Goal: Task Accomplishment & Management: Complete application form

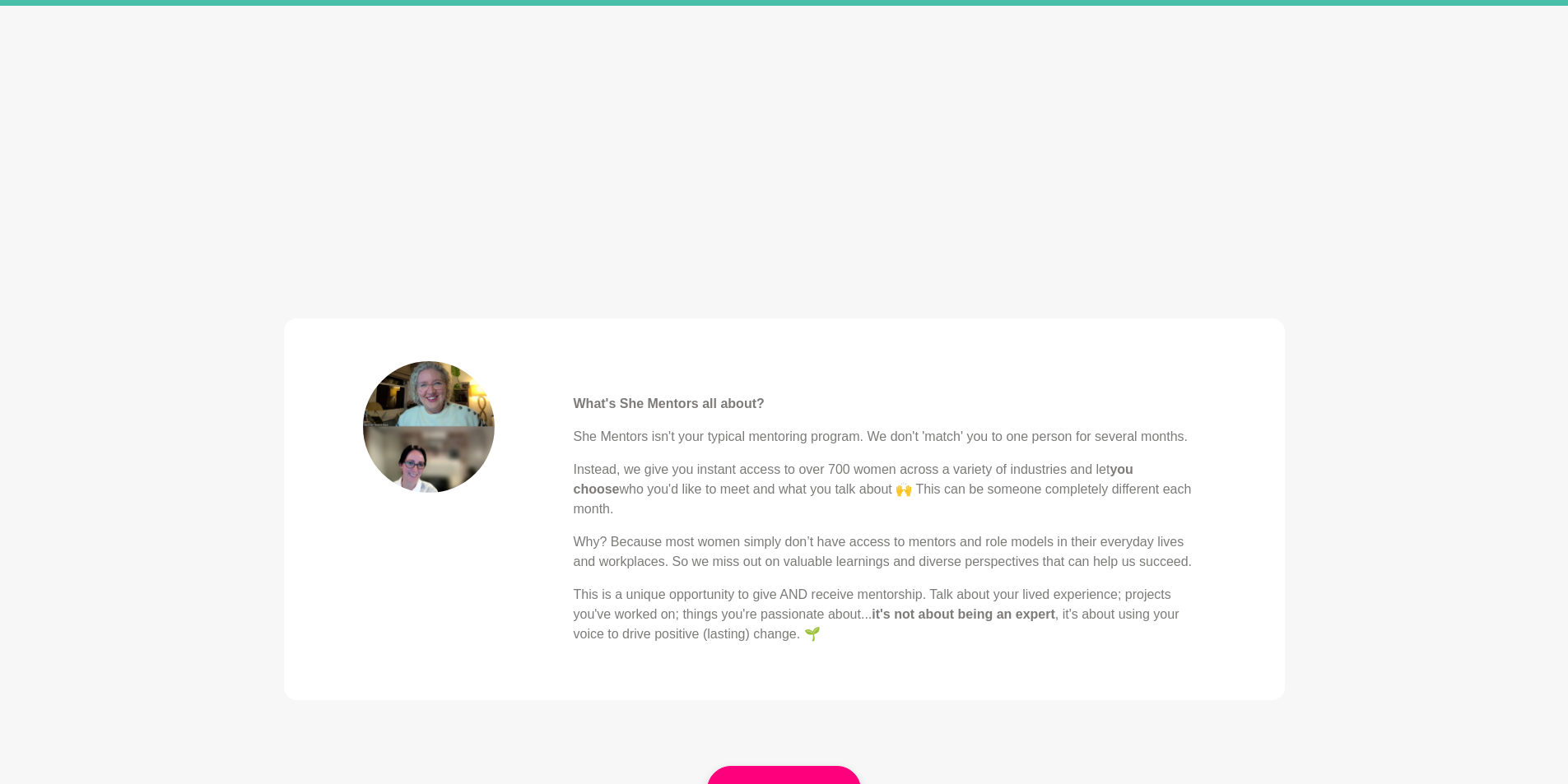
scroll to position [494, 0]
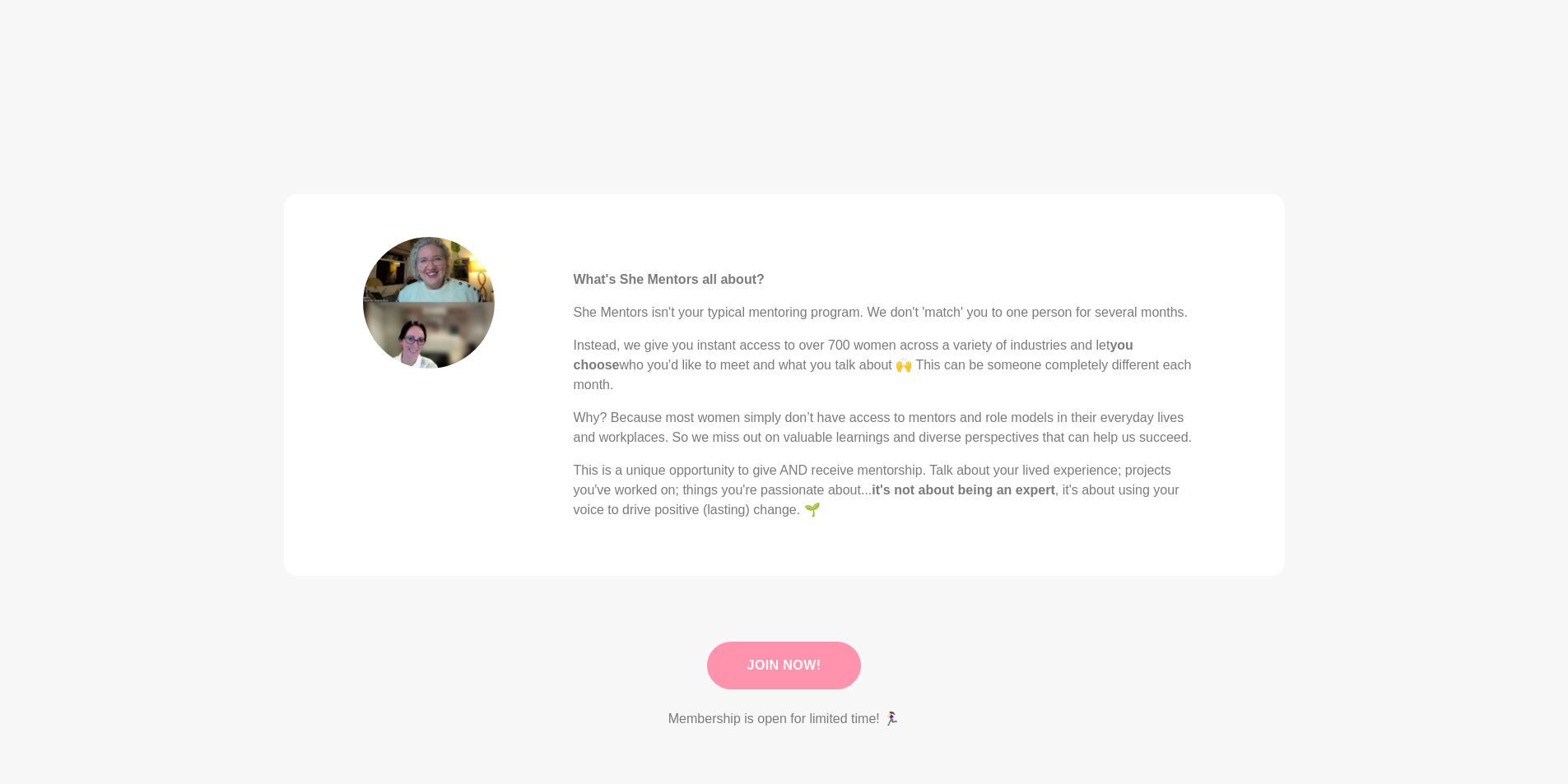
click at [803, 649] on link "Join Now!" at bounding box center [785, 666] width 155 height 48
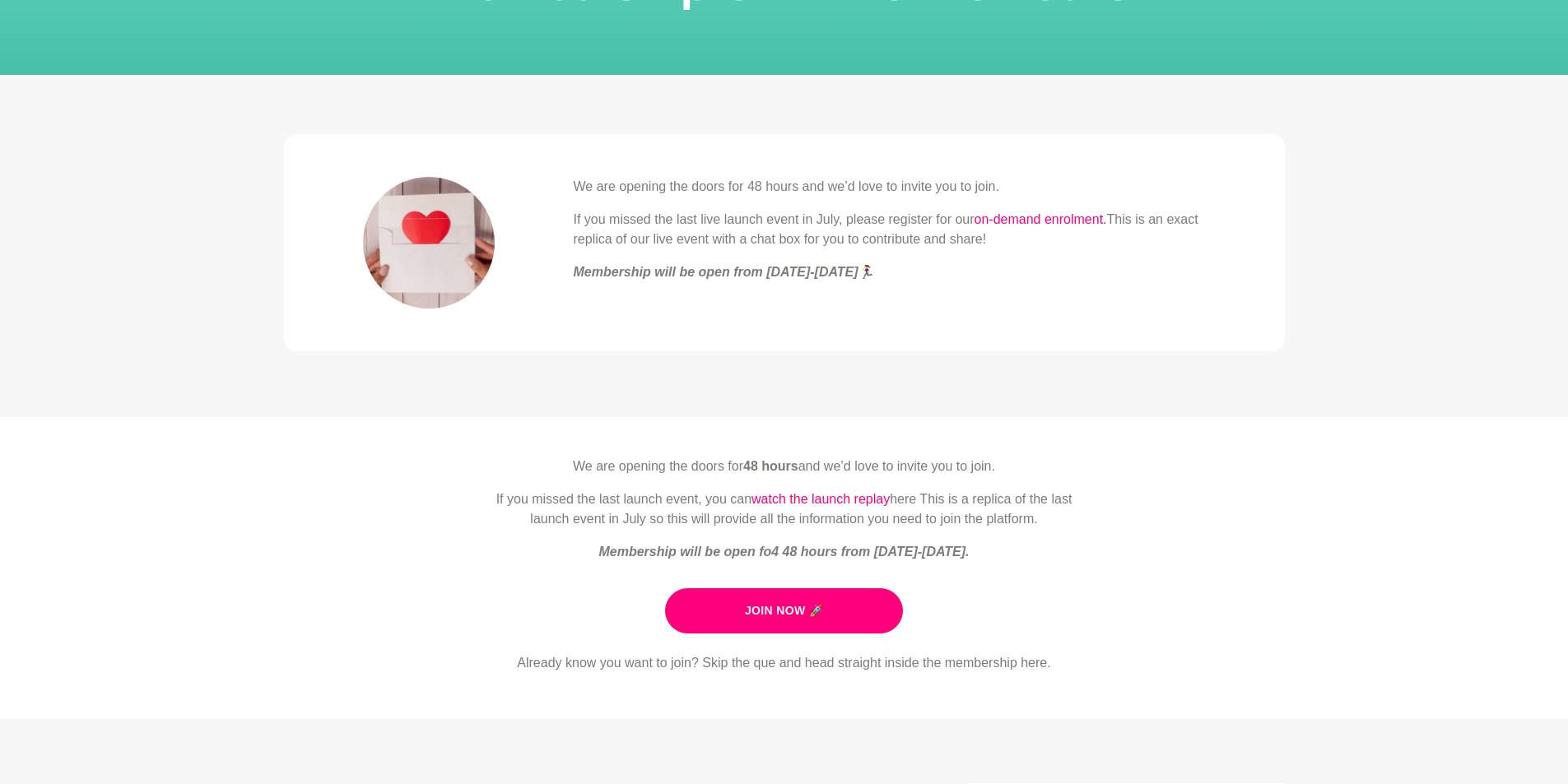
scroll to position [165, 0]
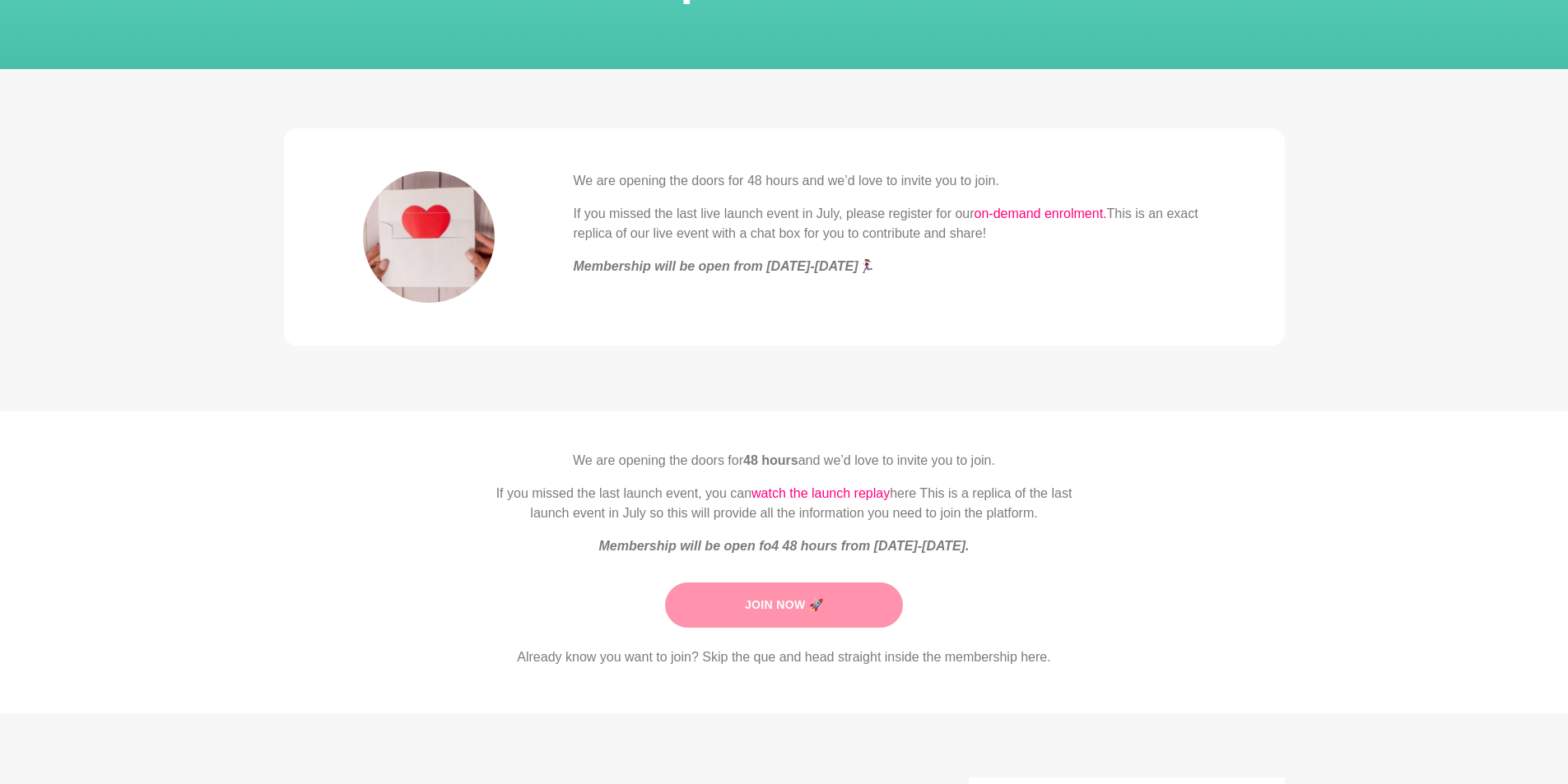
click at [788, 602] on link "Join Now 🚀" at bounding box center [783, 605] width 238 height 45
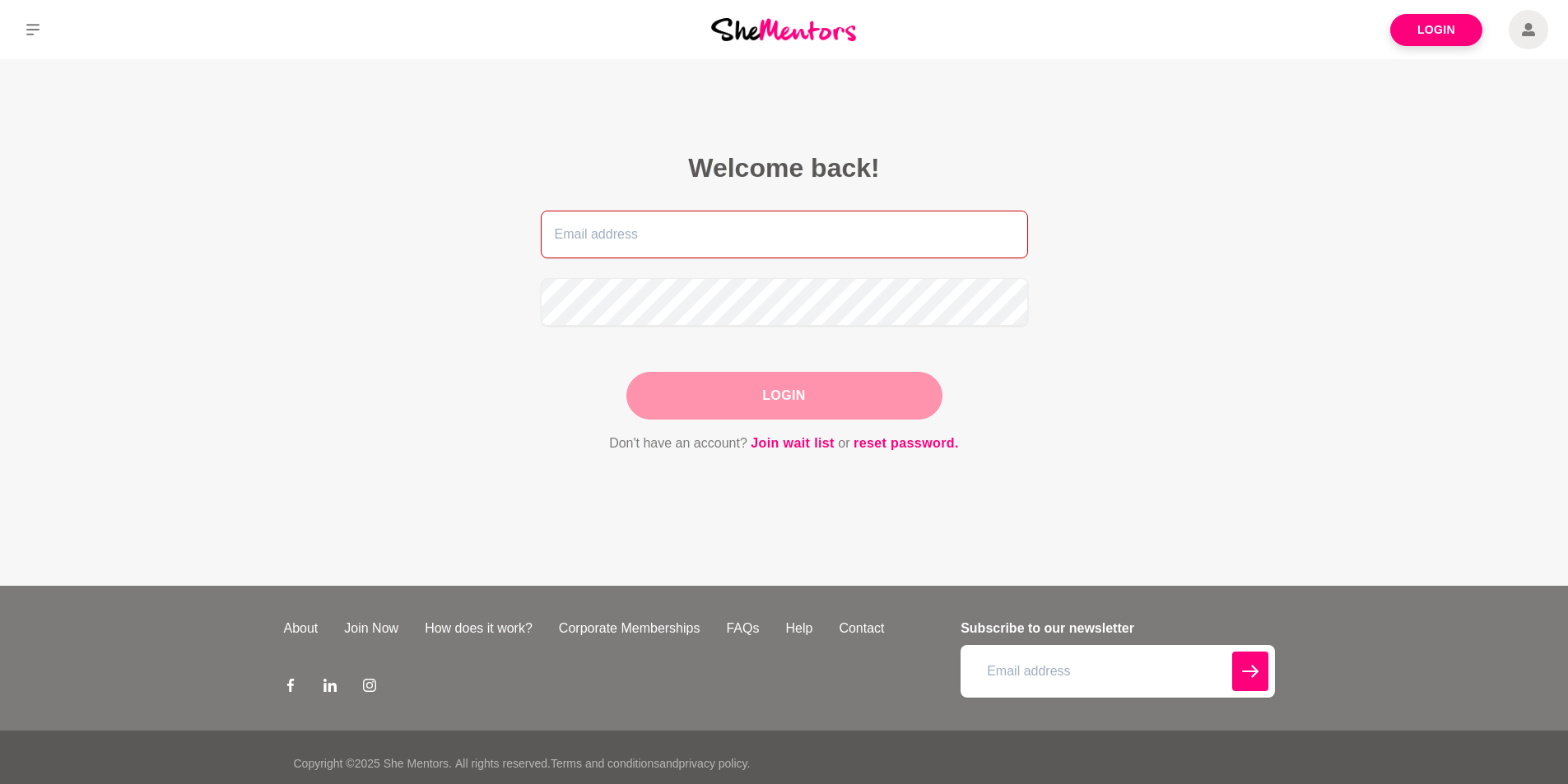
drag, startPoint x: 741, startPoint y: 238, endPoint x: 805, endPoint y: 204, distance: 72.5
click at [742, 238] on input "email" at bounding box center [784, 234] width 487 height 48
click at [790, 440] on link "Join wait list" at bounding box center [792, 444] width 84 height 21
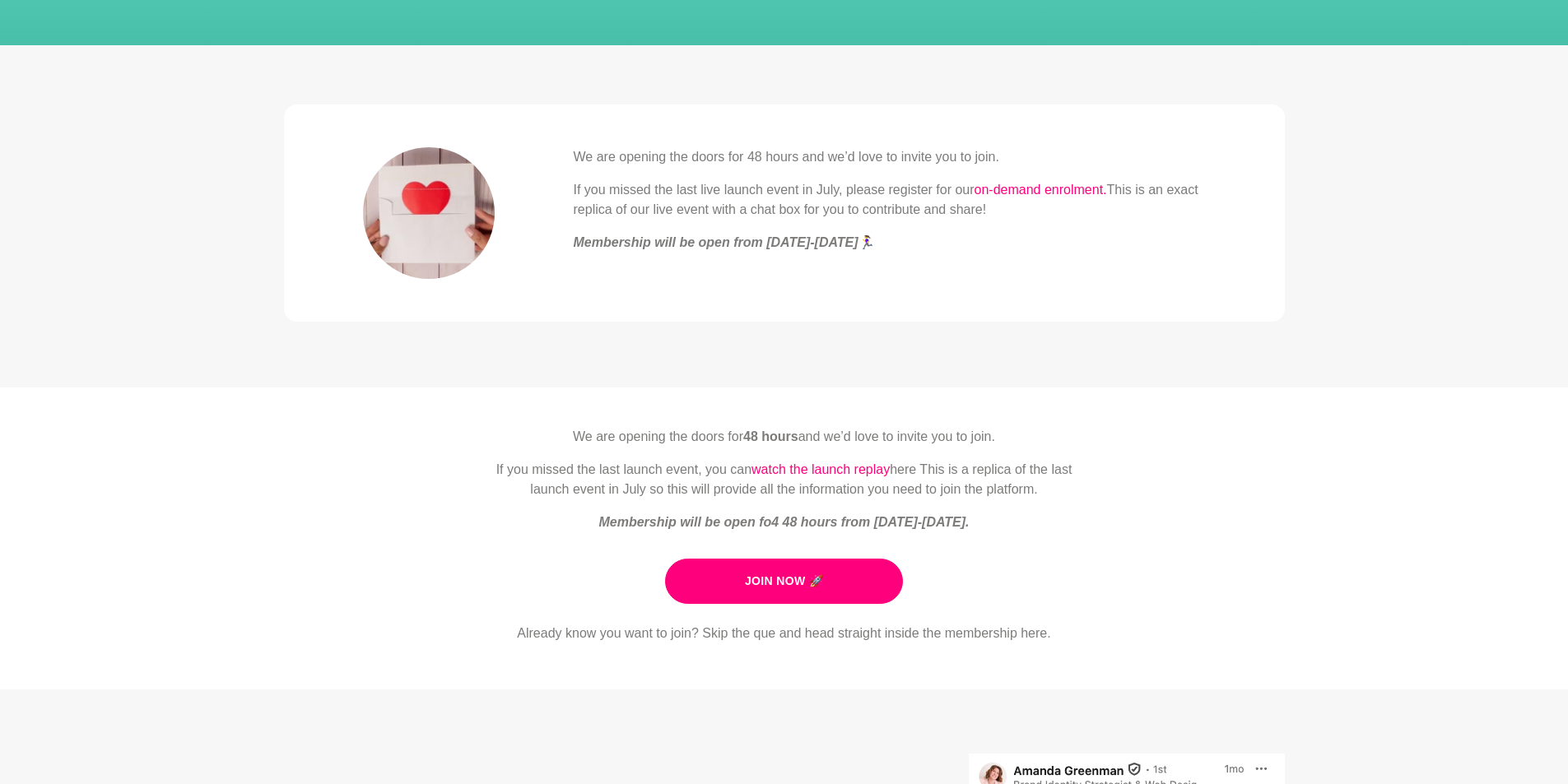
scroll to position [157, 0]
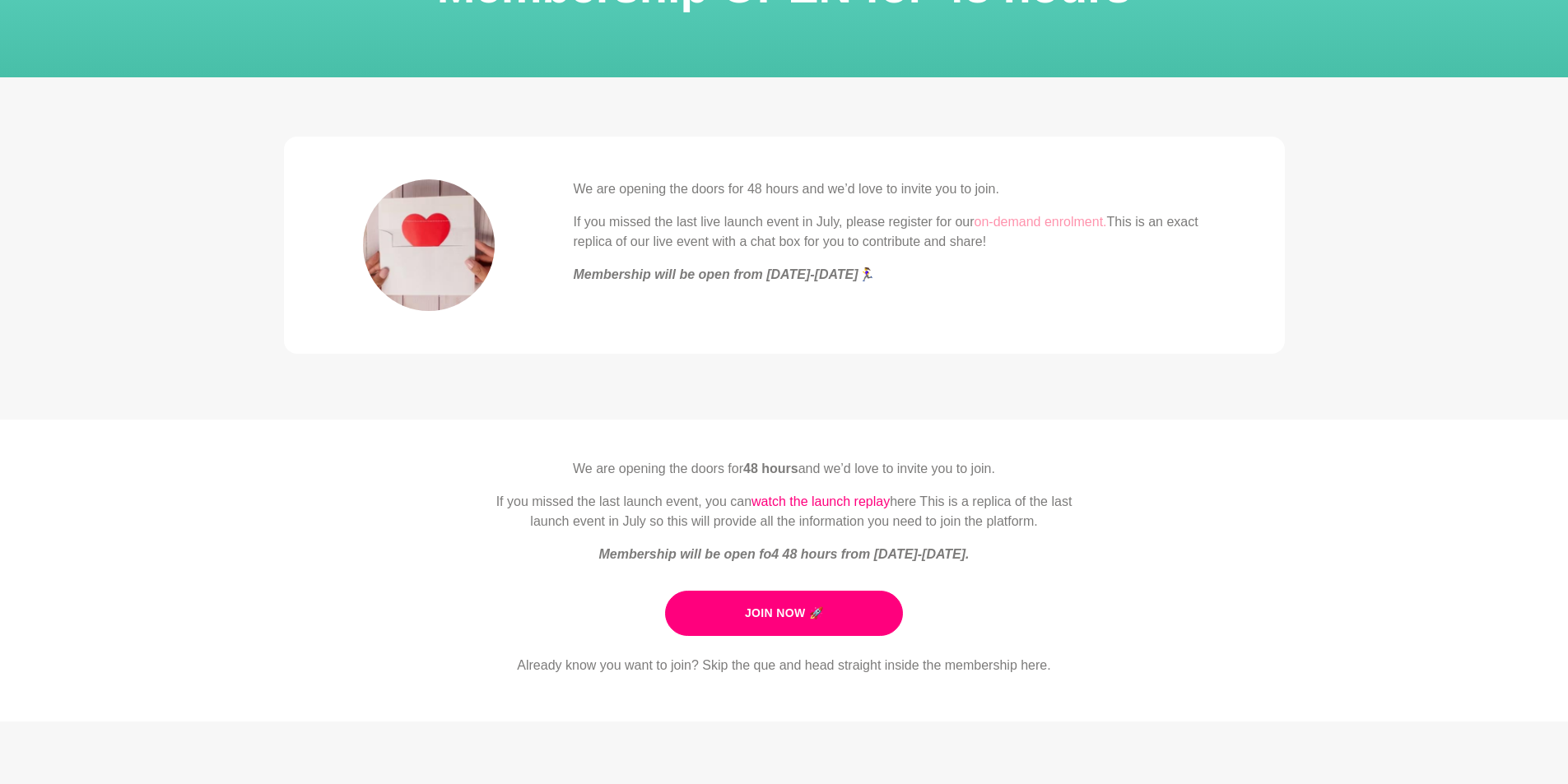
click at [1048, 225] on link "on-demand enrolment." at bounding box center [1041, 222] width 133 height 14
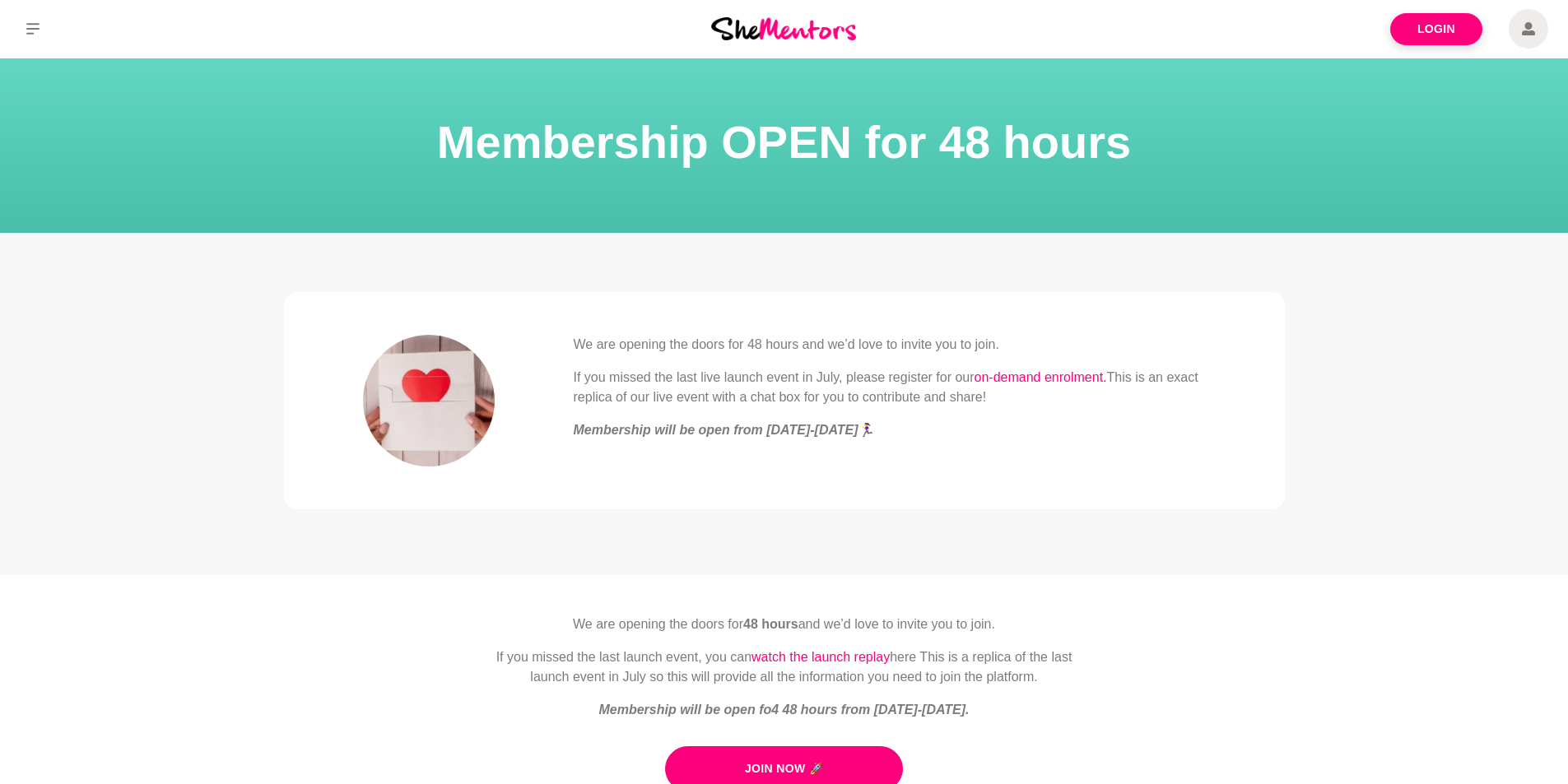
scroll to position [0, 0]
click at [1067, 379] on link "on-demand enrolment." at bounding box center [1041, 379] width 133 height 14
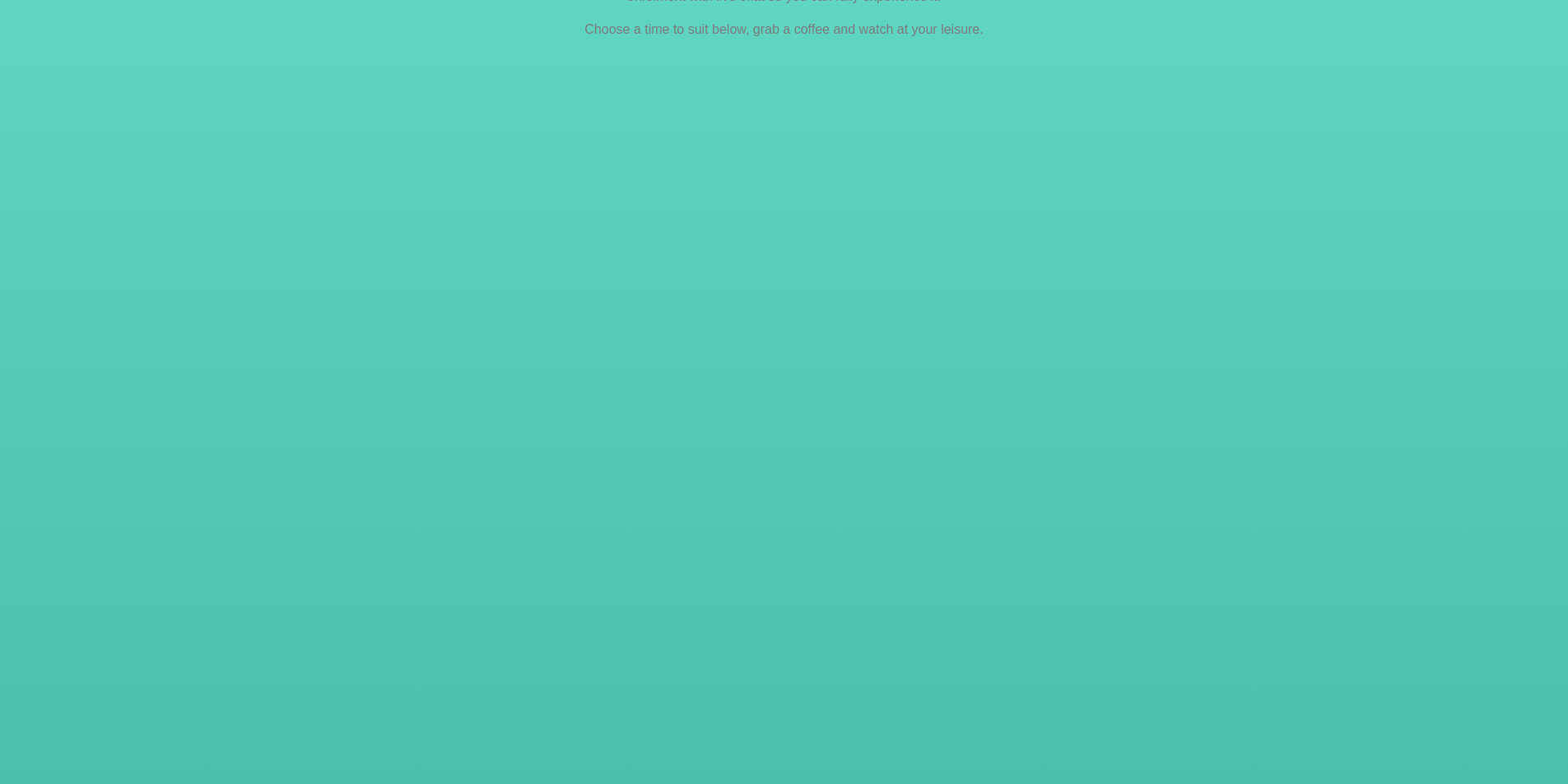
scroll to position [1464, 0]
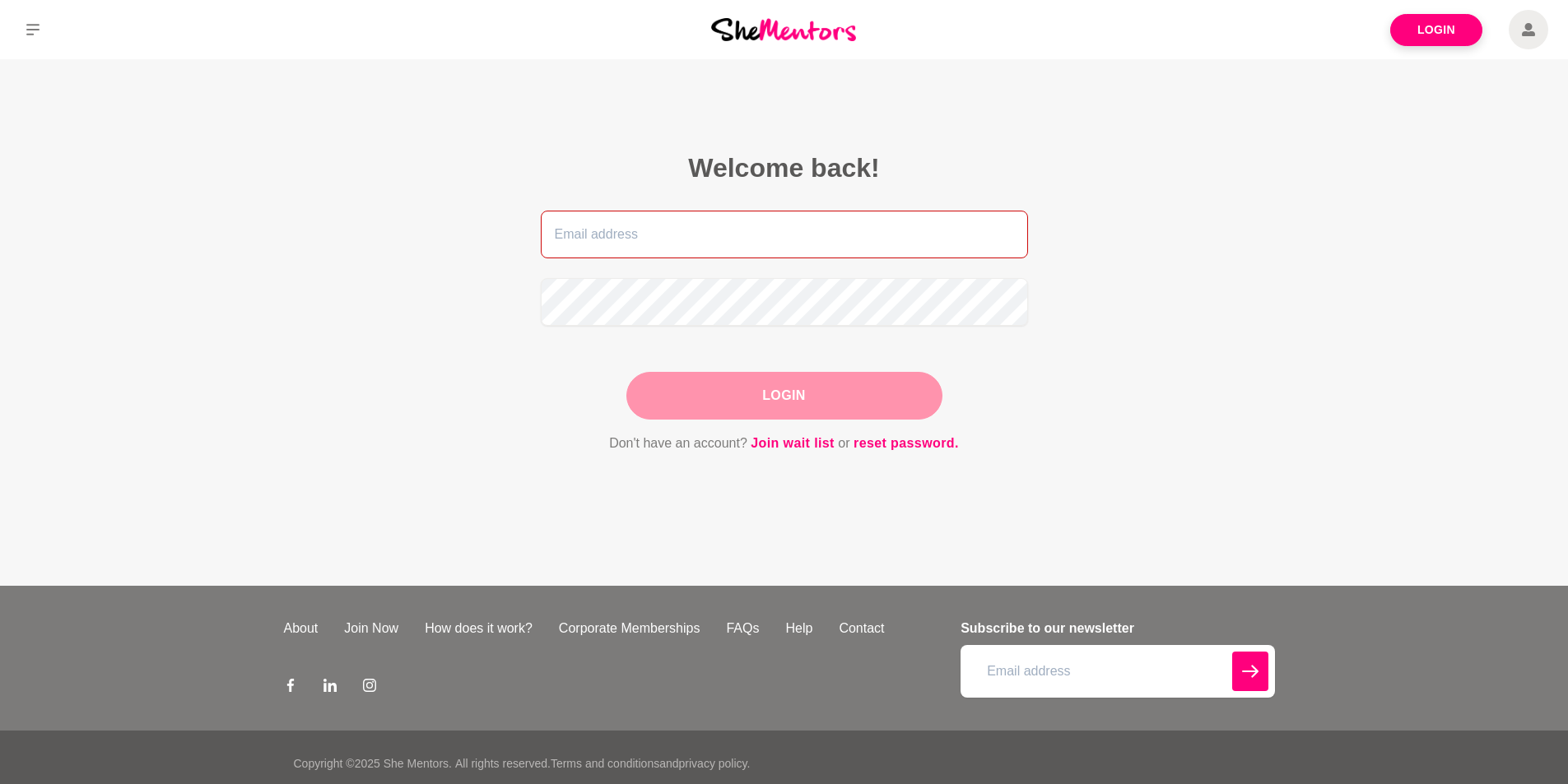
click at [880, 240] on input "email" at bounding box center [784, 234] width 487 height 48
type input "donna@thankyou.com.au"
click at [780, 404] on div "Login" at bounding box center [784, 396] width 316 height 48
click at [823, 402] on button "Login" at bounding box center [784, 396] width 316 height 48
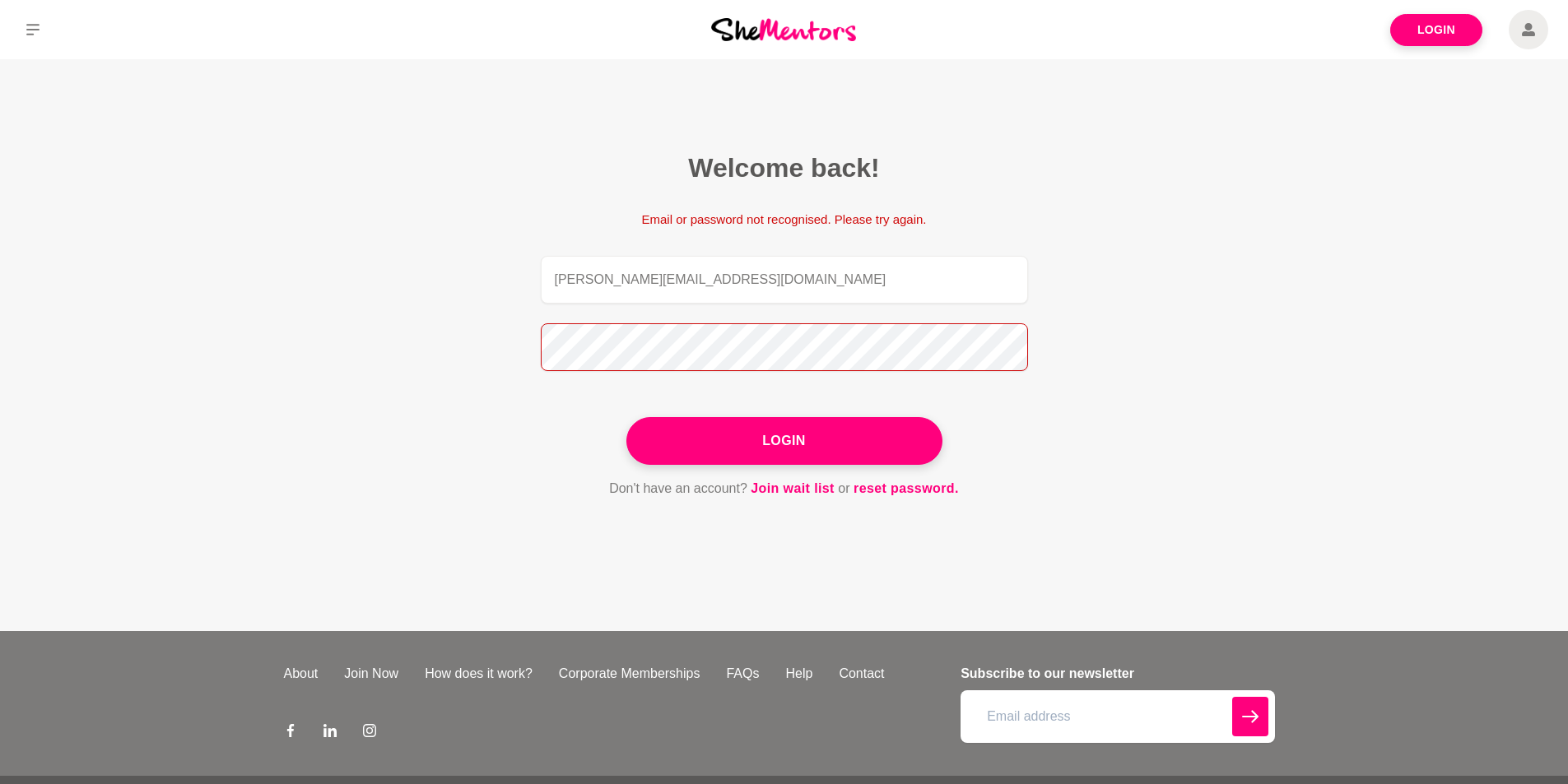
click at [503, 333] on figcaption "Welcome back! Email or password not recognised. Please try again. donna@thankyo…" at bounding box center [784, 325] width 579 height 440
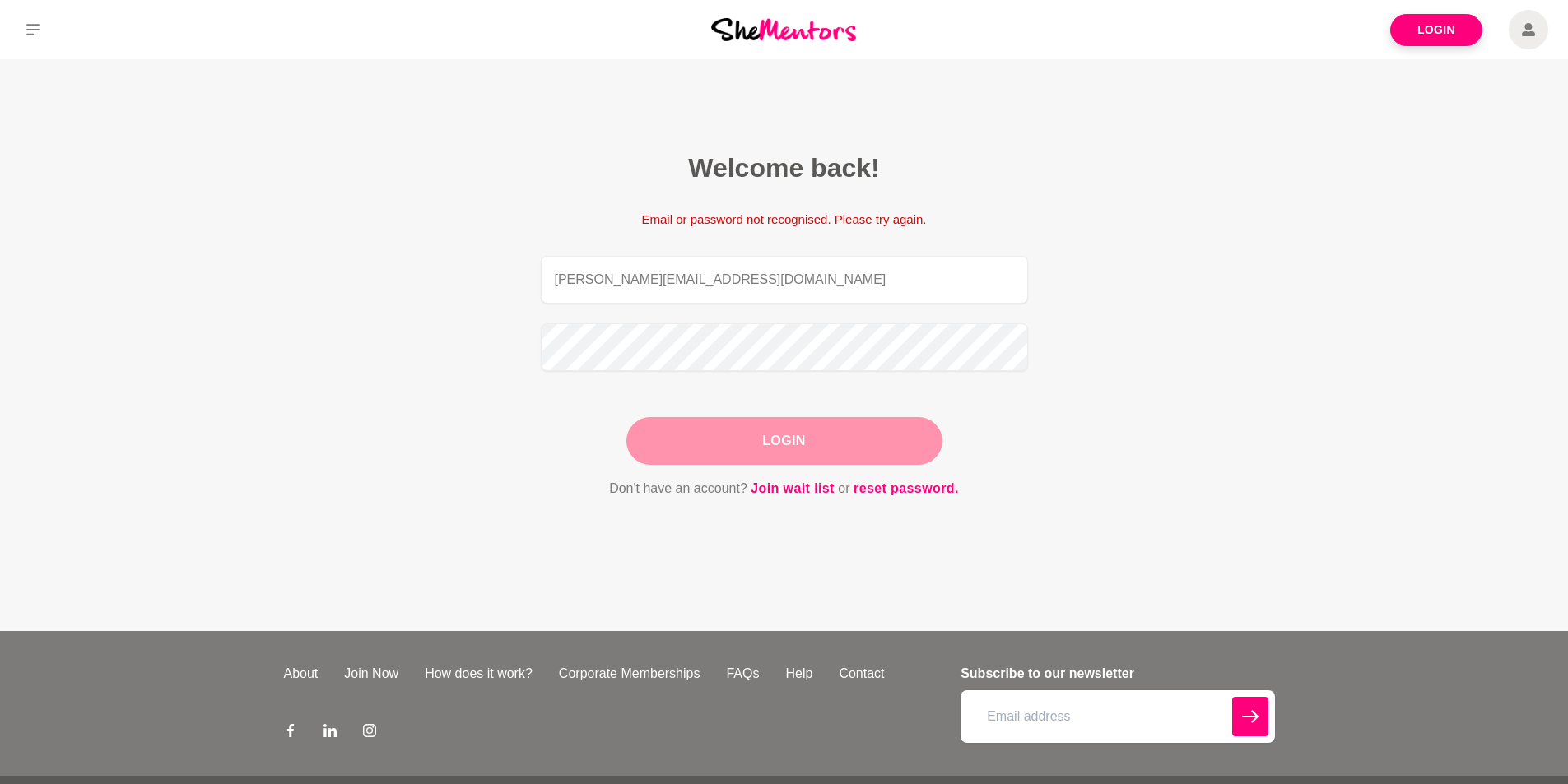
drag, startPoint x: 827, startPoint y: 443, endPoint x: 837, endPoint y: 426, distance: 19.7
click at [826, 443] on div "Login" at bounding box center [784, 441] width 316 height 48
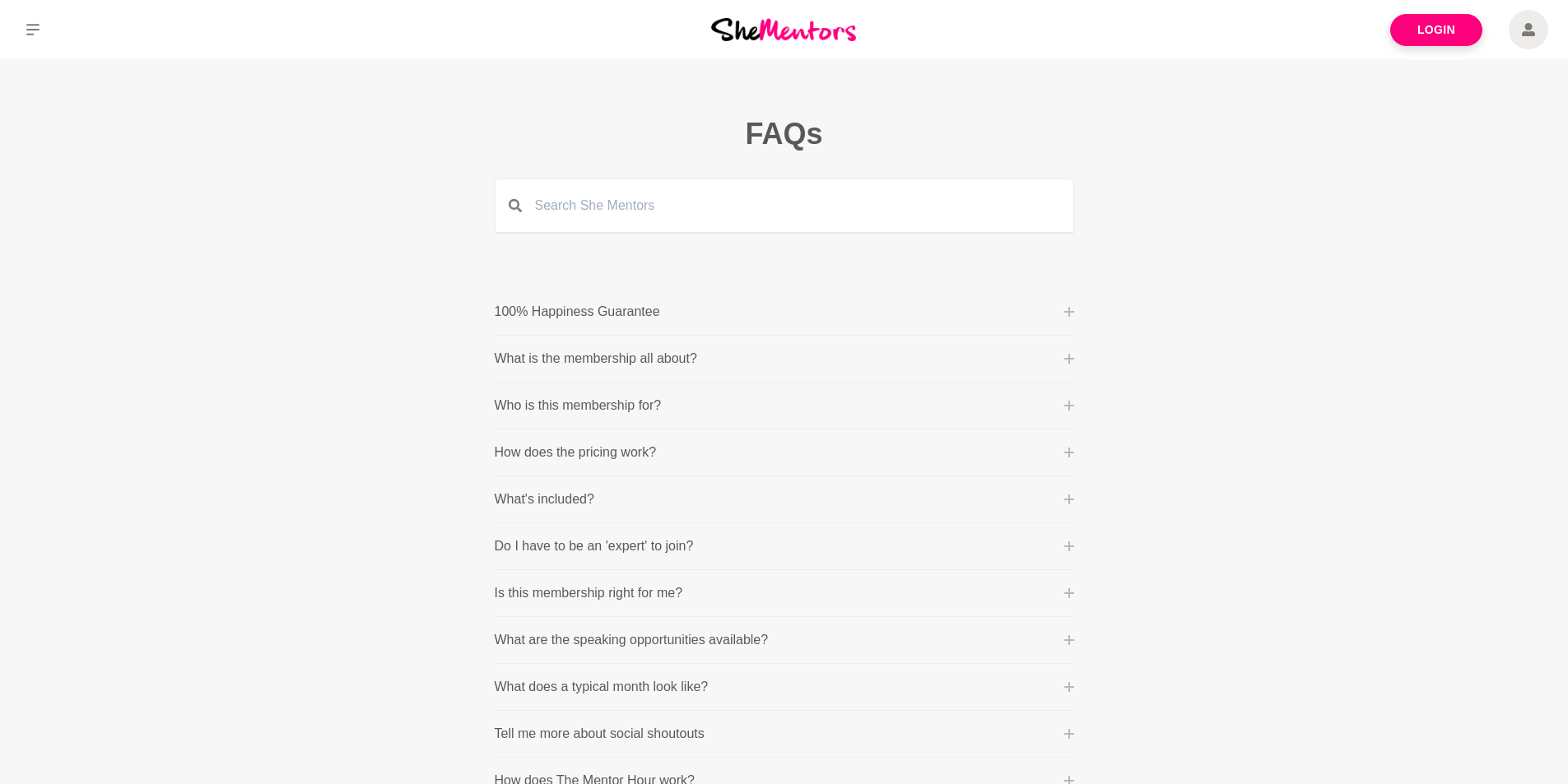
click at [1531, 29] on icon at bounding box center [1528, 29] width 13 height 39
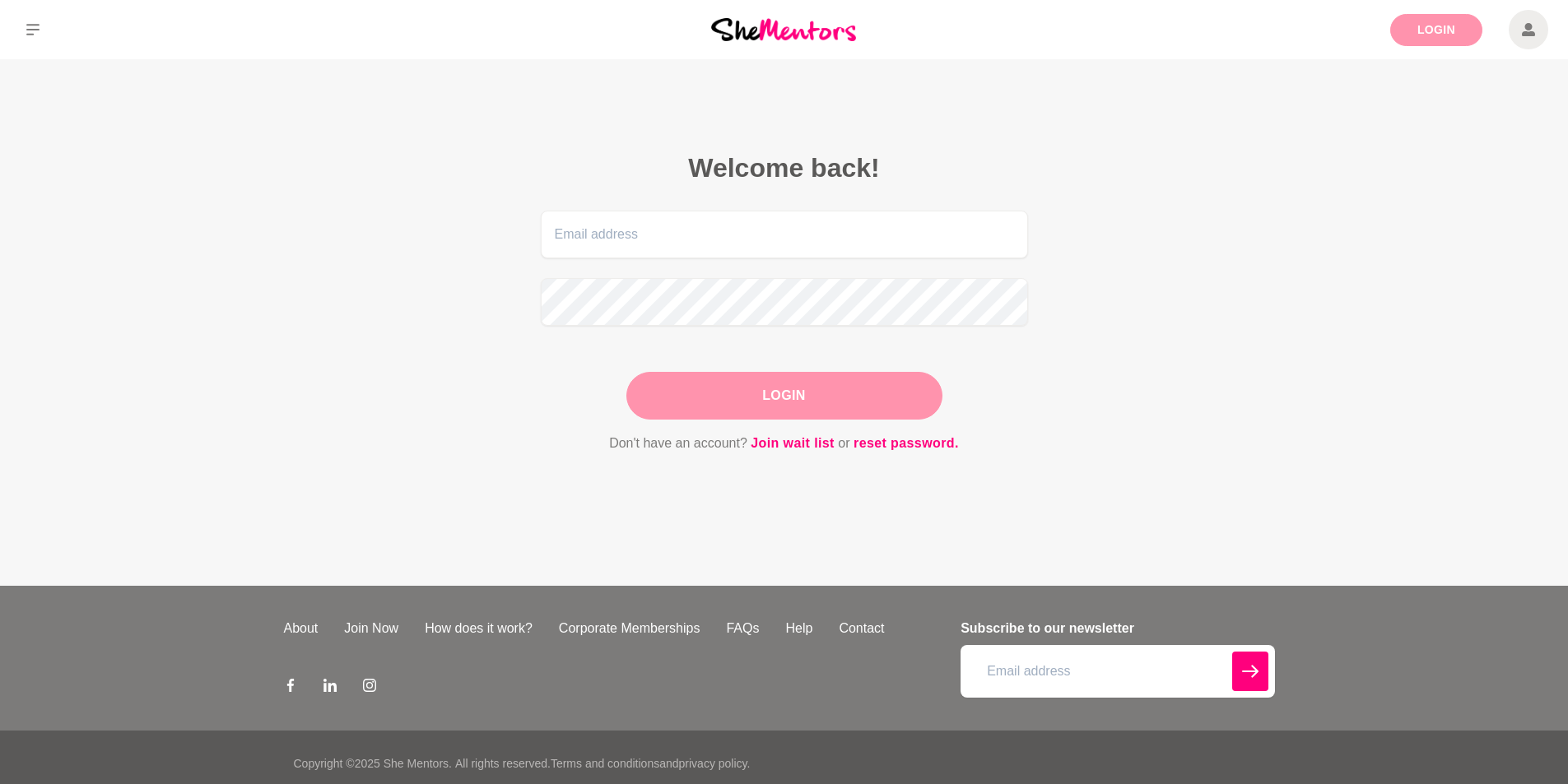
click at [1431, 34] on link "Login" at bounding box center [1435, 30] width 92 height 32
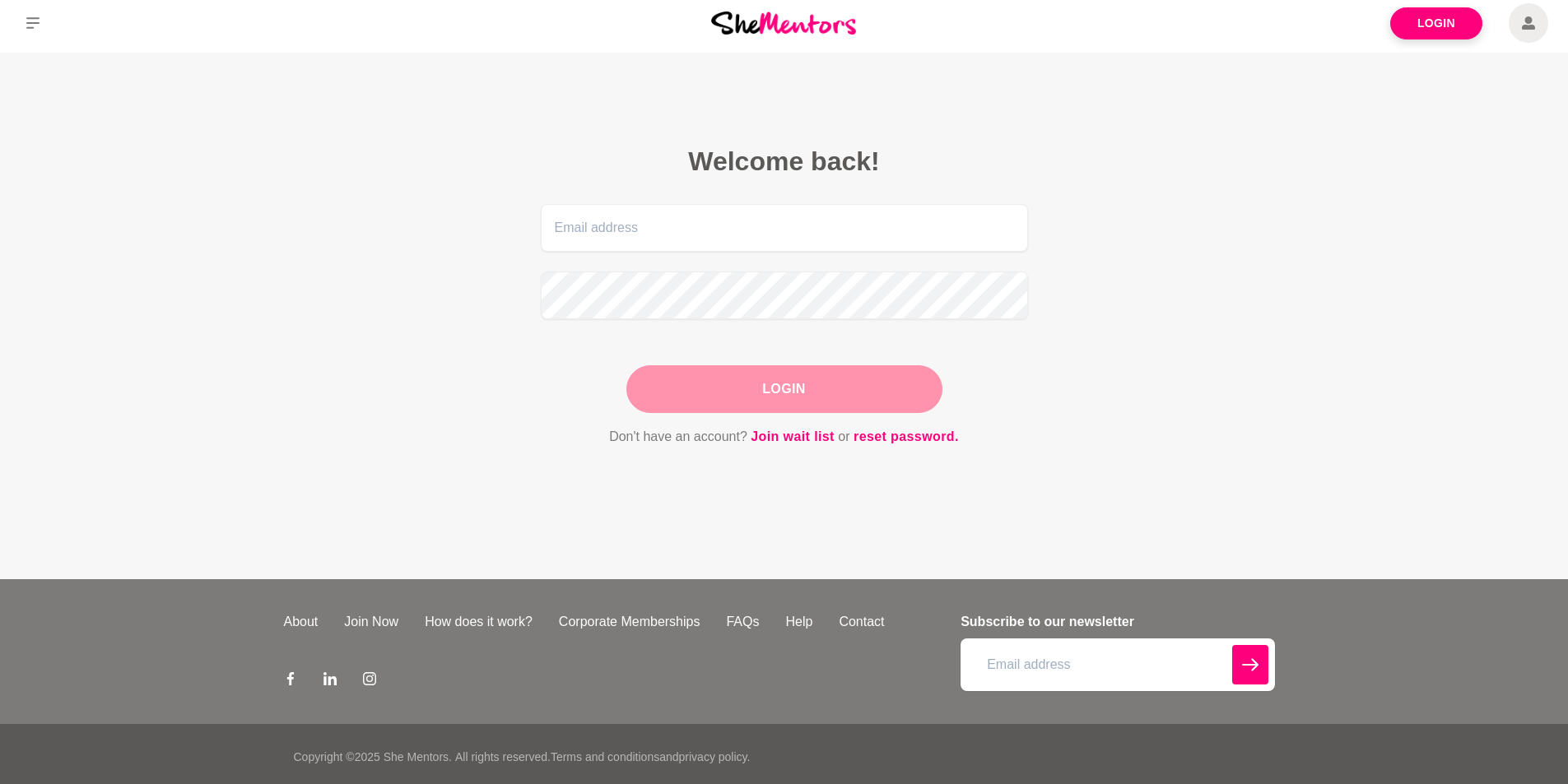
scroll to position [12, 0]
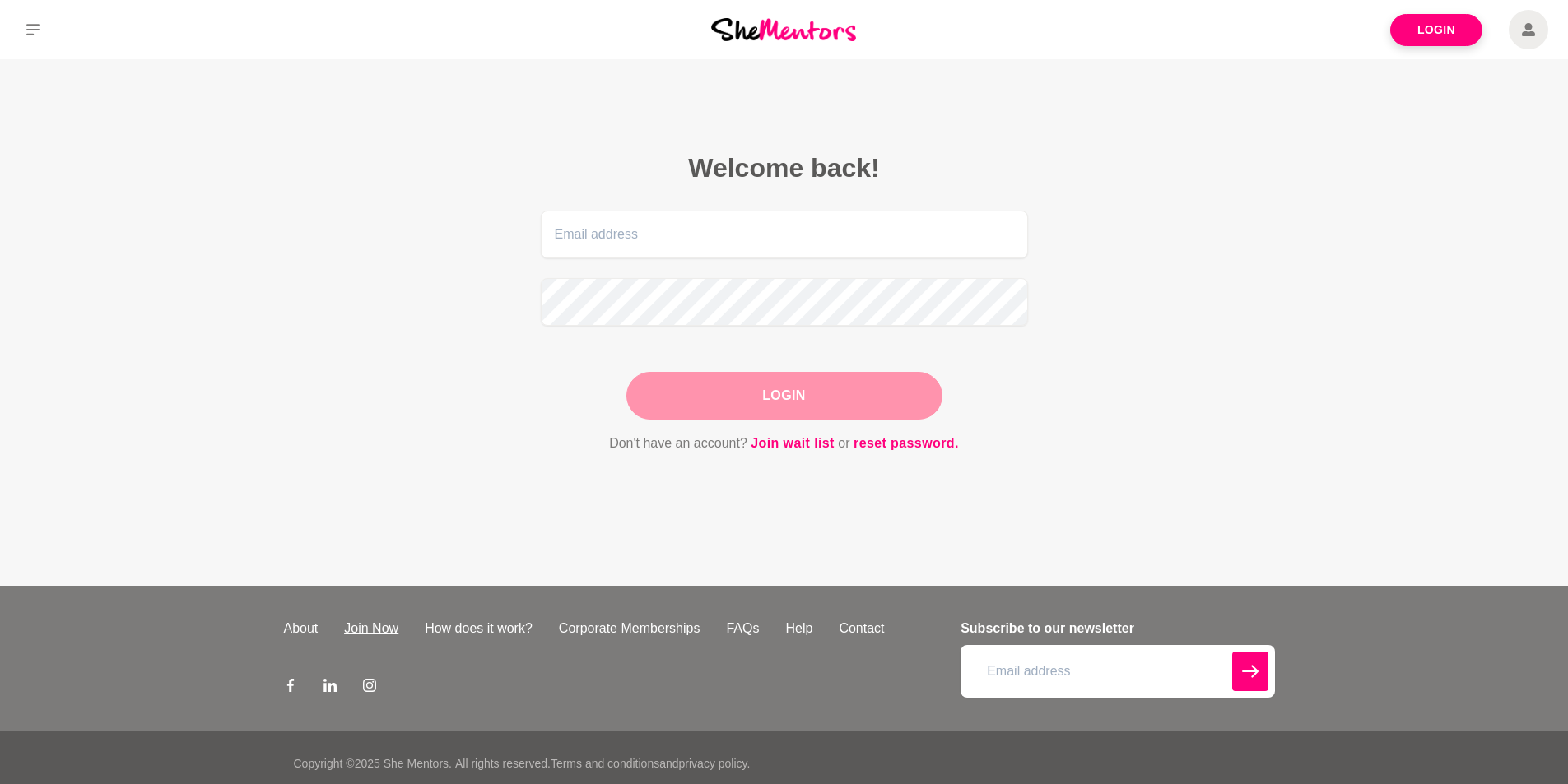
click at [372, 627] on link "Join Now" at bounding box center [371, 629] width 81 height 20
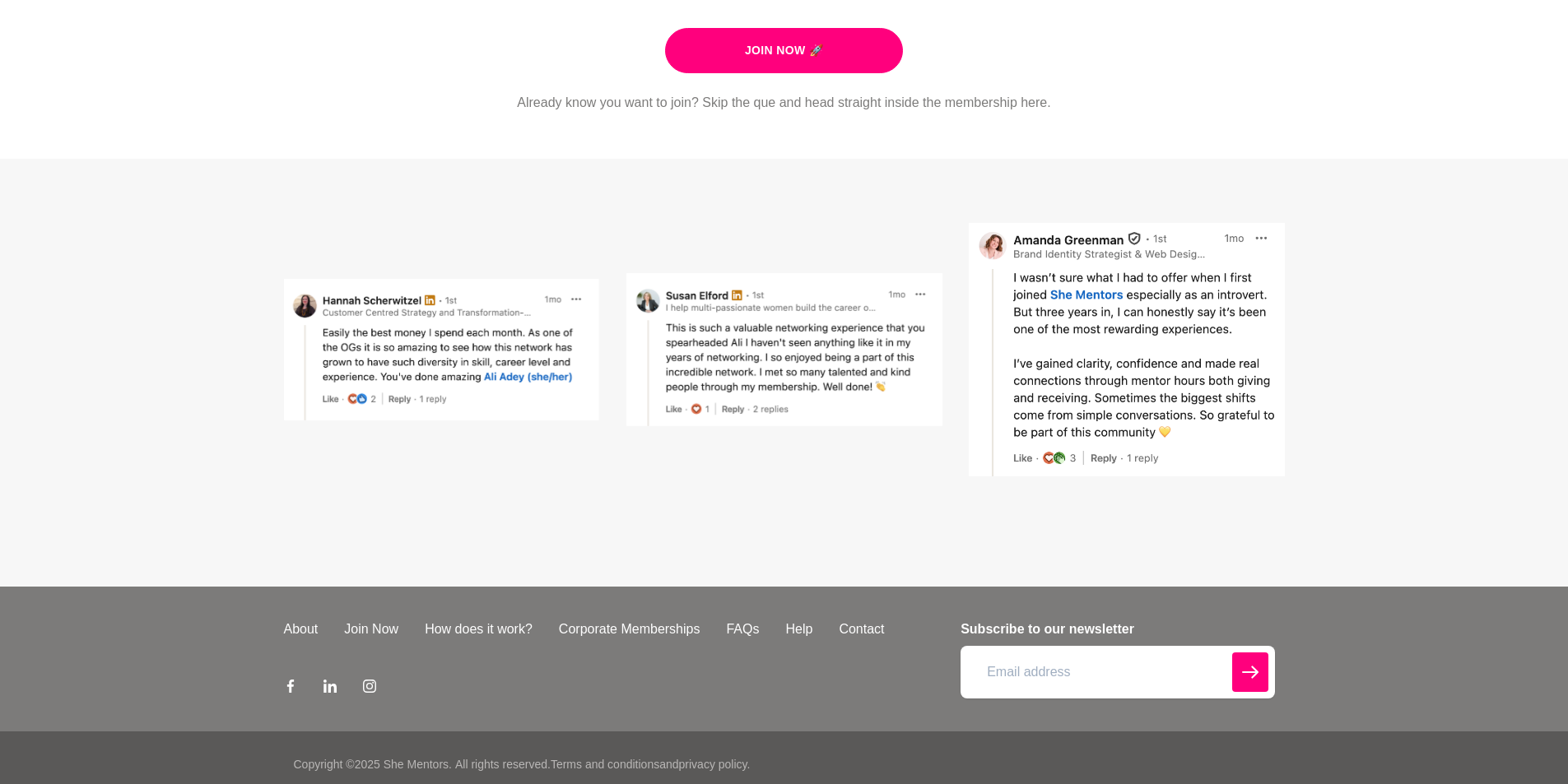
scroll to position [443, 0]
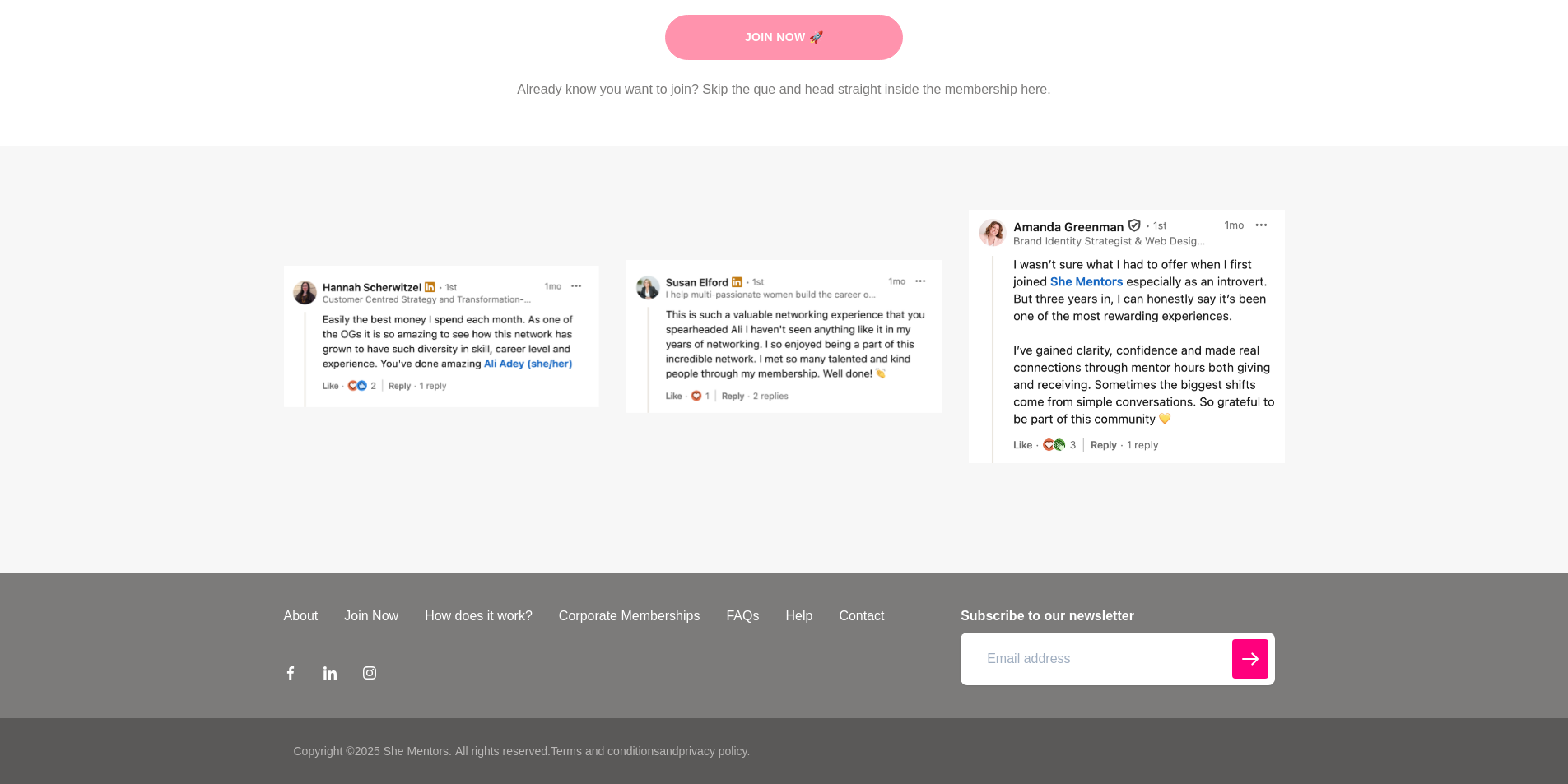
click at [794, 45] on link "Join Now 🚀" at bounding box center [783, 37] width 238 height 45
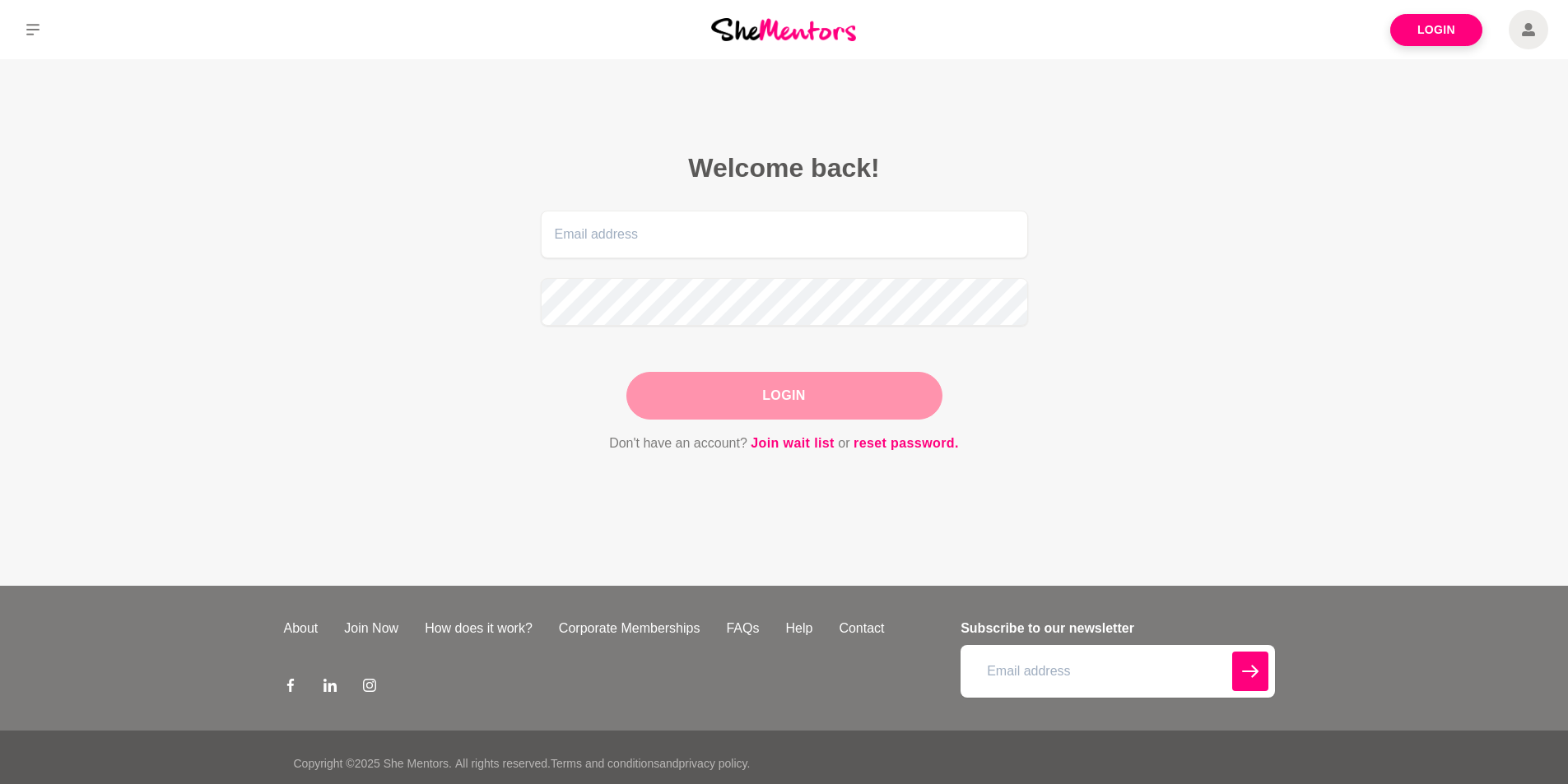
click at [1024, 50] on div at bounding box center [784, 29] width 523 height 60
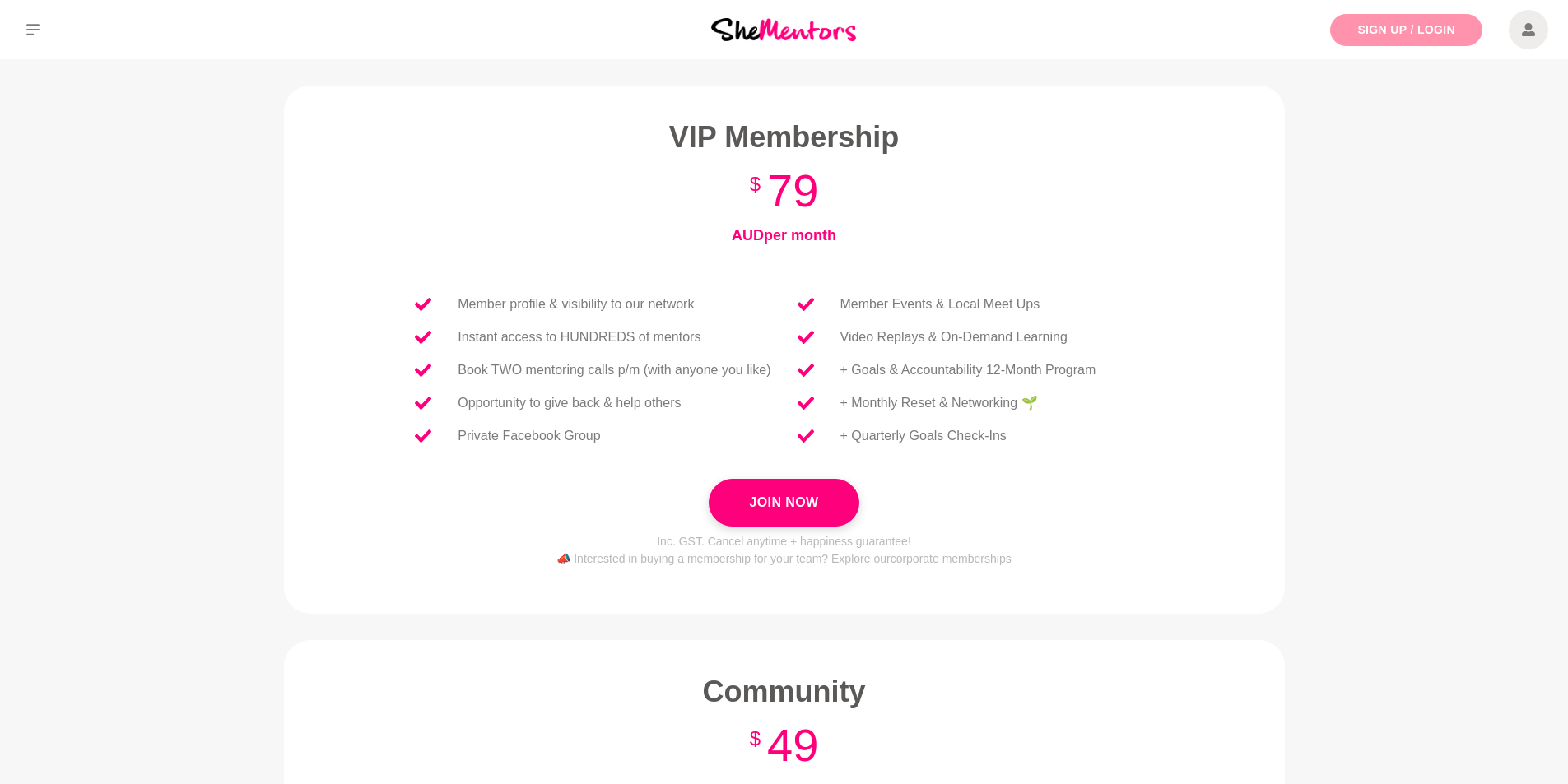
click at [1415, 32] on link "Sign Up / Login" at bounding box center [1406, 30] width 152 height 32
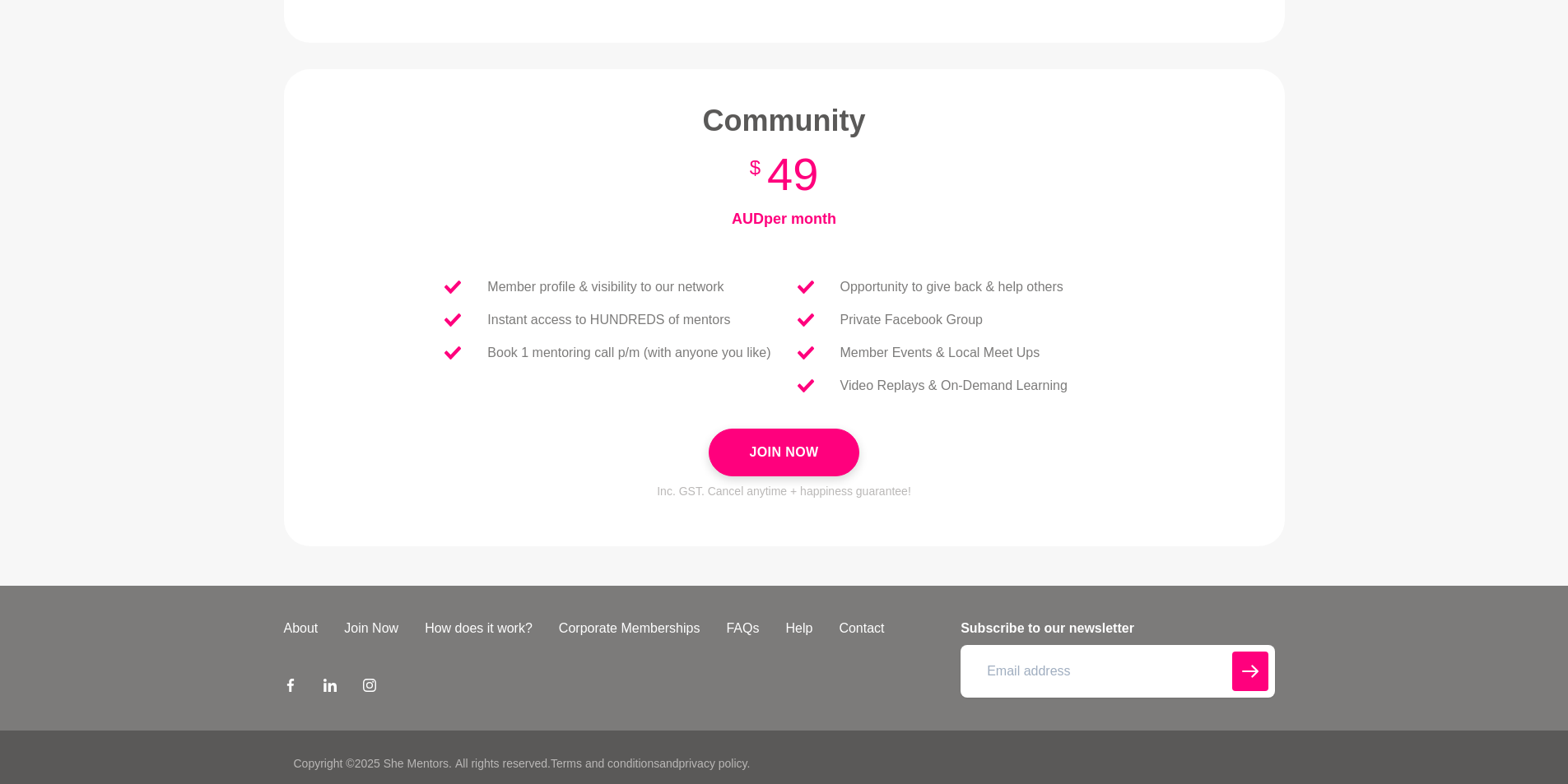
scroll to position [584, 0]
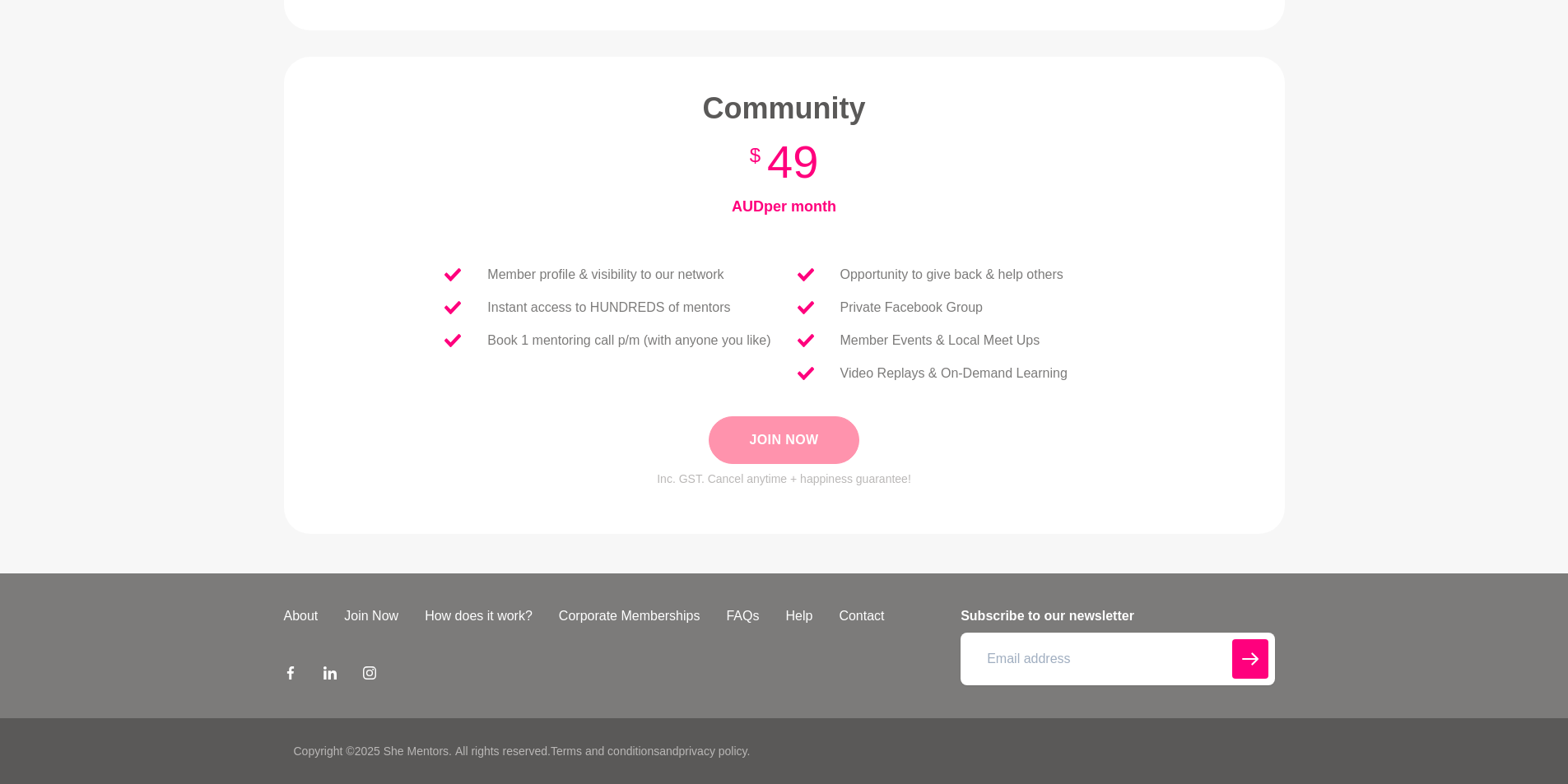
click at [825, 445] on button "Join Now" at bounding box center [783, 440] width 150 height 48
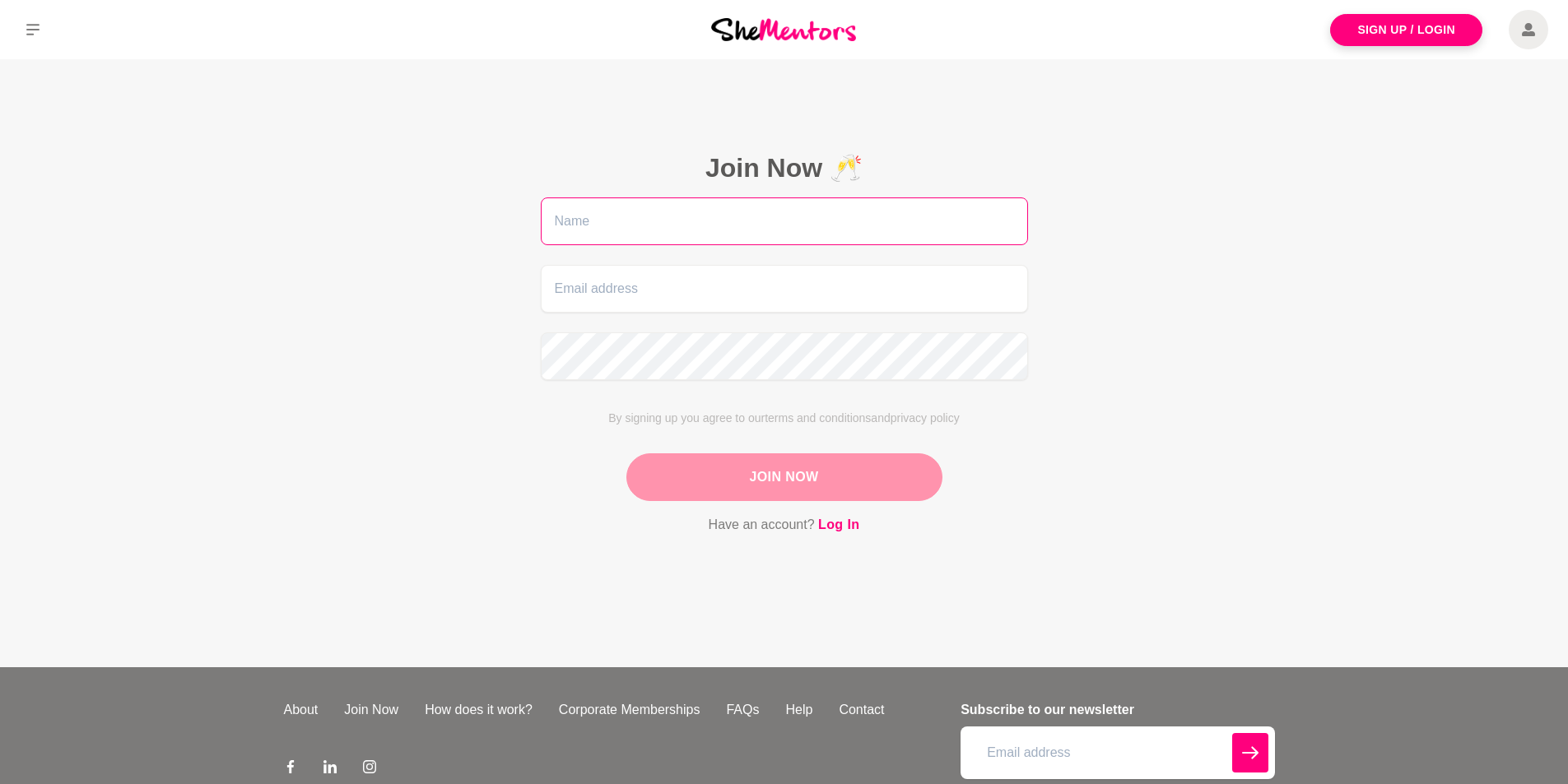
click at [861, 216] on input "text" at bounding box center [784, 222] width 487 height 48
type input "[PERSON_NAME]"
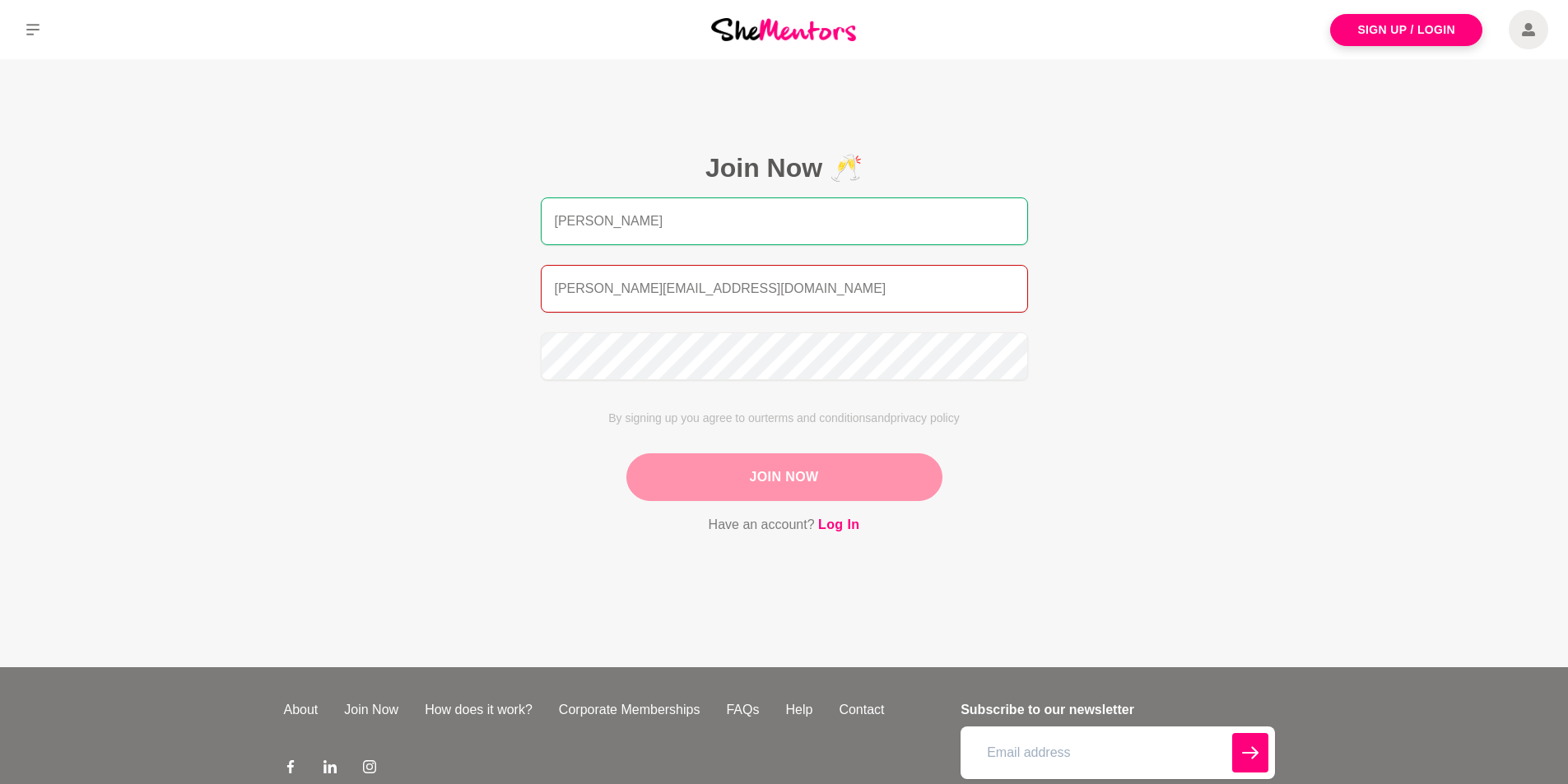
type input "[PERSON_NAME][EMAIL_ADDRESS][DOMAIN_NAME]"
click at [804, 478] on button "Join Now" at bounding box center [784, 478] width 316 height 48
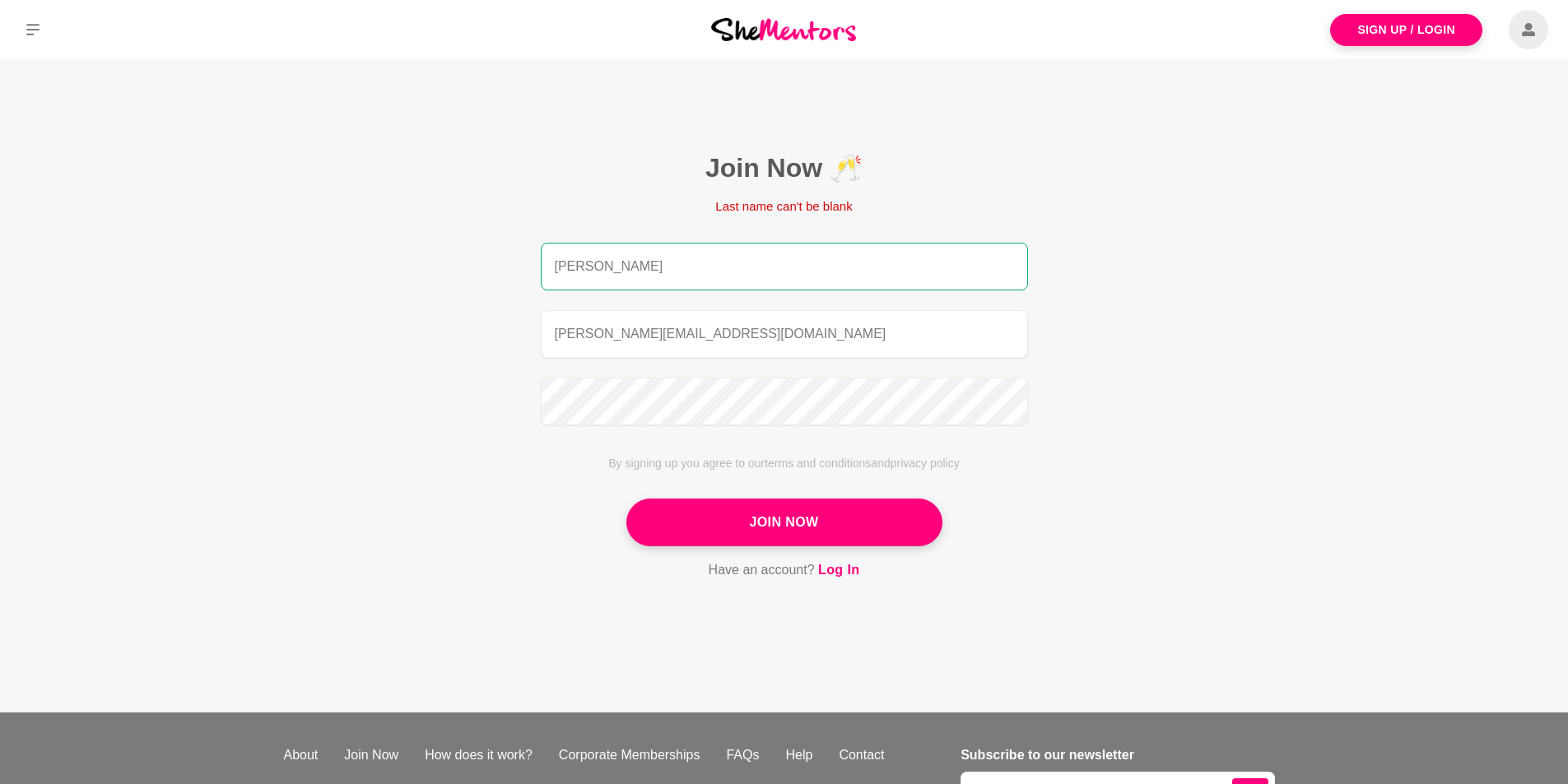
click at [656, 264] on input "[PERSON_NAME]" at bounding box center [784, 267] width 487 height 48
click at [1215, 261] on main "Join Now 🥂 Last name can't be blank Donna donna@thankyou.com.au By signing up y…" at bounding box center [784, 386] width 1568 height 653
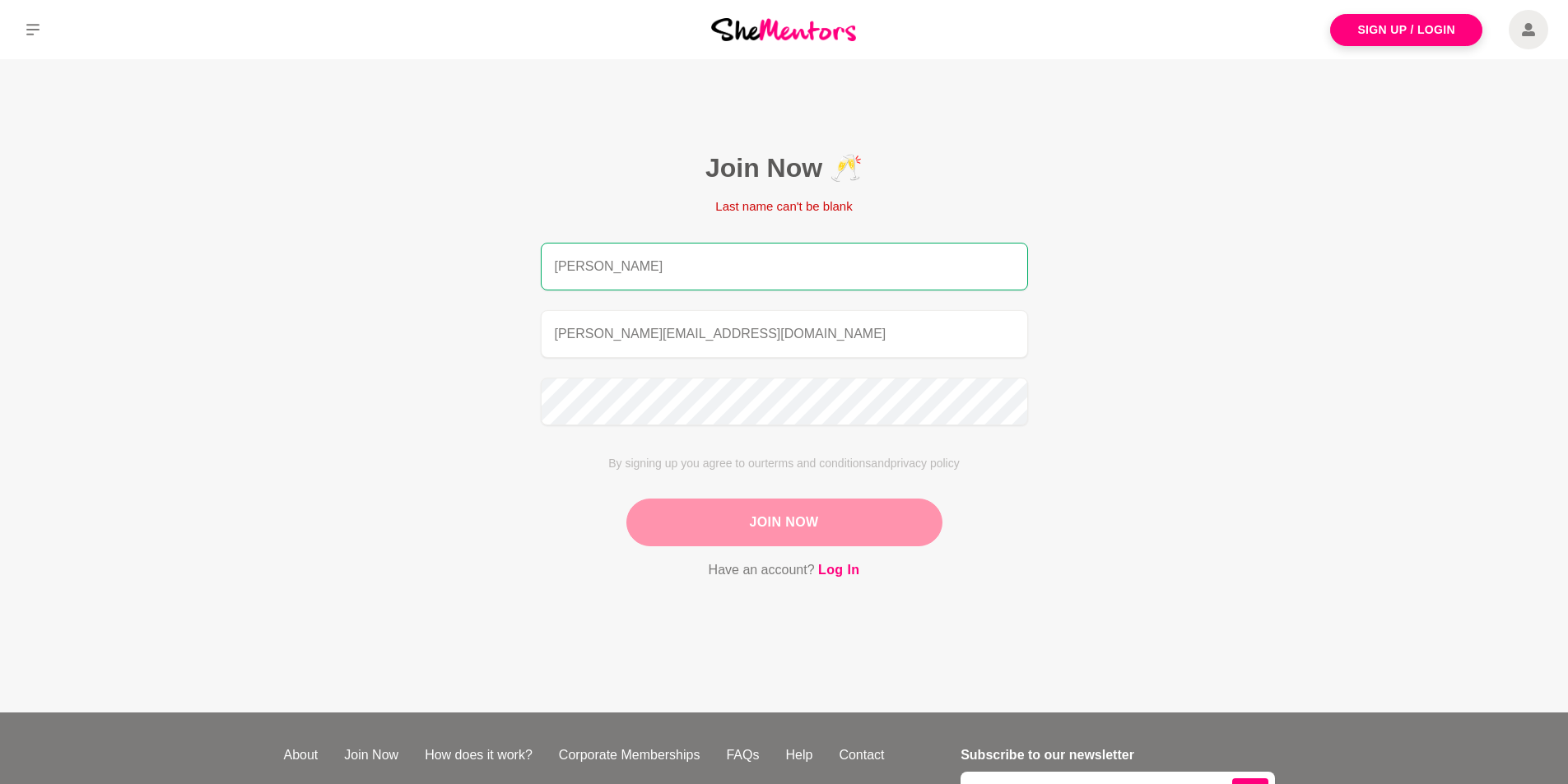
click at [783, 520] on button "Join Now" at bounding box center [784, 523] width 316 height 48
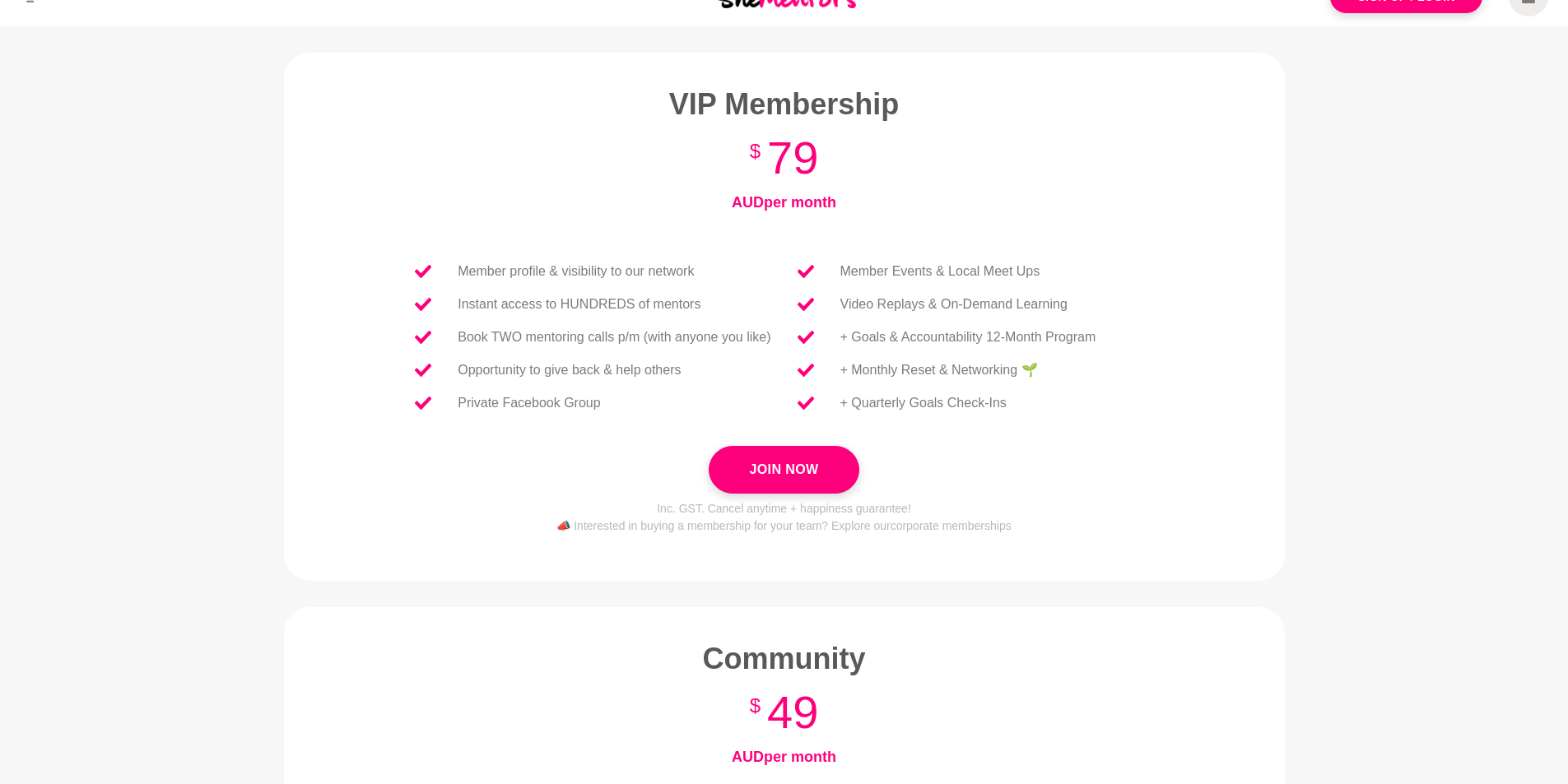
scroll to position [7, 0]
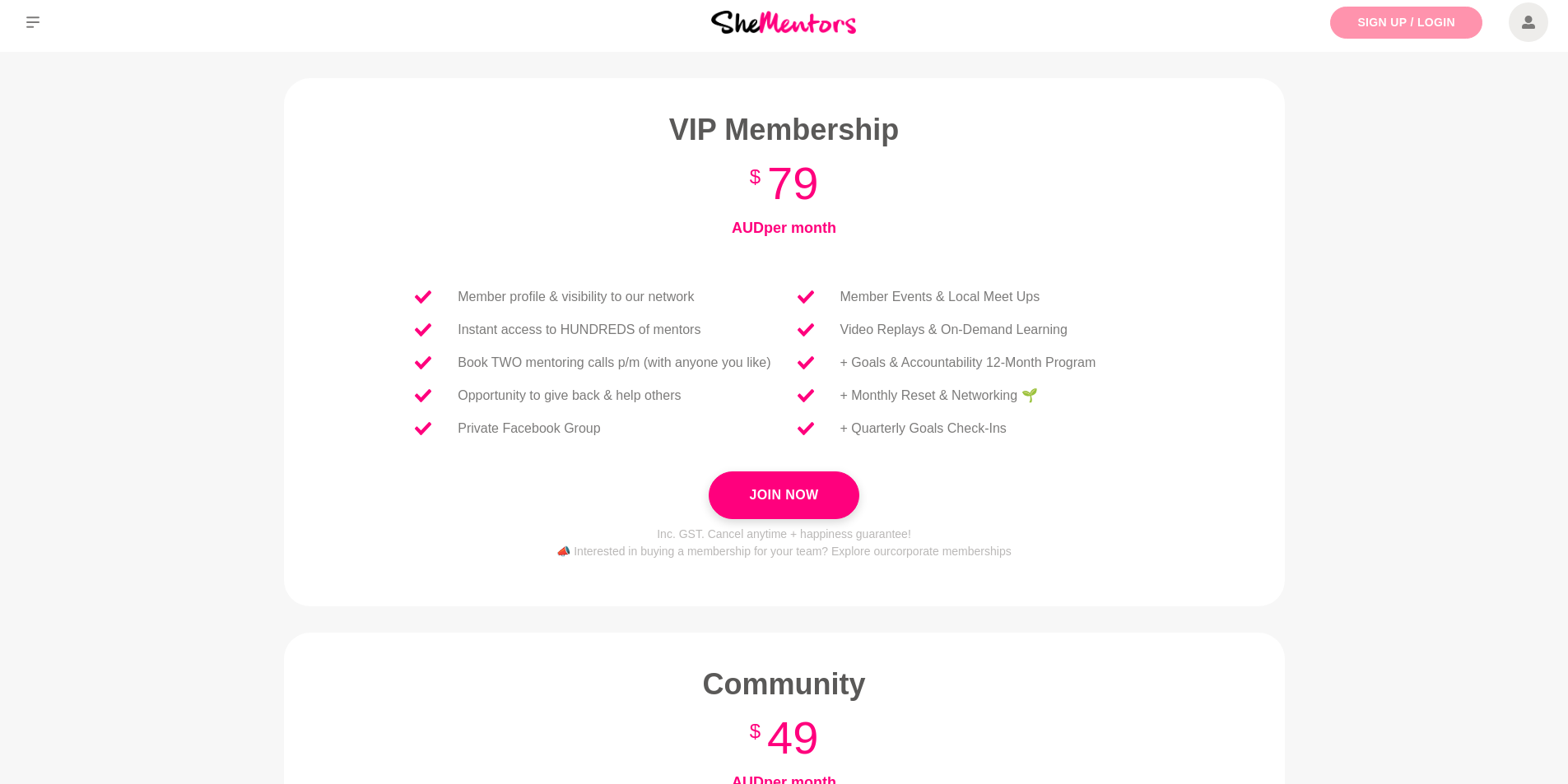
click at [1381, 20] on link "Sign Up / Login" at bounding box center [1406, 22] width 152 height 32
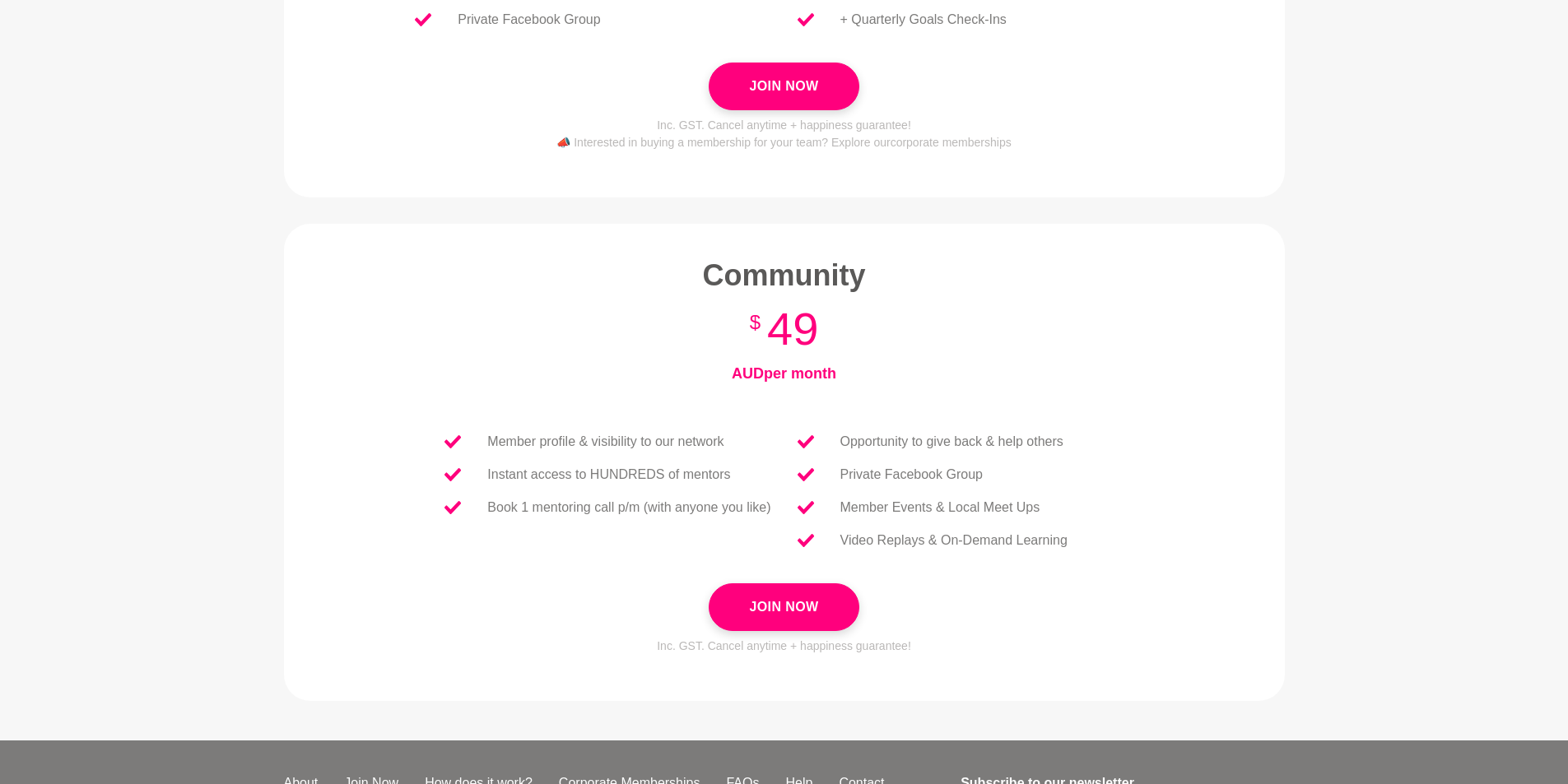
scroll to position [419, 0]
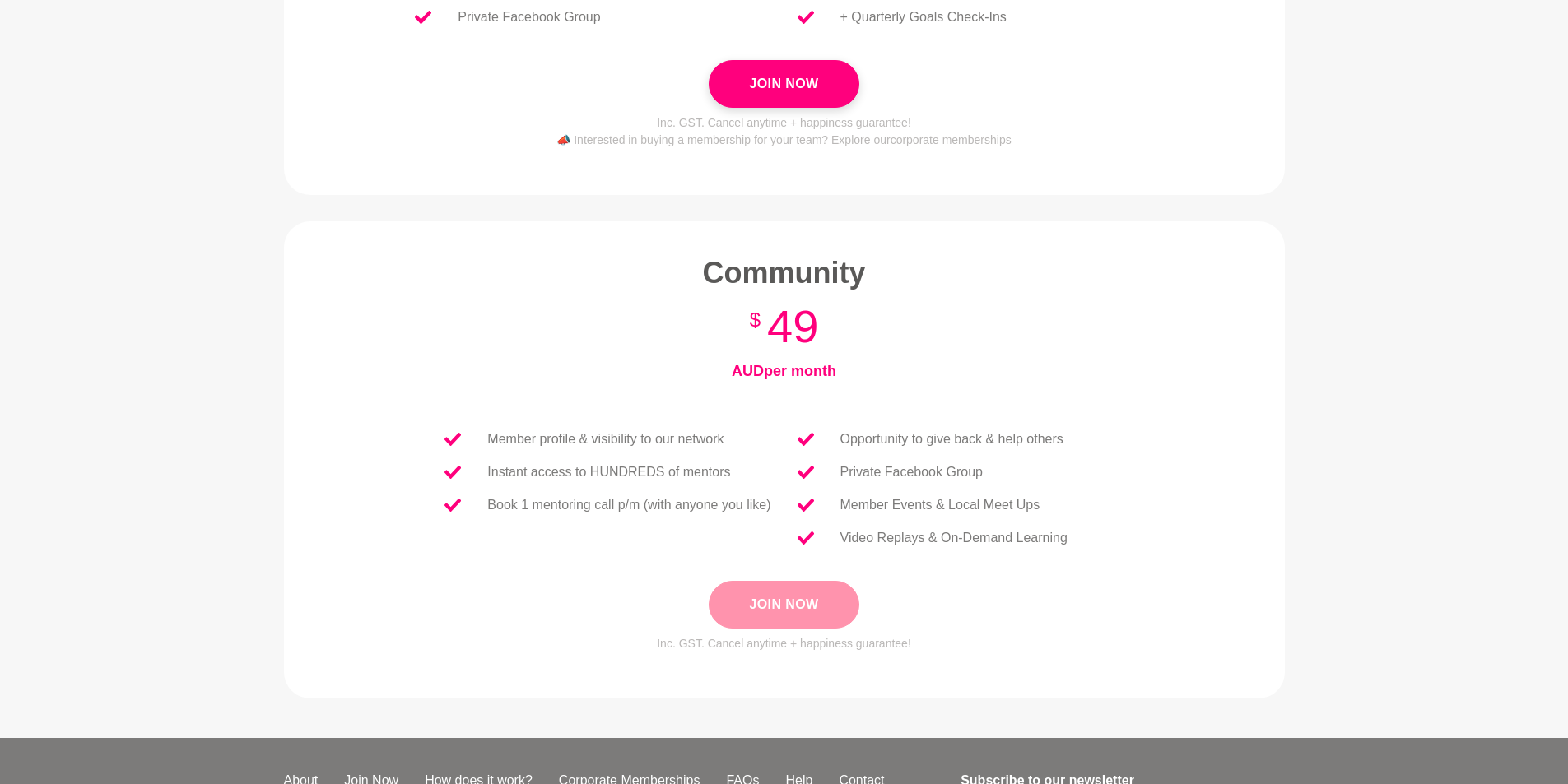
click at [782, 602] on button "Join Now" at bounding box center [783, 605] width 150 height 48
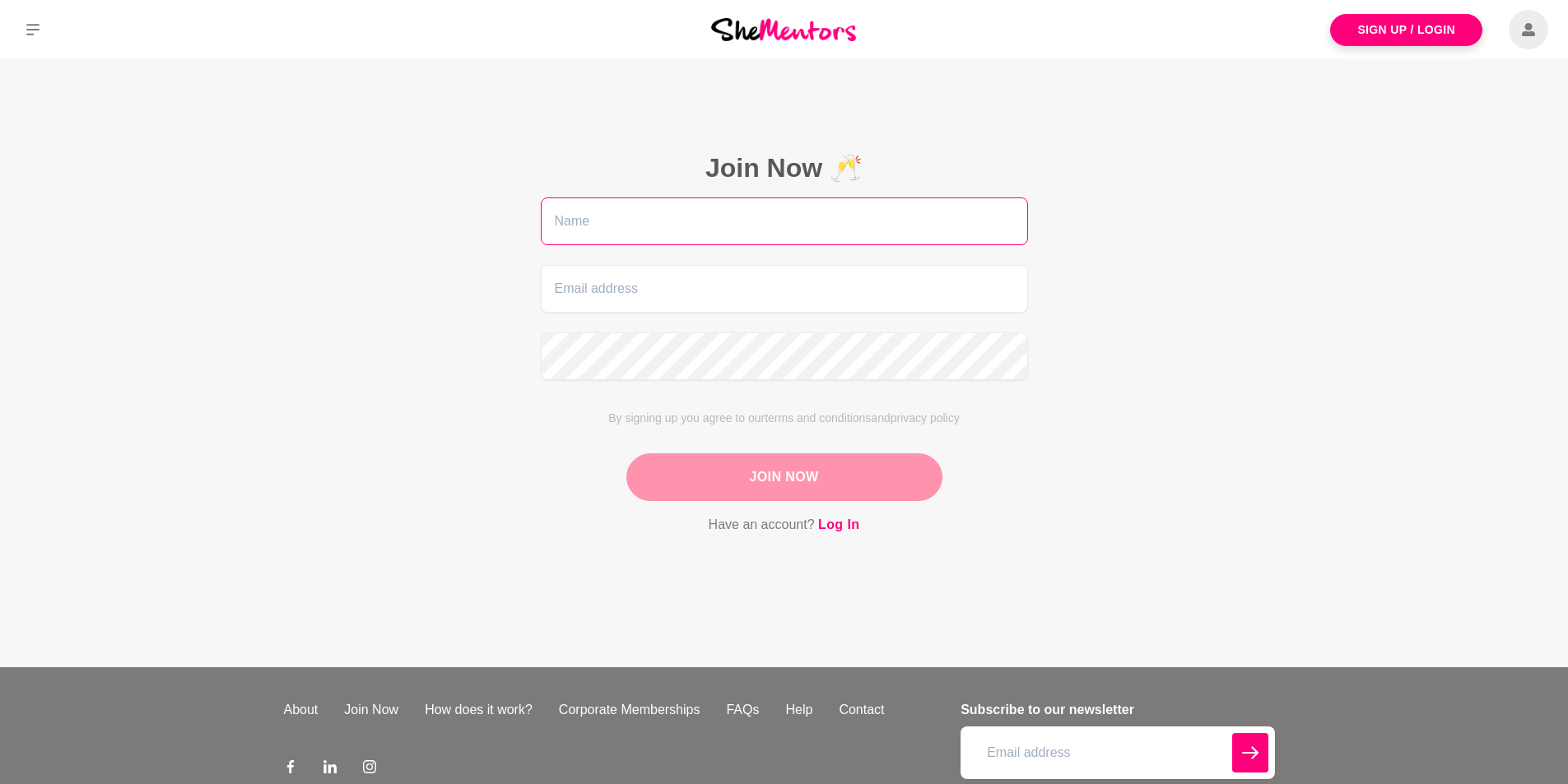
click at [830, 225] on input "text" at bounding box center [784, 222] width 487 height 48
type input "[PERSON_NAME]"
drag, startPoint x: 716, startPoint y: 293, endPoint x: 737, endPoint y: 280, distance: 24.7
click at [717, 292] on input "email" at bounding box center [784, 289] width 487 height 48
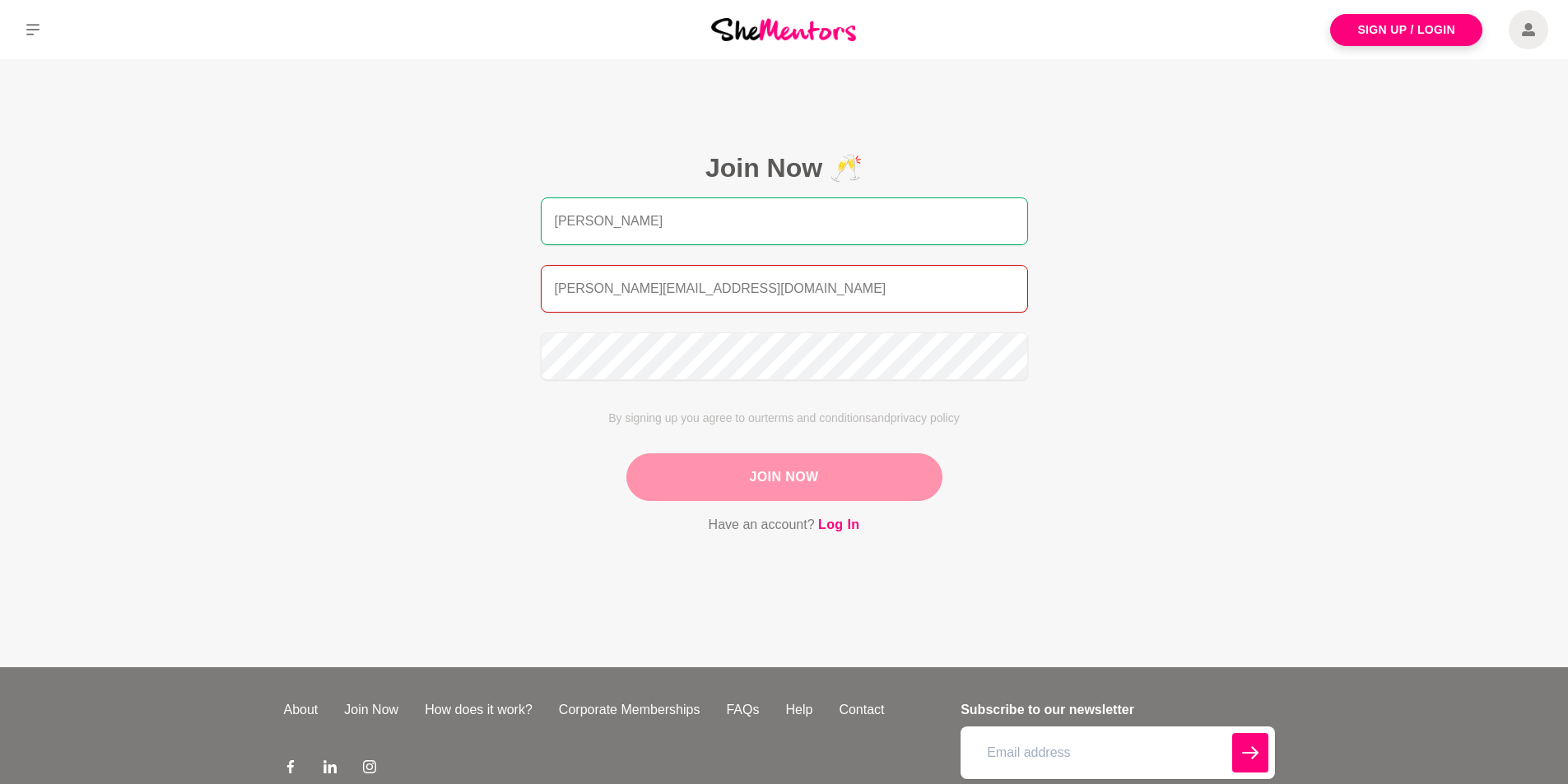
type input "[PERSON_NAME][EMAIL_ADDRESS][DOMAIN_NAME]"
click at [799, 483] on button "Join Now" at bounding box center [784, 478] width 316 height 48
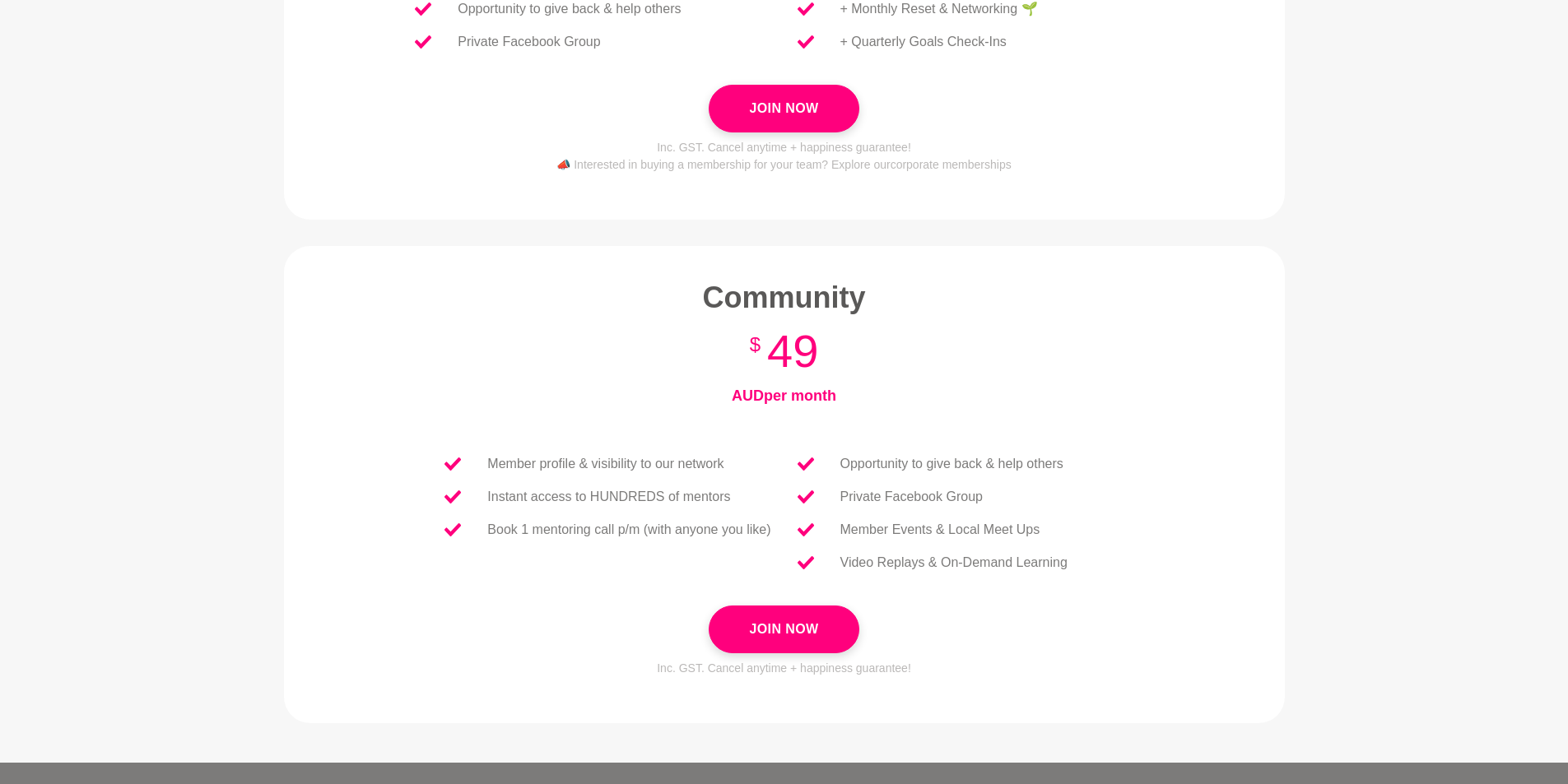
scroll to position [494, 0]
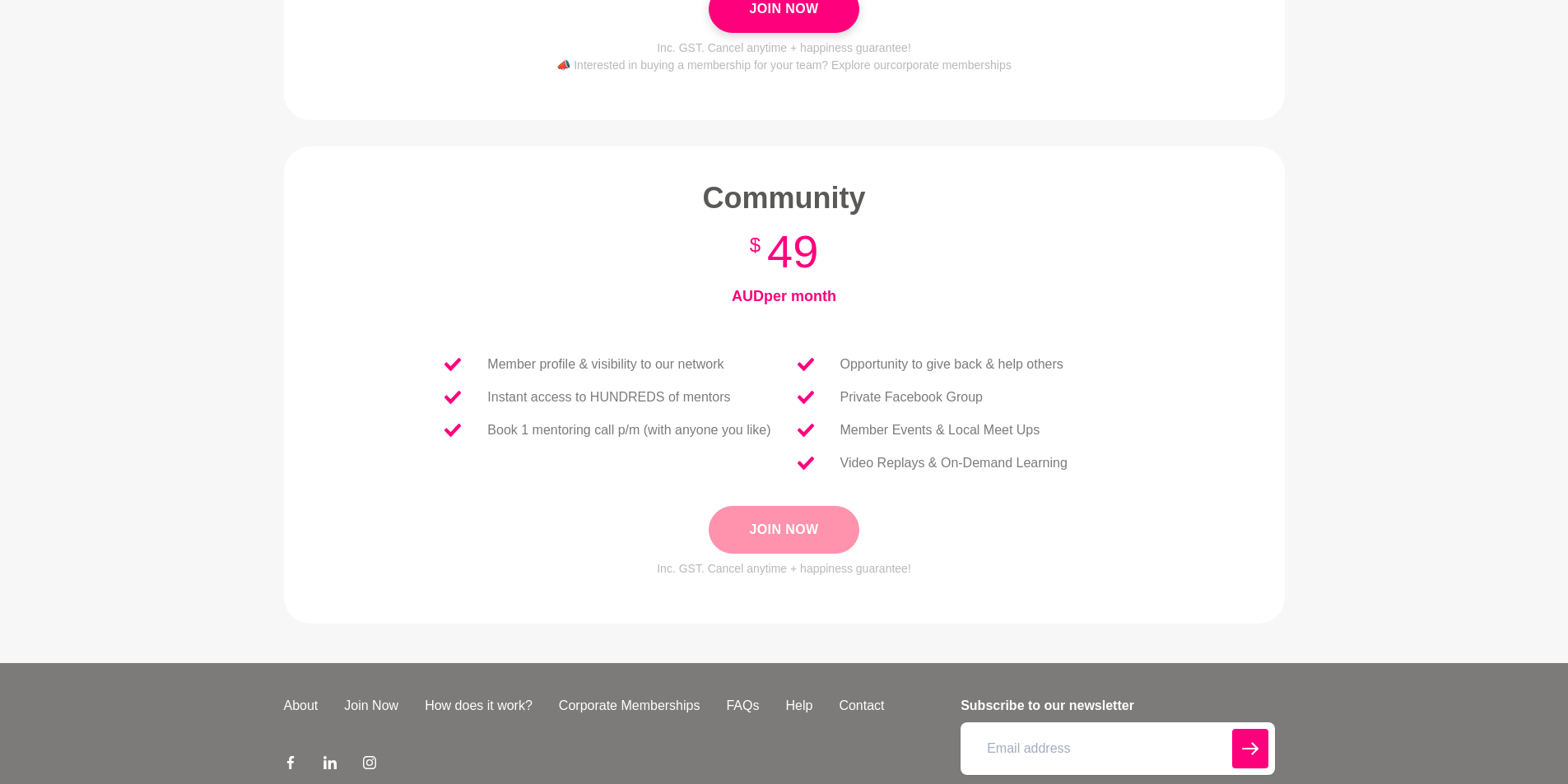
click at [812, 523] on button "Join Now" at bounding box center [783, 530] width 150 height 48
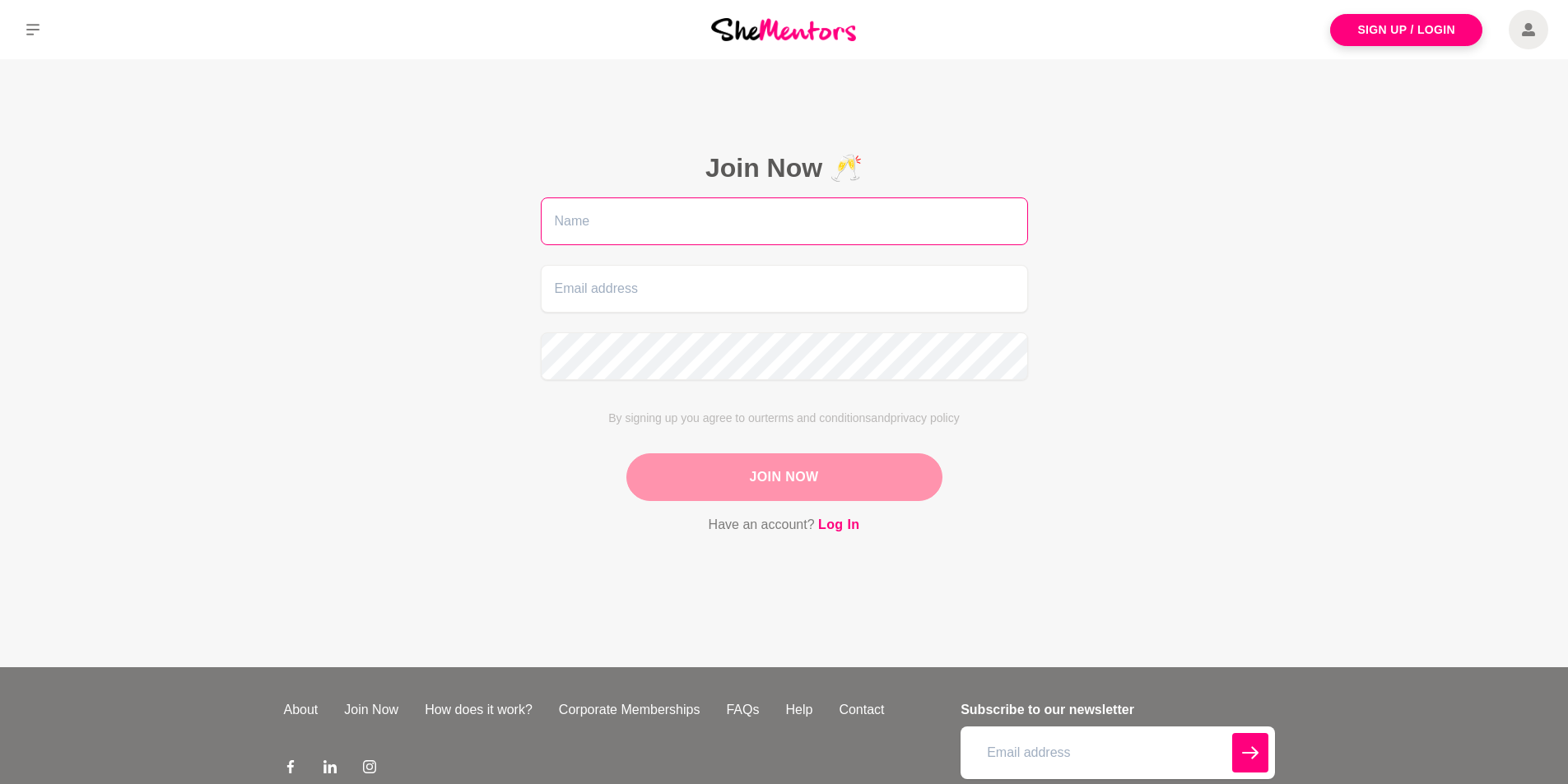
drag, startPoint x: 675, startPoint y: 229, endPoint x: 657, endPoint y: 217, distance: 21.6
click at [674, 228] on input "text" at bounding box center [784, 222] width 487 height 48
type input "[PERSON_NAME]"
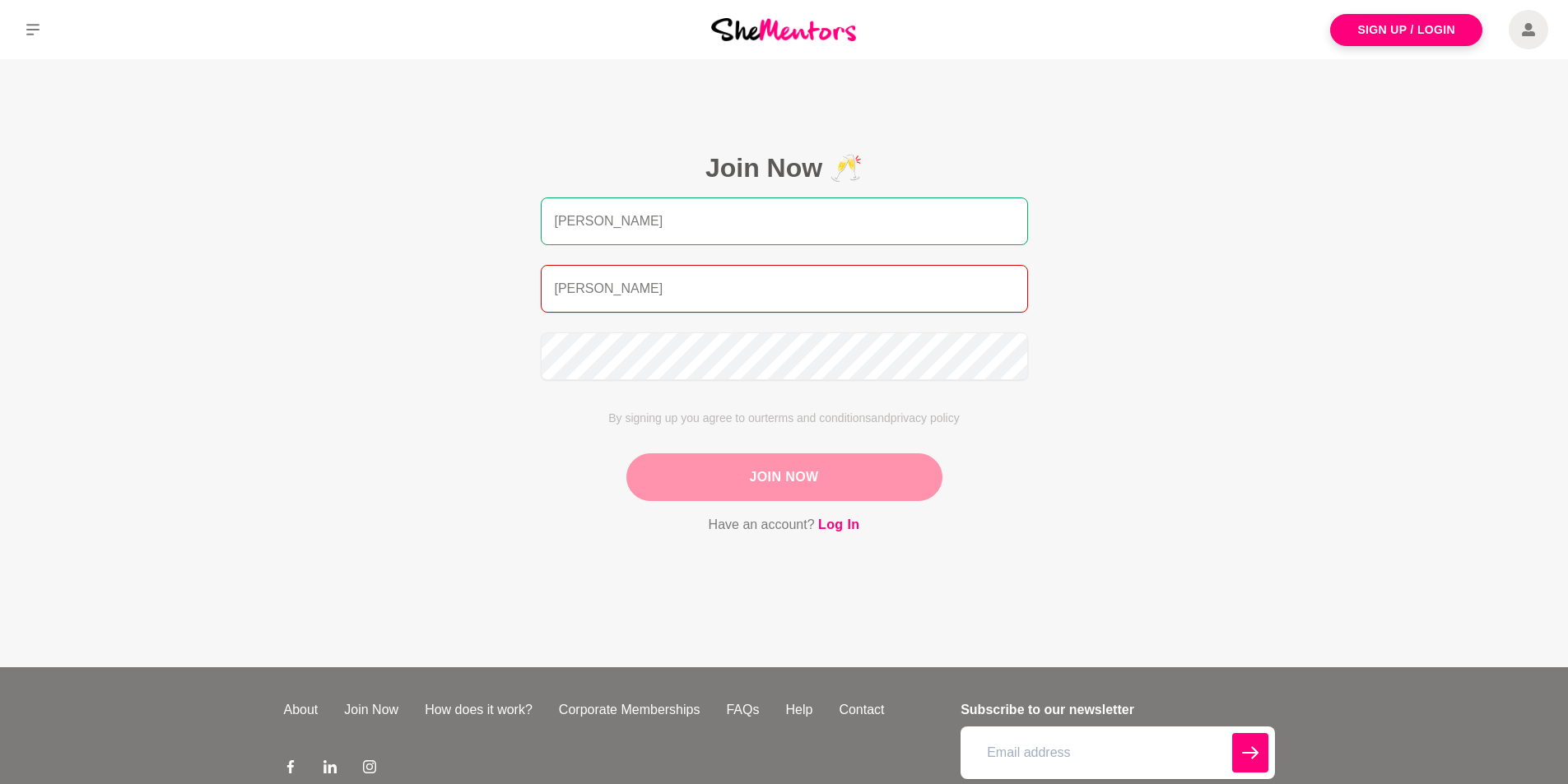
type input "[PERSON_NAME]"
click at [659, 220] on input "[PERSON_NAME]" at bounding box center [784, 222] width 487 height 48
type input "[PERSON_NAME]"
click at [625, 285] on input "[PERSON_NAME]" at bounding box center [784, 289] width 487 height 48
type input "[PERSON_NAME][EMAIL_ADDRESS][DOMAIN_NAME]"
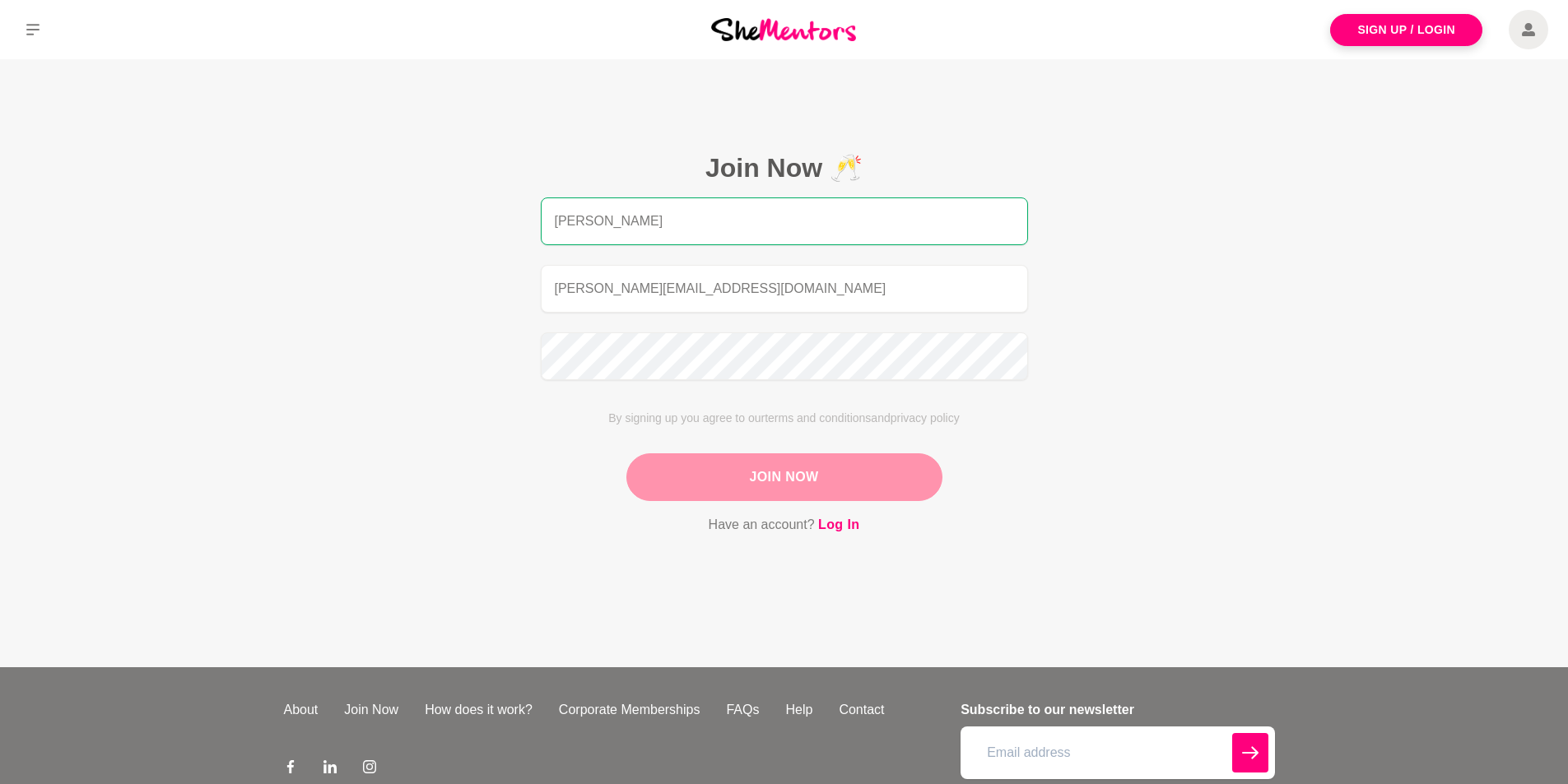
click at [801, 480] on button "Join Now" at bounding box center [784, 478] width 316 height 48
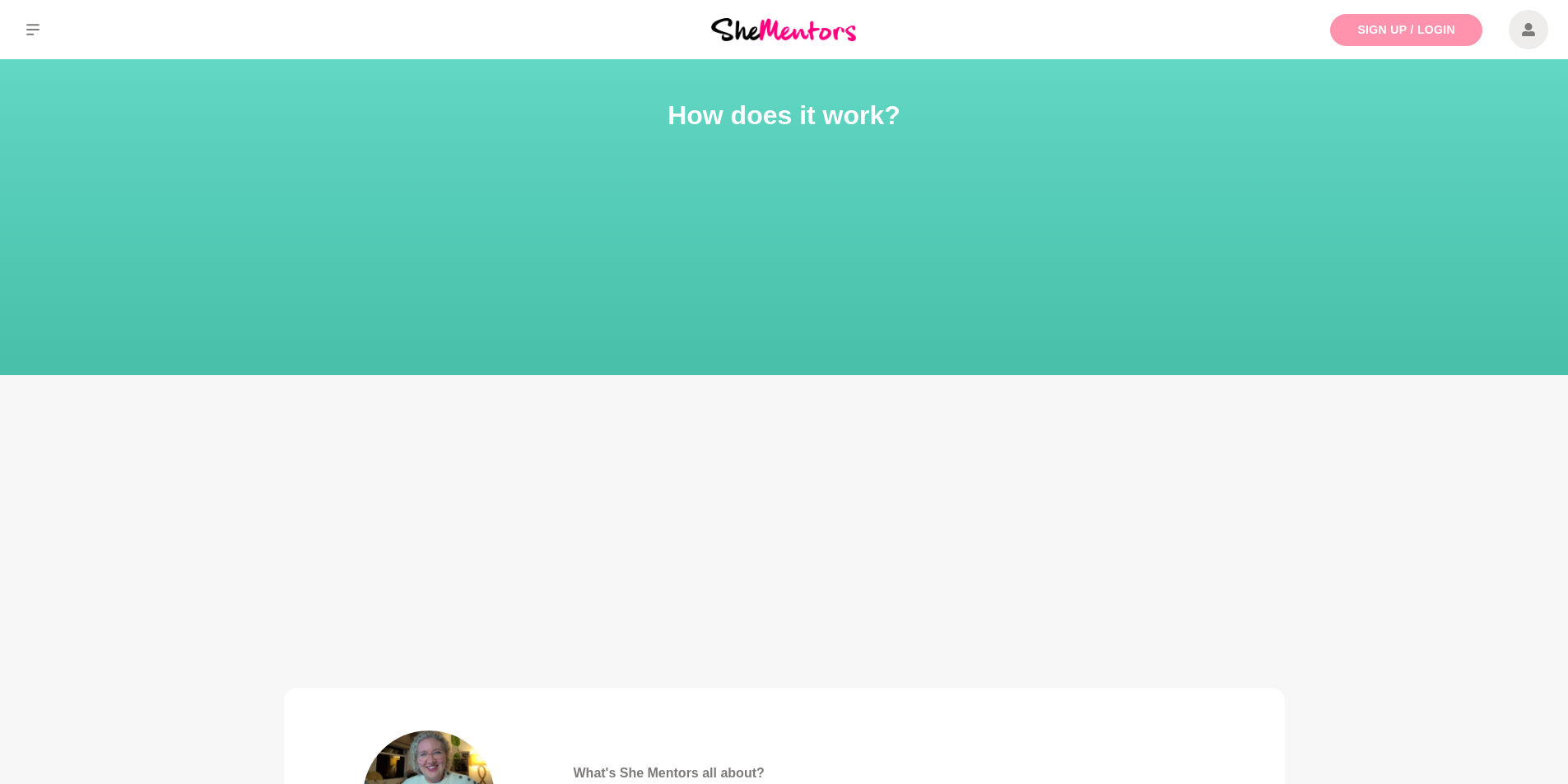
click at [1425, 28] on link "Sign Up / Login" at bounding box center [1406, 30] width 152 height 32
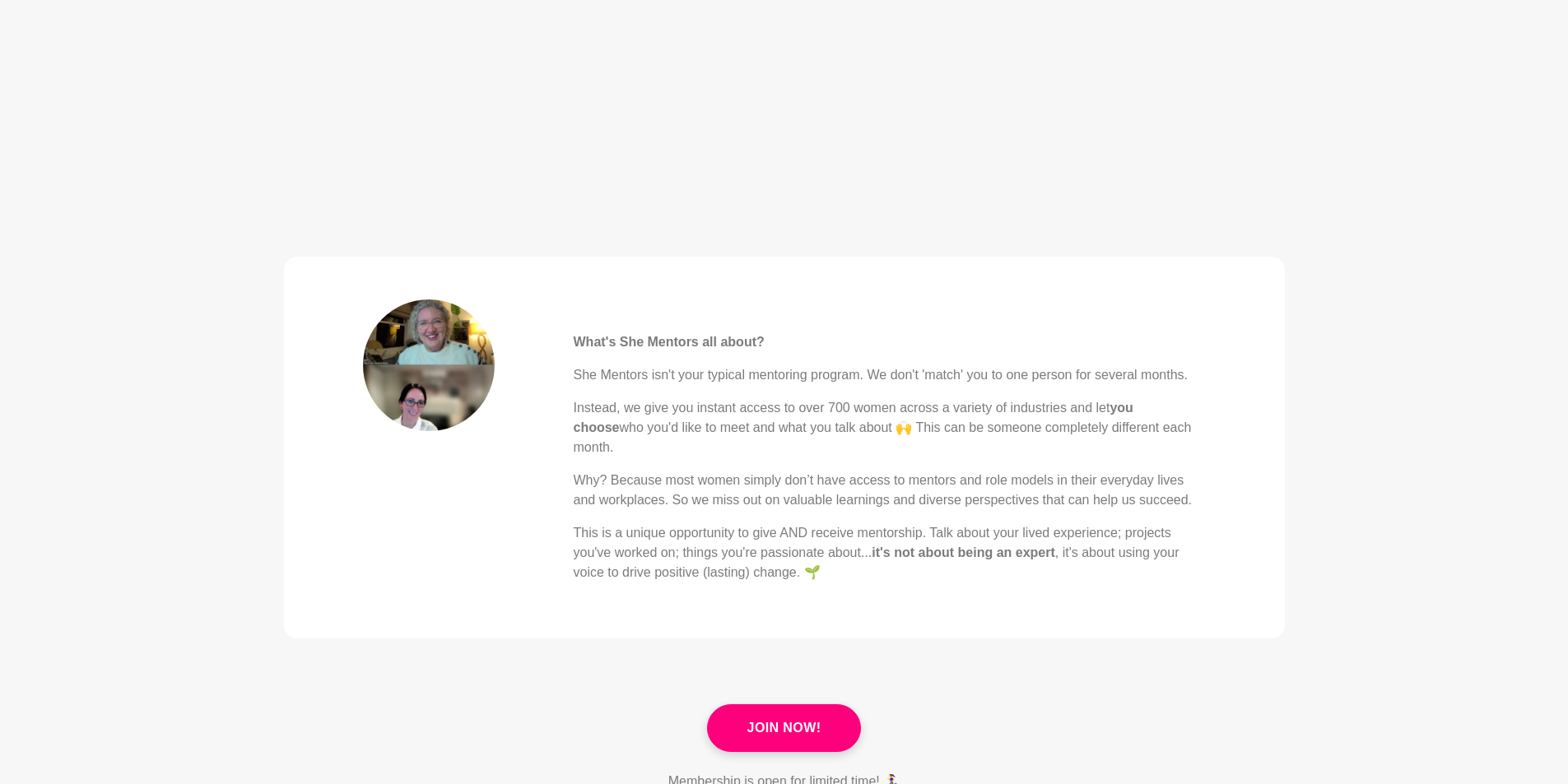
scroll to position [494, 0]
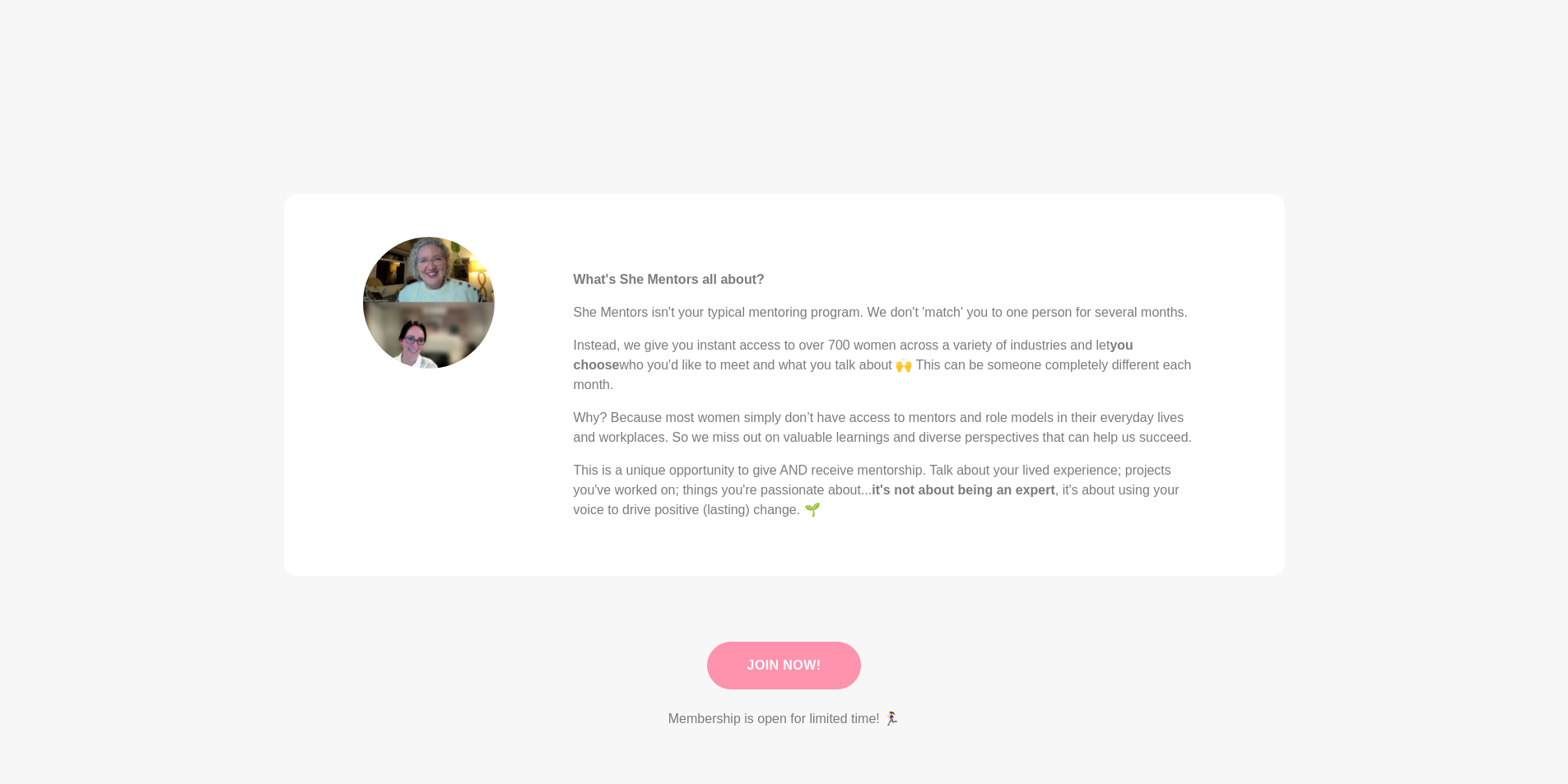
click at [780, 642] on link "Join Now!" at bounding box center [785, 666] width 155 height 48
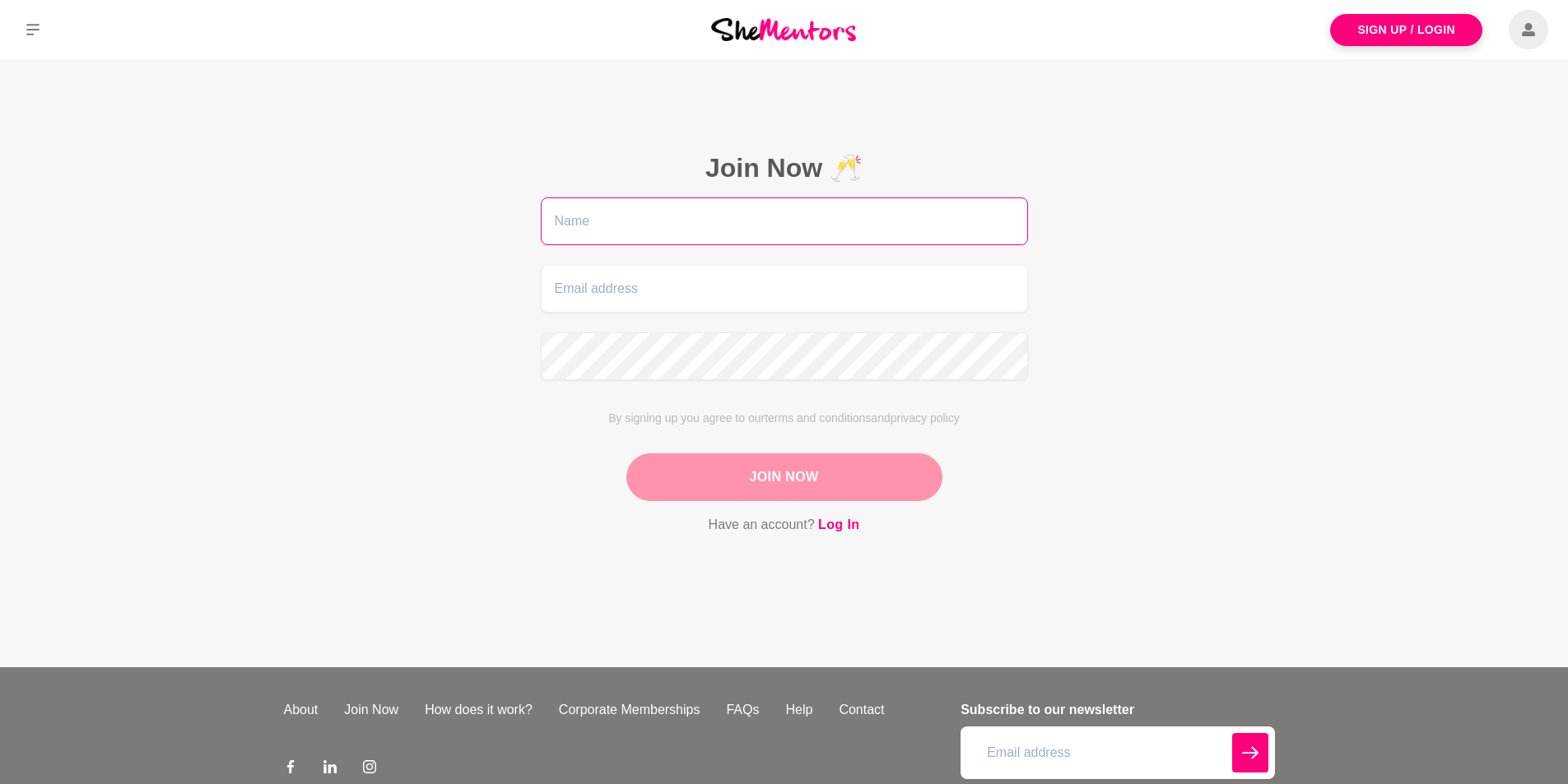
click at [662, 223] on input "text" at bounding box center [784, 222] width 487 height 48
type input "[PERSON_NAME]"
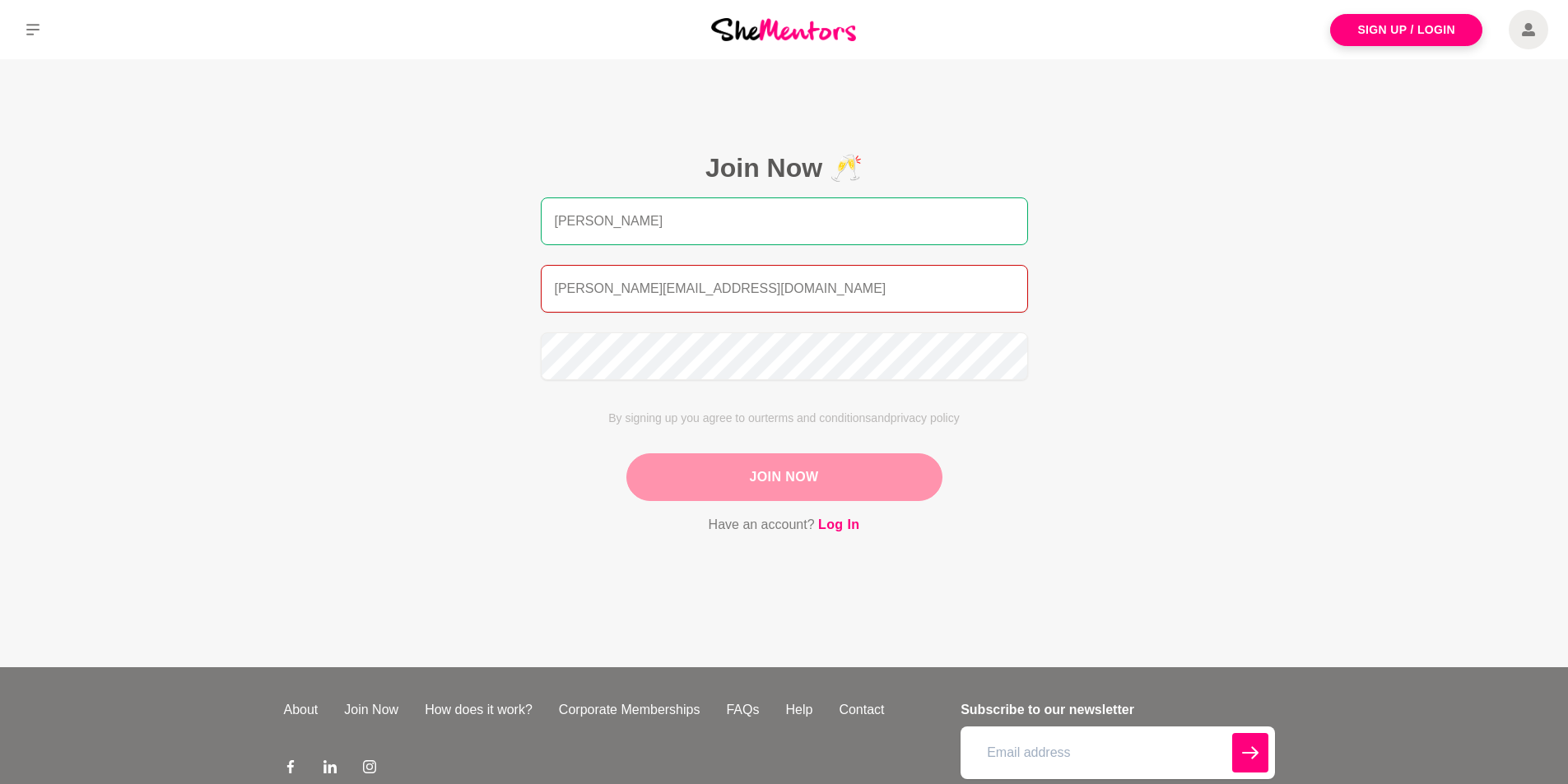
type input "[PERSON_NAME][EMAIL_ADDRESS][DOMAIN_NAME]"
click at [715, 216] on input "[PERSON_NAME]" at bounding box center [784, 222] width 487 height 48
click at [787, 215] on input "[PERSON_NAME]" at bounding box center [784, 222] width 487 height 48
drag, startPoint x: 831, startPoint y: 221, endPoint x: 929, endPoint y: 232, distance: 98.6
click at [865, 224] on input "[PERSON_NAME]" at bounding box center [784, 222] width 487 height 48
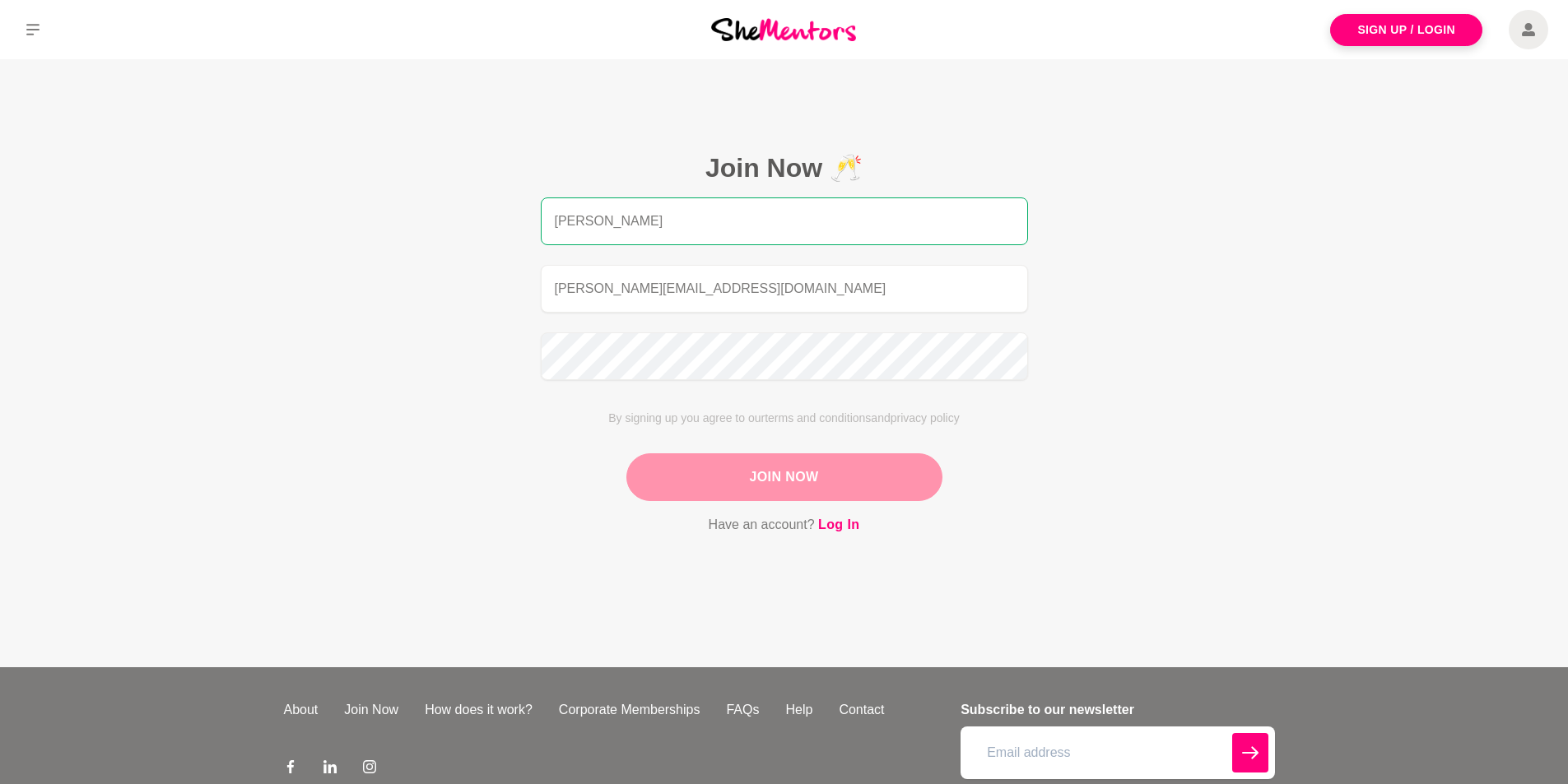
drag, startPoint x: 933, startPoint y: 229, endPoint x: 950, endPoint y: 225, distance: 17.5
click at [941, 227] on input "[PERSON_NAME]" at bounding box center [784, 222] width 487 height 48
click at [985, 213] on input "[PERSON_NAME]" at bounding box center [784, 222] width 487 height 48
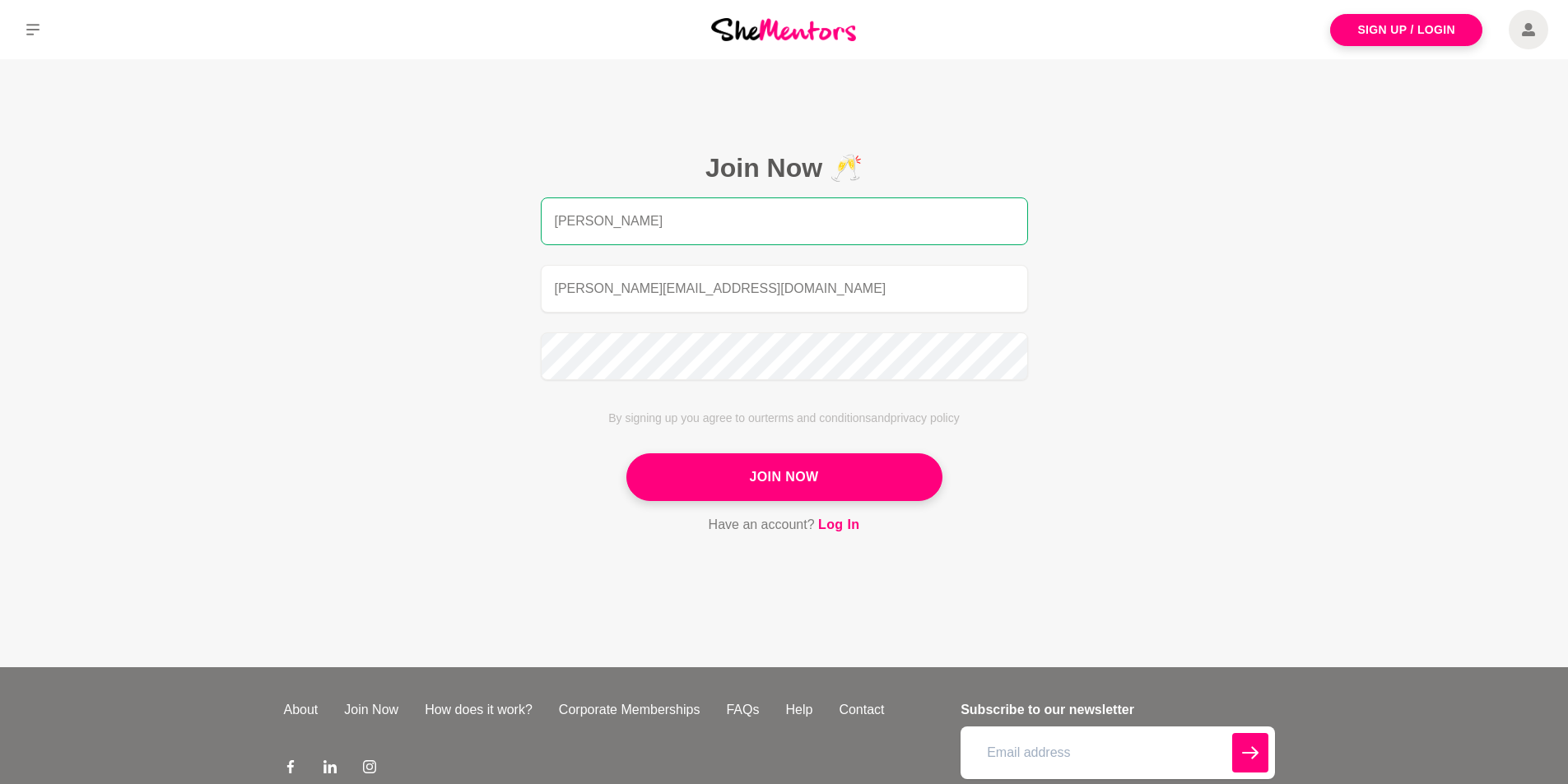
click at [623, 215] on input "[PERSON_NAME]" at bounding box center [784, 222] width 487 height 48
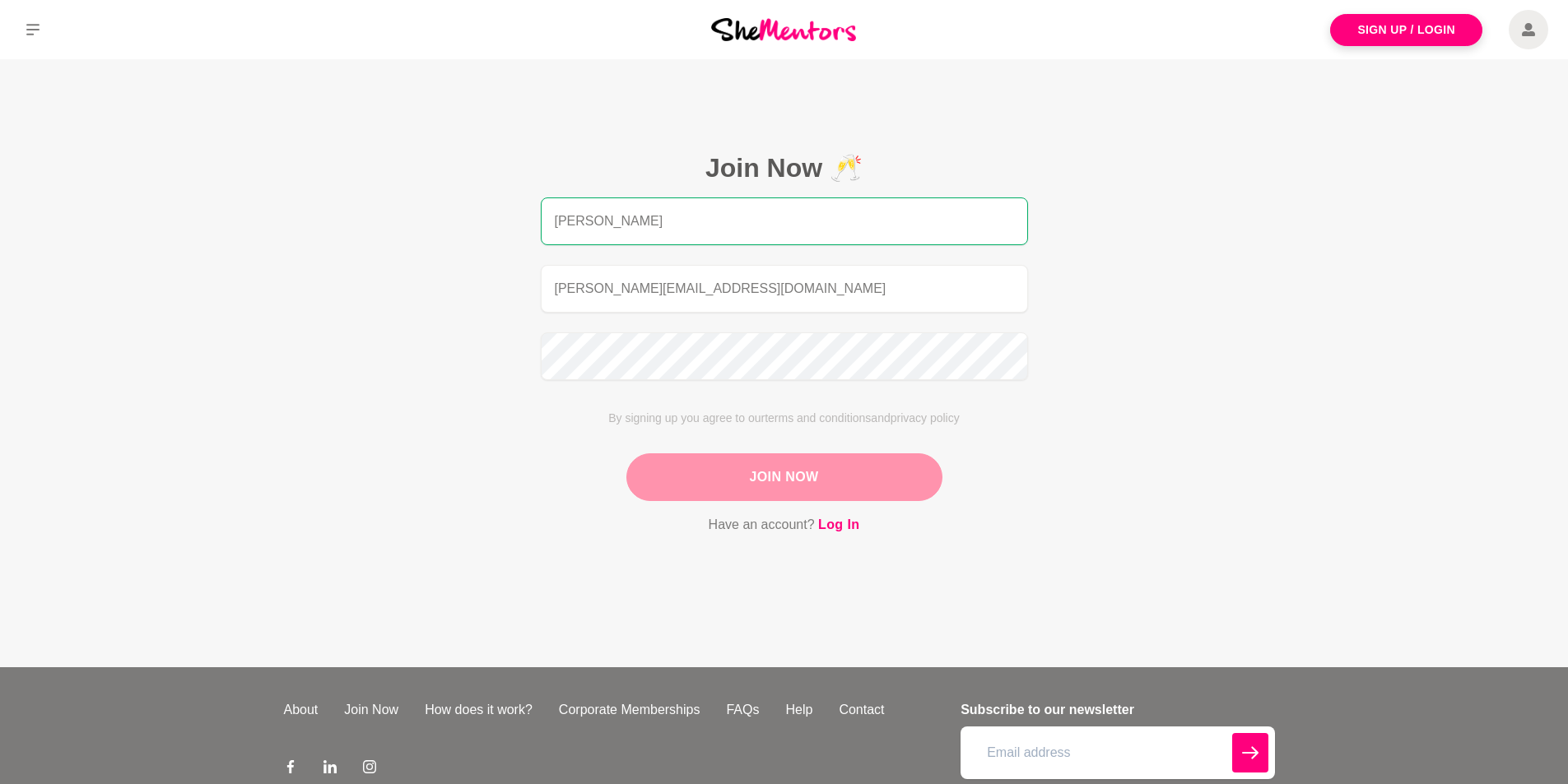
type input "[PERSON_NAME]"
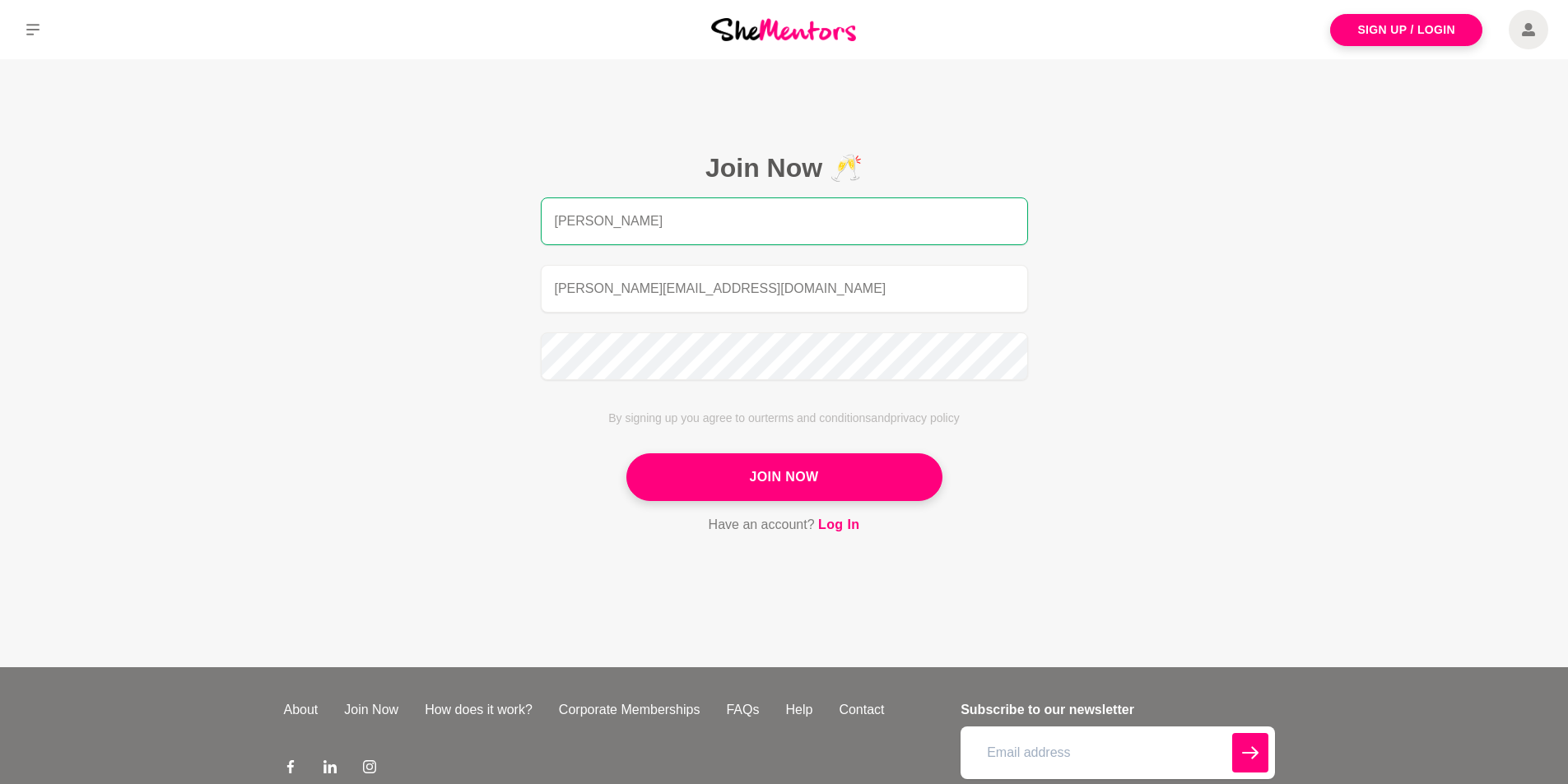
click at [801, 480] on button "Join Now" at bounding box center [784, 478] width 316 height 48
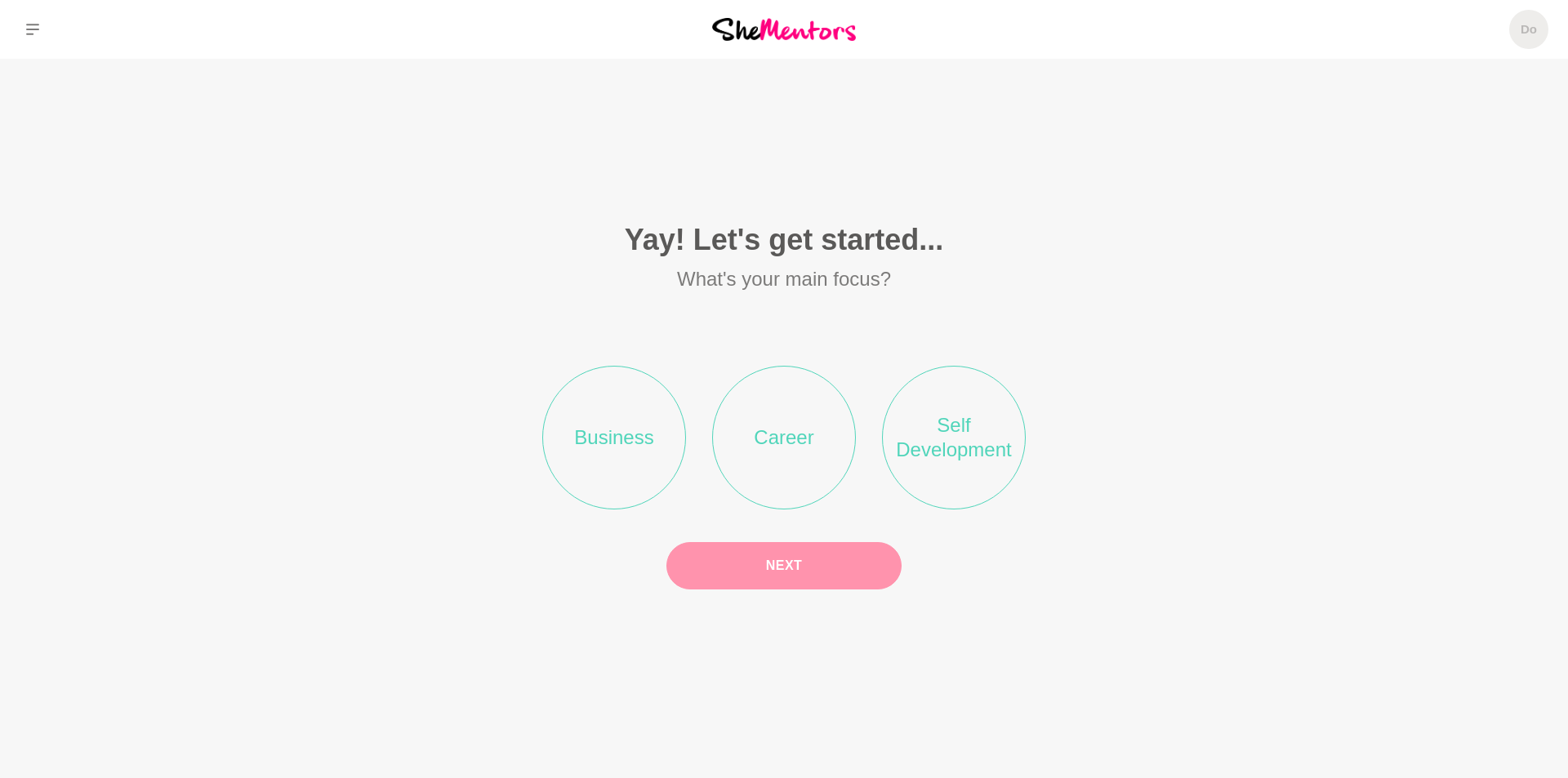
click at [614, 454] on li "Business" at bounding box center [613, 438] width 144 height 144
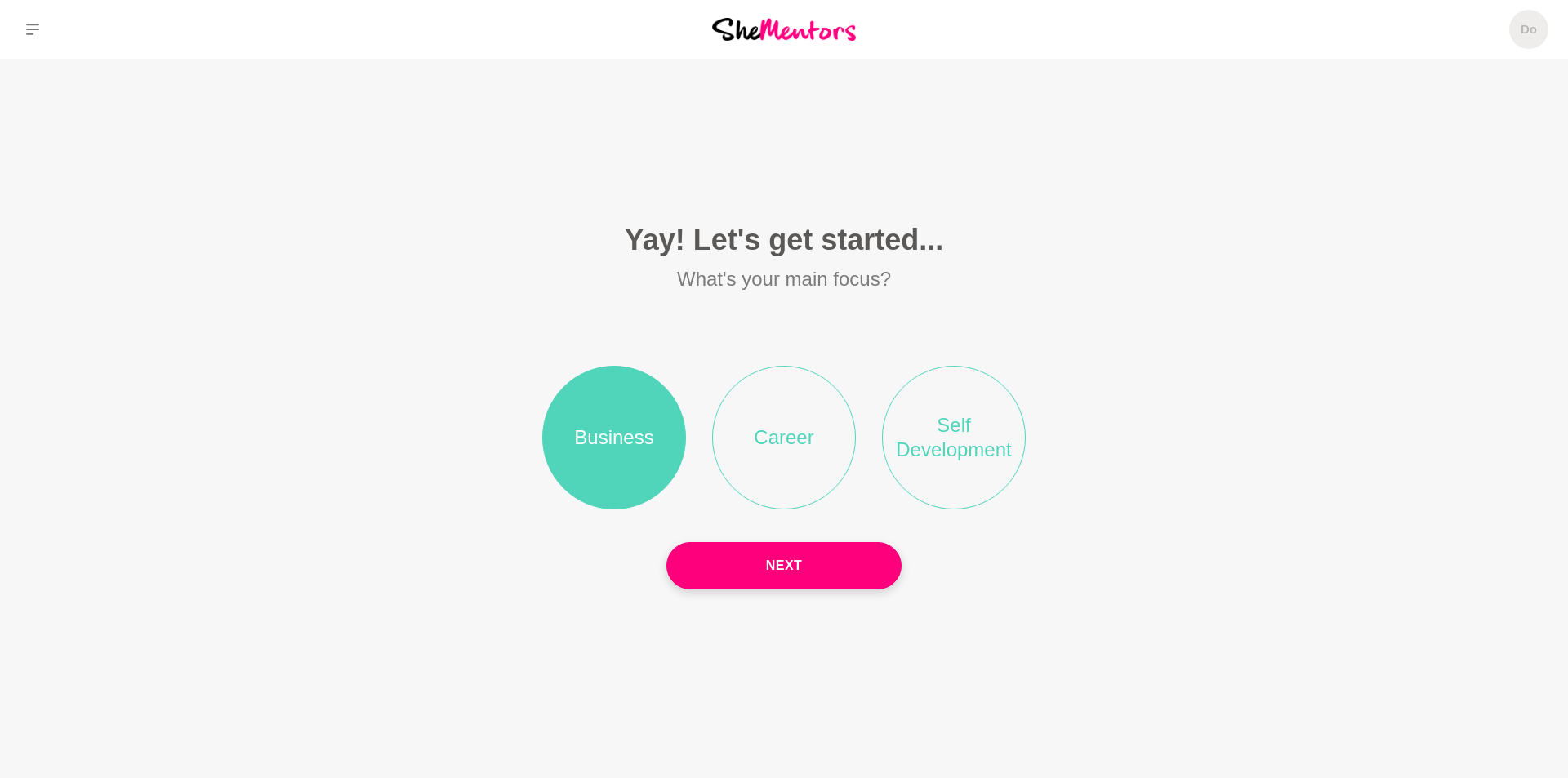
click at [811, 573] on button "Next" at bounding box center [784, 566] width 235 height 48
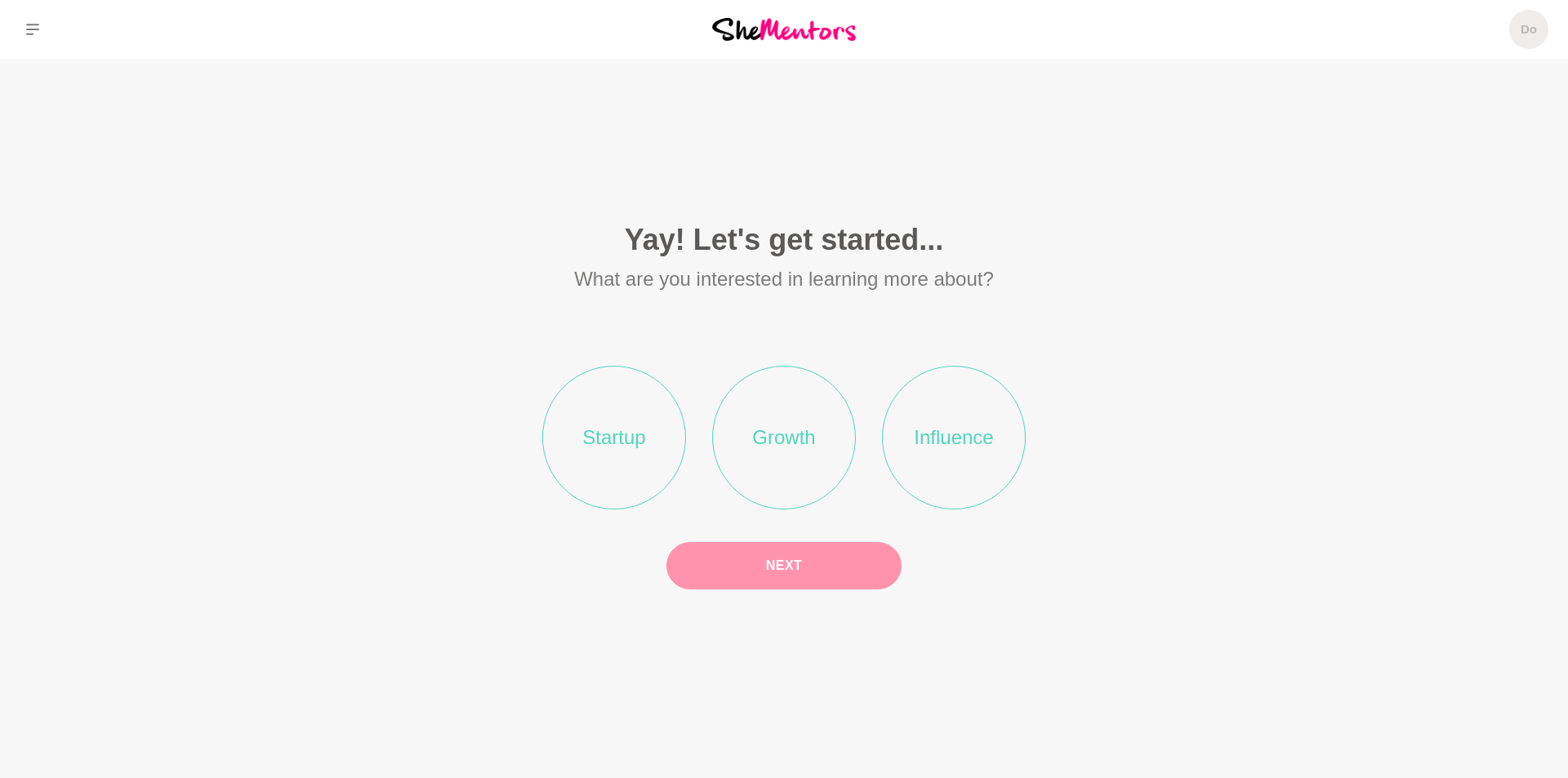
click at [795, 446] on li "Growth" at bounding box center [784, 438] width 144 height 144
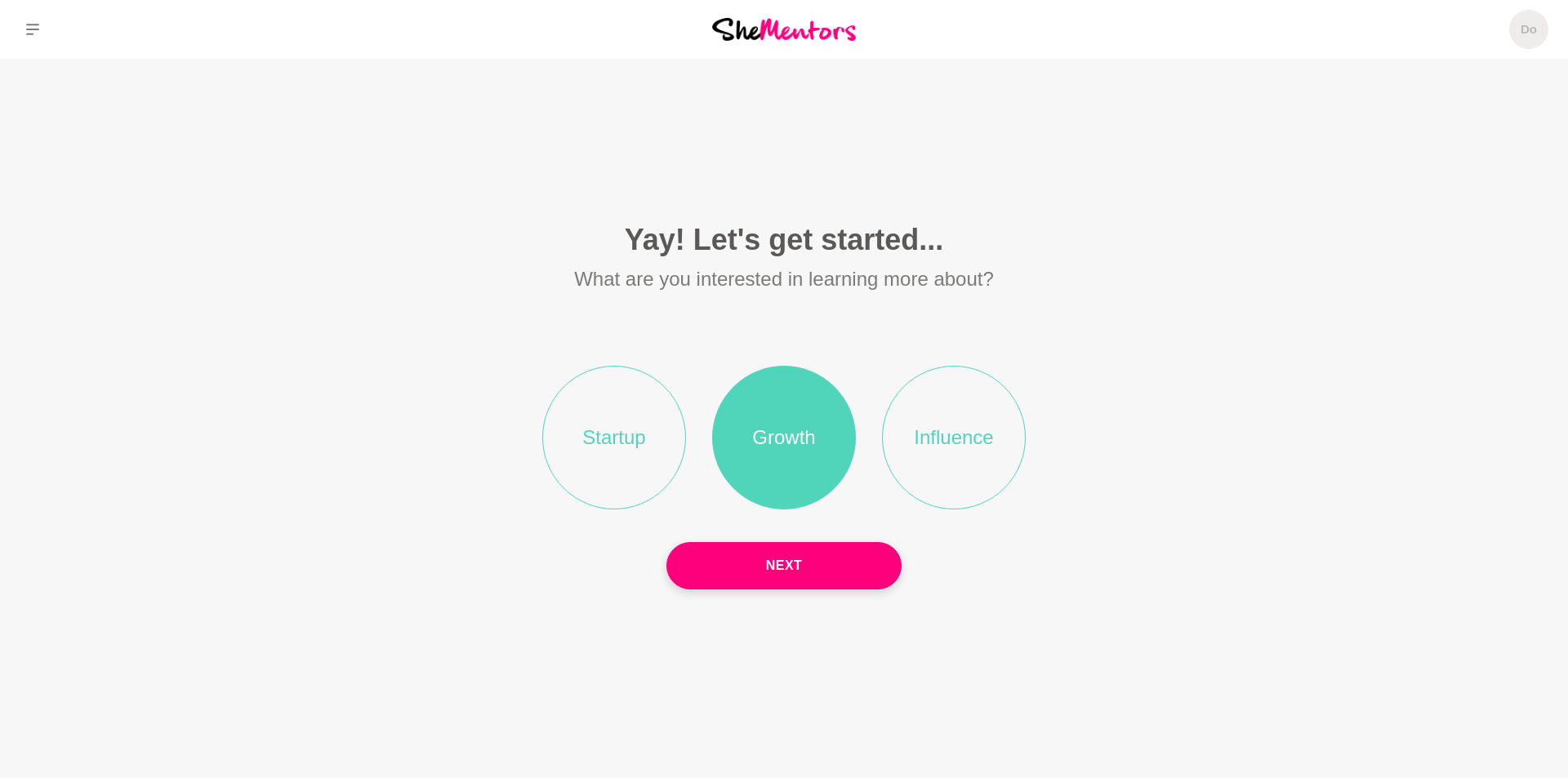
click at [956, 442] on li "Influence" at bounding box center [954, 438] width 144 height 144
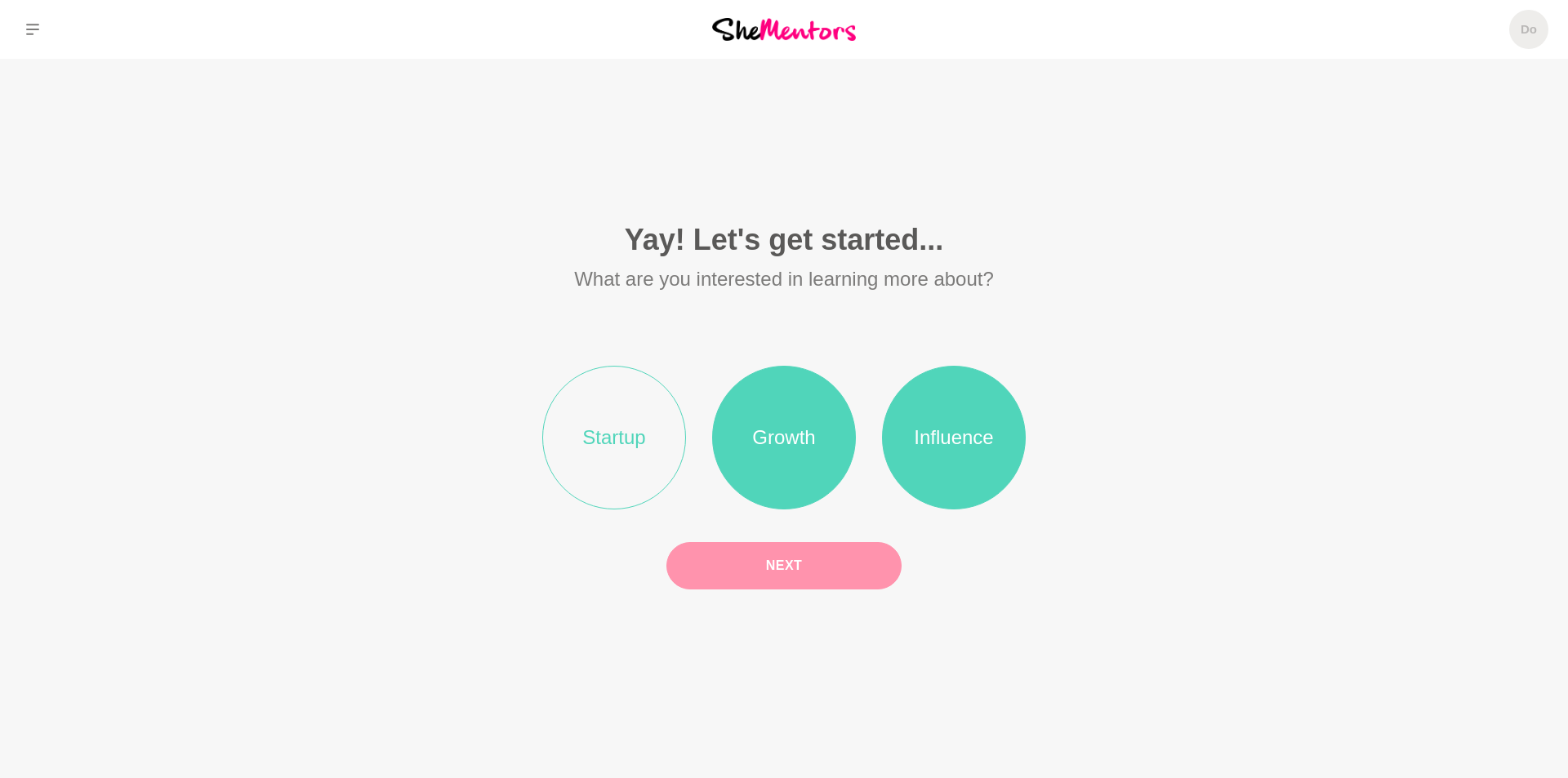
click at [808, 571] on button "Next" at bounding box center [784, 566] width 235 height 48
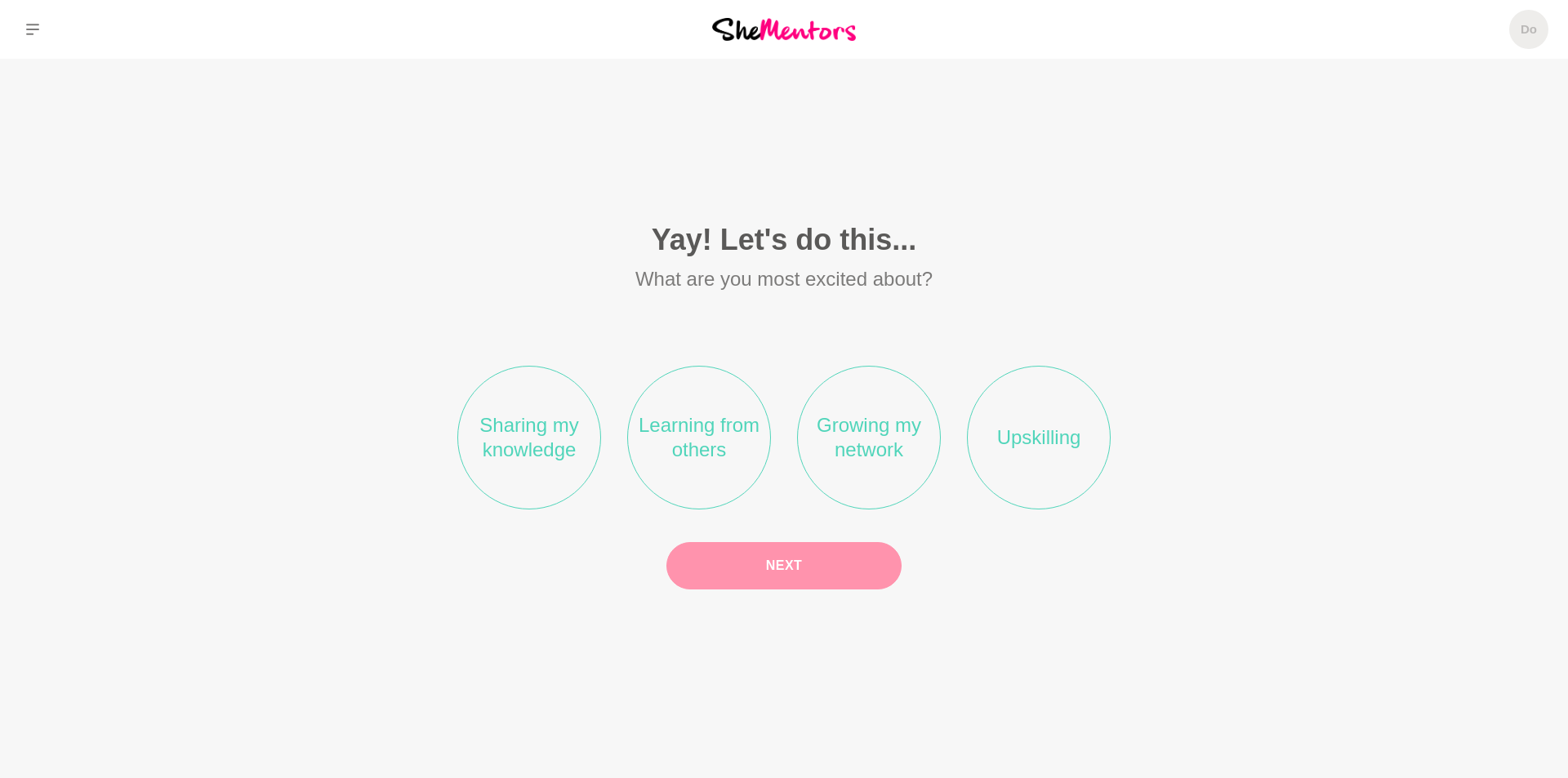
click at [524, 429] on li "Sharing my knowledge" at bounding box center [529, 438] width 144 height 144
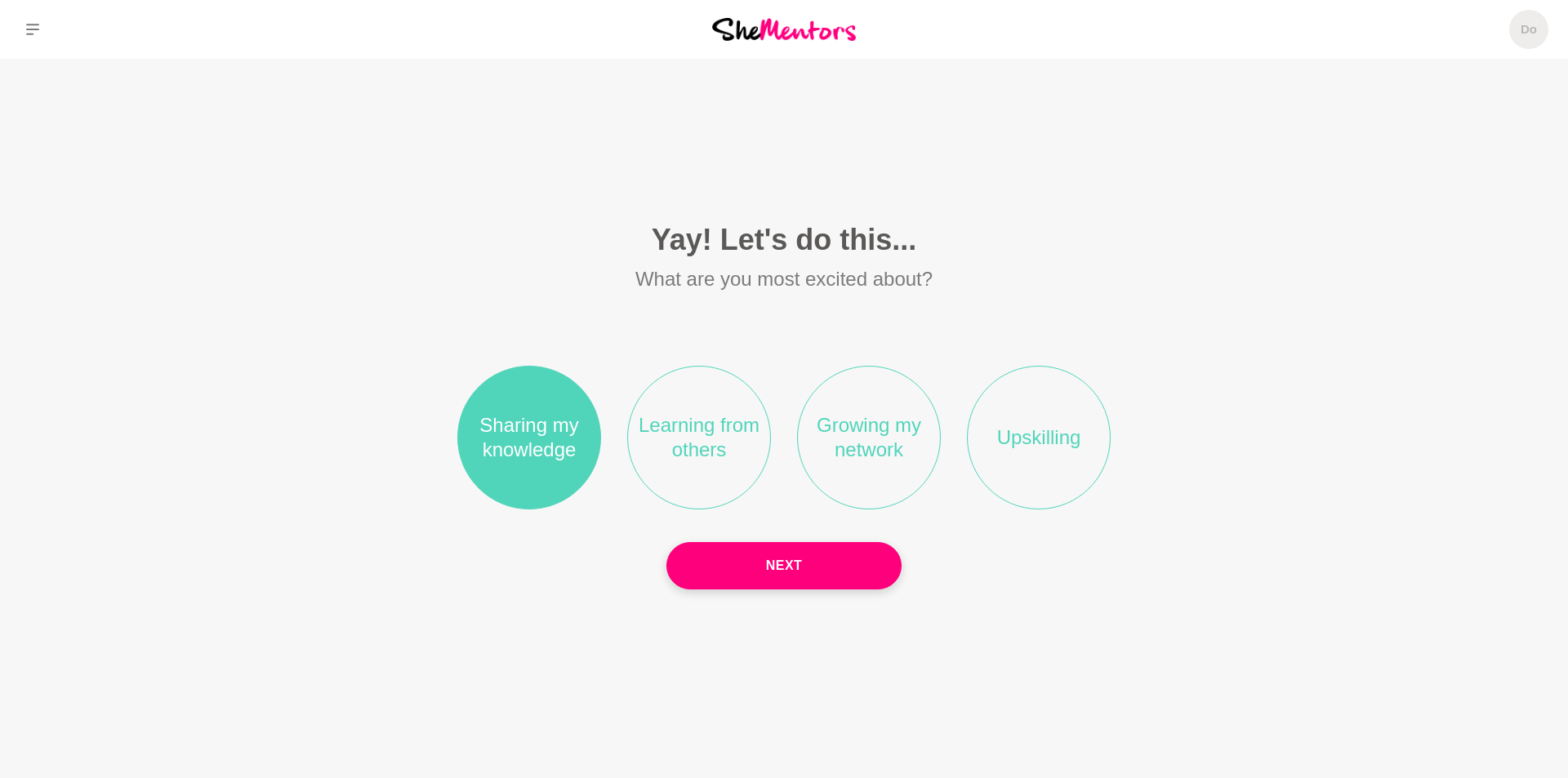
drag, startPoint x: 727, startPoint y: 426, endPoint x: 755, endPoint y: 445, distance: 33.8
click at [727, 426] on li "Learning from others" at bounding box center [698, 438] width 144 height 144
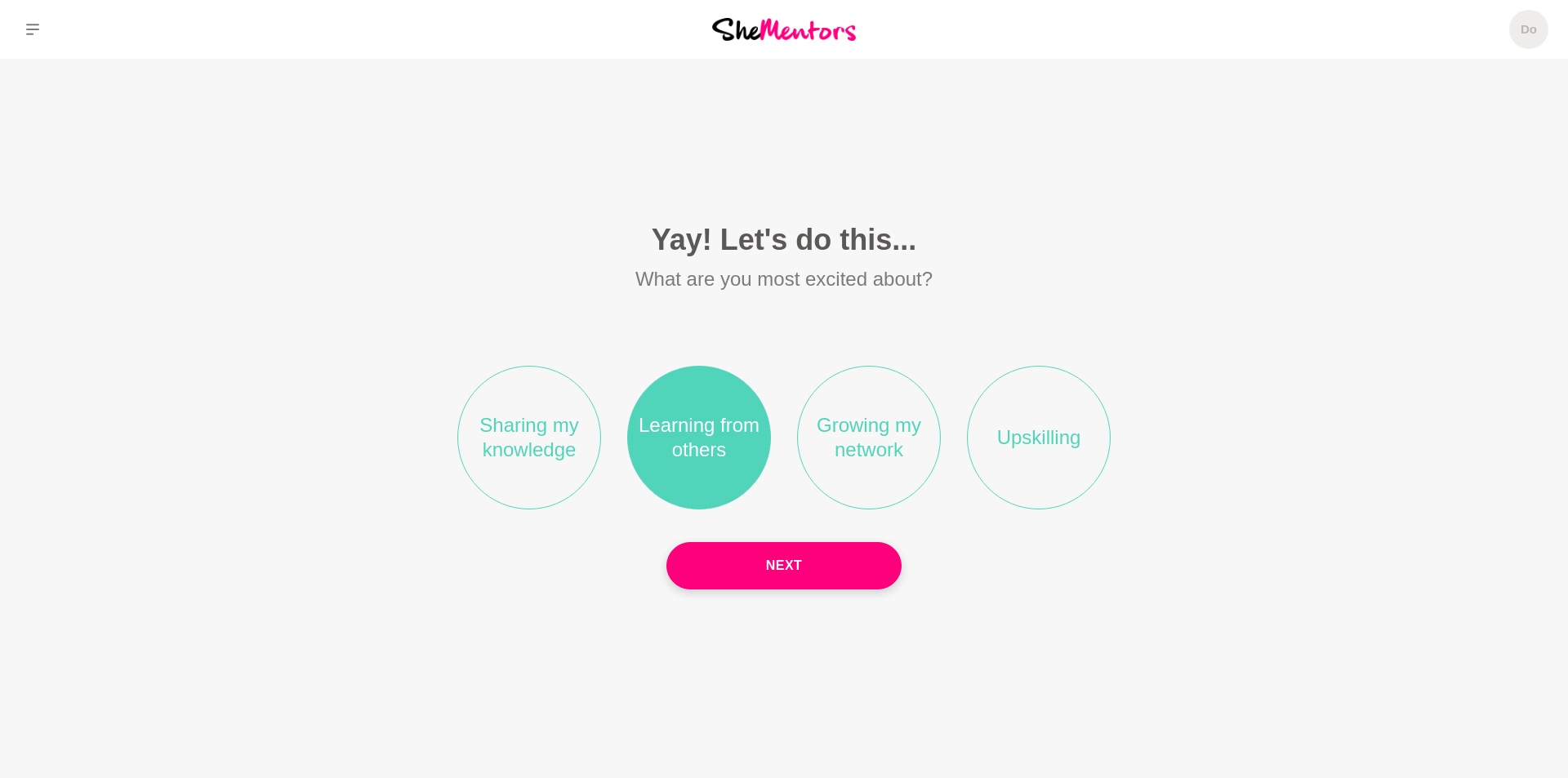
click at [863, 433] on li "Growing my network" at bounding box center [869, 438] width 144 height 144
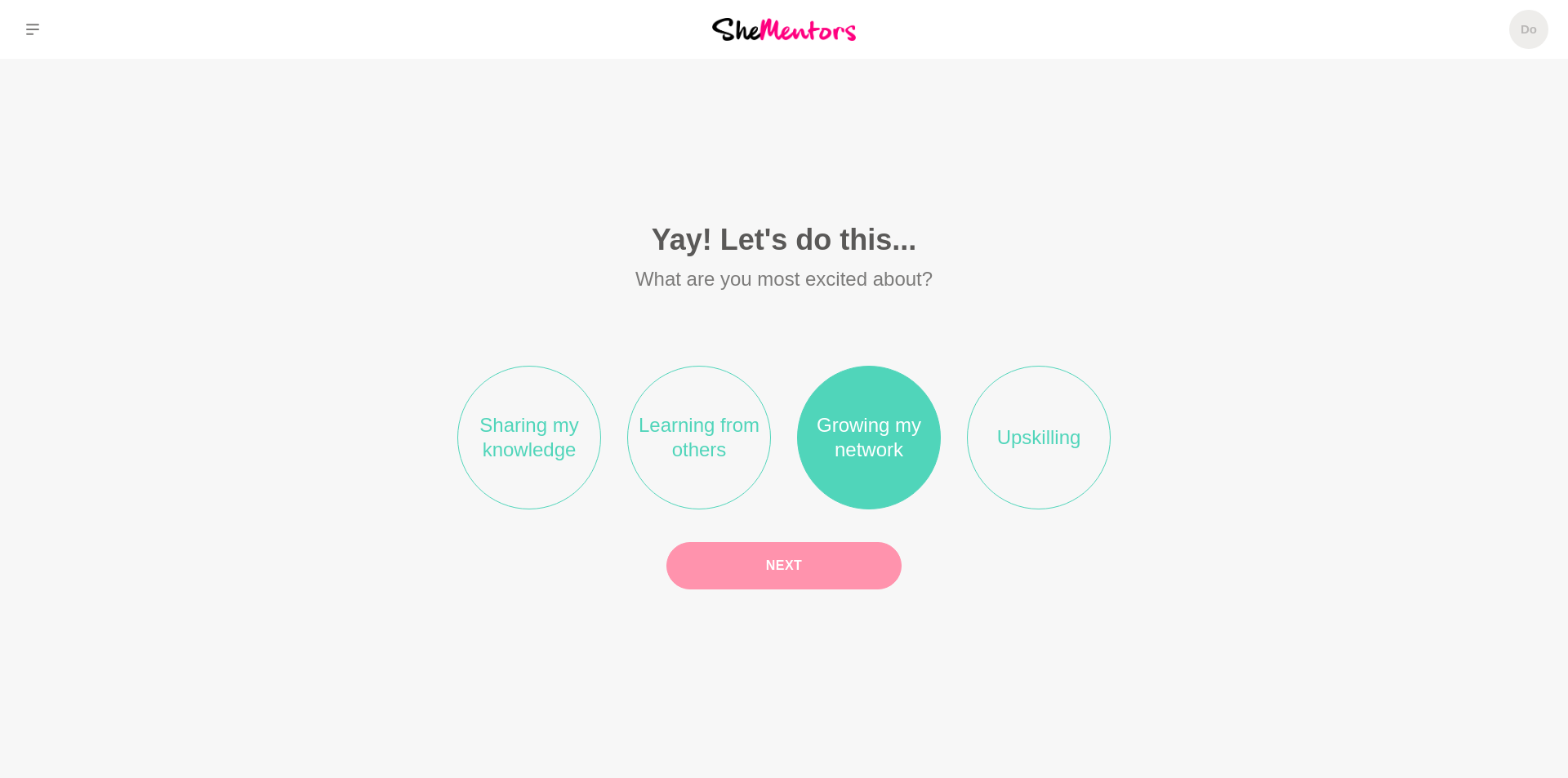
click at [788, 564] on button "Next" at bounding box center [784, 566] width 235 height 48
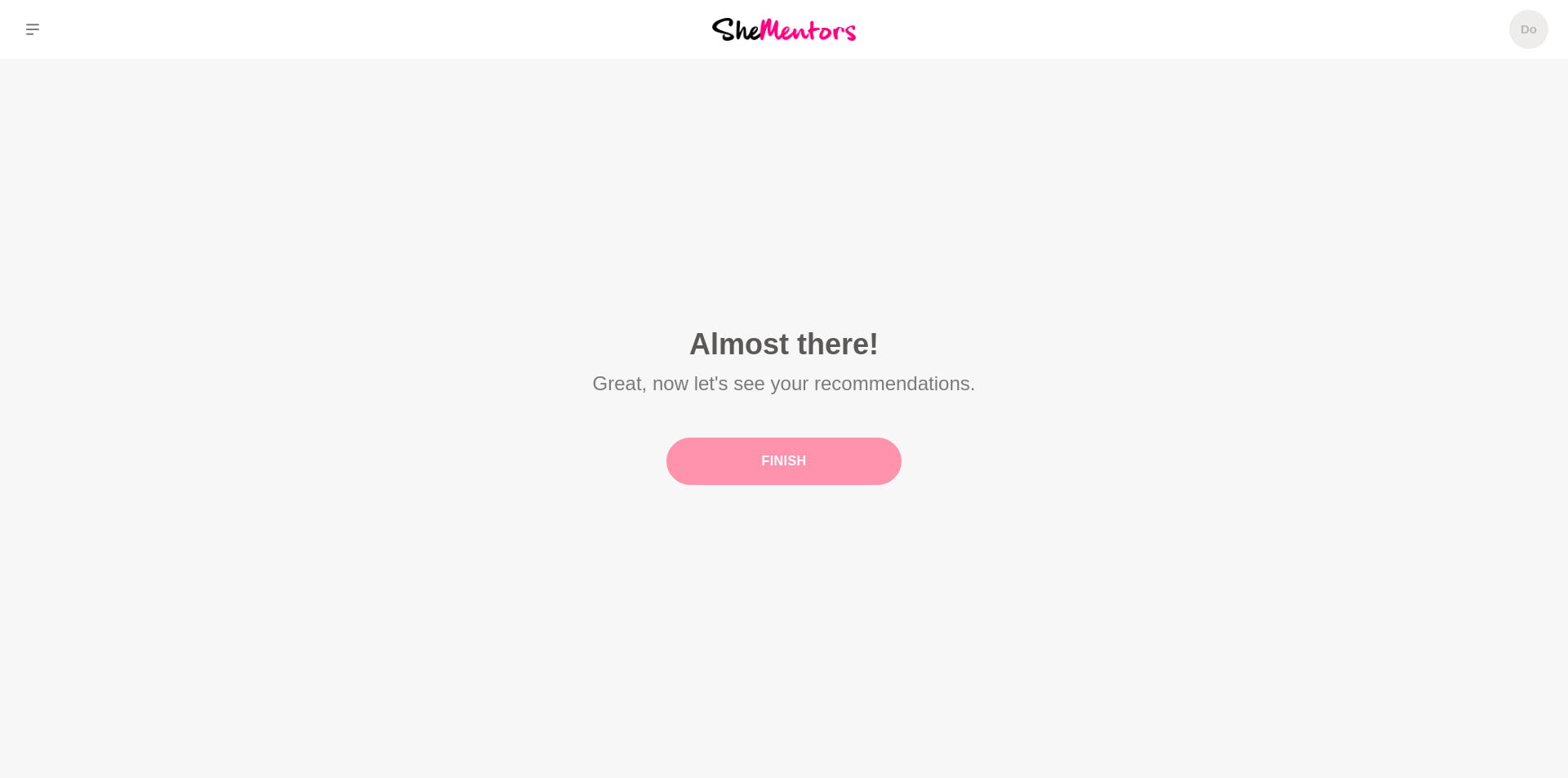
click at [787, 462] on button "Finish" at bounding box center [784, 461] width 235 height 48
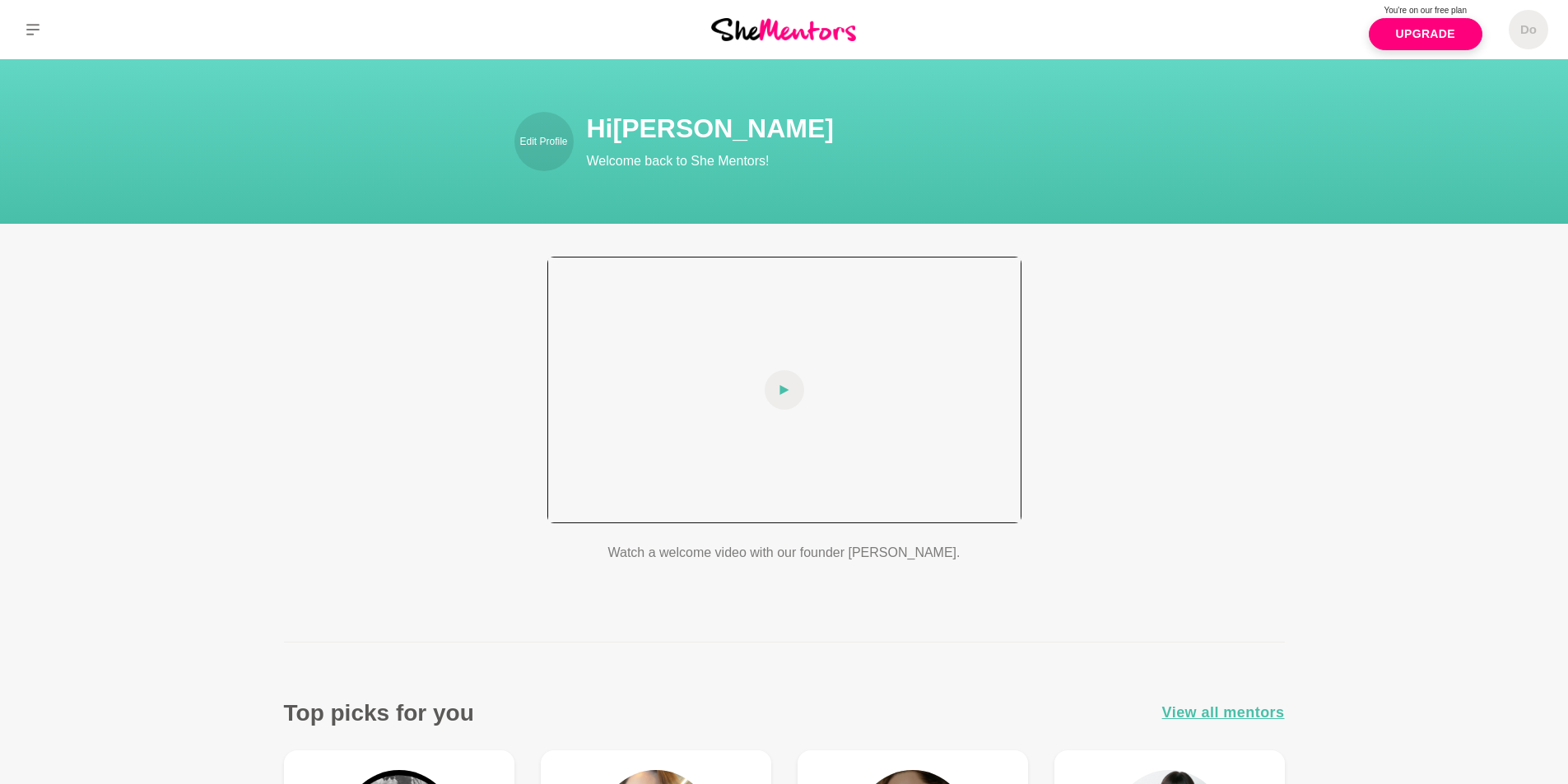
click at [780, 382] on icon at bounding box center [784, 390] width 10 height 39
click at [983, 460] on div at bounding box center [784, 389] width 474 height 266
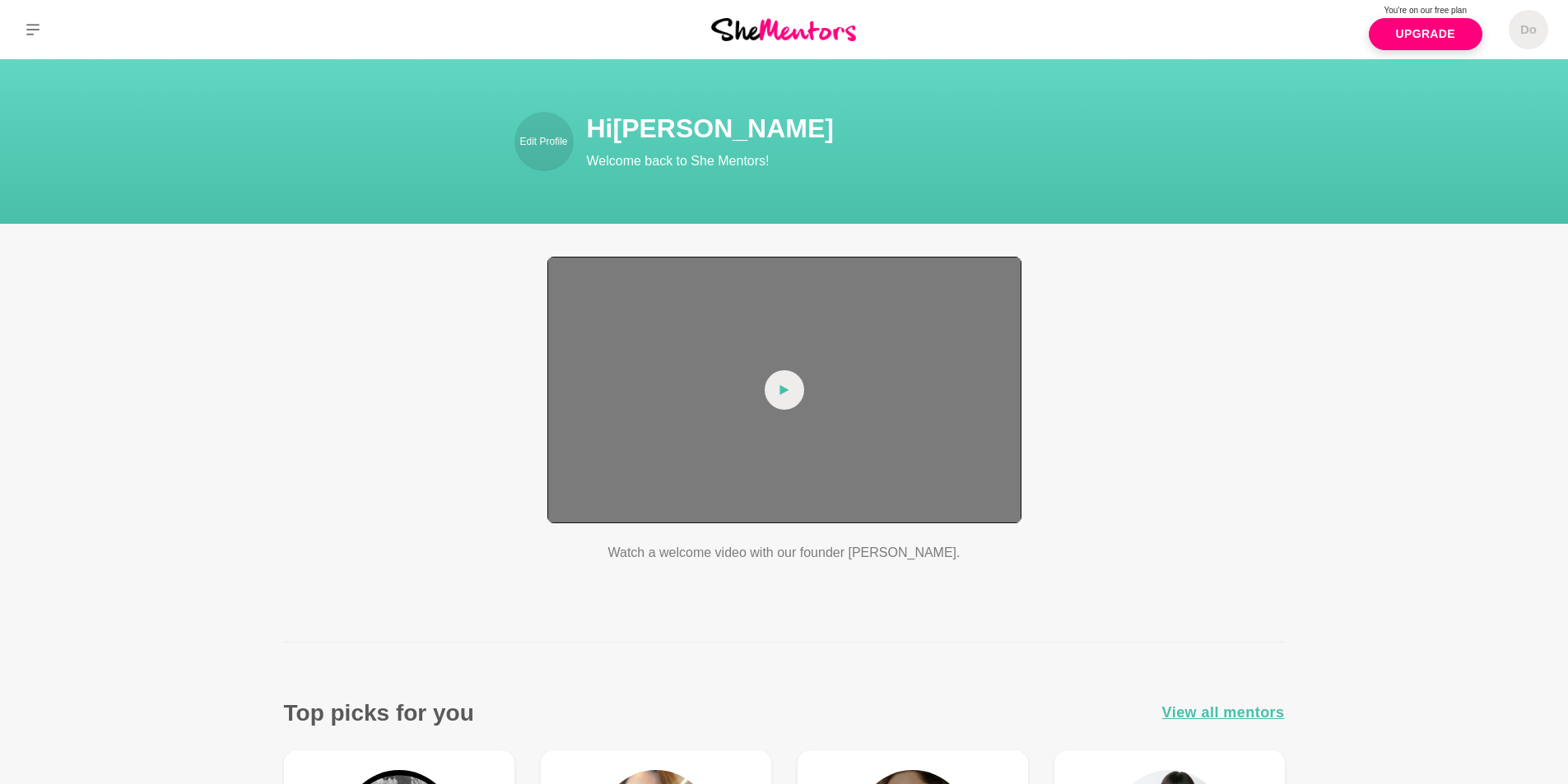
click at [983, 460] on div at bounding box center [784, 389] width 474 height 266
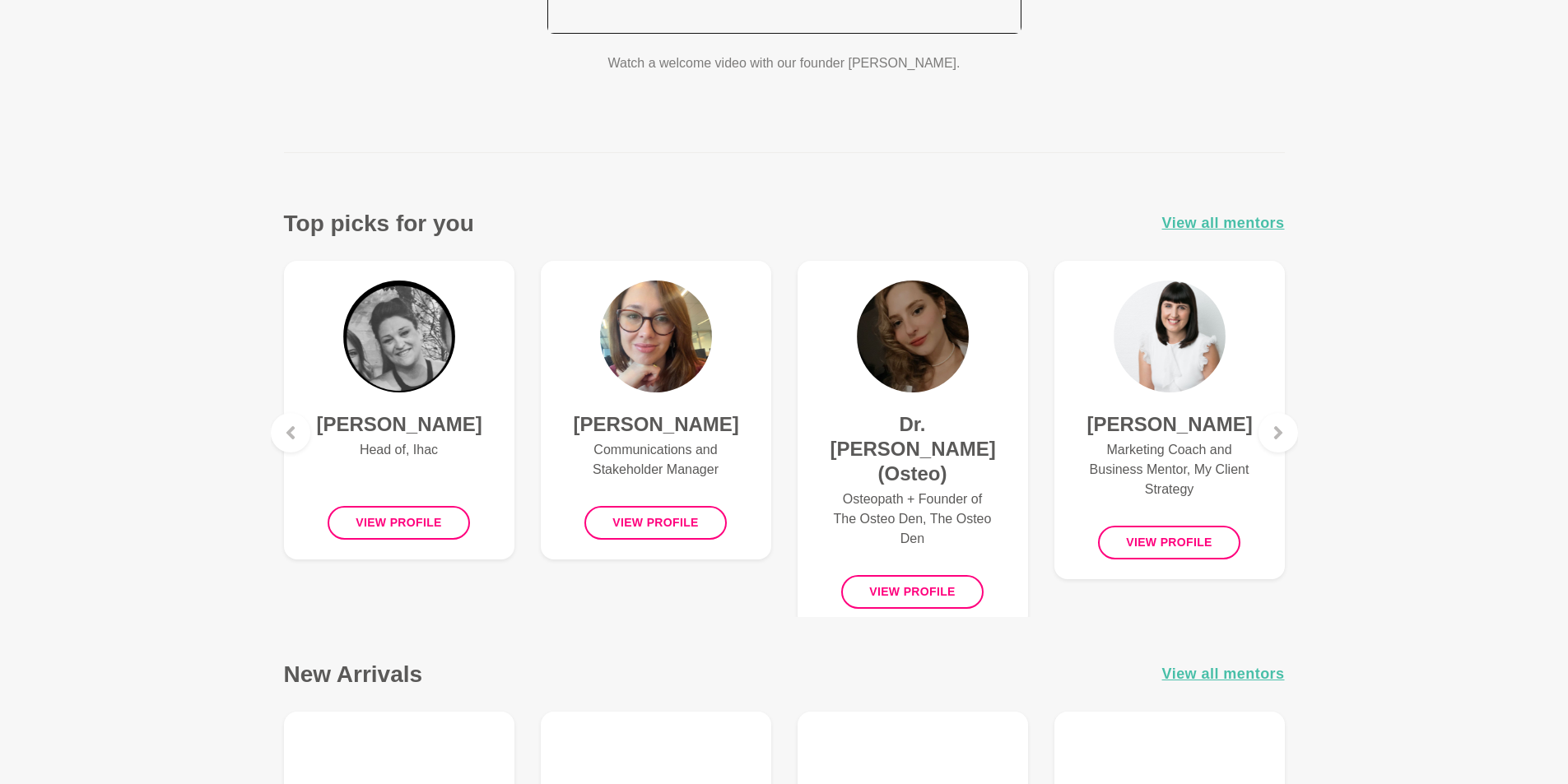
scroll to position [494, 0]
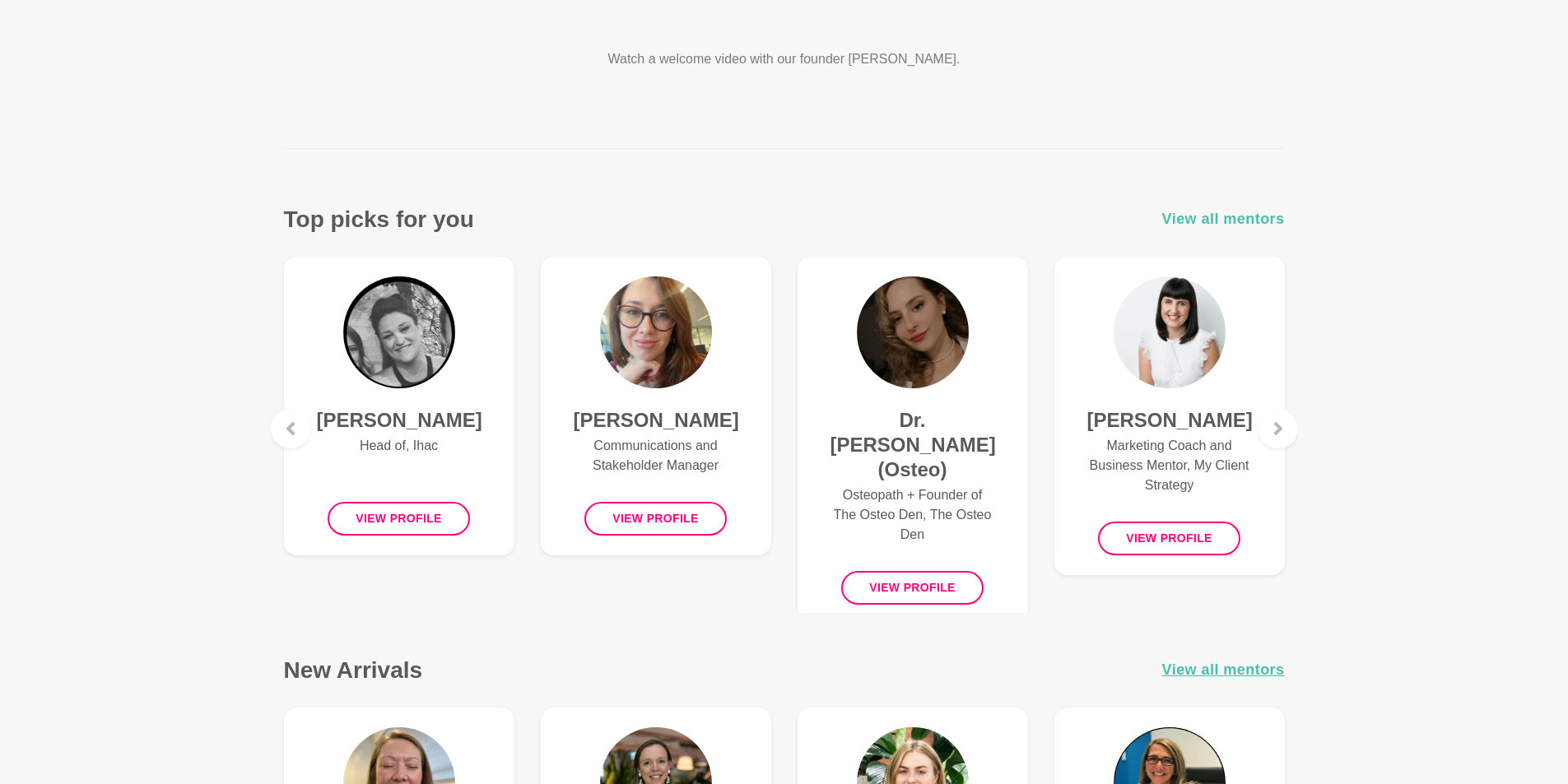
click at [1264, 219] on span "View all mentors" at bounding box center [1223, 219] width 123 height 24
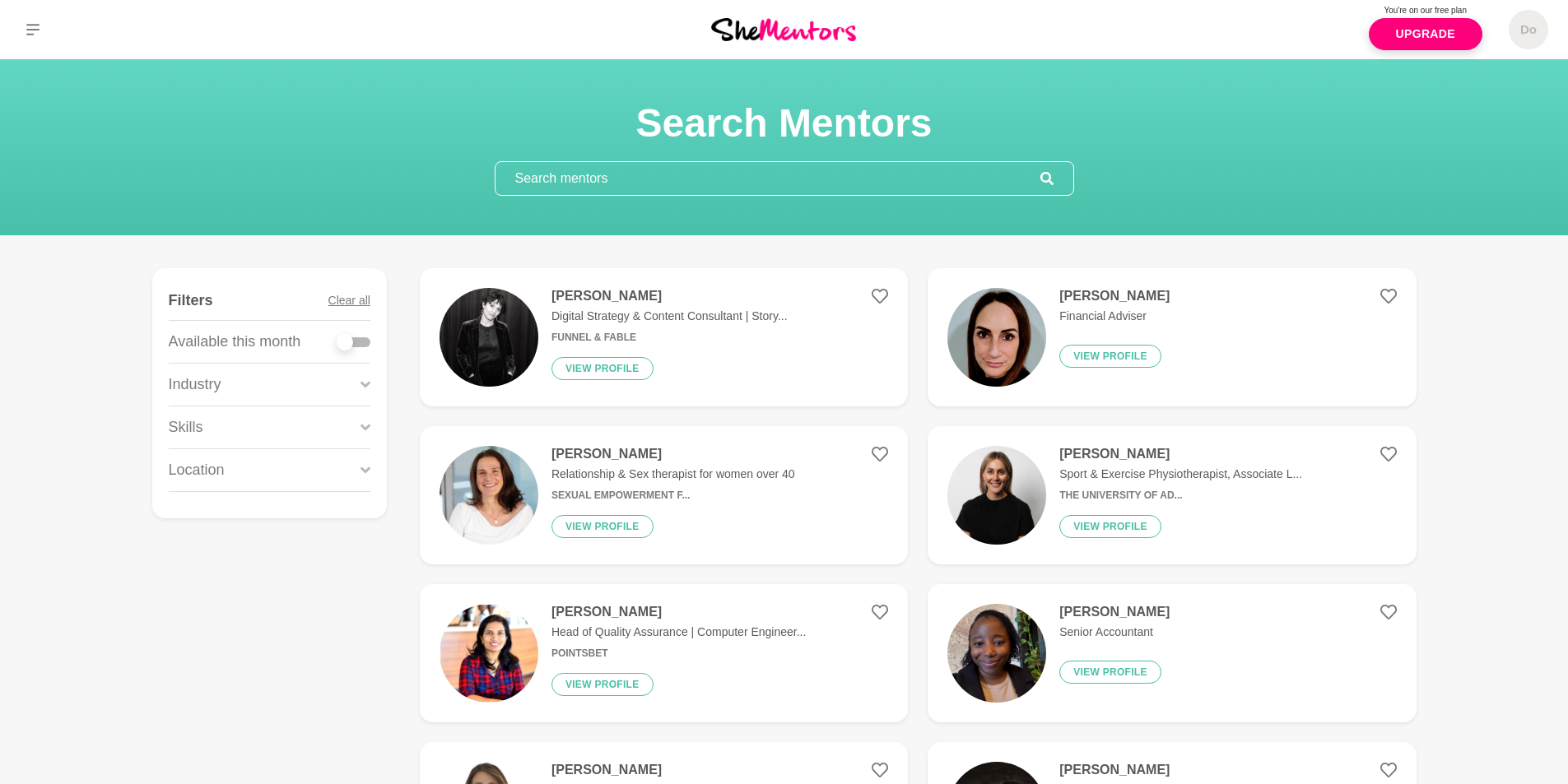
click at [366, 342] on div at bounding box center [354, 342] width 33 height 10
checkbox input "true"
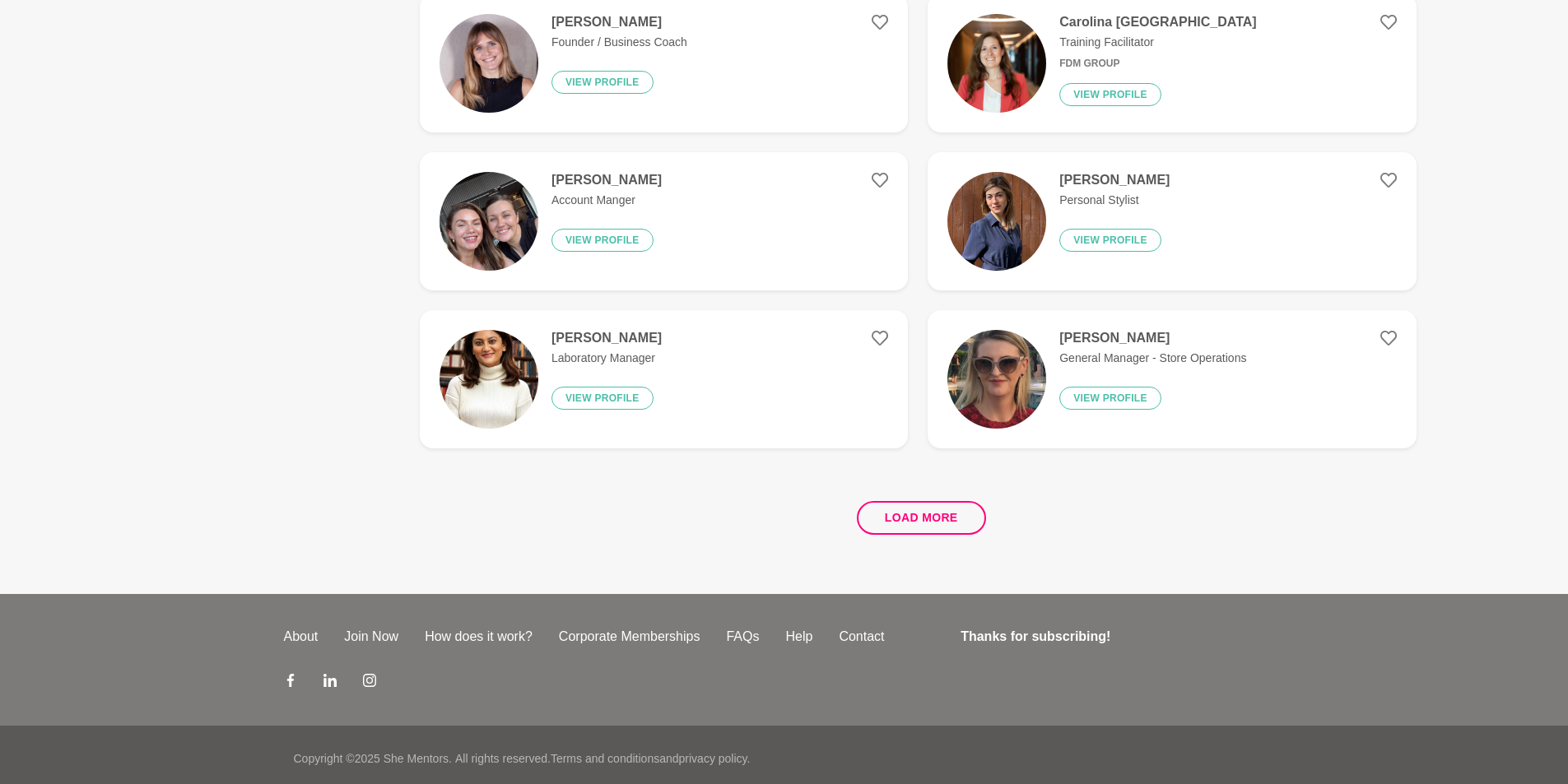
scroll to position [2968, 0]
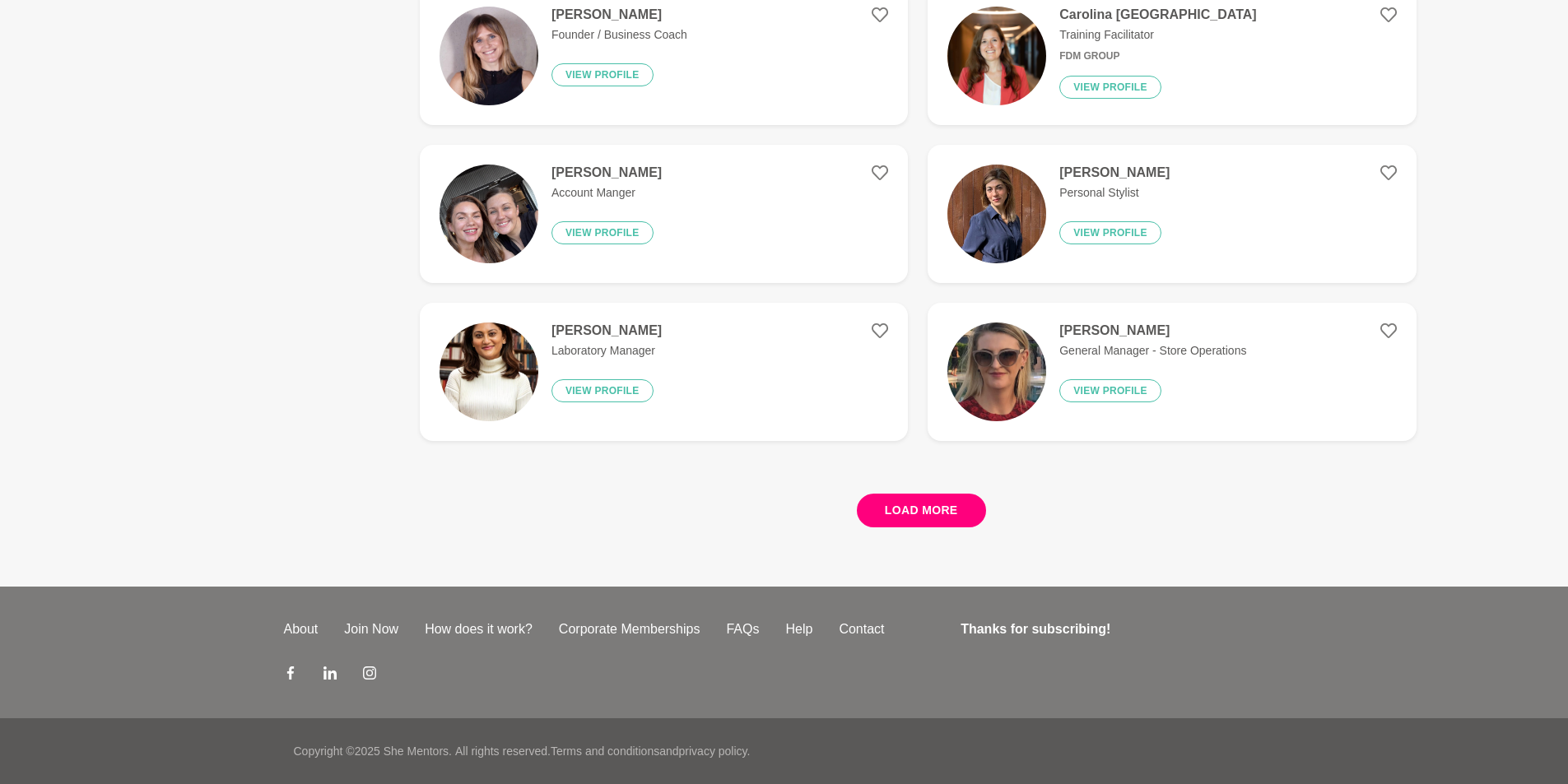
click at [916, 510] on button "Load more" at bounding box center [921, 510] width 129 height 34
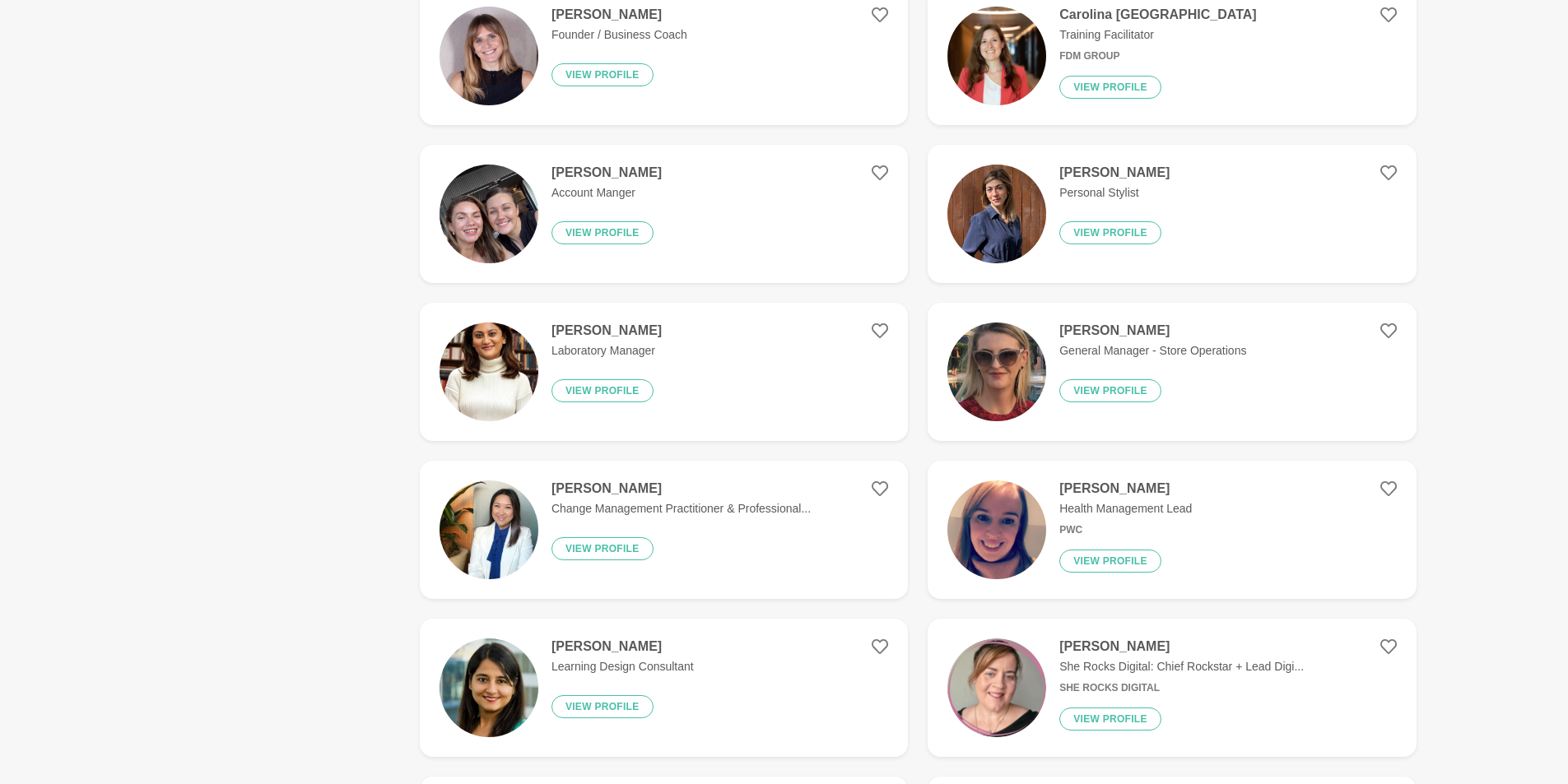
click at [997, 692] on img at bounding box center [996, 688] width 99 height 99
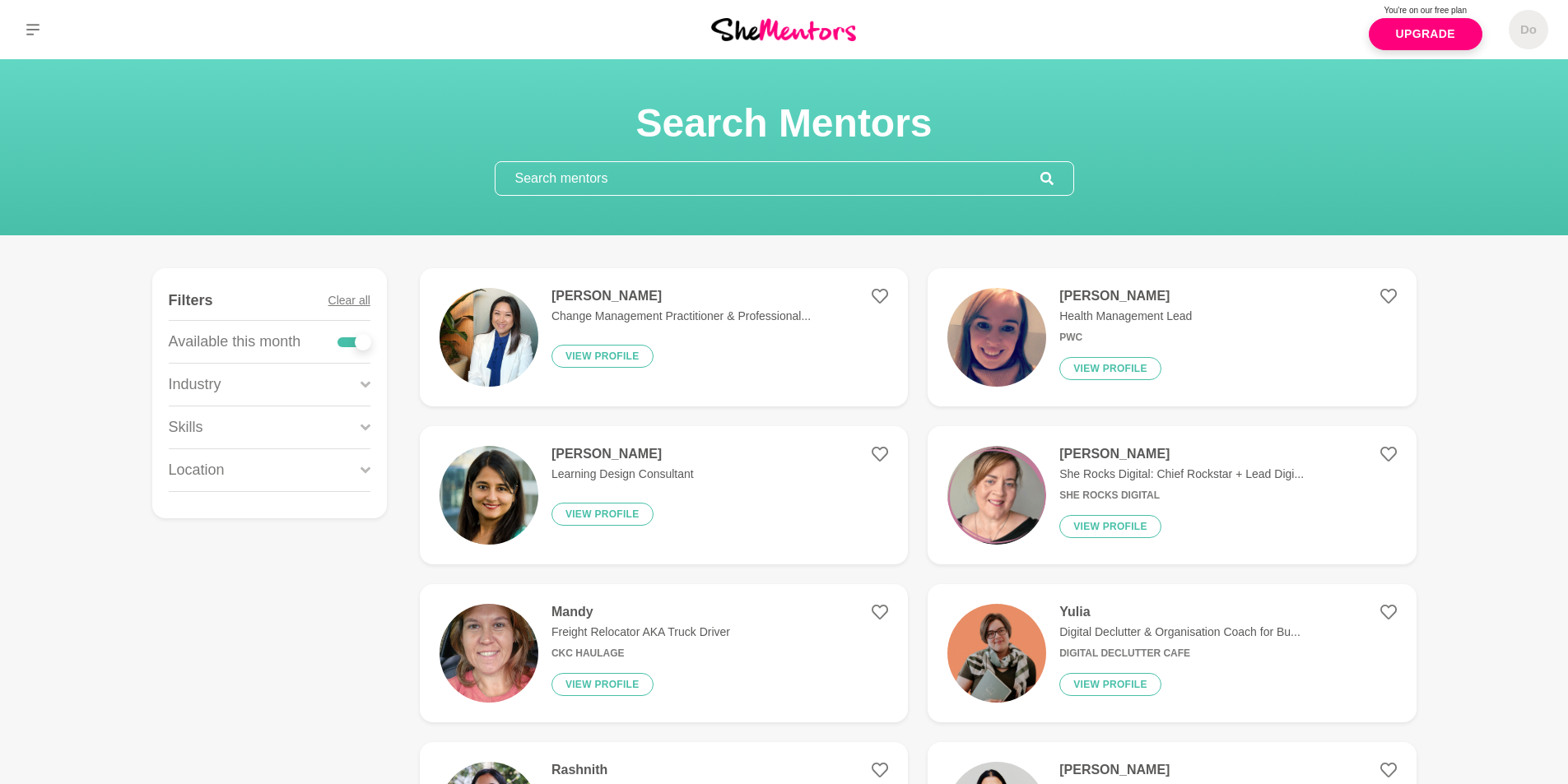
click at [200, 473] on p "Location" at bounding box center [196, 470] width 56 height 22
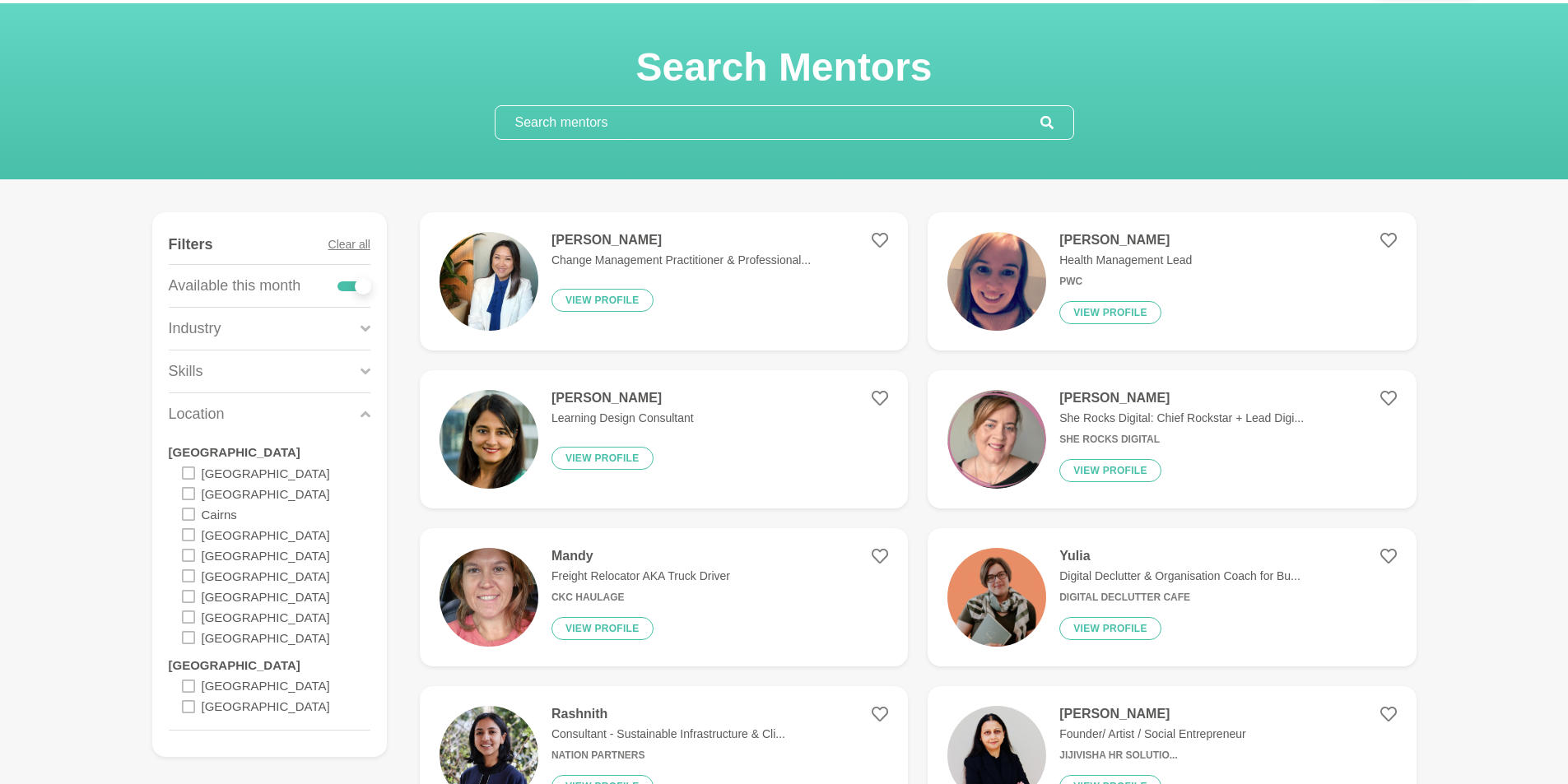
scroll to position [82, 0]
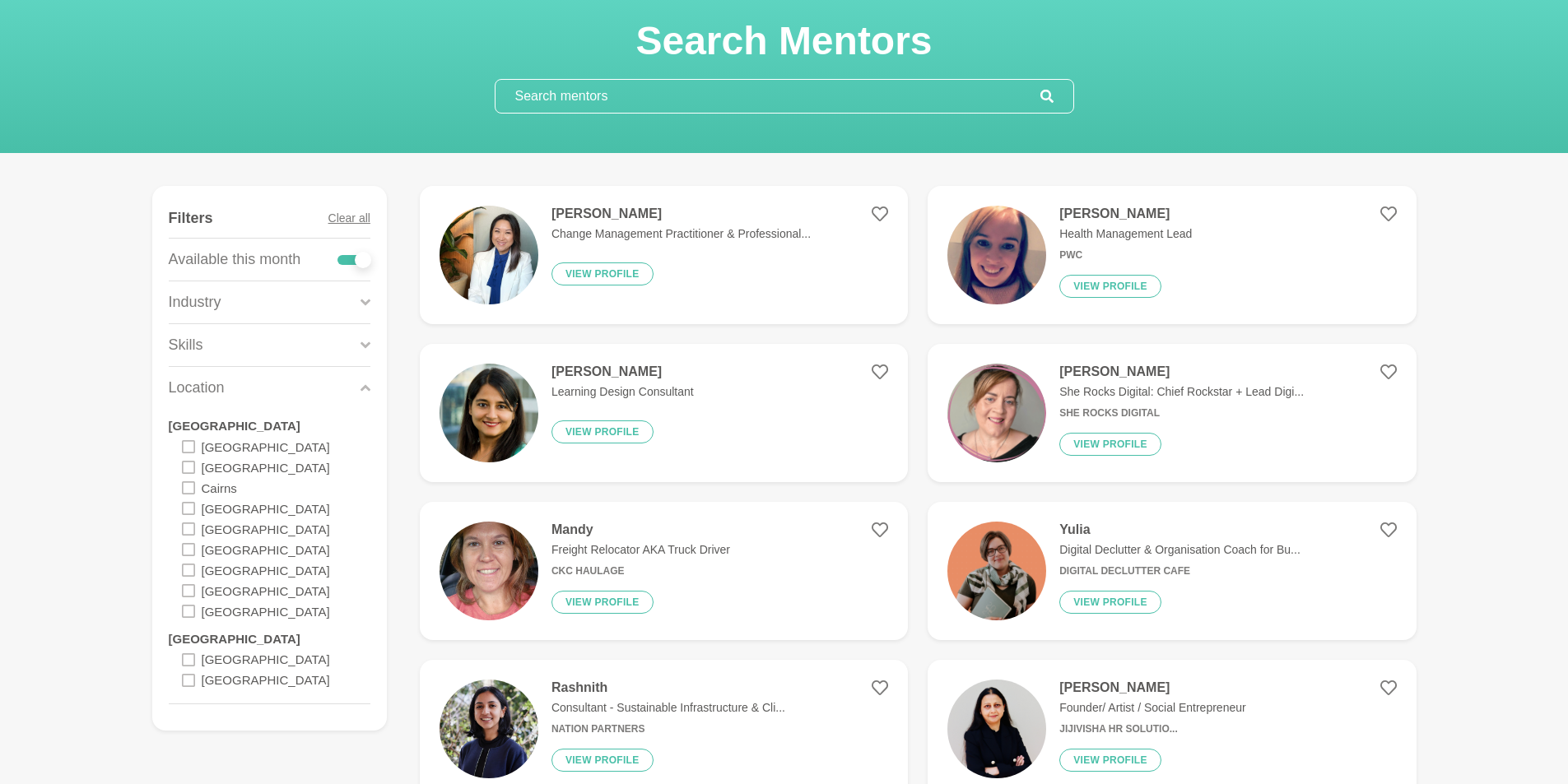
click at [184, 530] on icon at bounding box center [188, 529] width 13 height 13
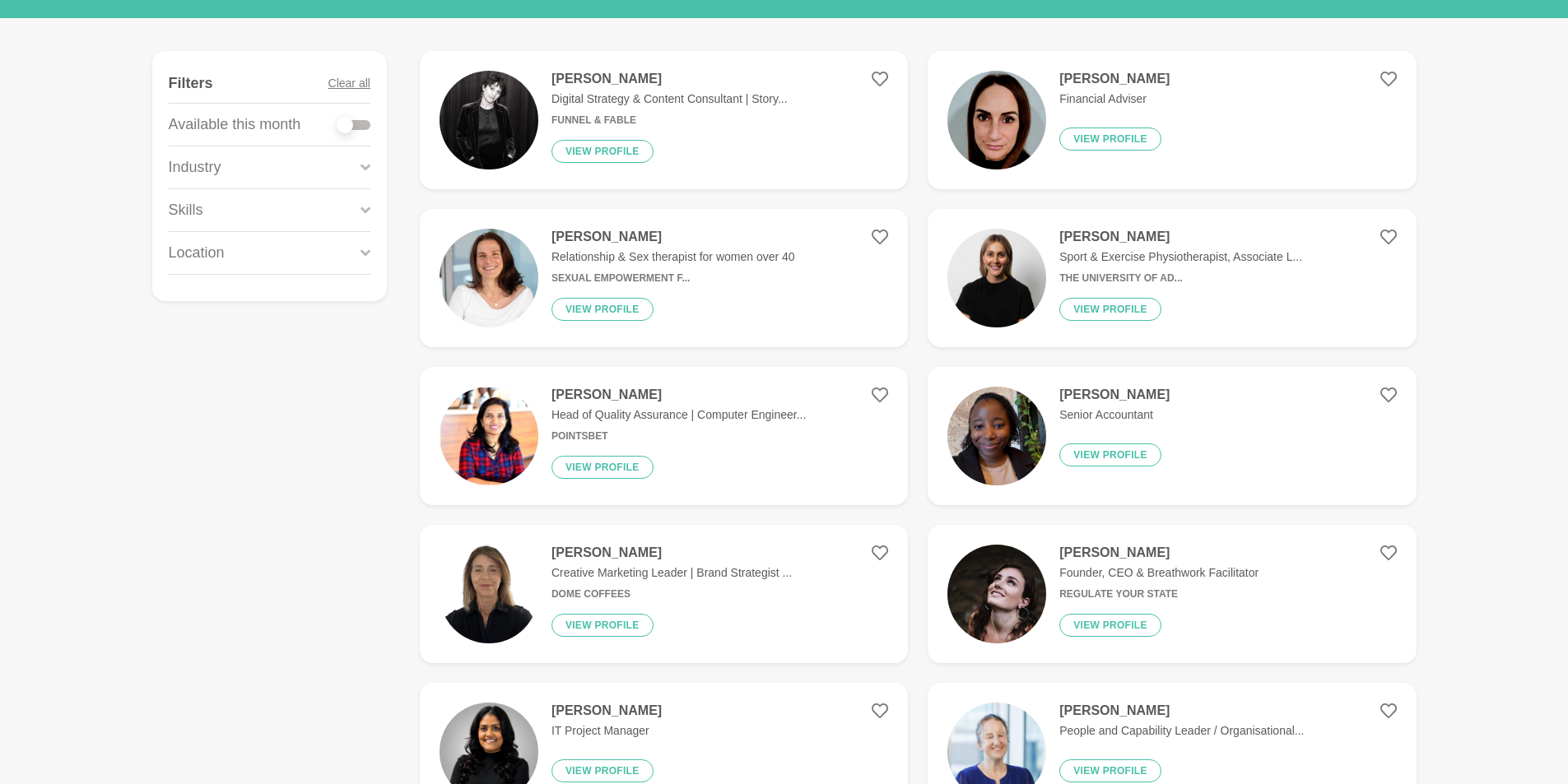
scroll to position [247, 0]
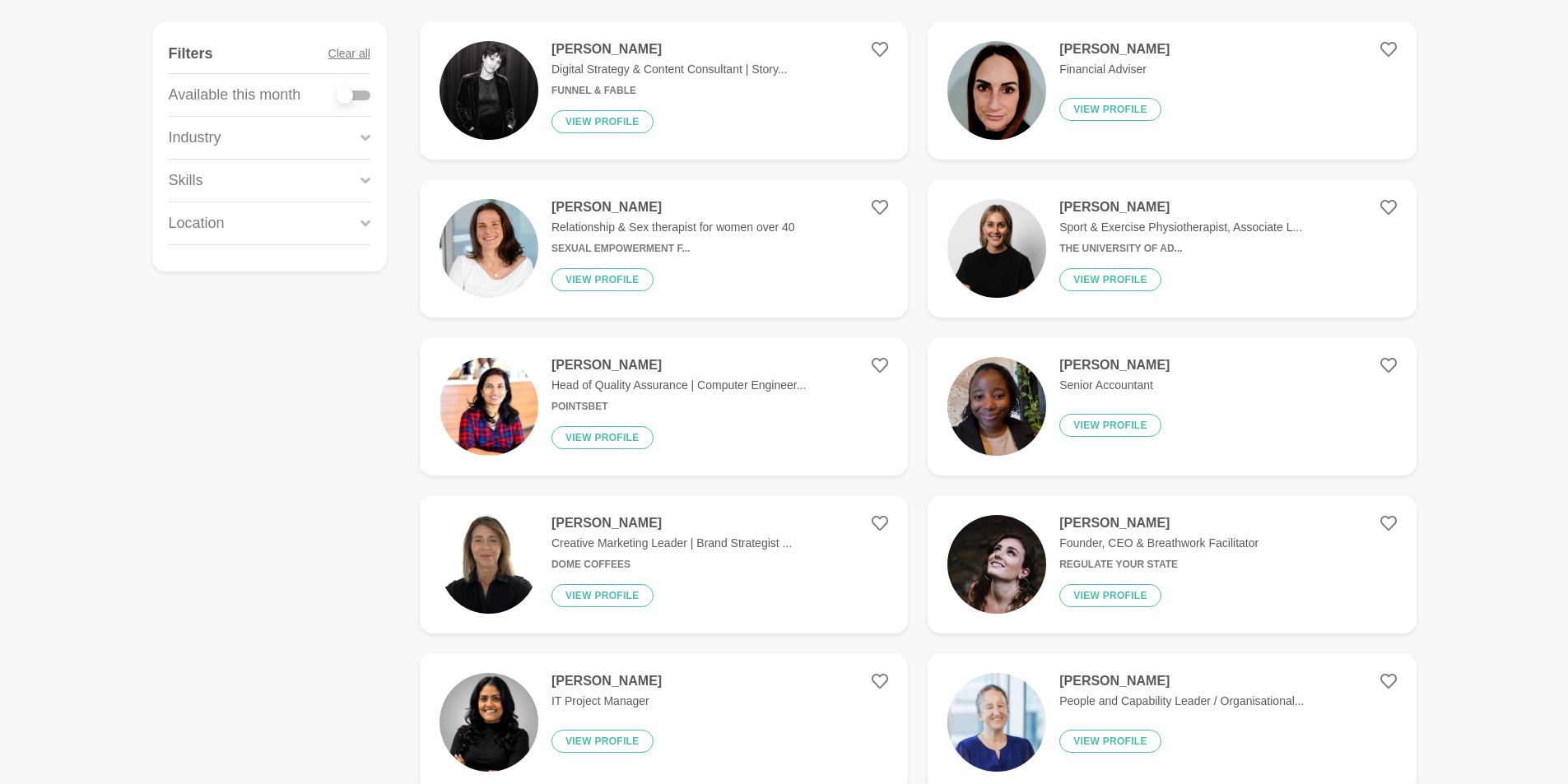
click at [486, 244] on img at bounding box center [488, 249] width 99 height 99
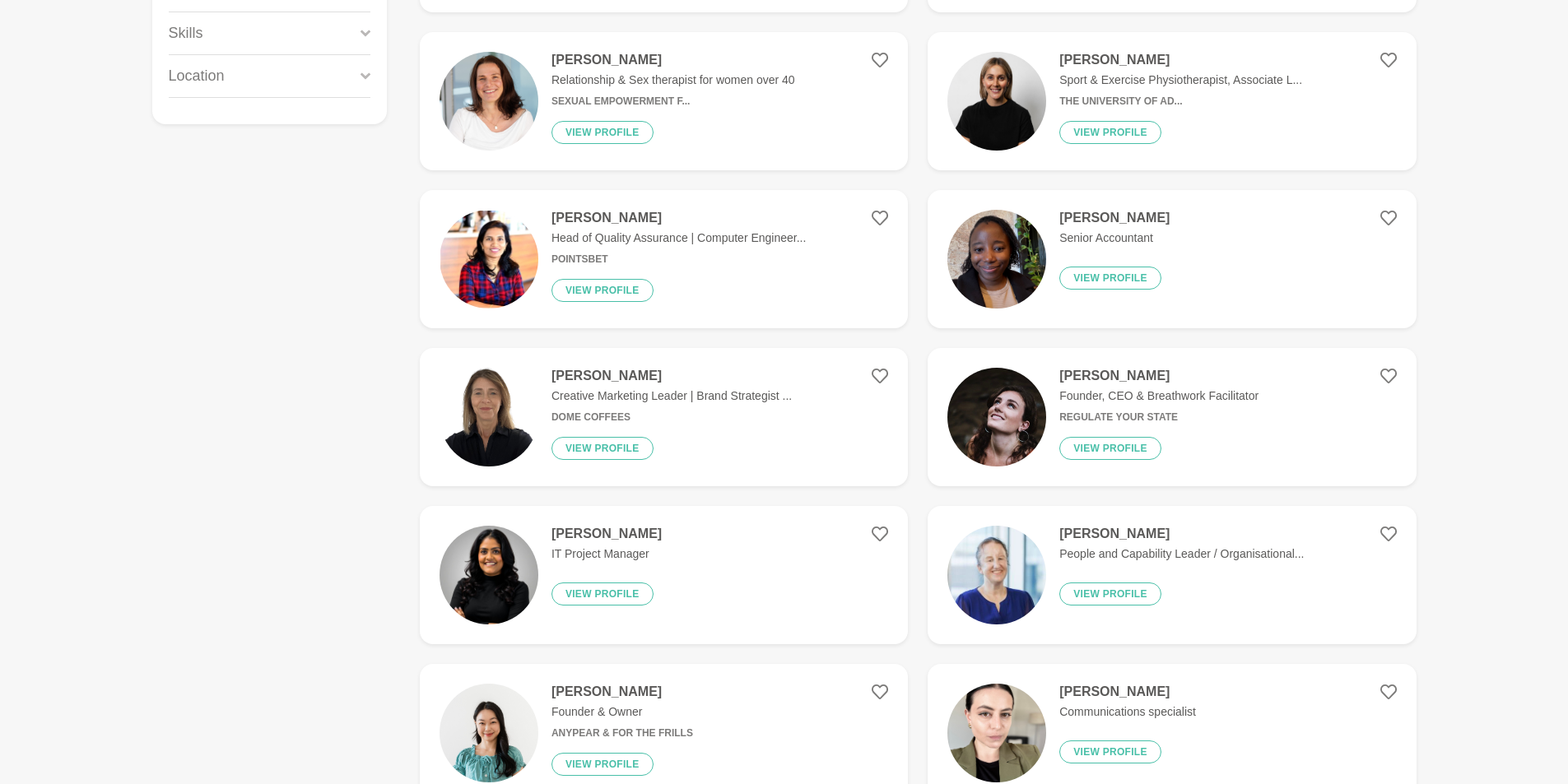
scroll to position [412, 0]
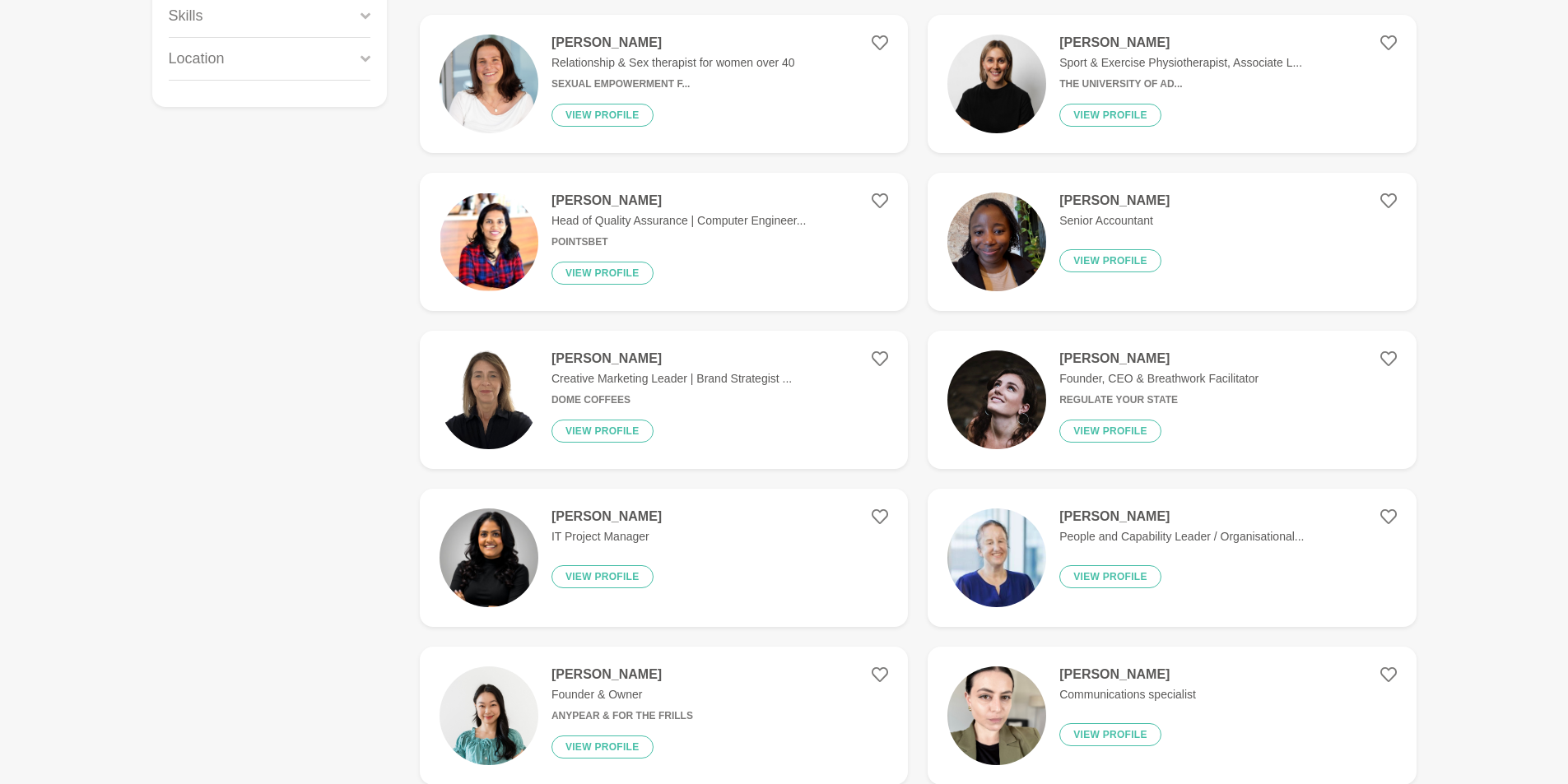
click at [1110, 513] on h4 "[PERSON_NAME]" at bounding box center [1181, 517] width 244 height 16
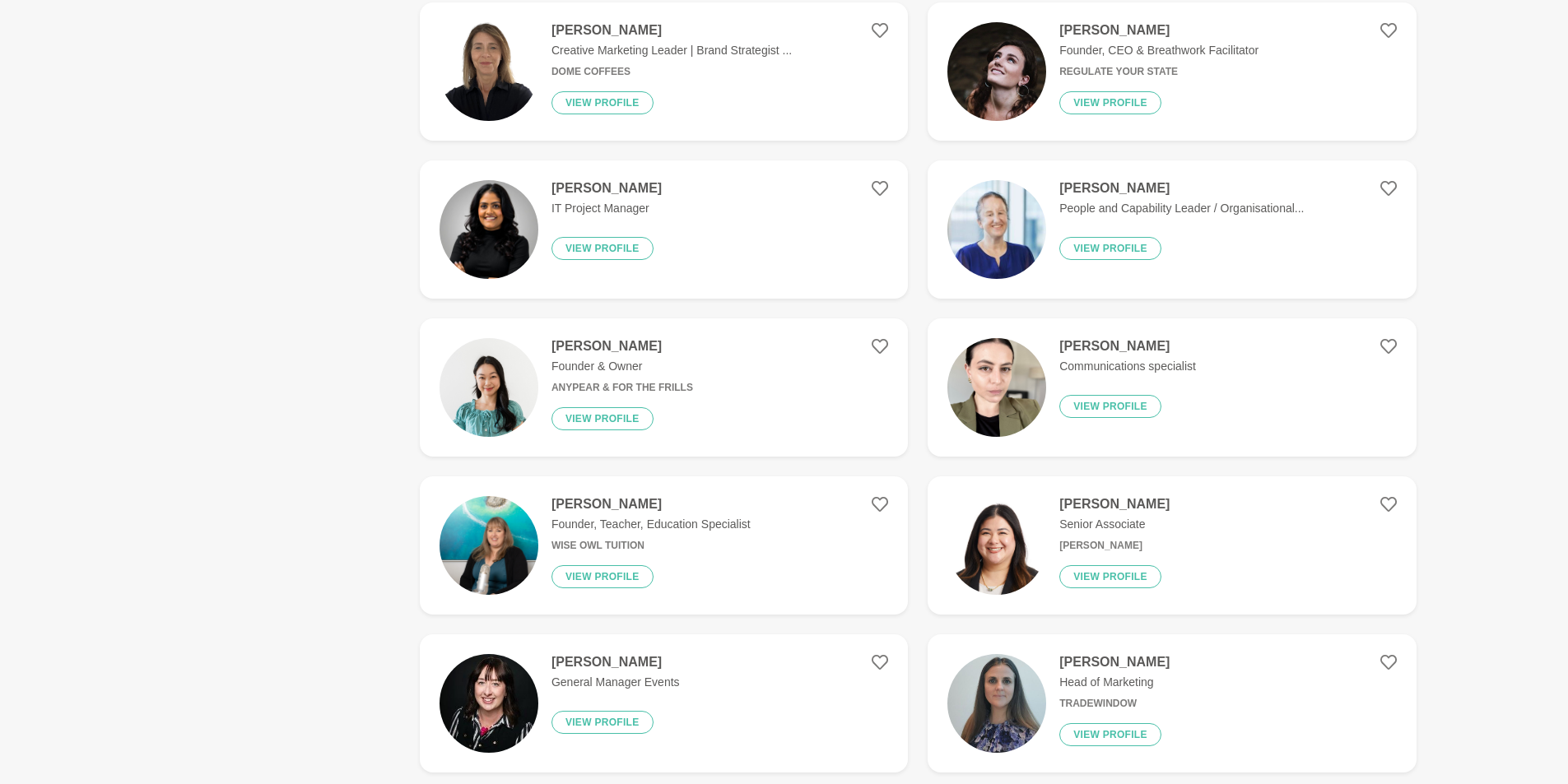
scroll to position [740, 0]
click at [600, 503] on h4 "[PERSON_NAME]" at bounding box center [651, 503] width 200 height 16
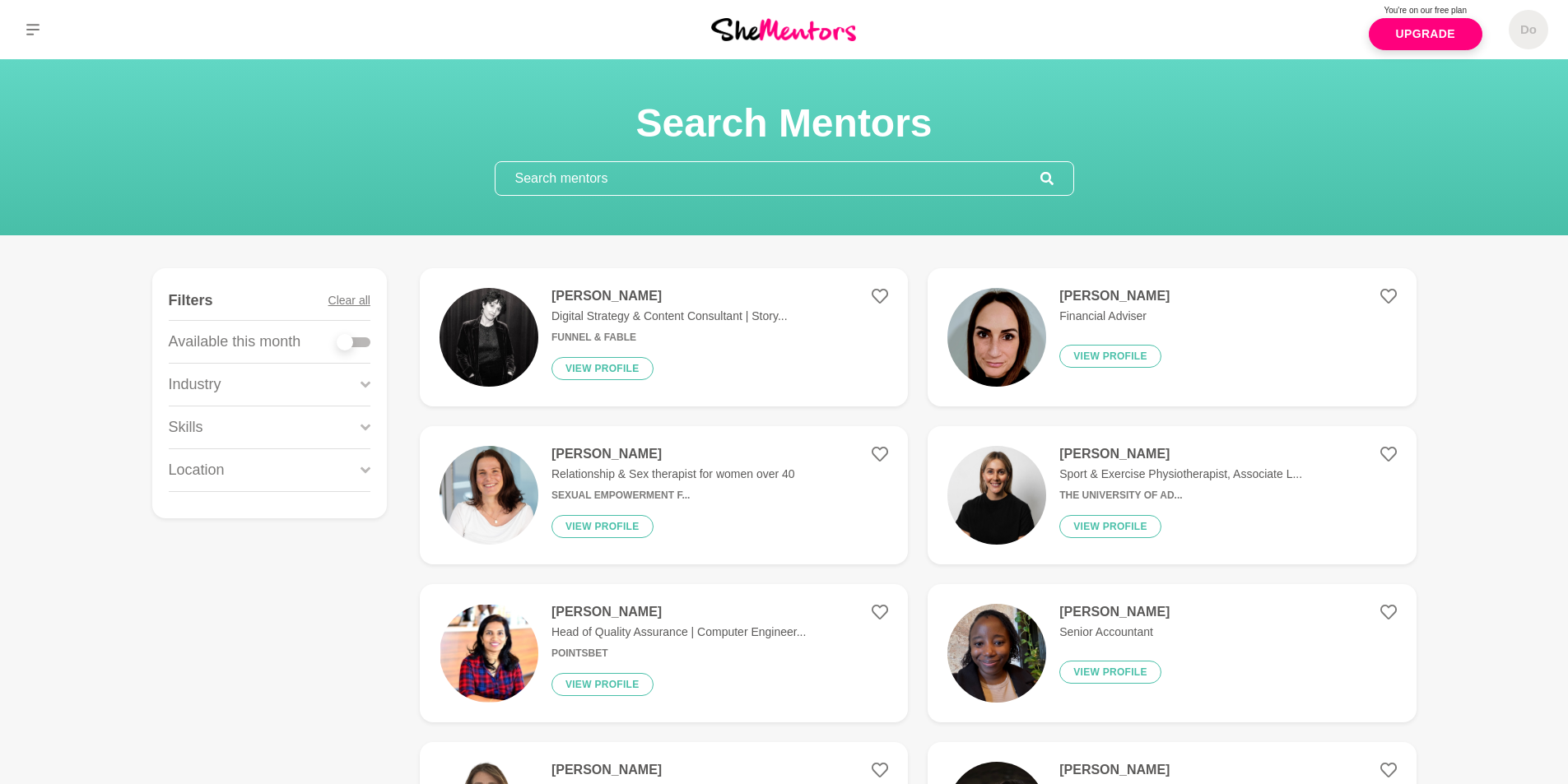
click at [256, 470] on div "Location" at bounding box center [269, 470] width 201 height 42
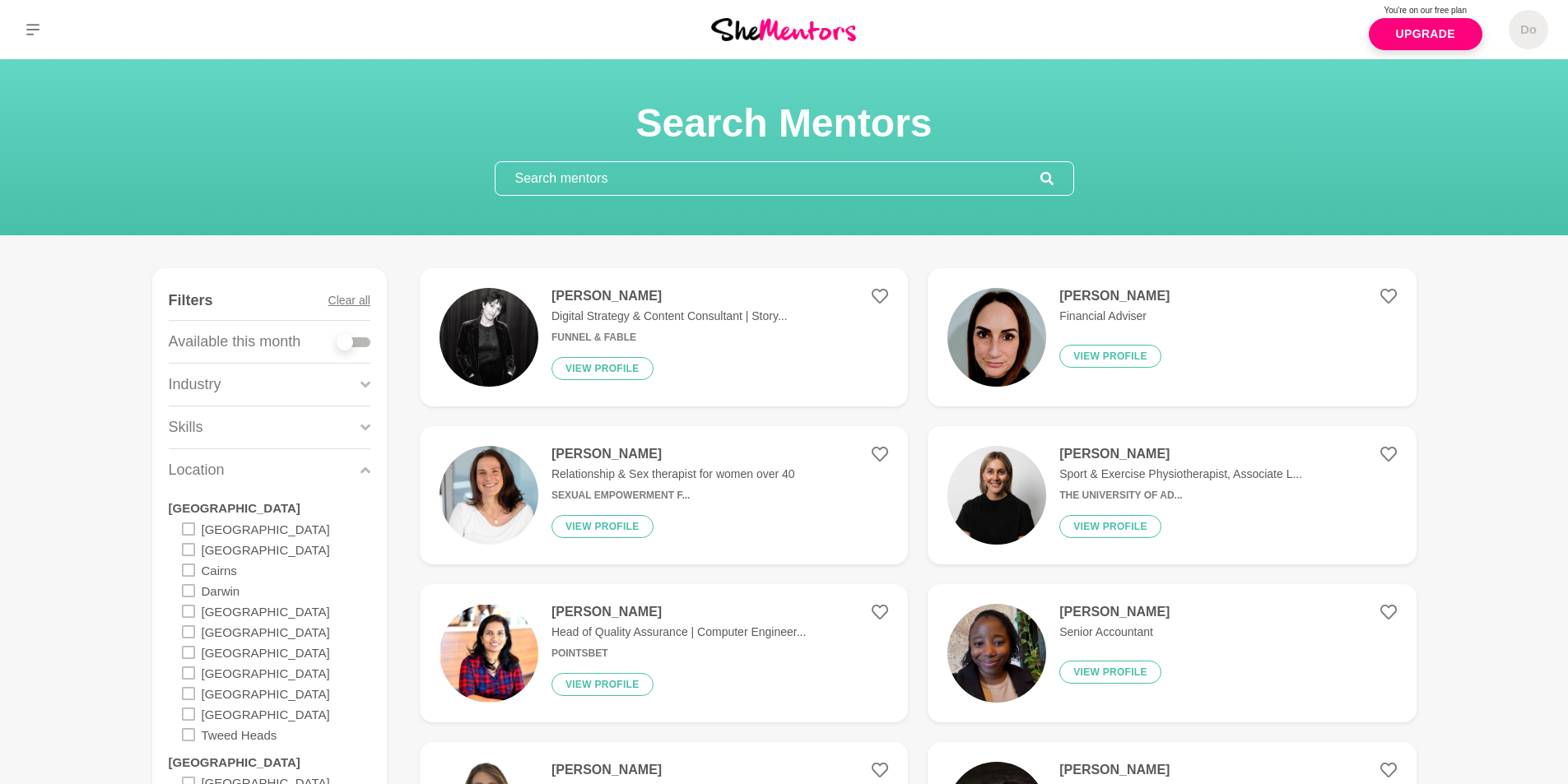
click at [188, 632] on icon at bounding box center [188, 632] width 13 height 13
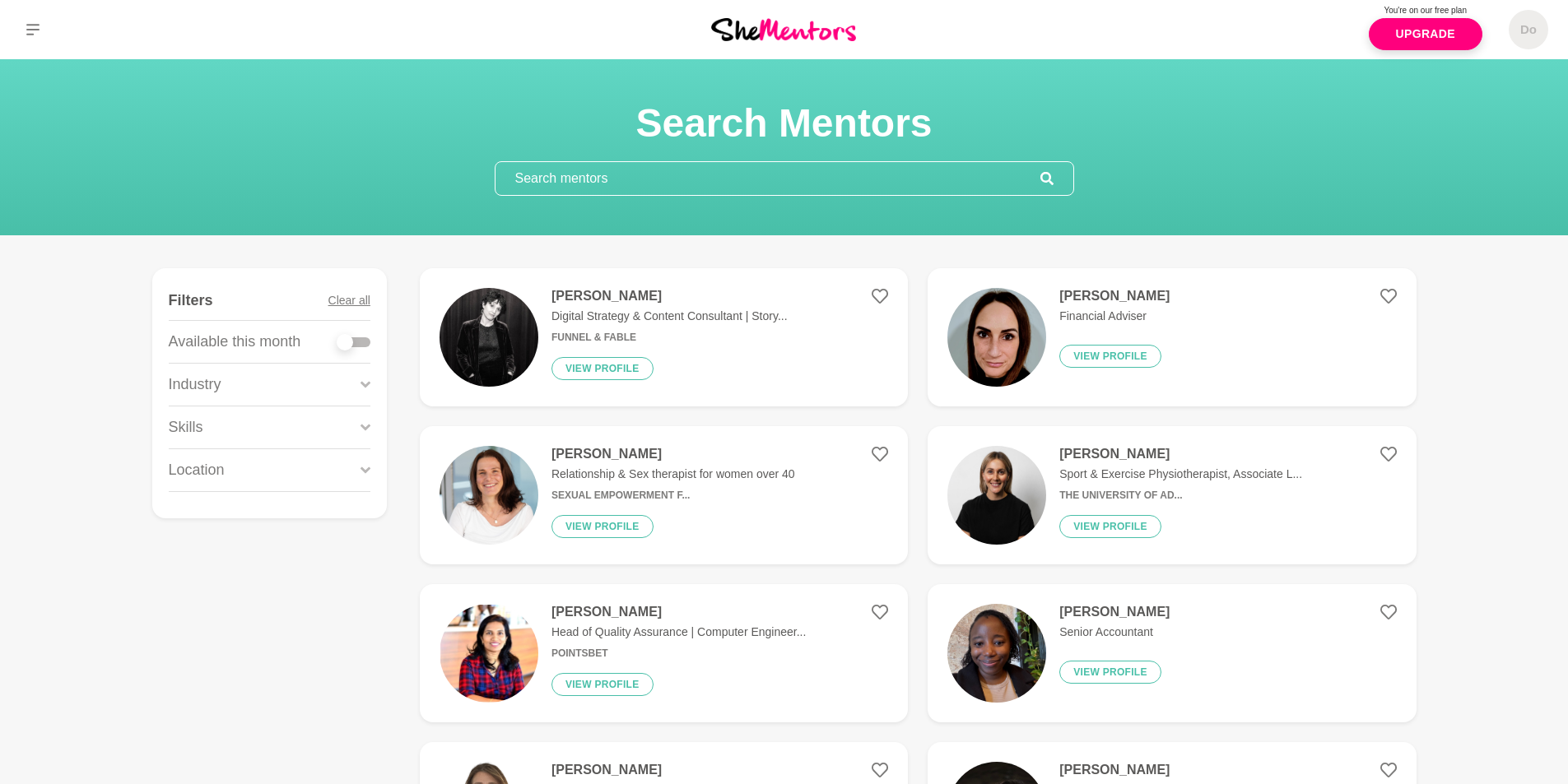
click at [281, 474] on div "Location" at bounding box center [269, 470] width 201 height 42
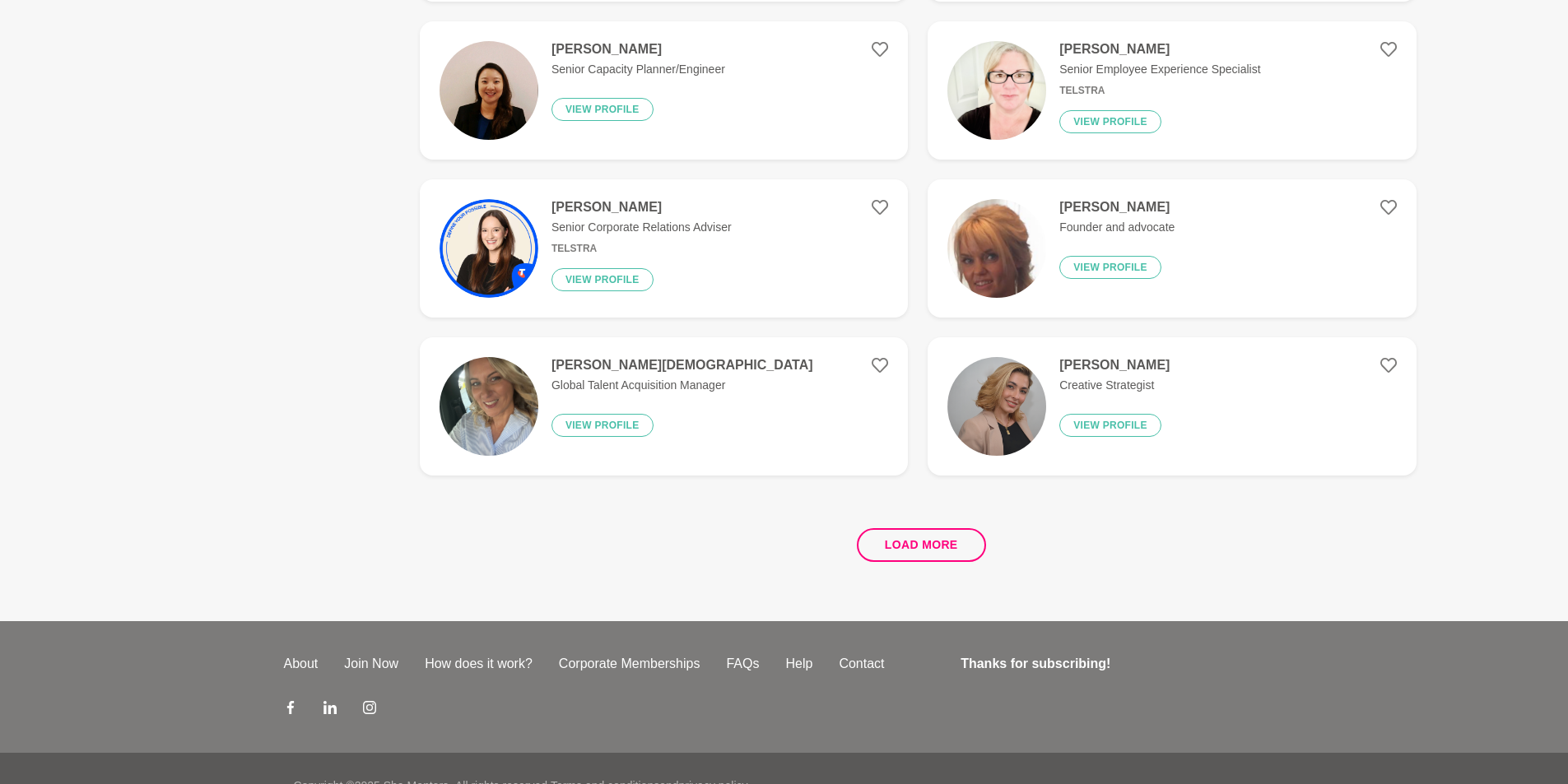
scroll to position [2963, 0]
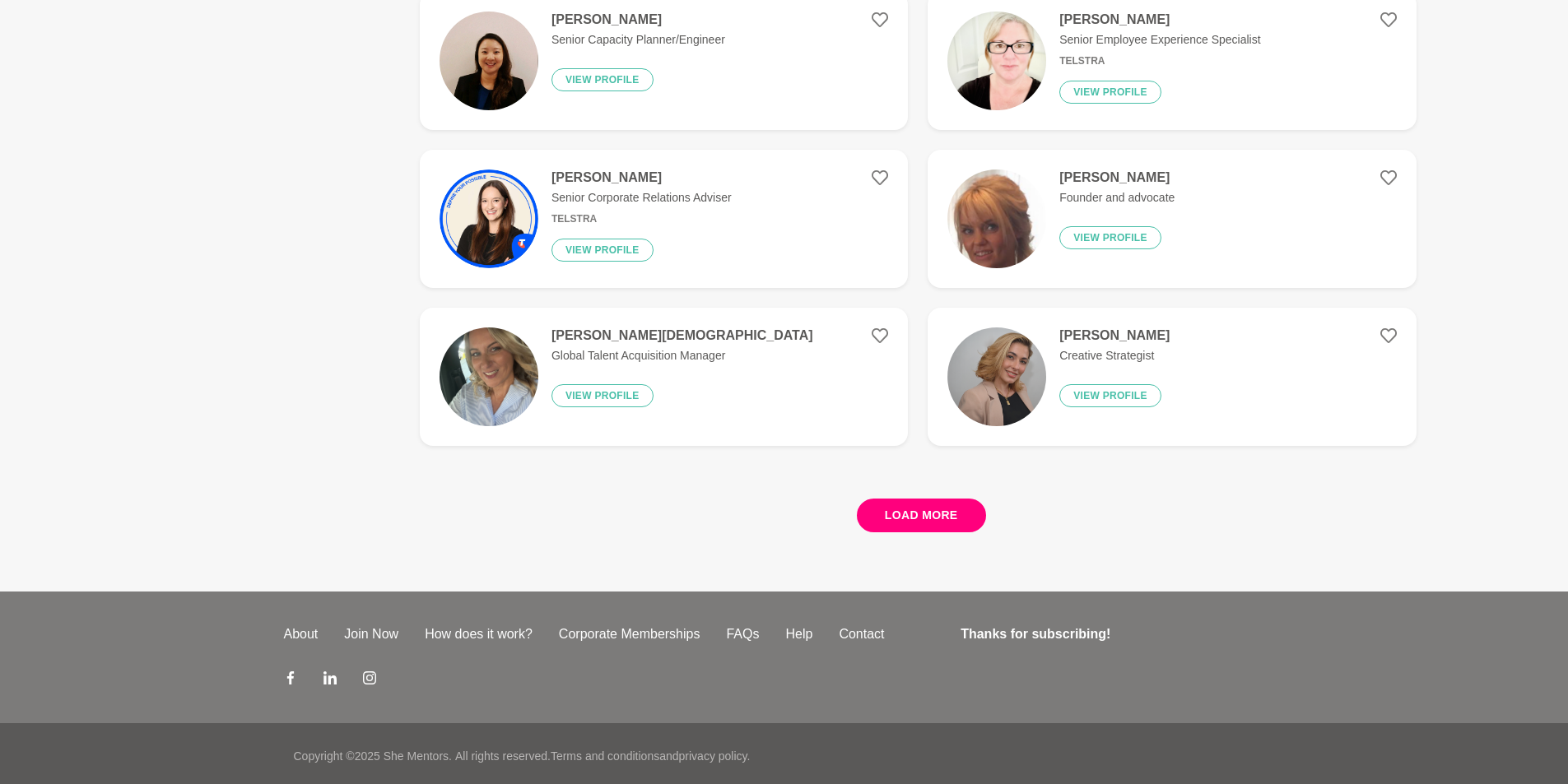
click at [906, 520] on button "Load more" at bounding box center [921, 516] width 129 height 34
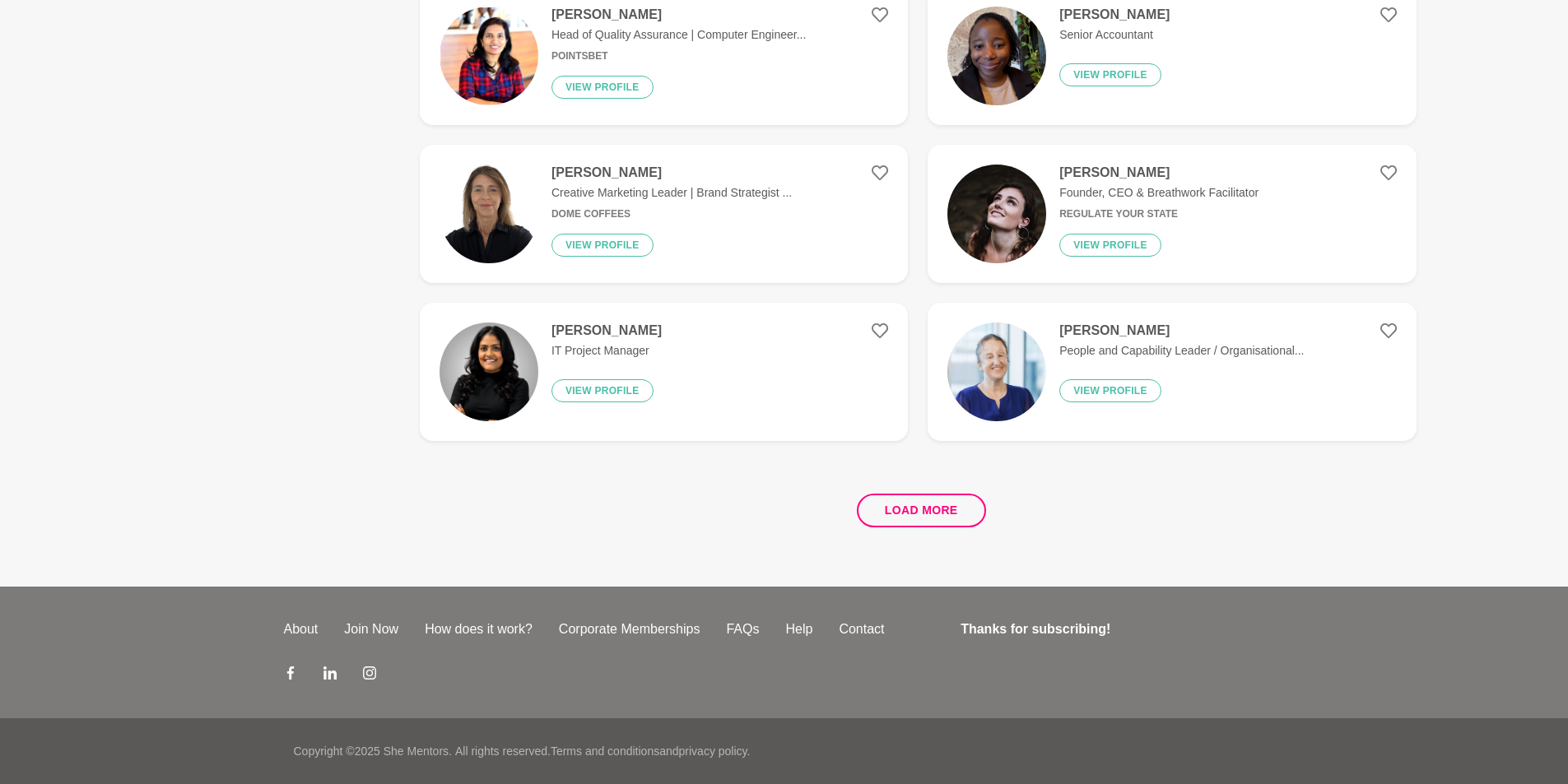
scroll to position [0, 0]
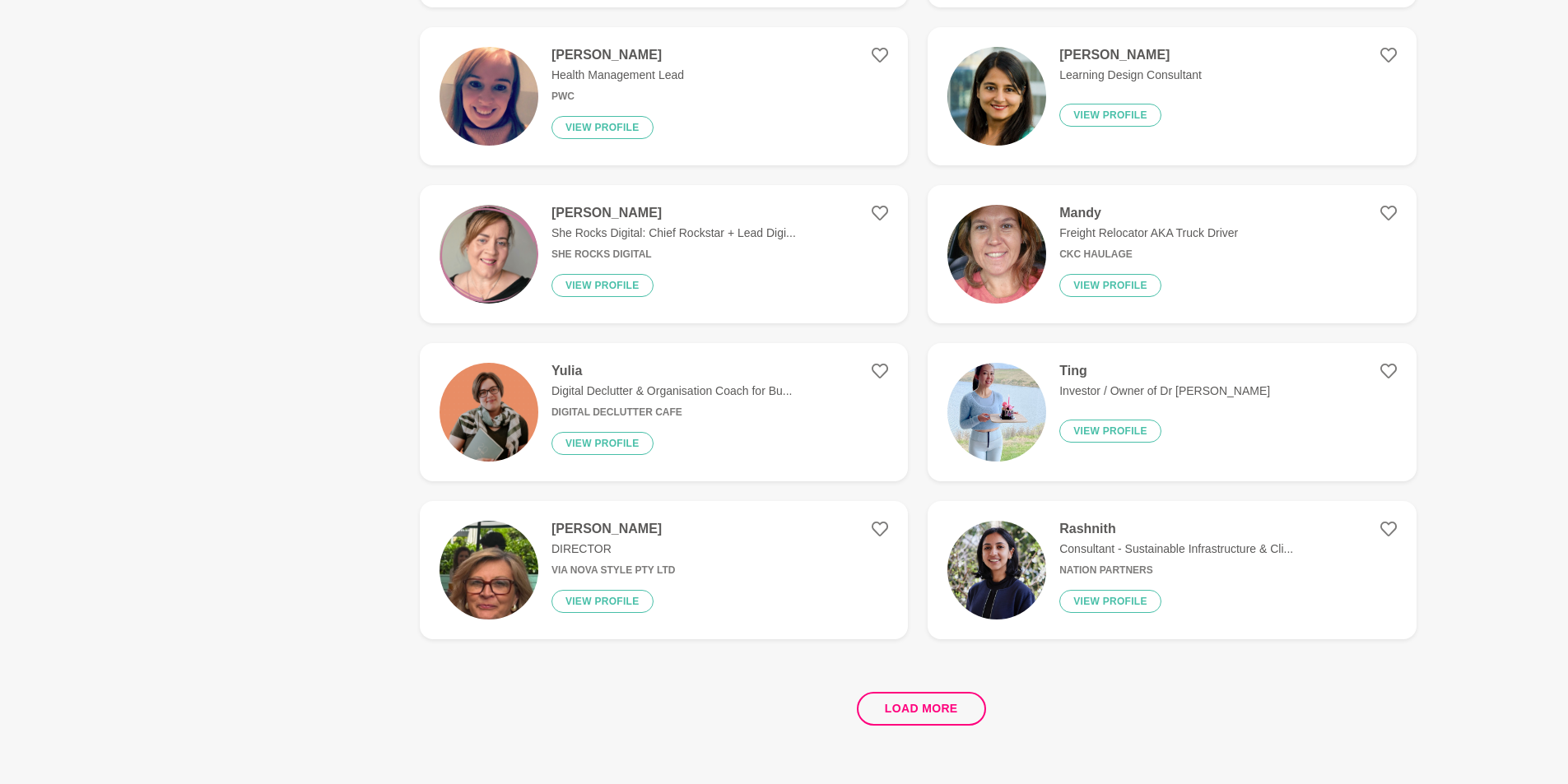
scroll to position [2798, 0]
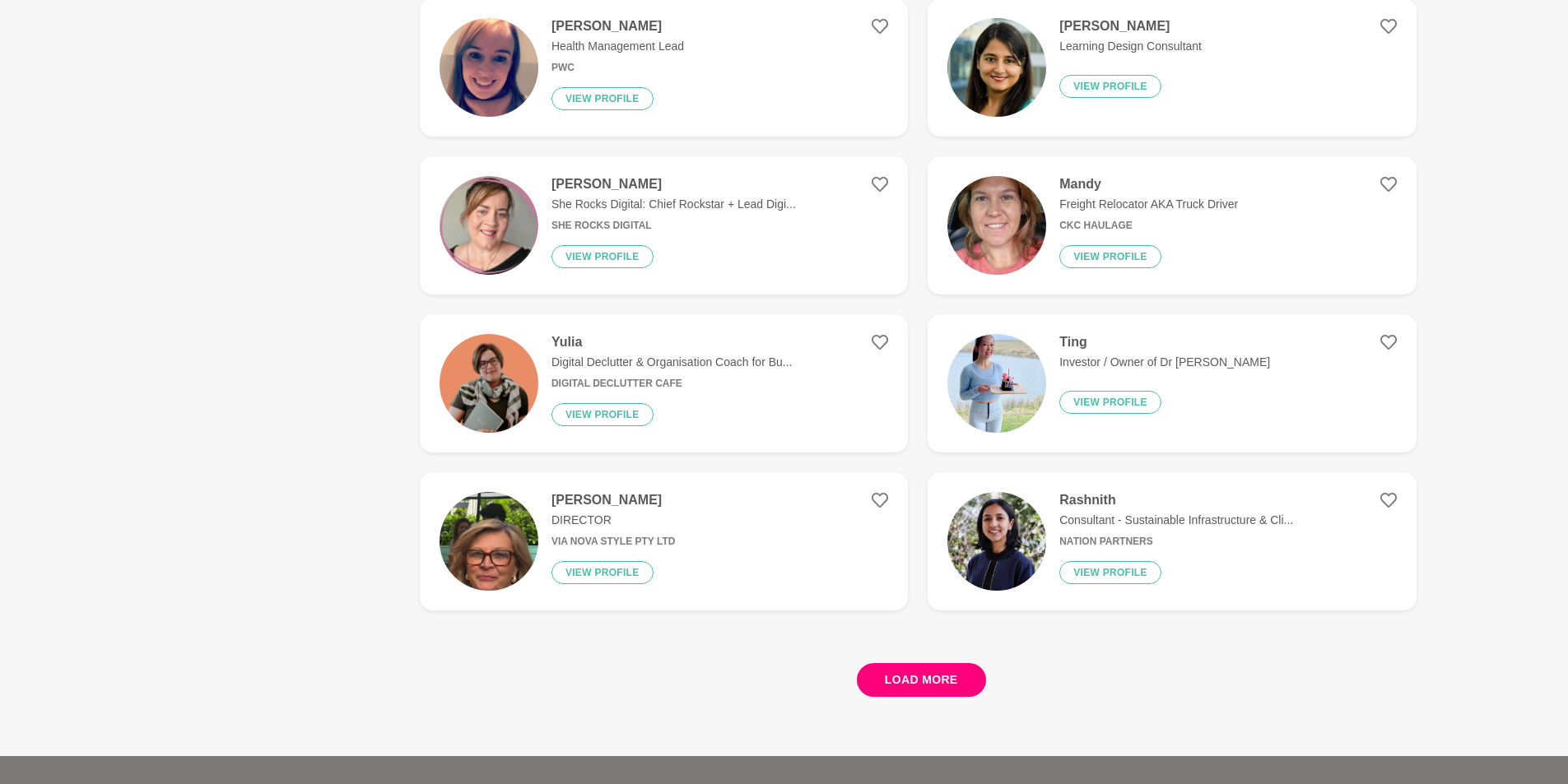
click at [944, 674] on button "Load more" at bounding box center [921, 681] width 129 height 34
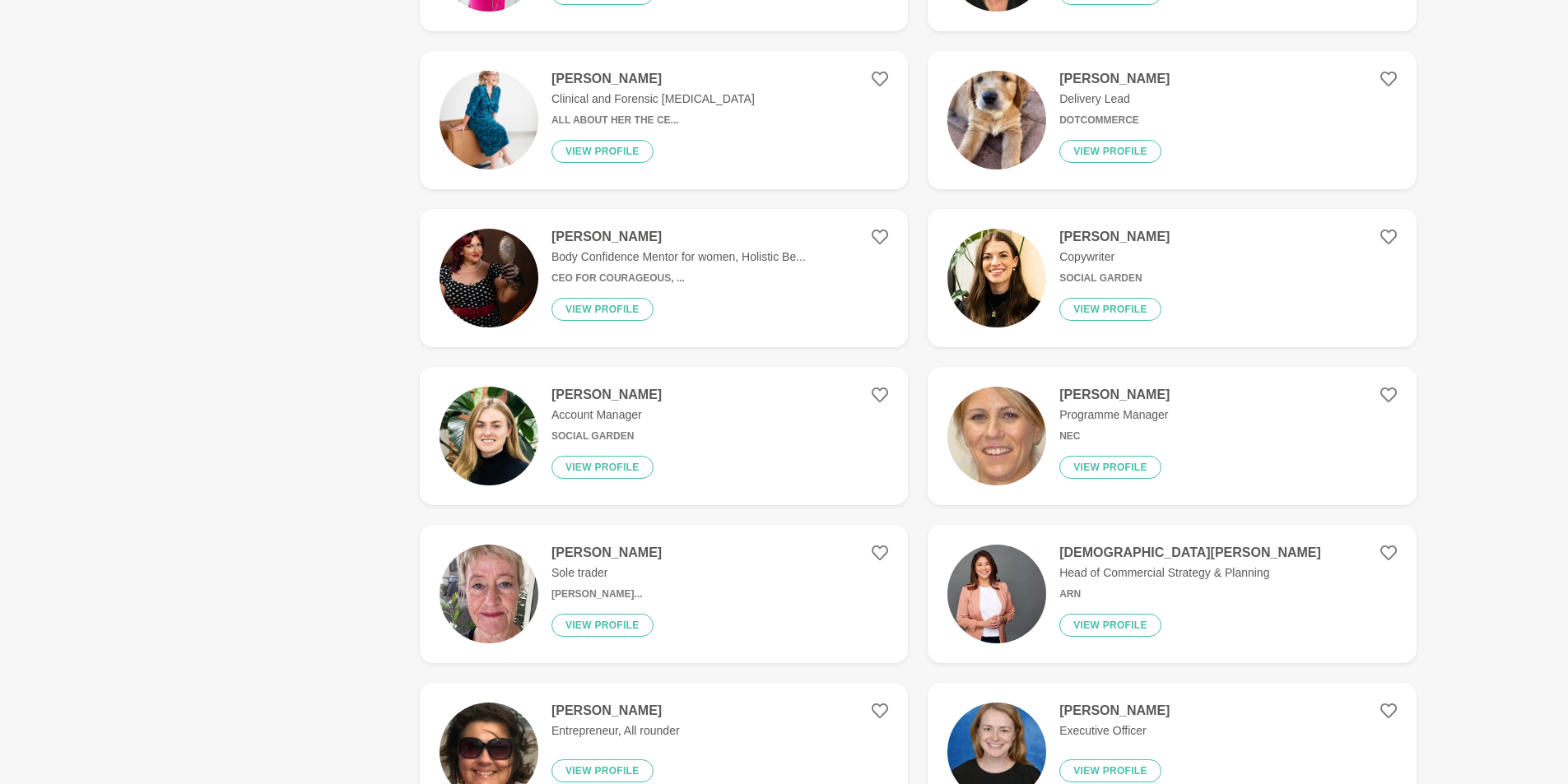
scroll to position [5514, 0]
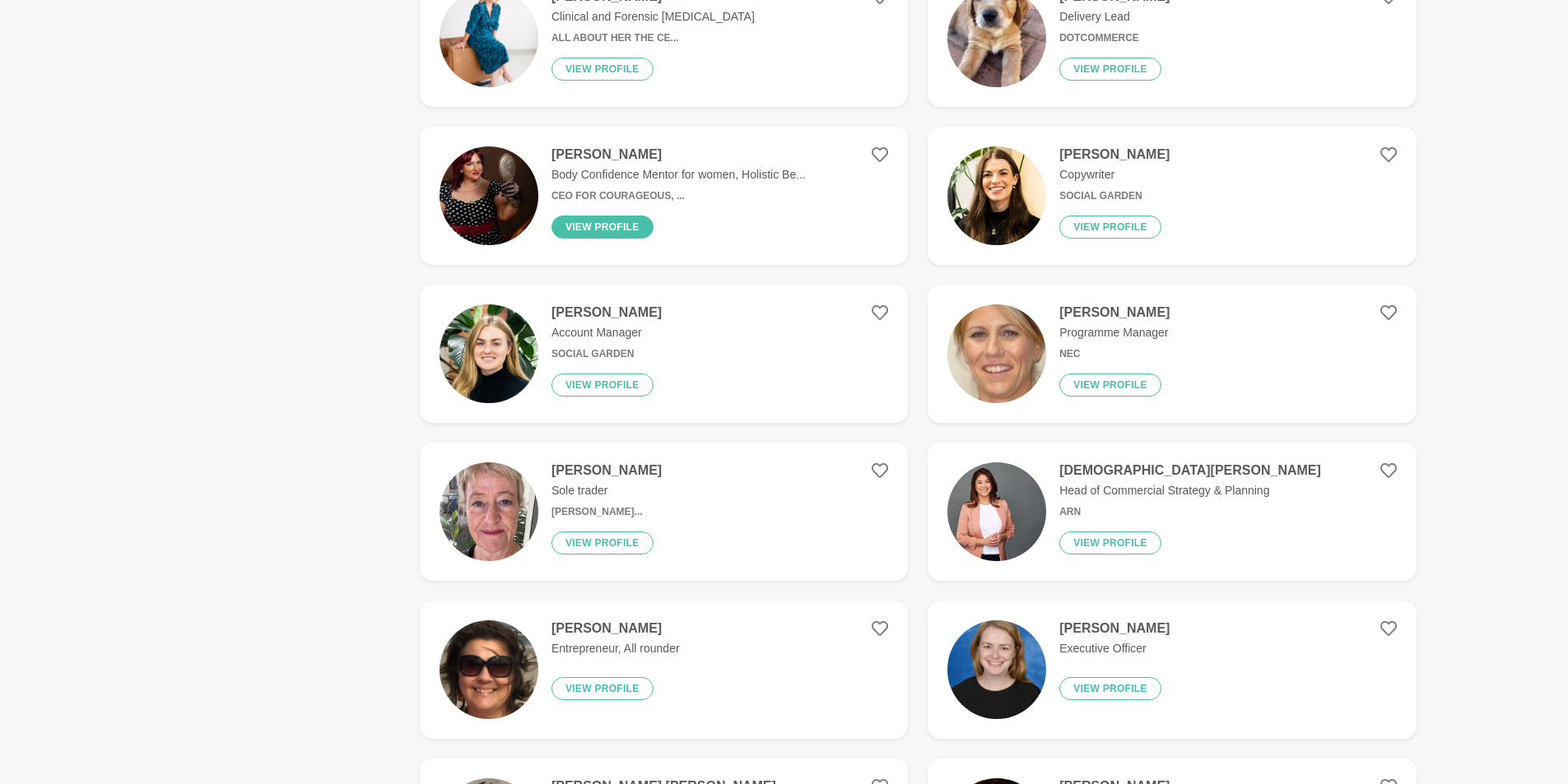
click at [610, 224] on button "View profile" at bounding box center [602, 227] width 102 height 23
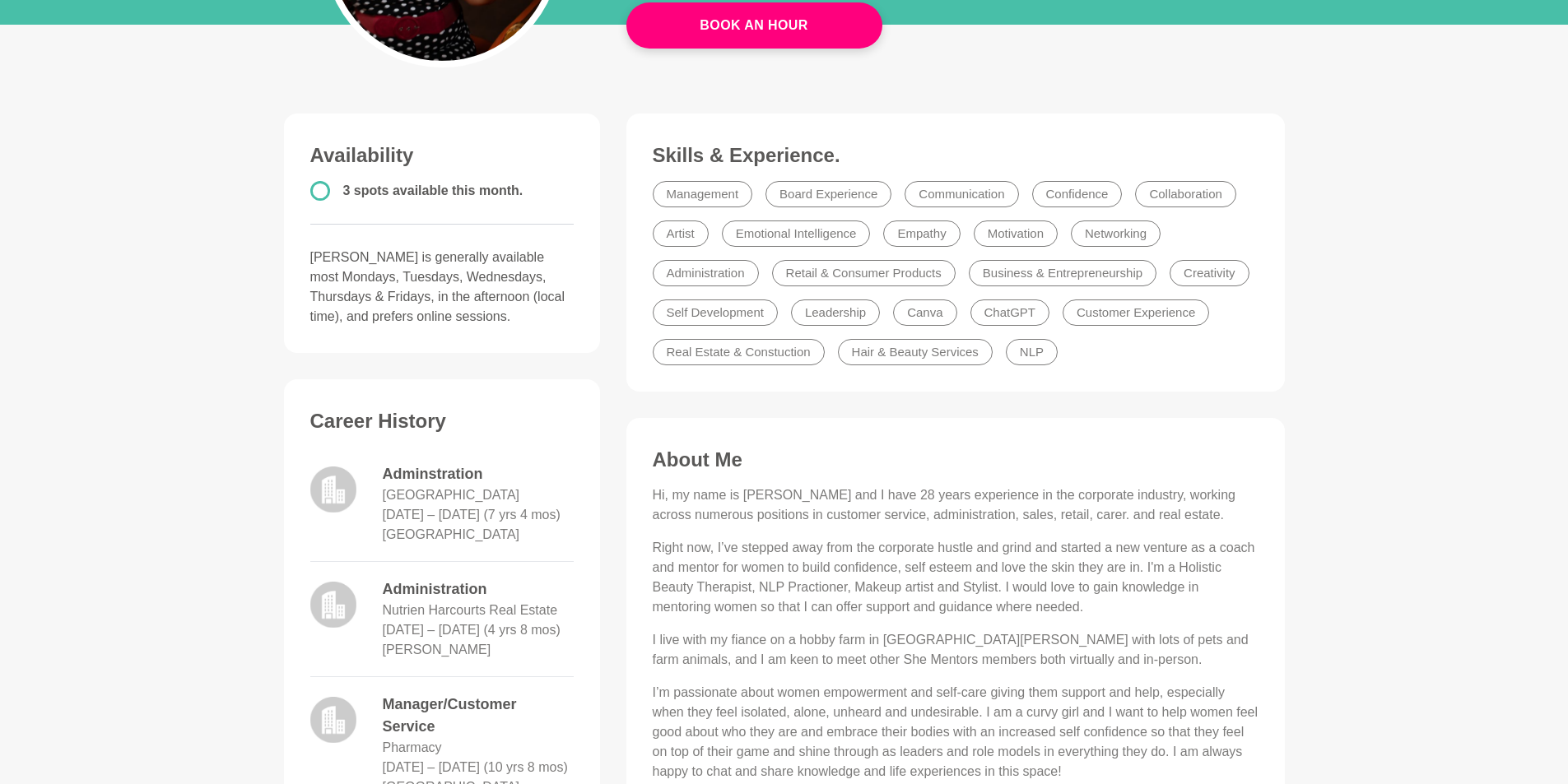
scroll to position [330, 0]
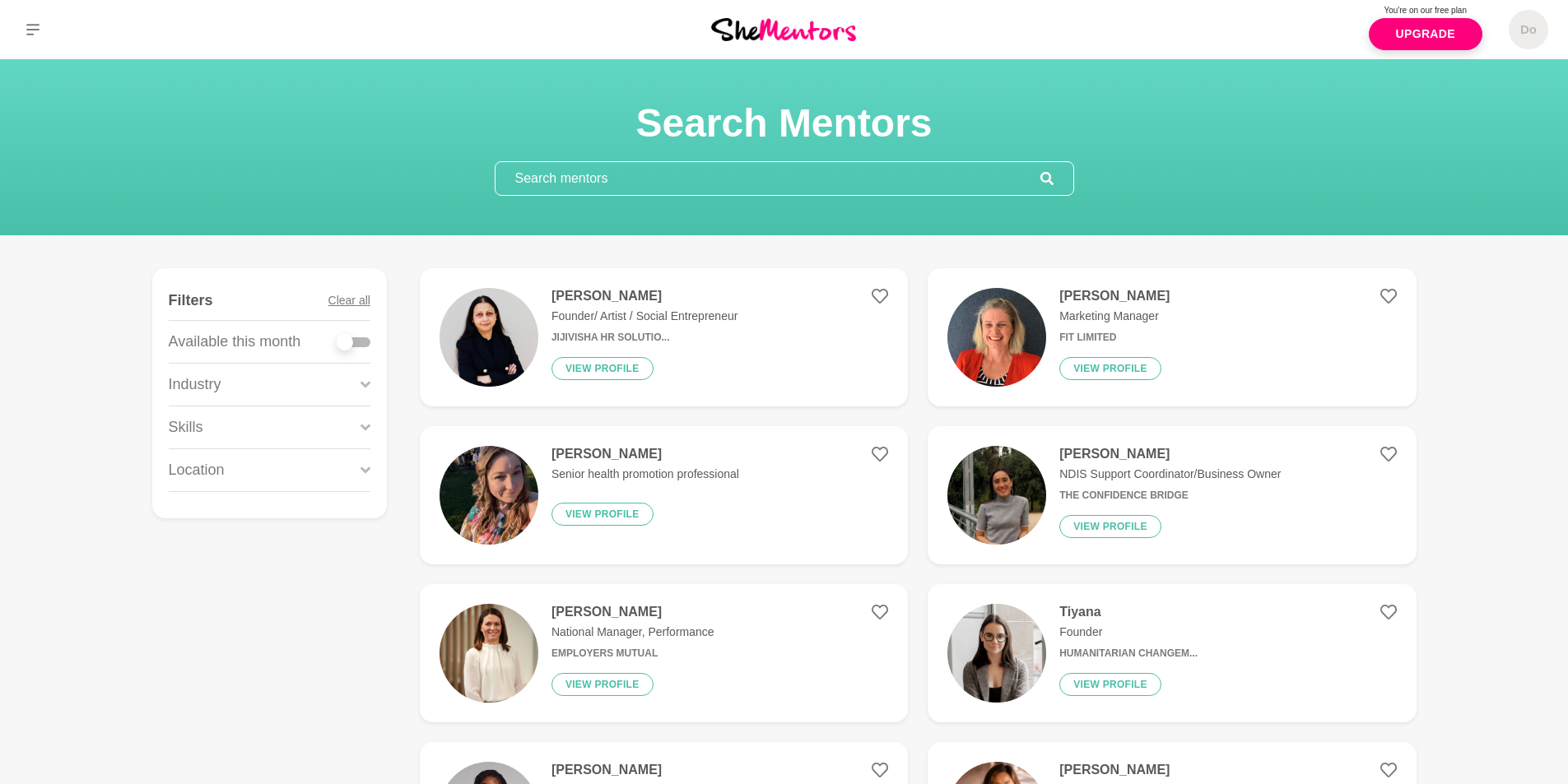
click at [250, 470] on div "Location" at bounding box center [269, 470] width 201 height 42
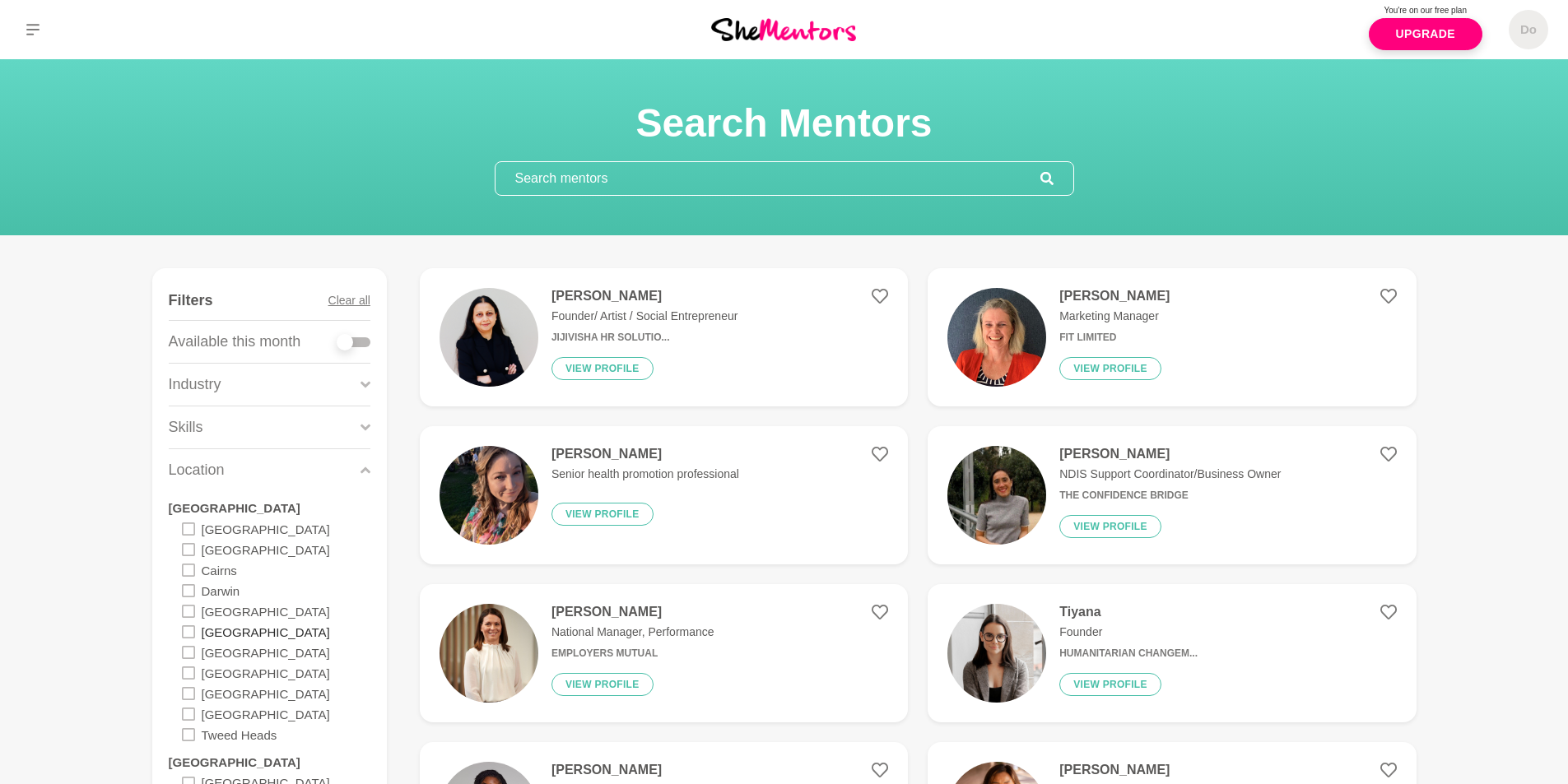
click at [229, 633] on label "[GEOGRAPHIC_DATA]" at bounding box center [265, 631] width 128 height 20
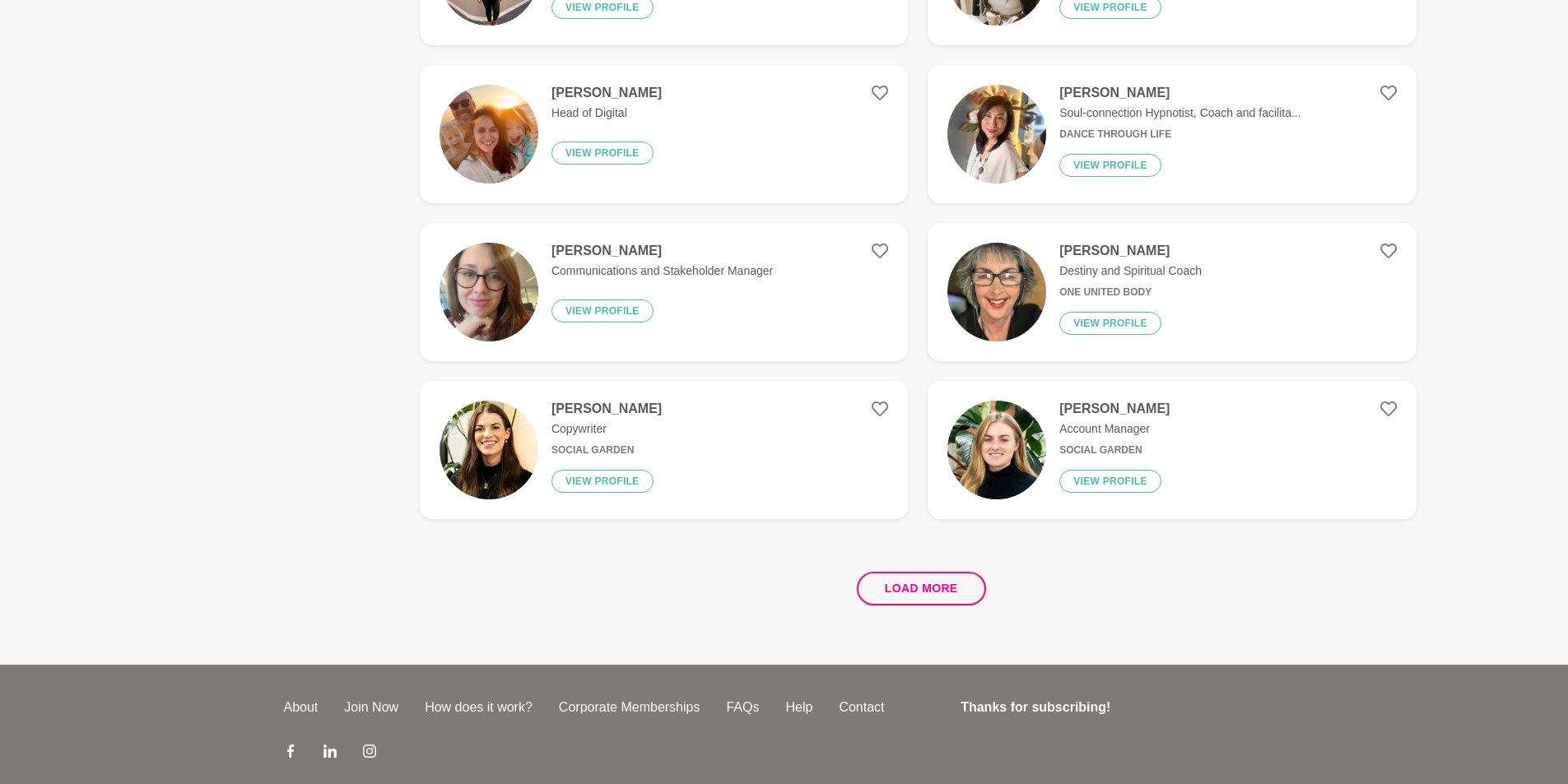
scroll to position [2968, 0]
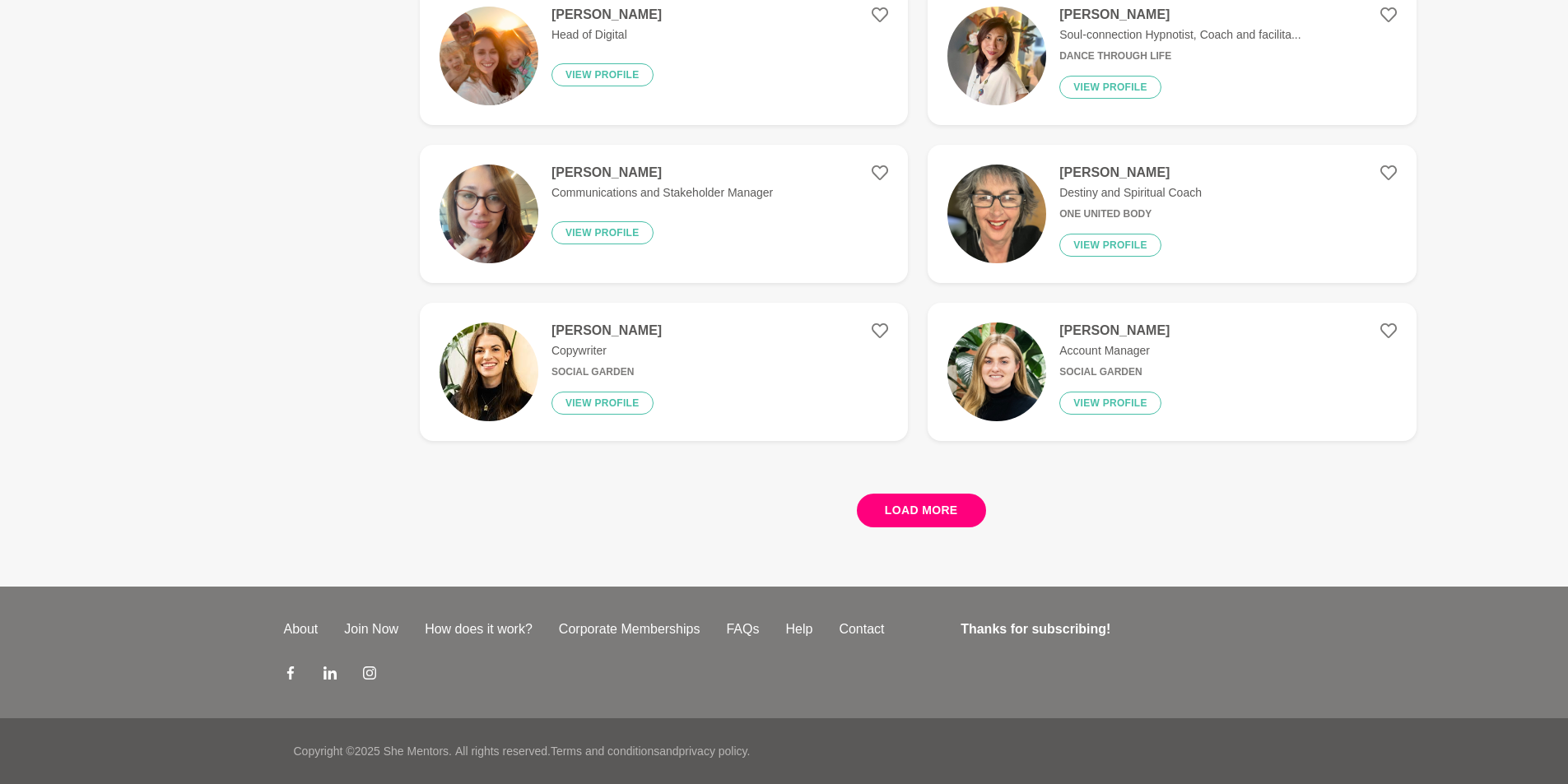
click at [903, 506] on button "Load more" at bounding box center [921, 510] width 129 height 34
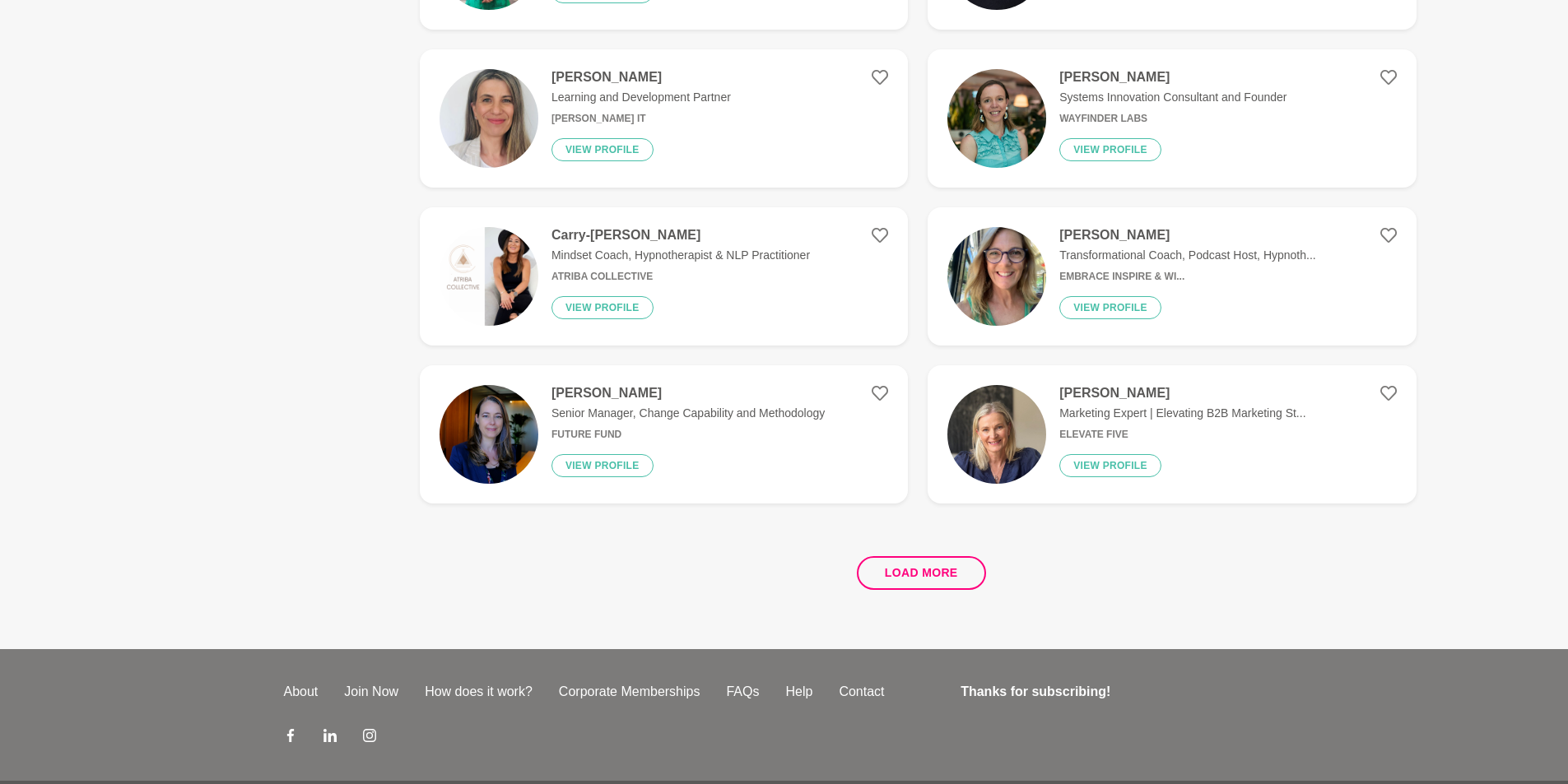
scroll to position [6128, 0]
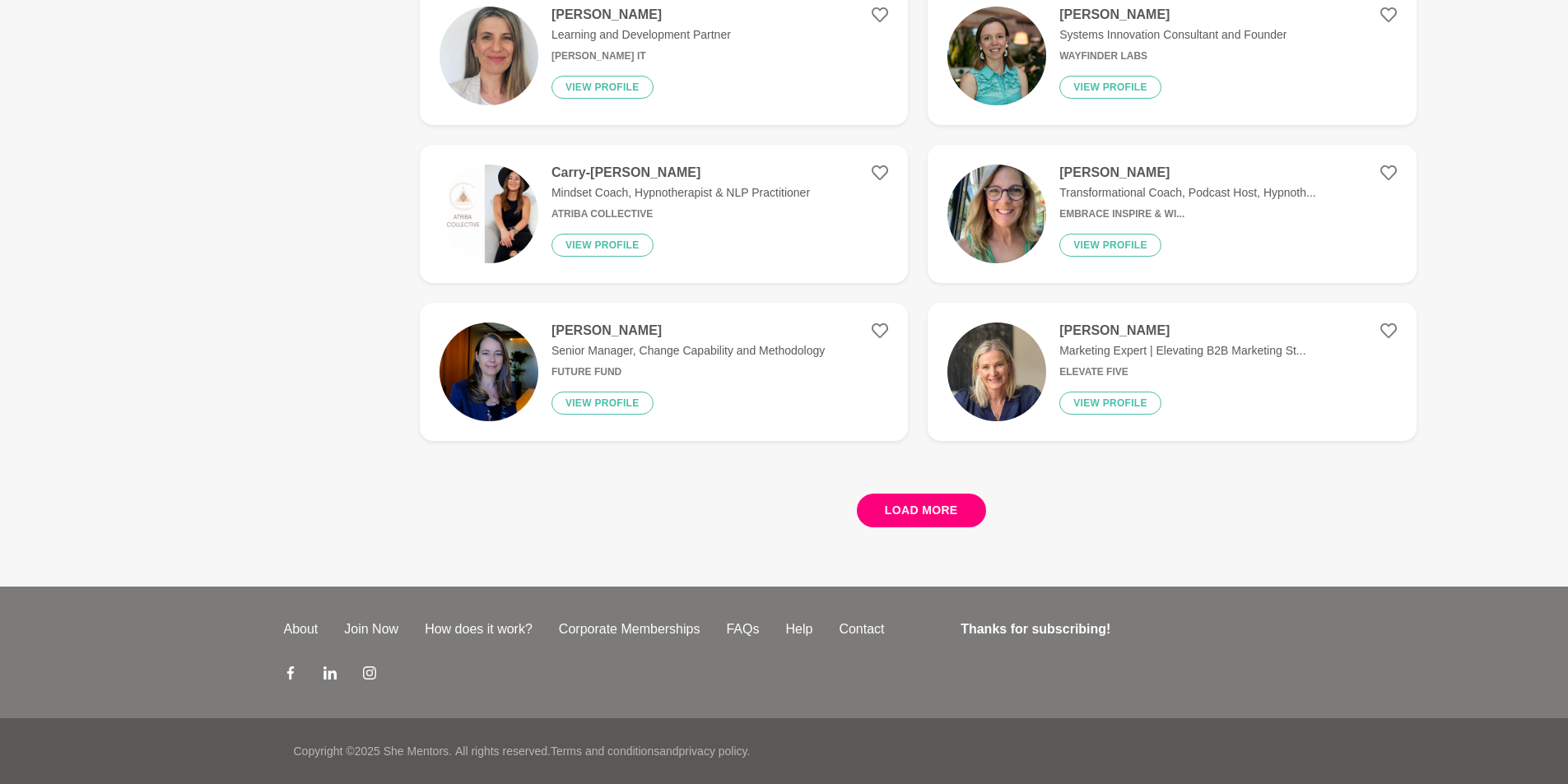
click at [909, 519] on button "Load more" at bounding box center [921, 510] width 129 height 34
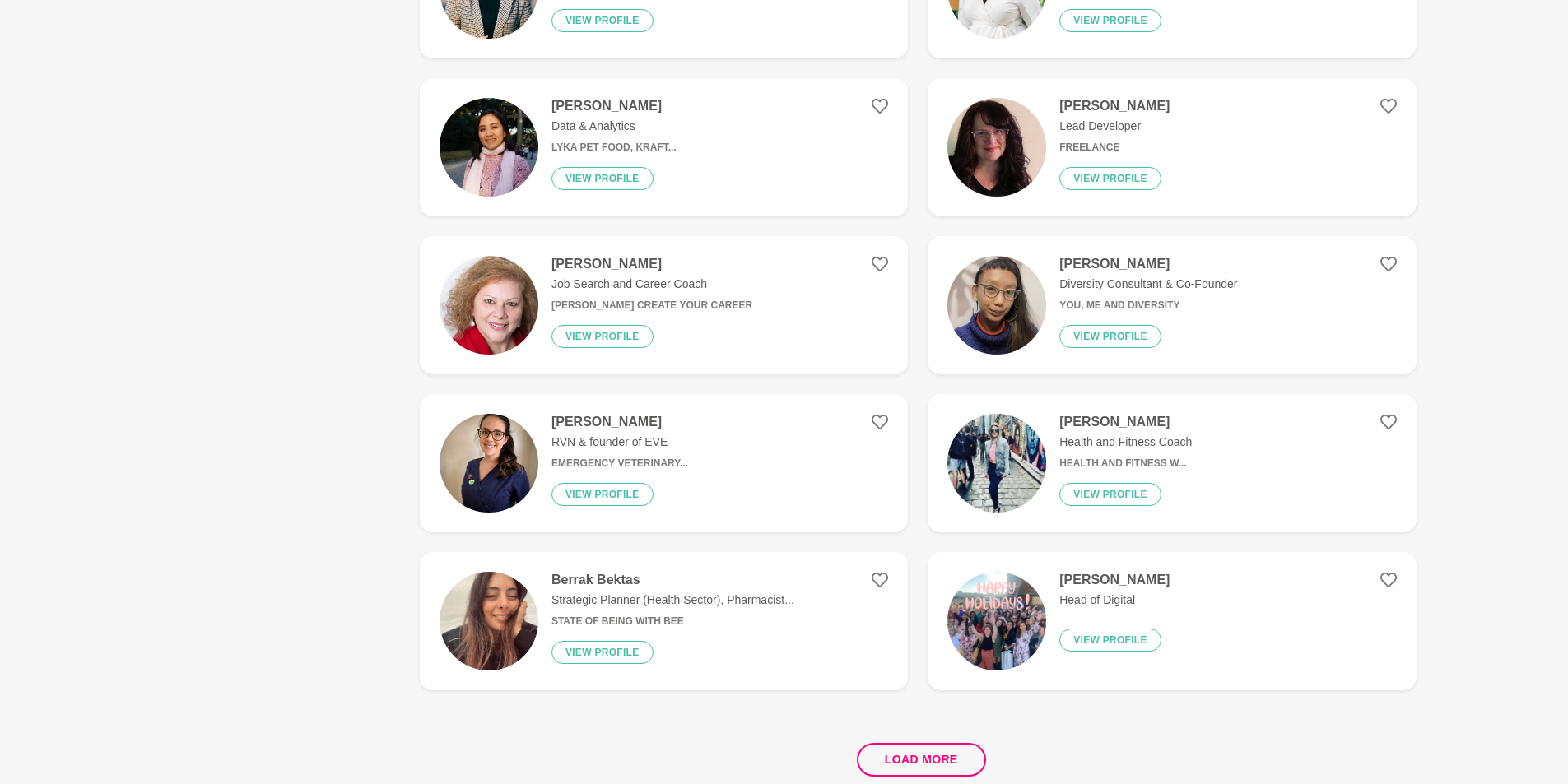
scroll to position [9091, 0]
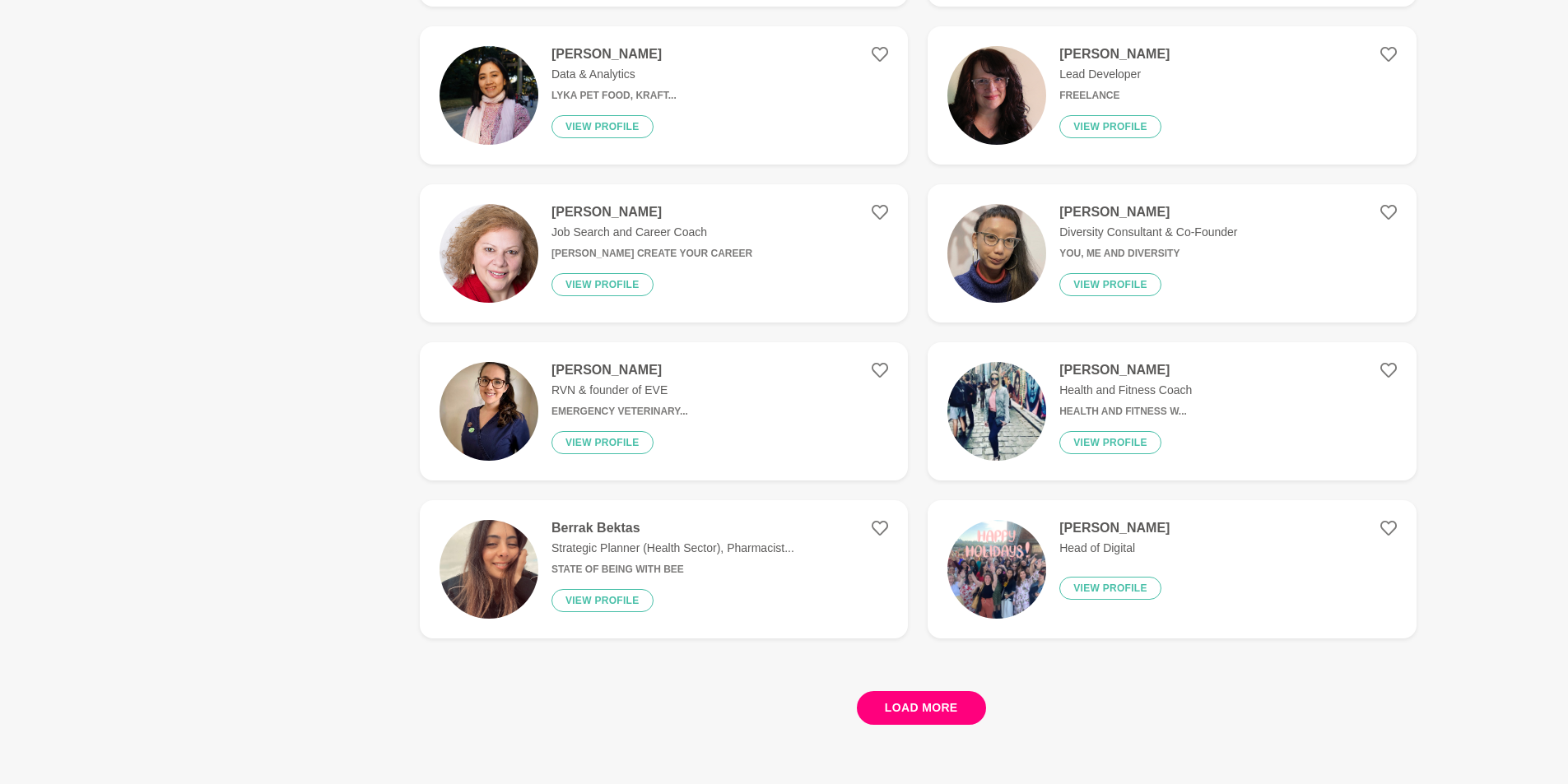
click at [937, 704] on button "Load more" at bounding box center [921, 708] width 129 height 34
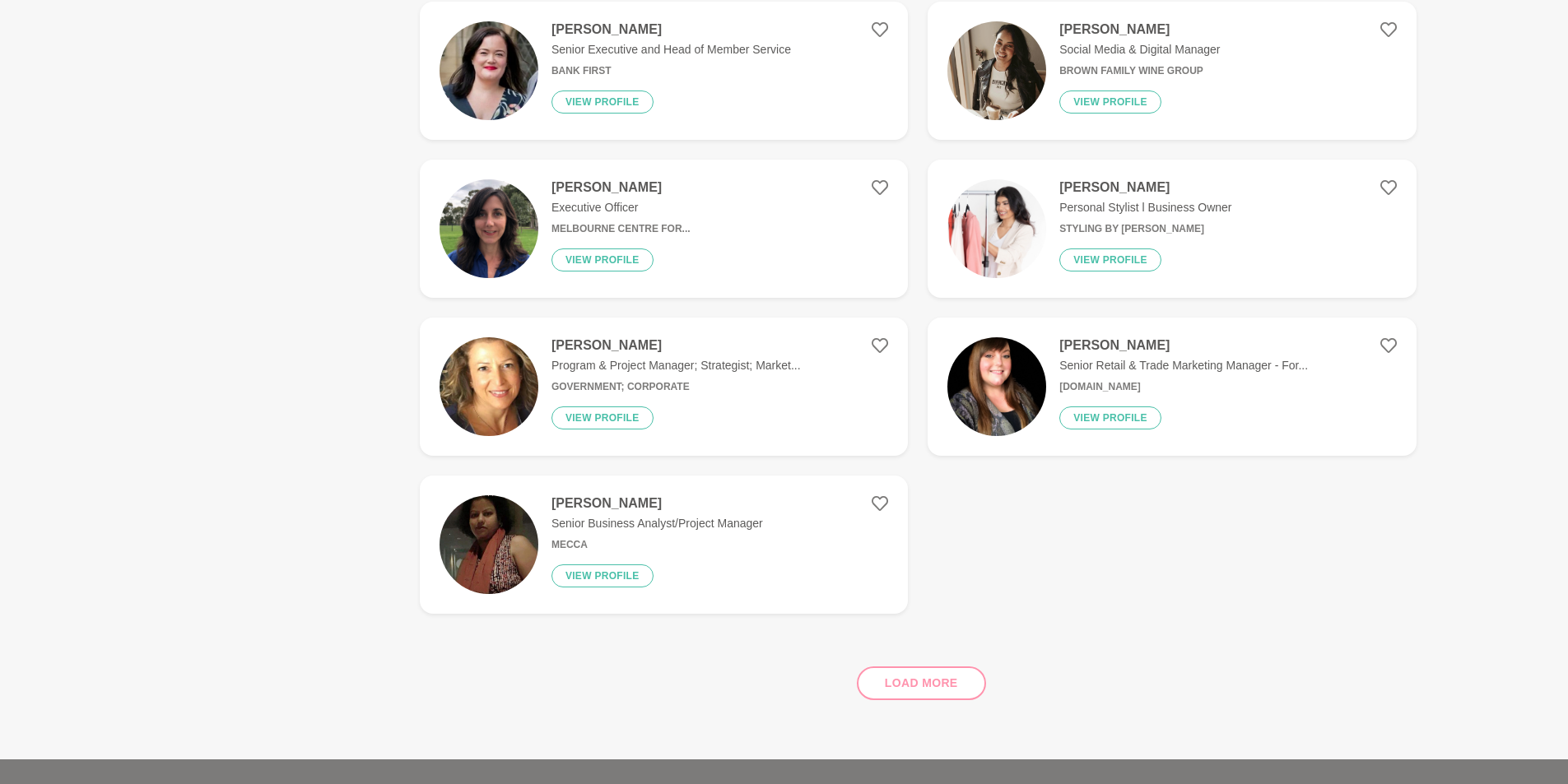
scroll to position [12301, 0]
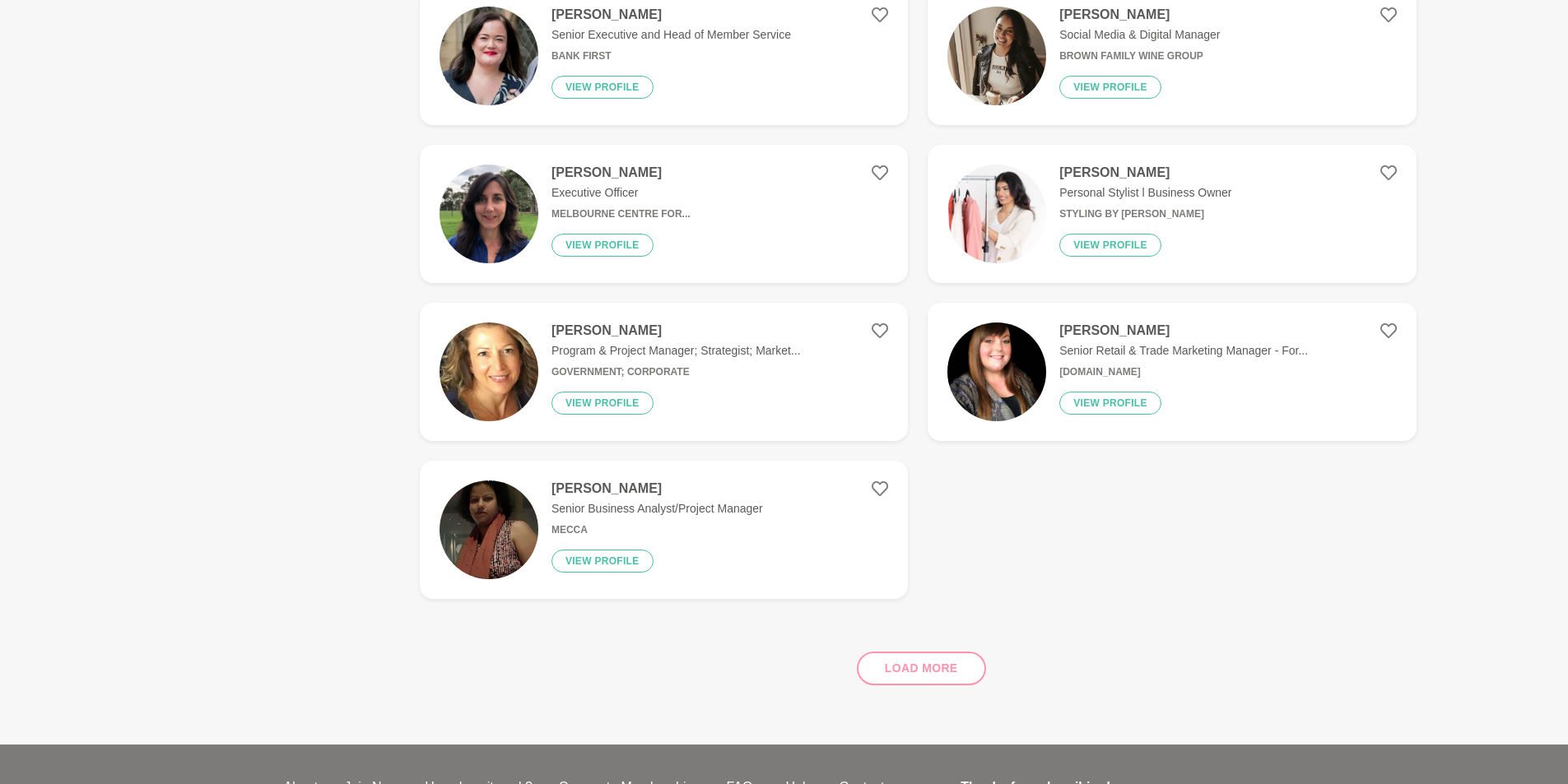
click at [901, 660] on div "Load more" at bounding box center [918, 662] width 997 height 100
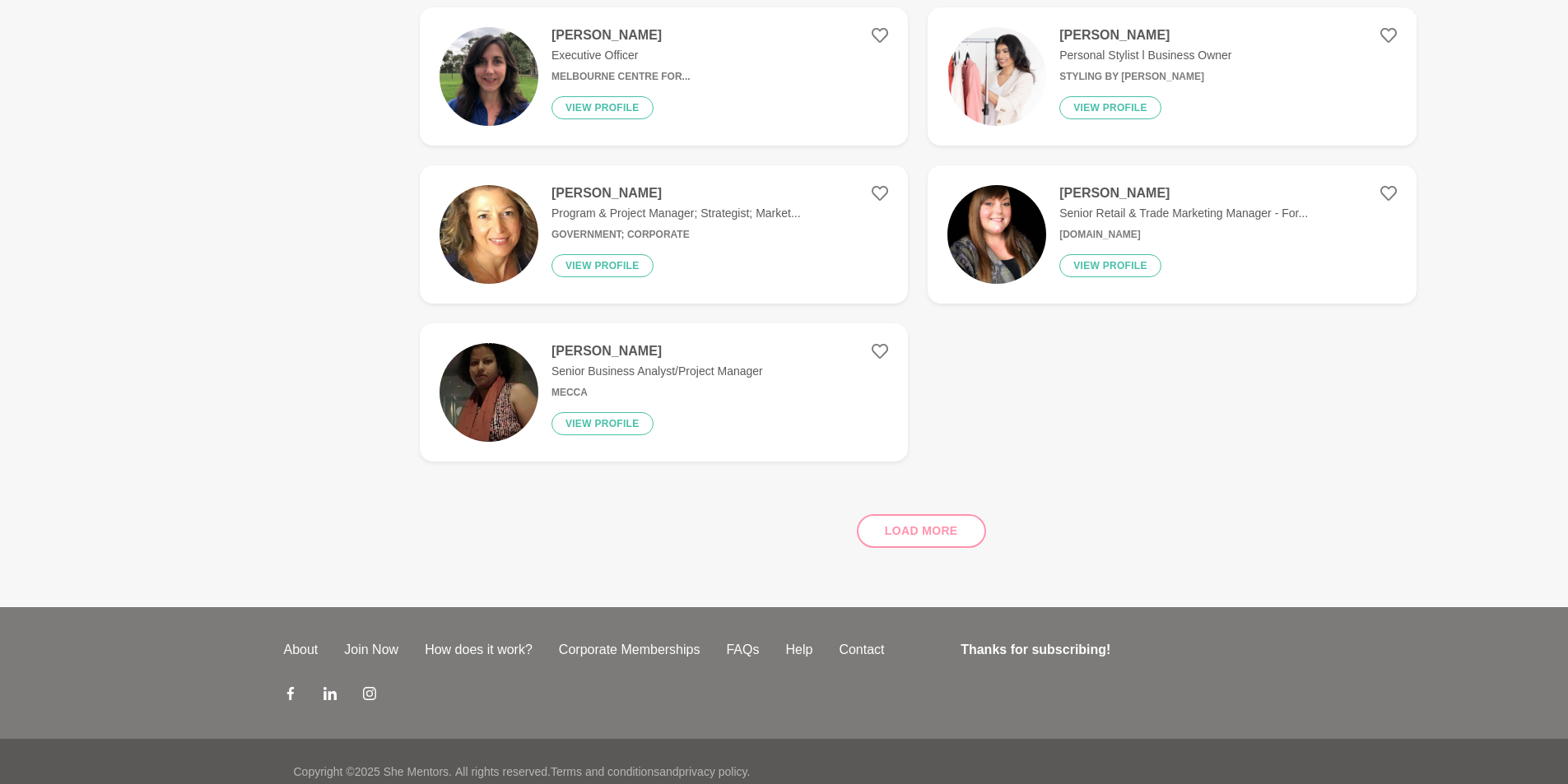
scroll to position [12449, 0]
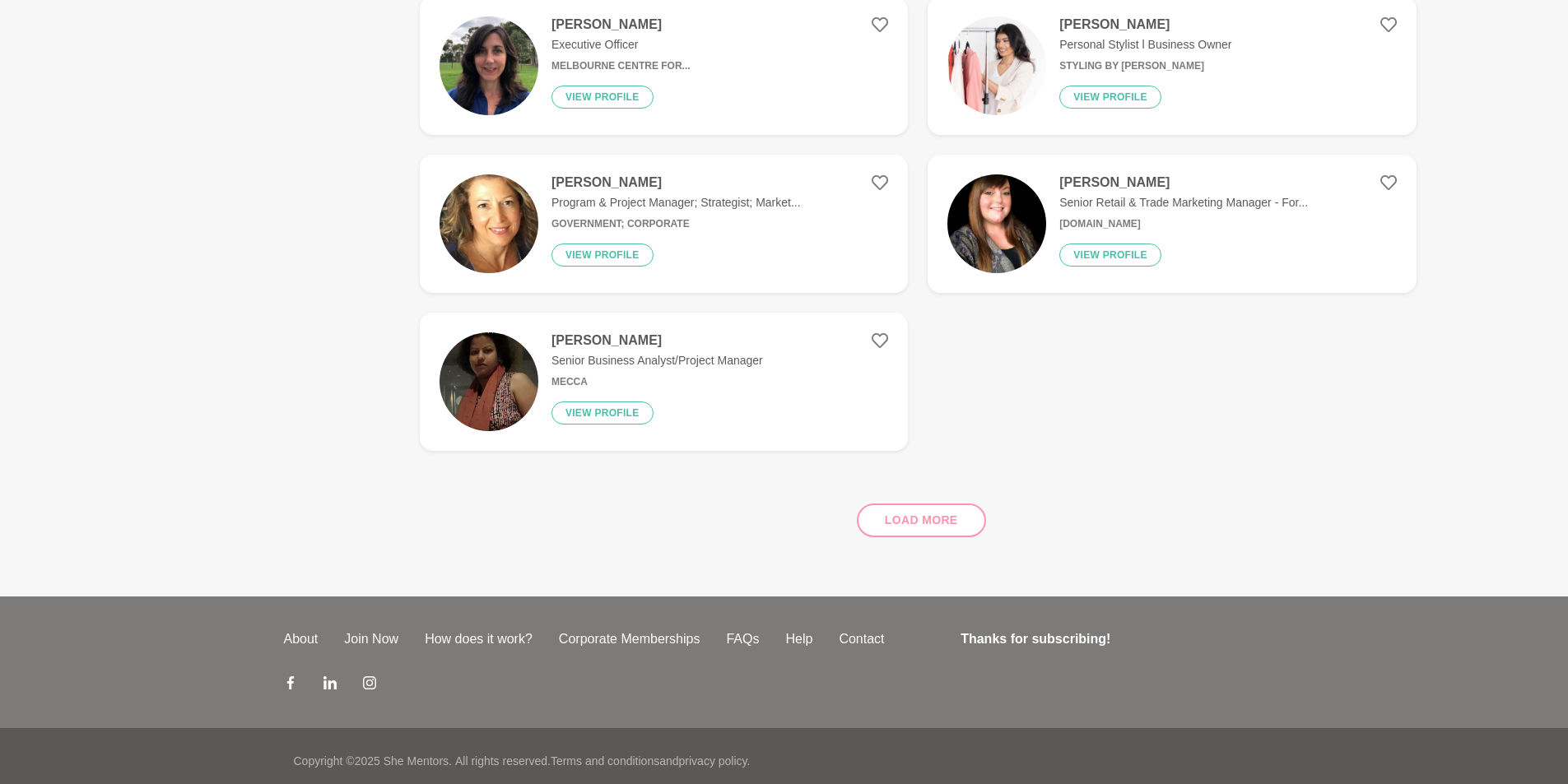
click at [939, 506] on div "Load more" at bounding box center [918, 514] width 997 height 100
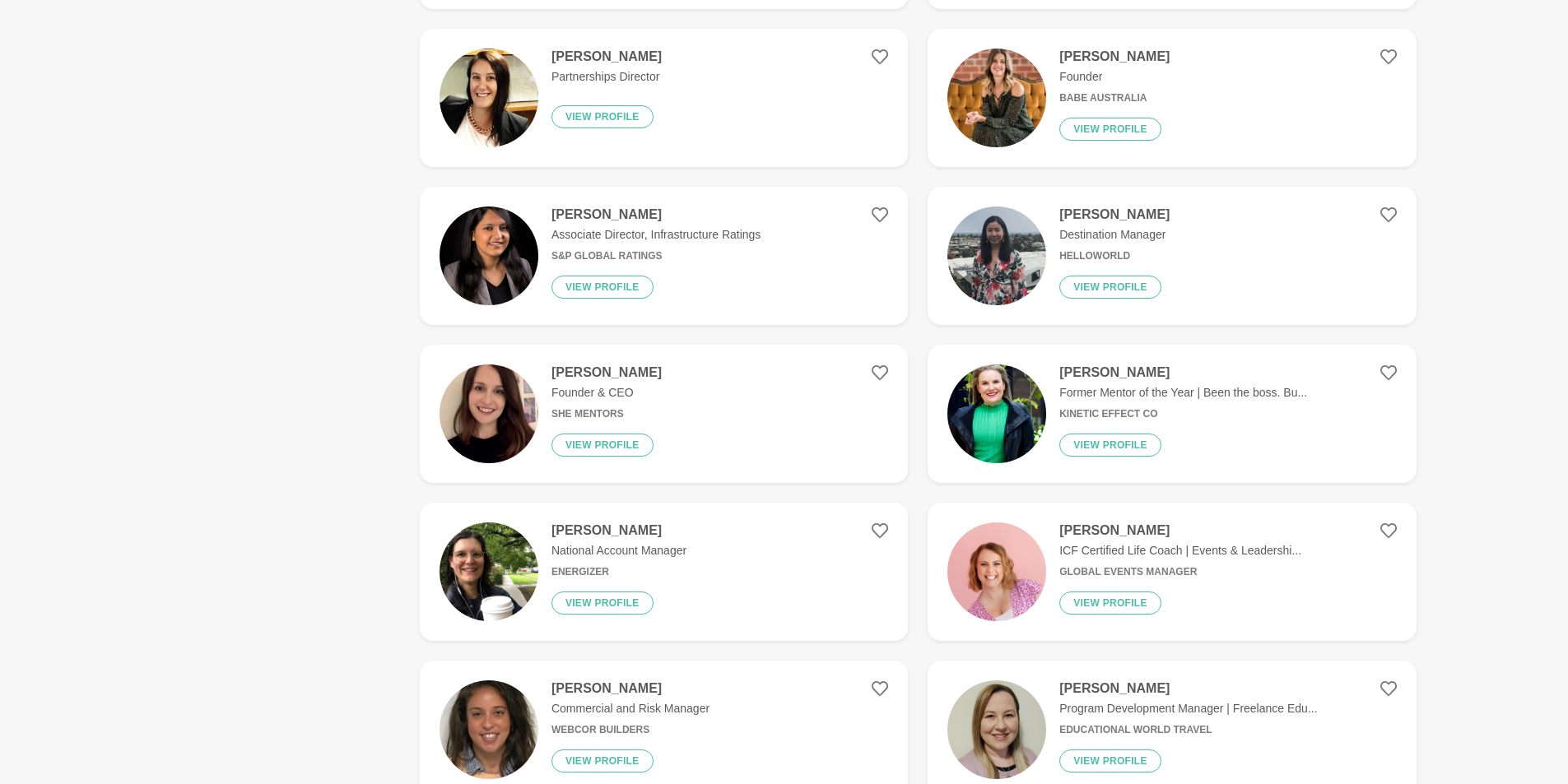
scroll to position [11461, 0]
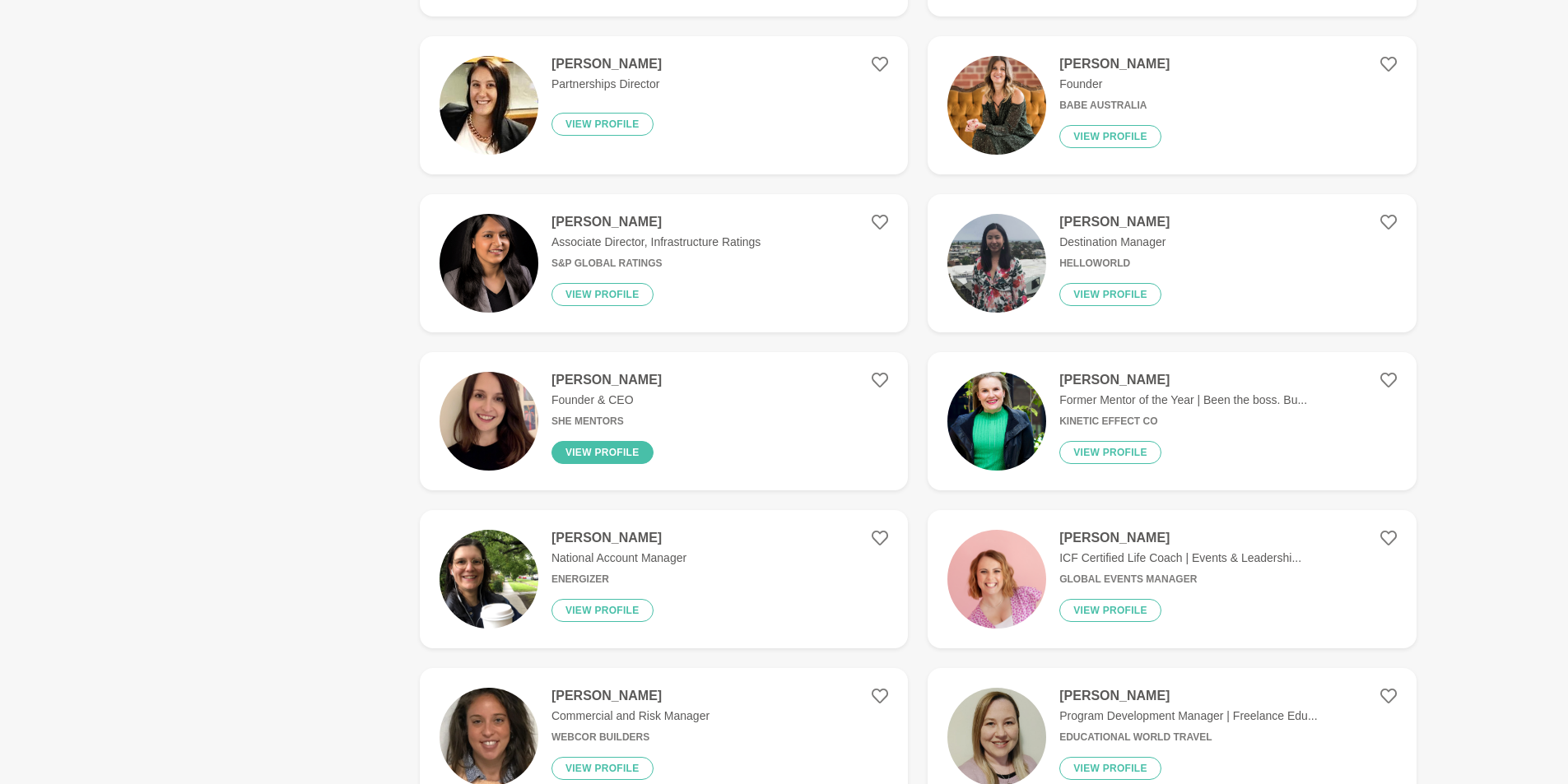
click at [633, 441] on button "View profile" at bounding box center [602, 453] width 102 height 23
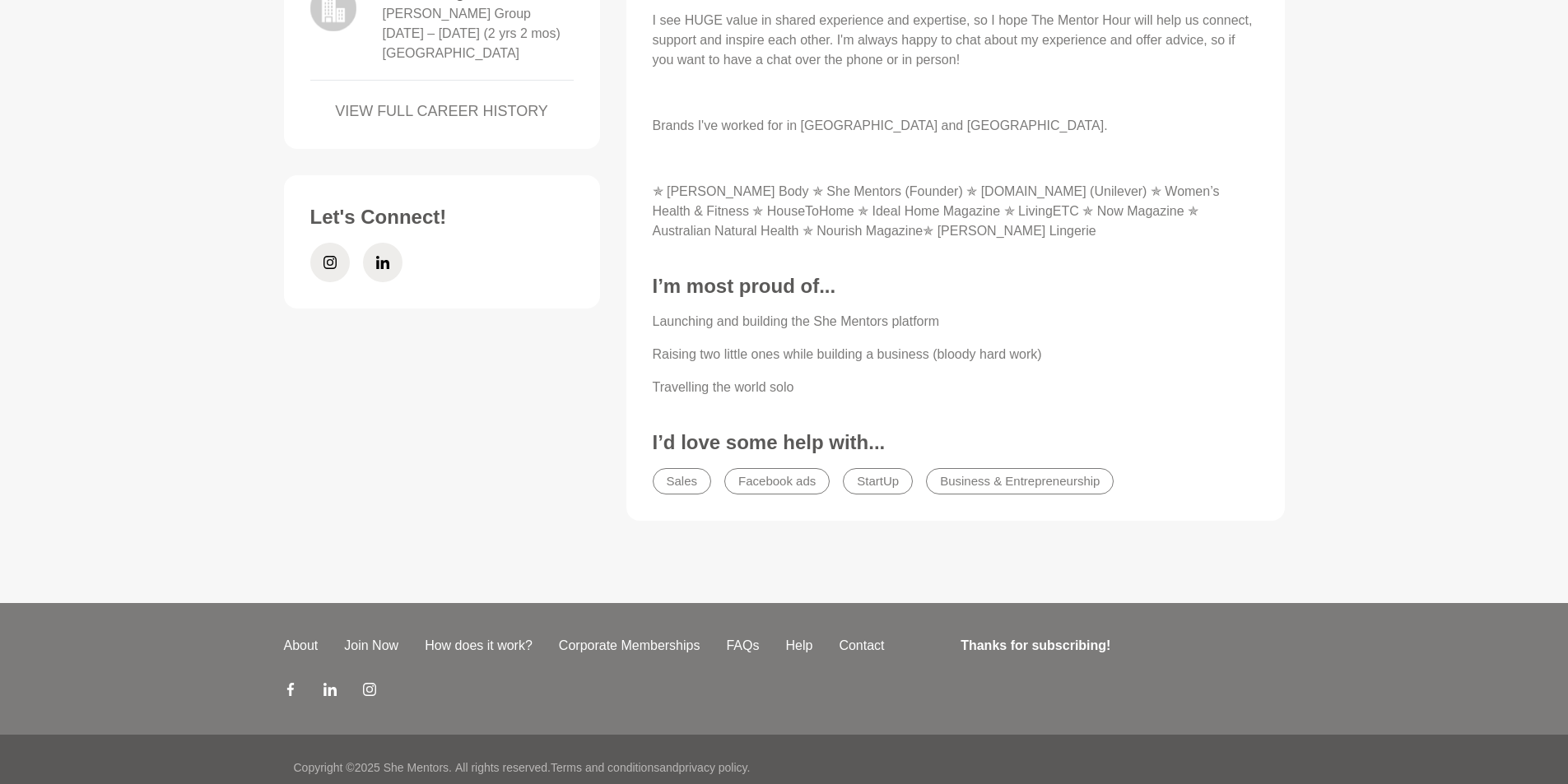
scroll to position [869, 0]
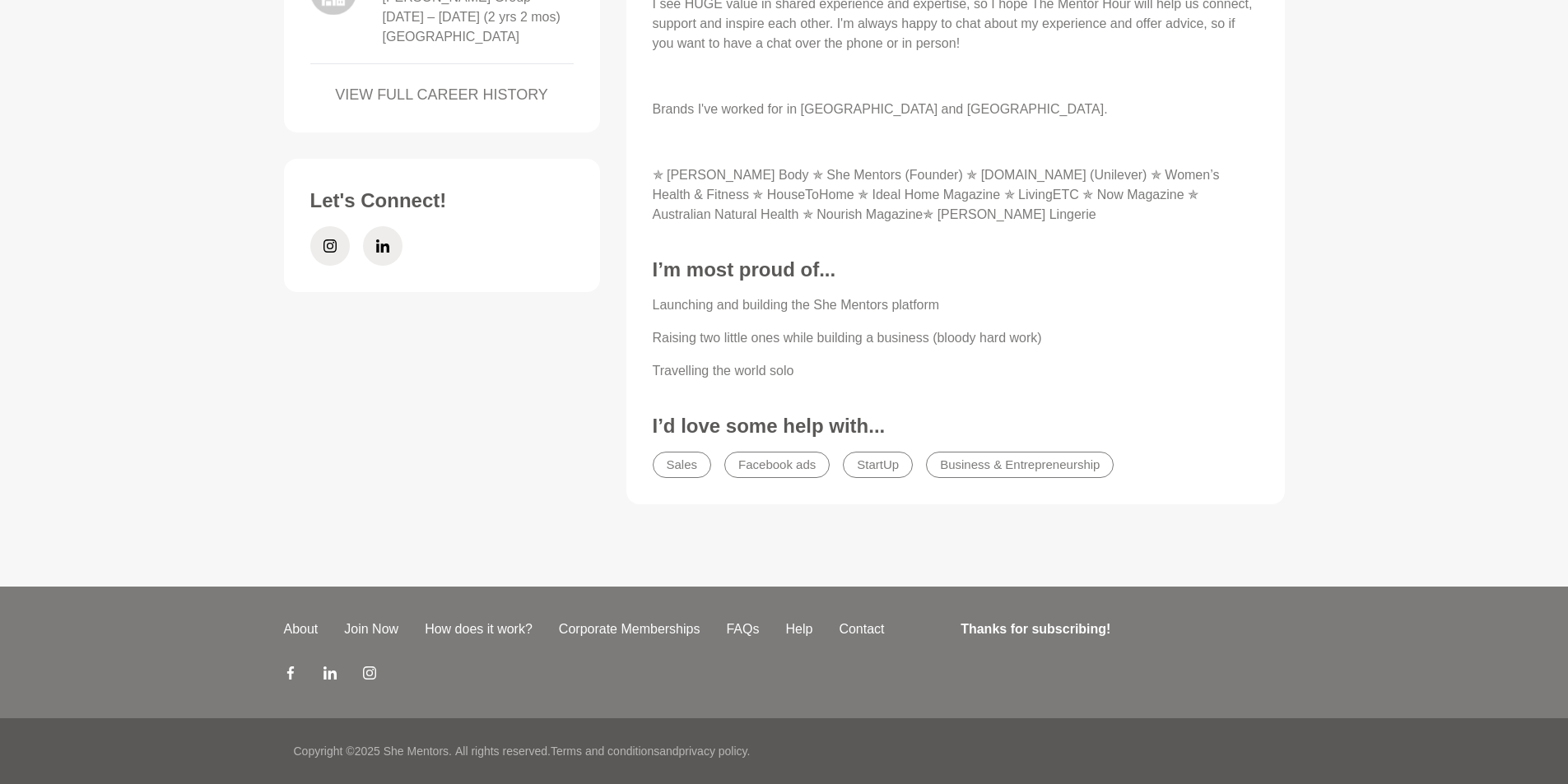
click at [1041, 462] on li "Business & Entrepreneurship" at bounding box center [1019, 465] width 188 height 27
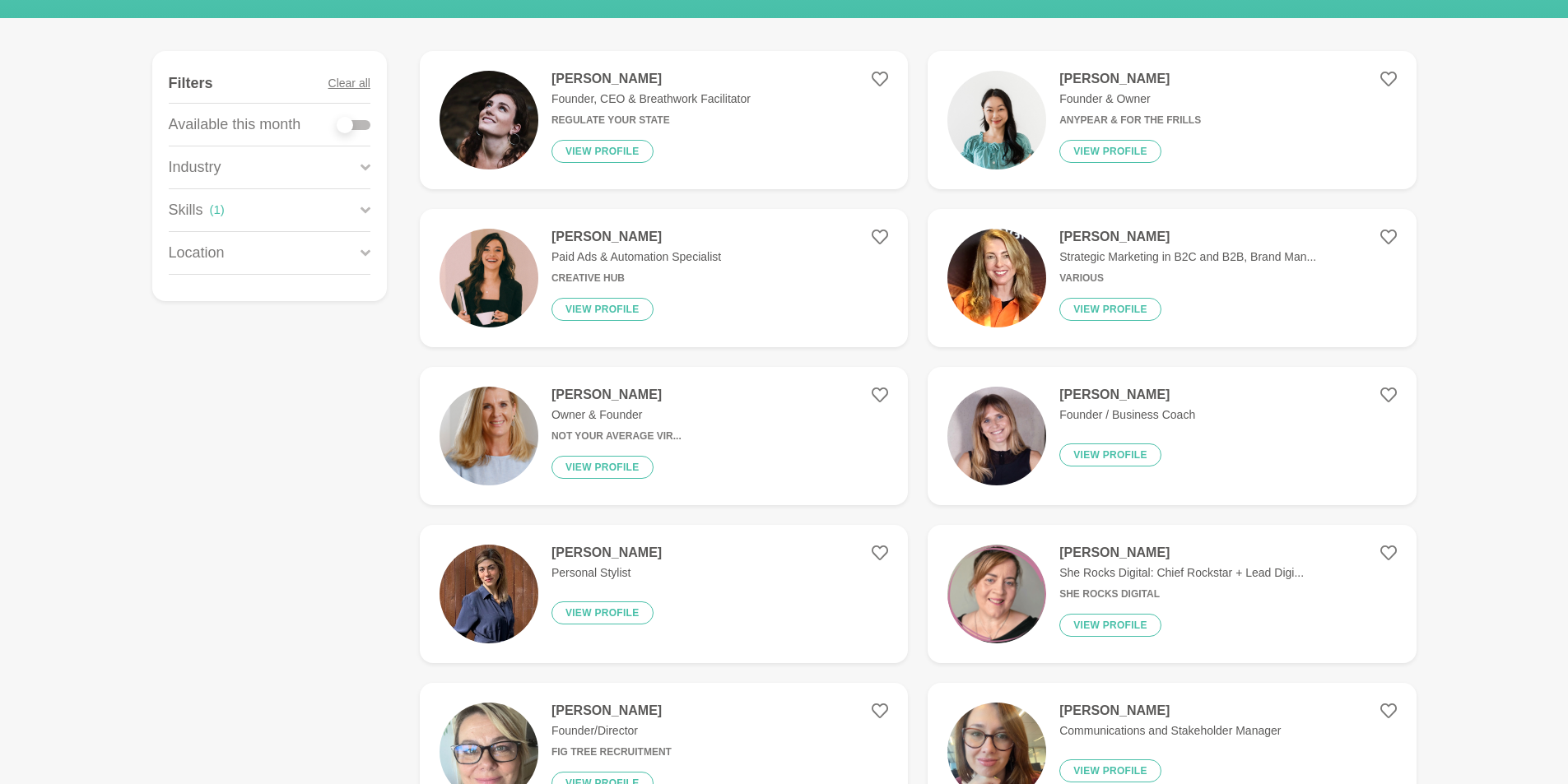
scroll to position [247, 0]
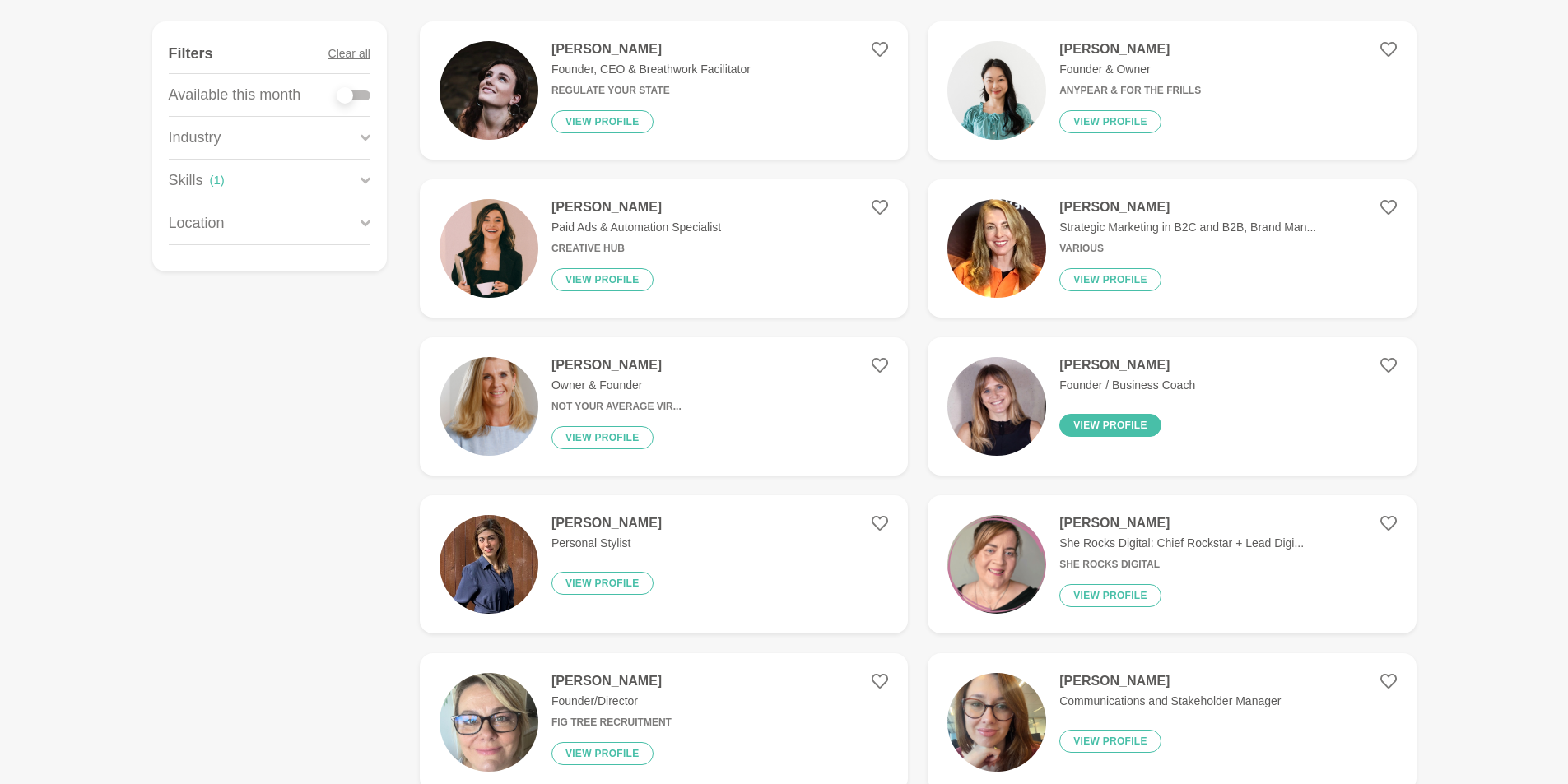
click at [1110, 422] on button "View profile" at bounding box center [1110, 426] width 102 height 23
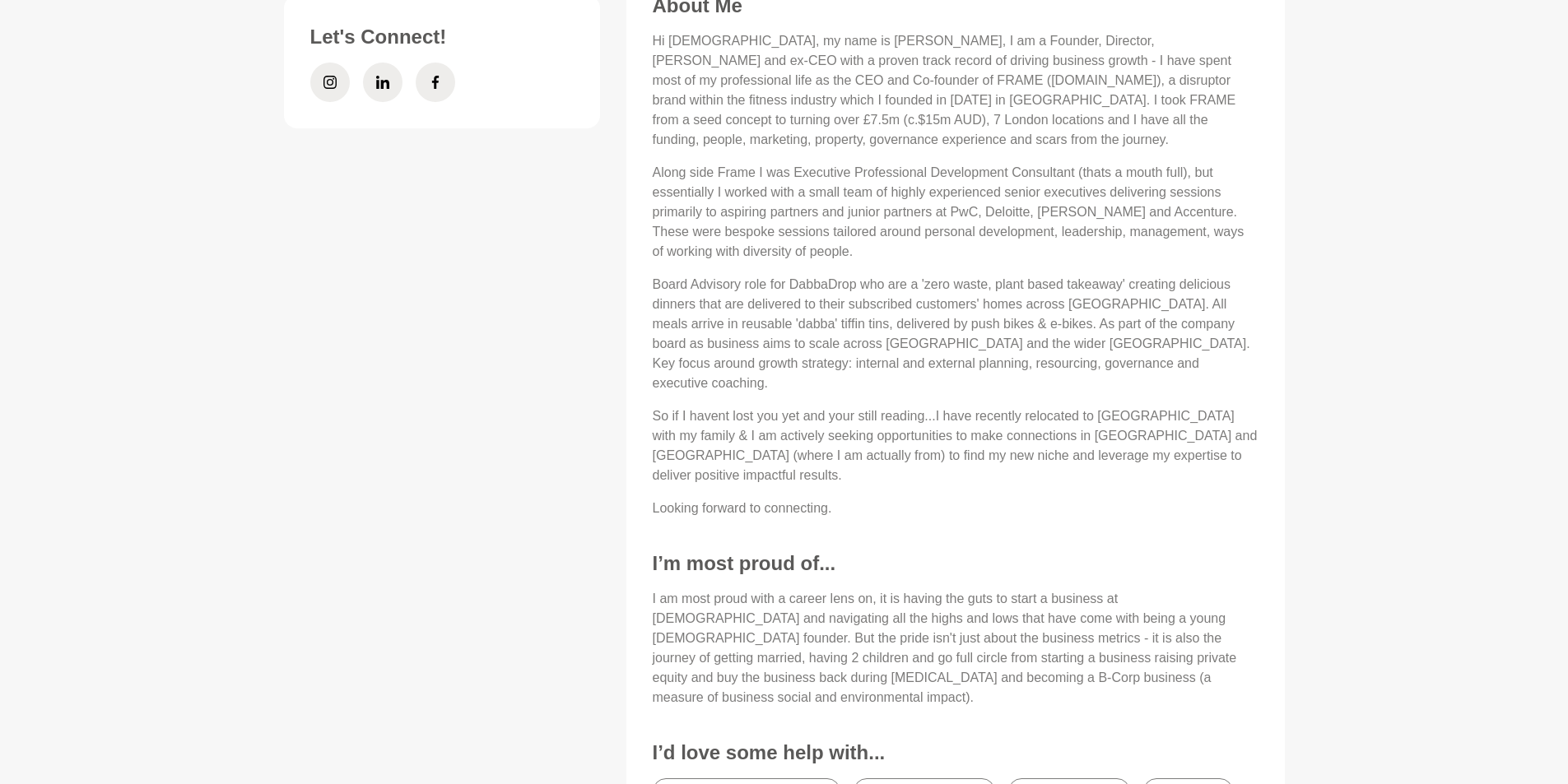
scroll to position [905, 0]
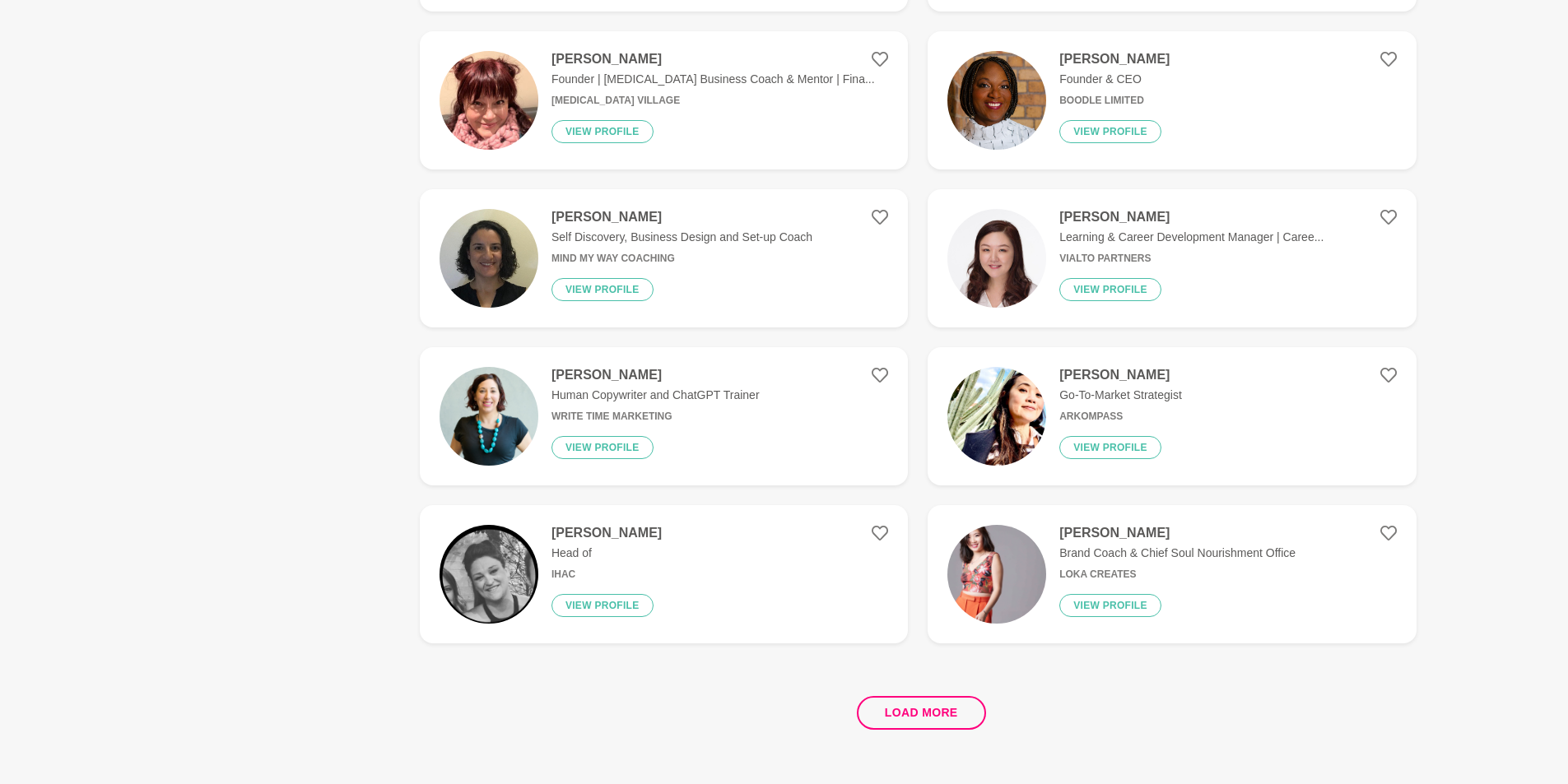
scroll to position [2798, 0]
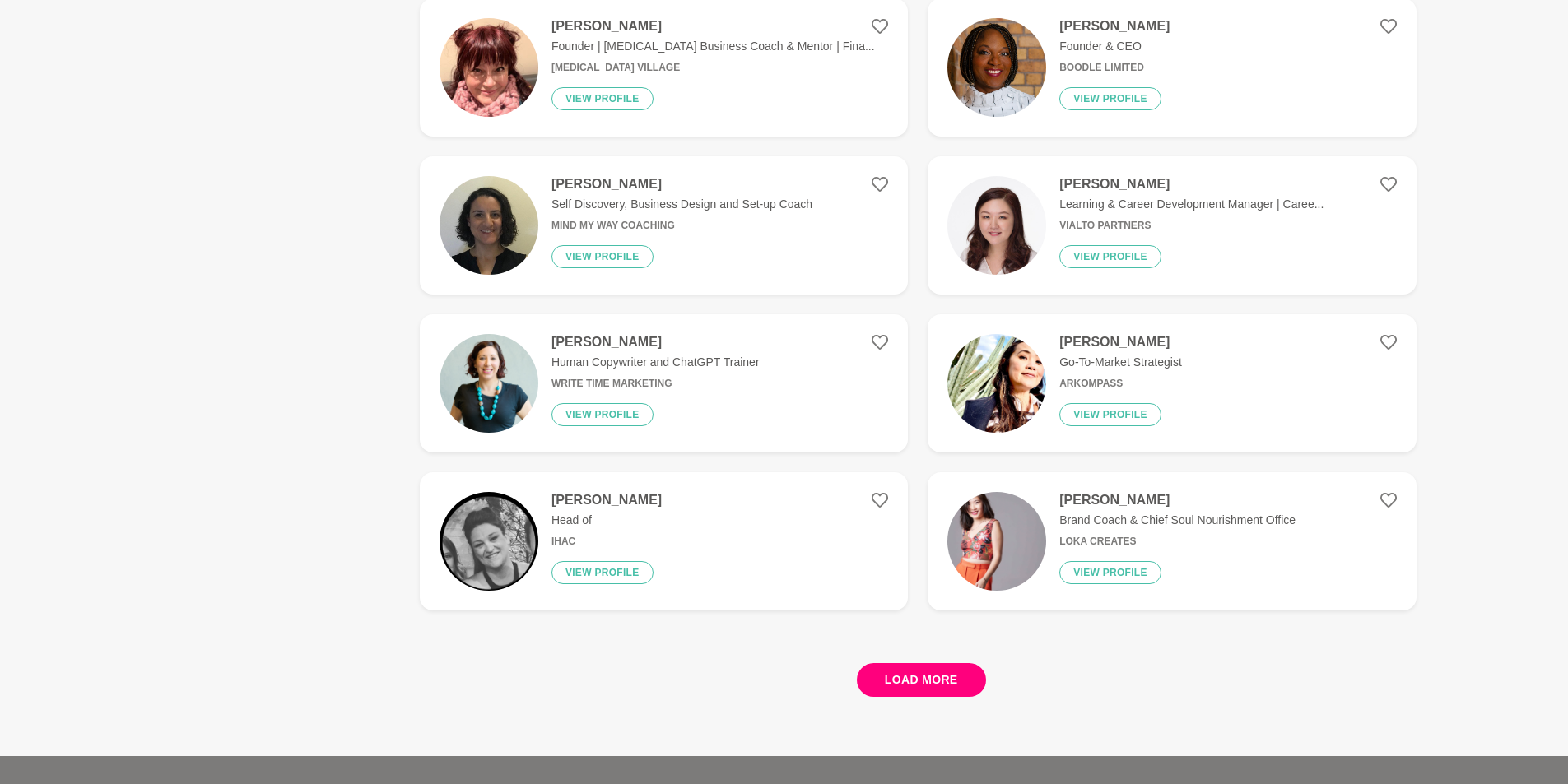
click at [941, 680] on button "Load more" at bounding box center [921, 681] width 129 height 34
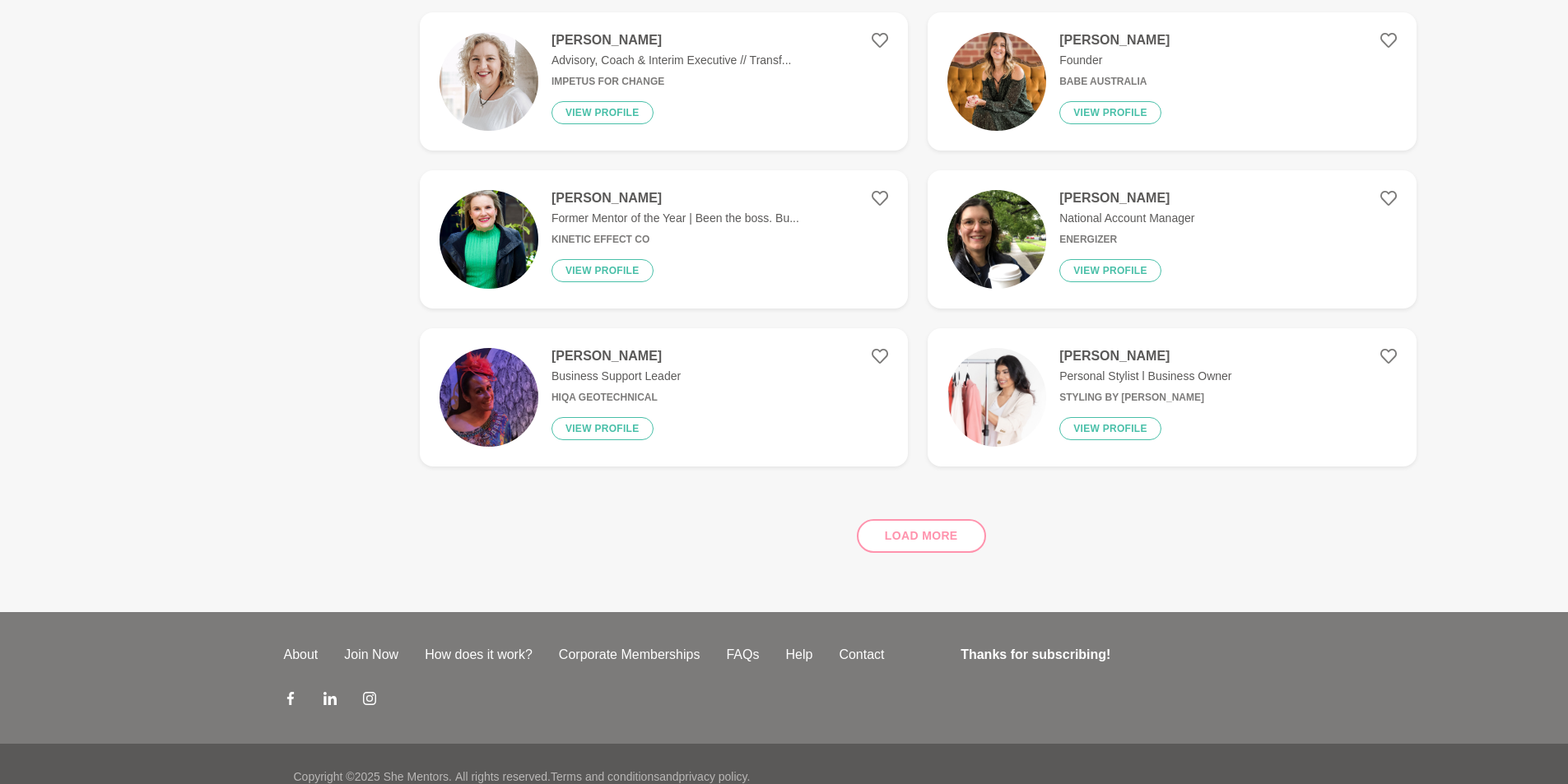
scroll to position [5970, 0]
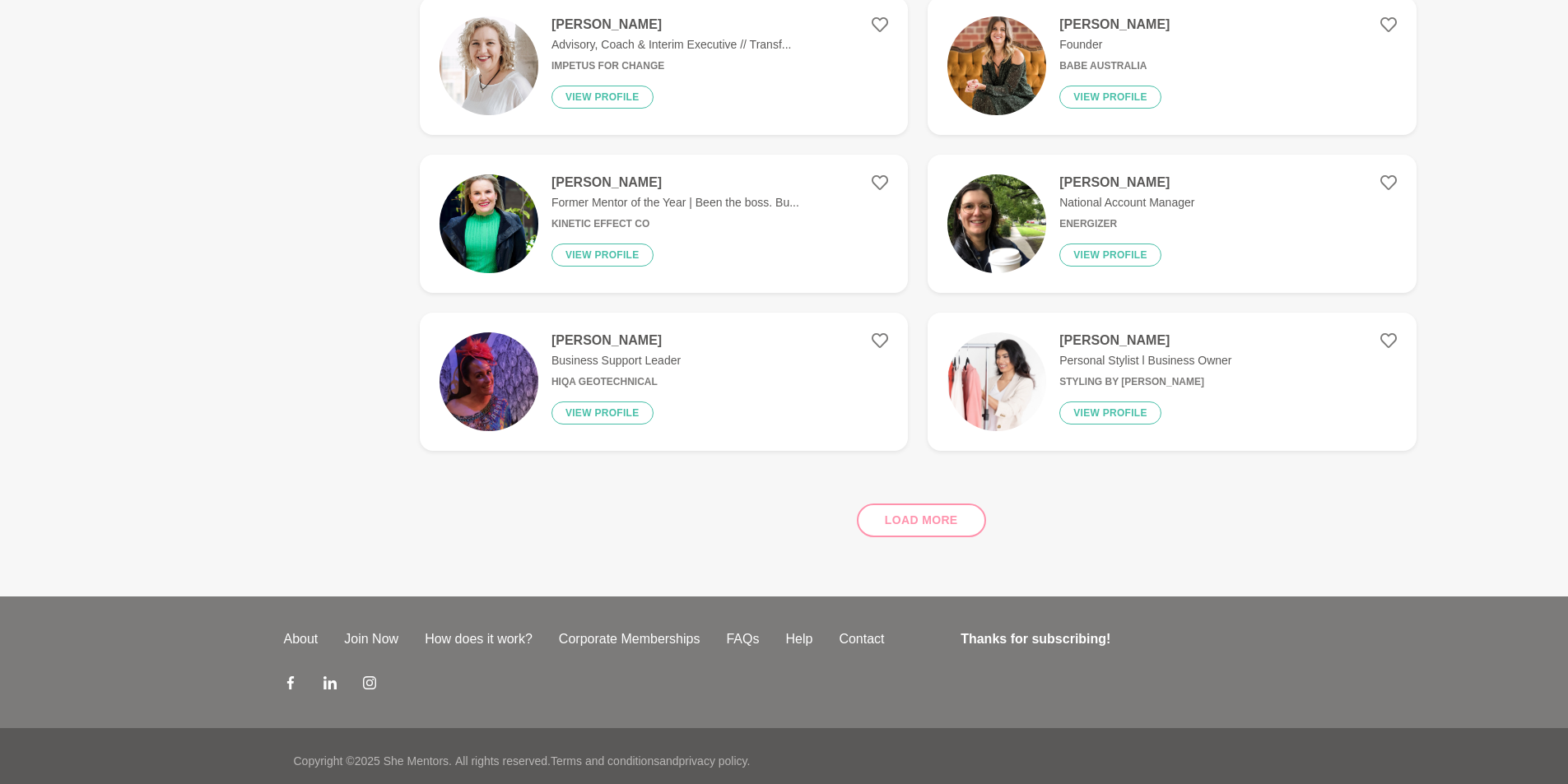
click at [945, 502] on div "Load more" at bounding box center [918, 514] width 997 height 100
click at [918, 509] on div "Load more" at bounding box center [918, 514] width 997 height 100
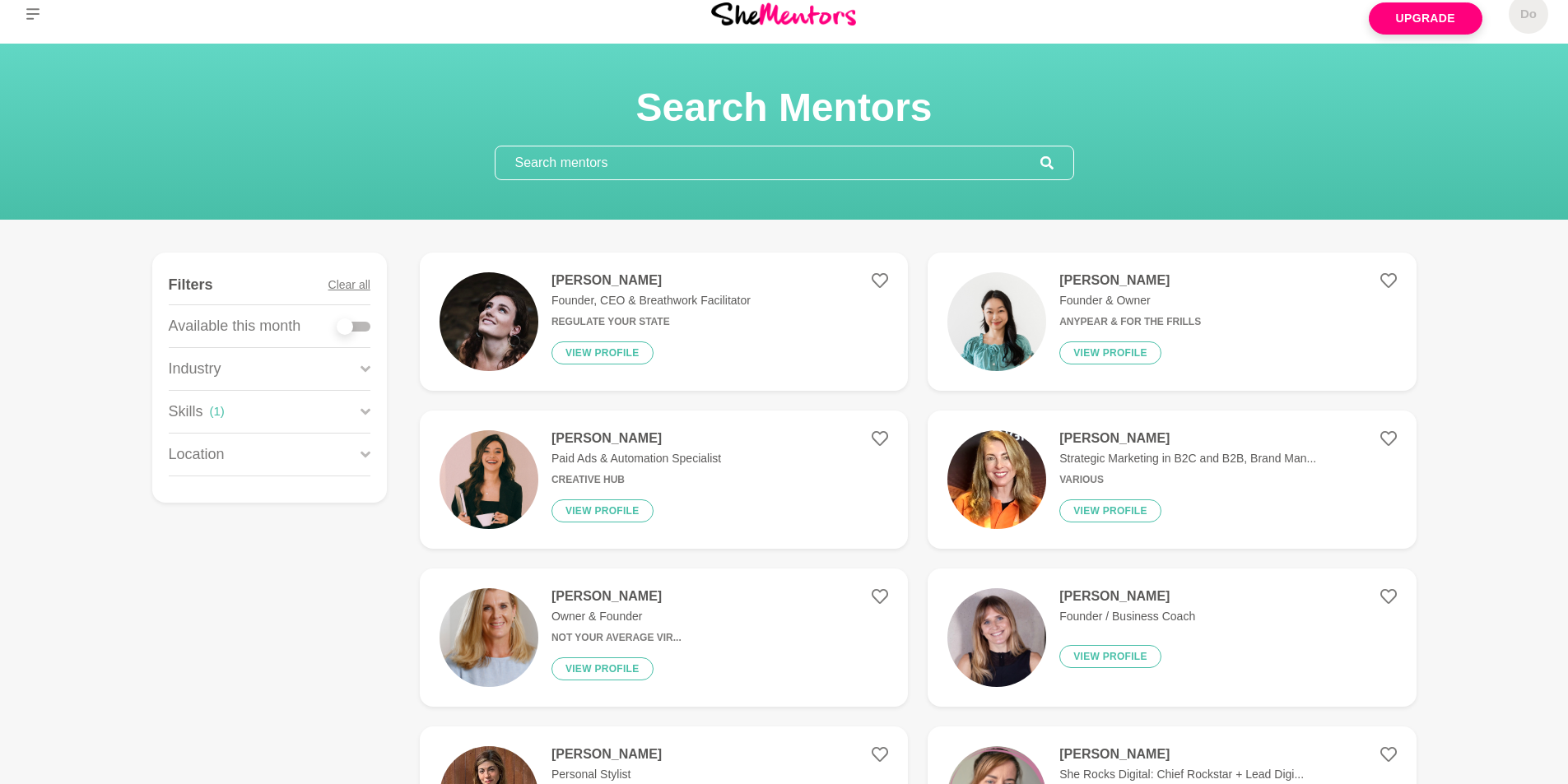
scroll to position [0, 0]
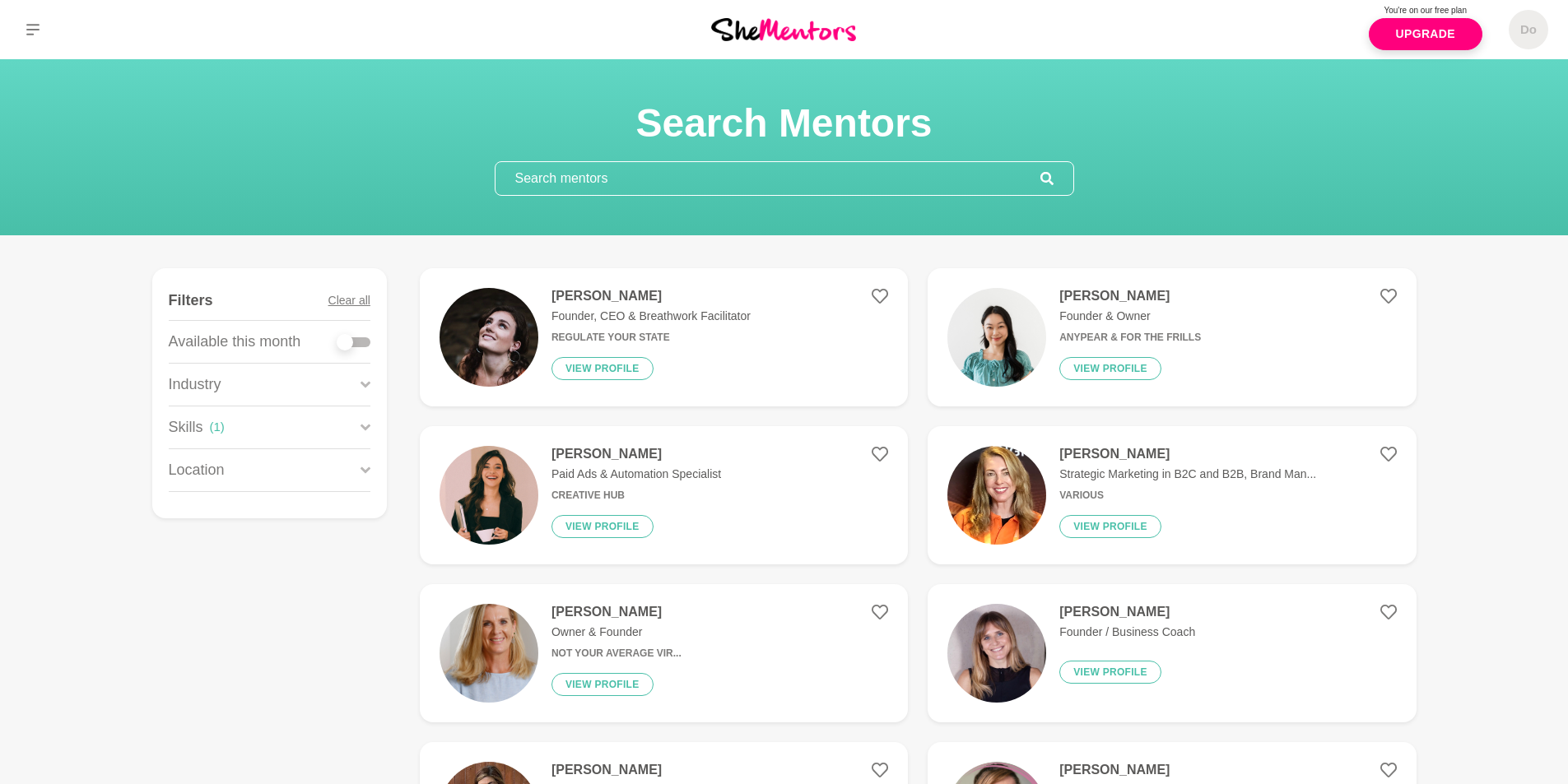
drag, startPoint x: 1169, startPoint y: 484, endPoint x: 1158, endPoint y: 462, distance: 24.6
drag, startPoint x: 1158, startPoint y: 462, endPoint x: 1104, endPoint y: 357, distance: 118.1
click at [1104, 357] on button "View profile" at bounding box center [1110, 369] width 102 height 23
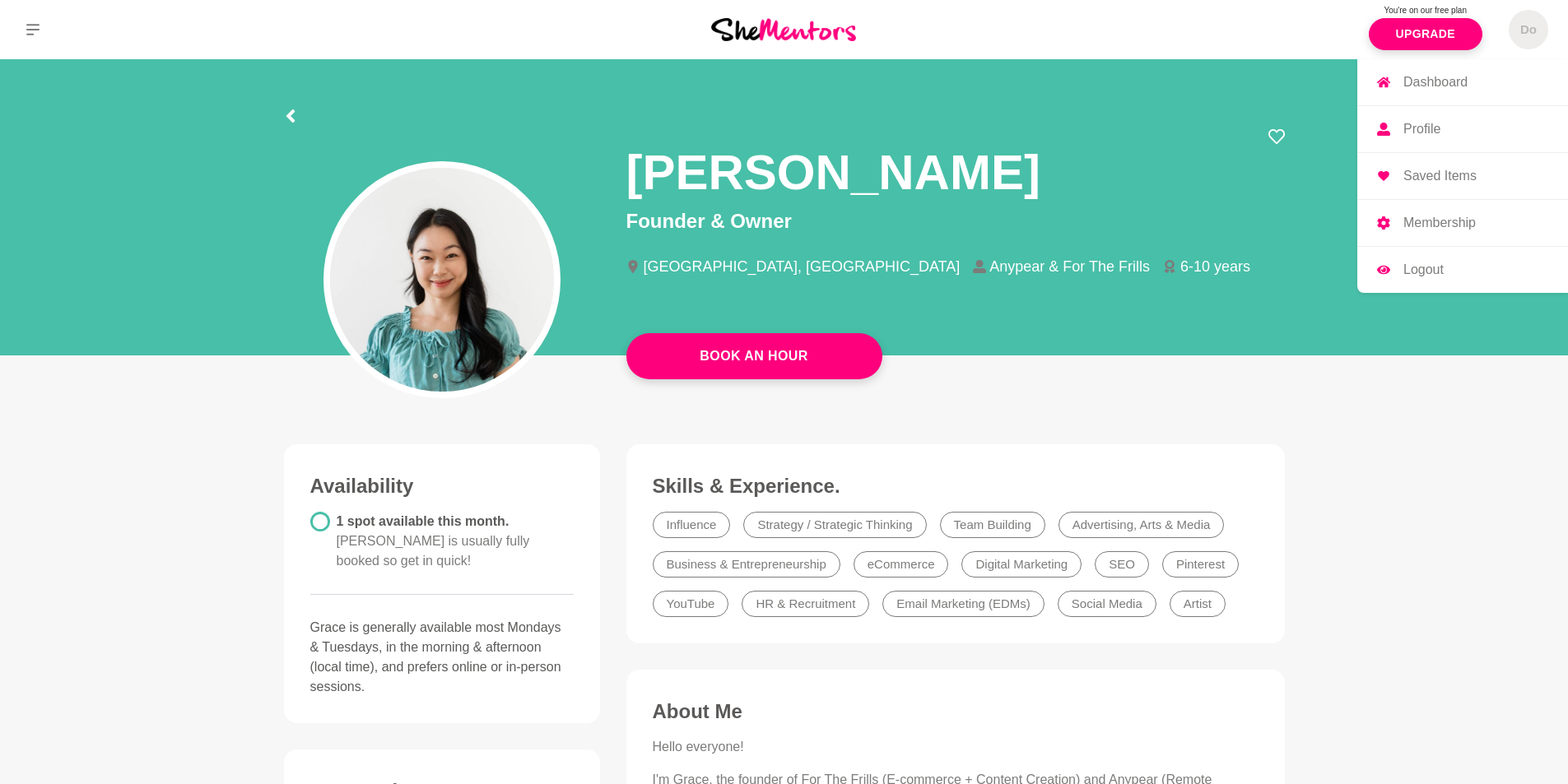
click at [1422, 127] on p "Profile" at bounding box center [1422, 129] width 37 height 13
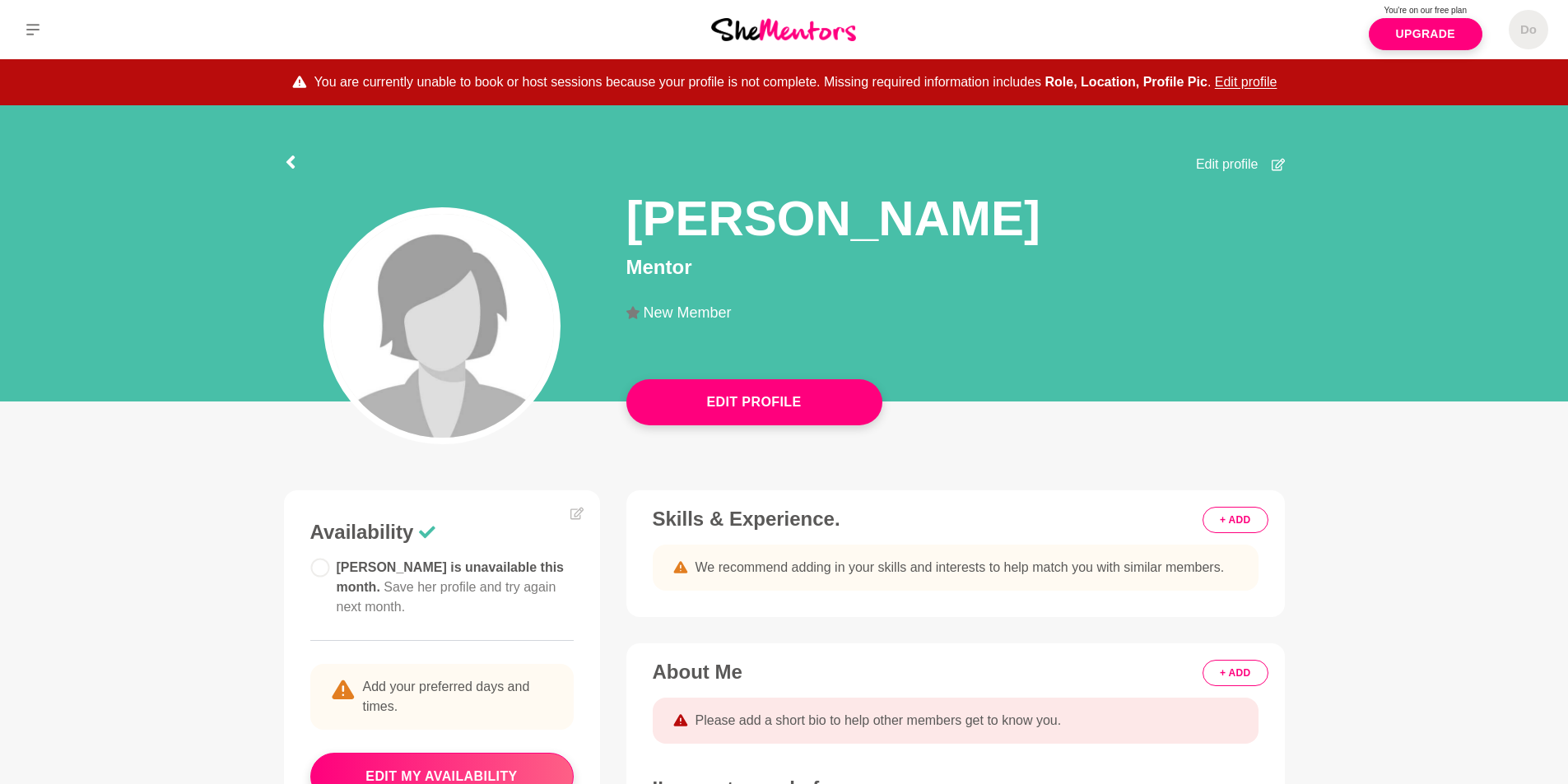
click at [1236, 522] on button "+ ADD" at bounding box center [1235, 520] width 65 height 27
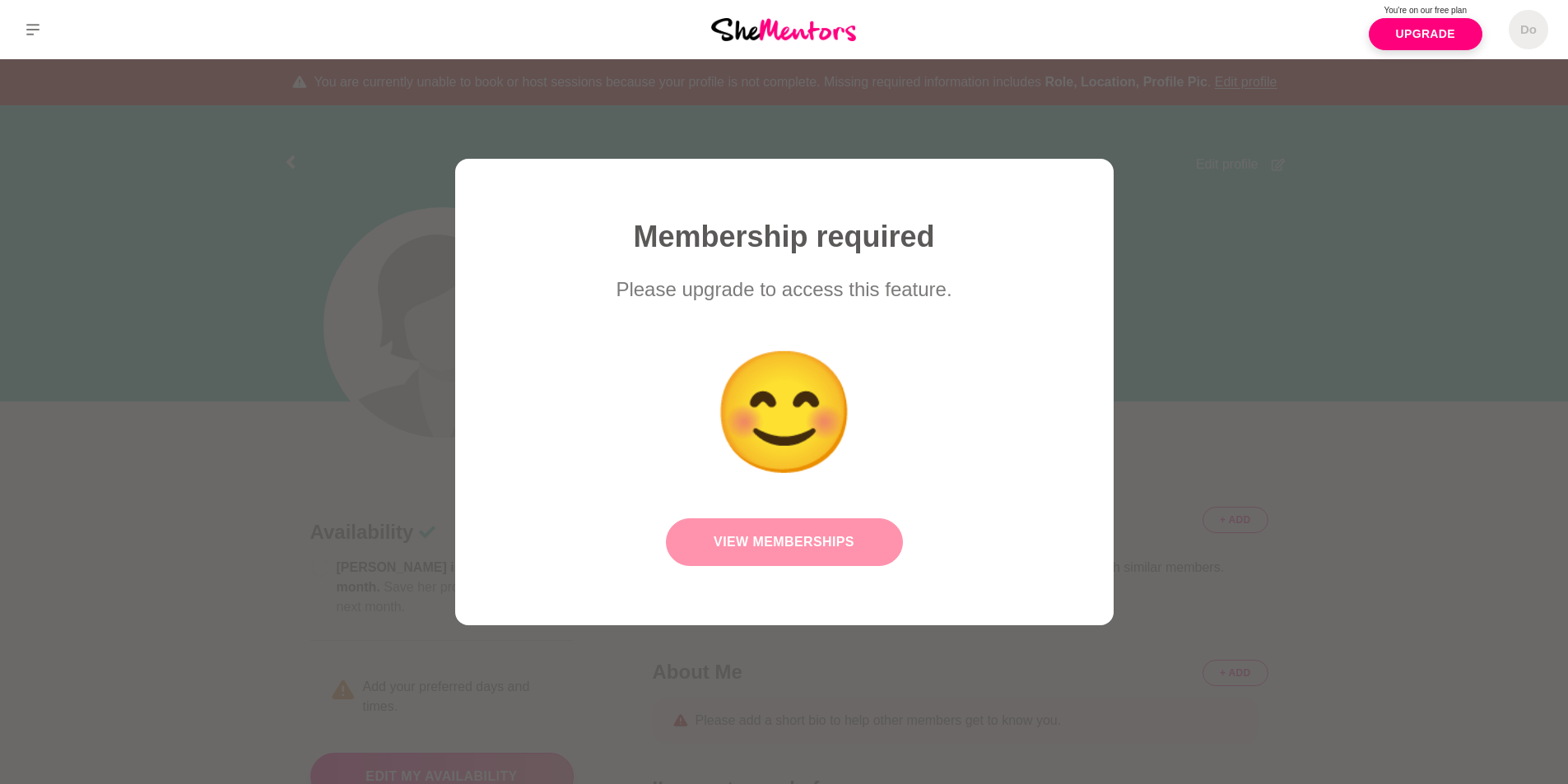
click at [823, 546] on link "View Memberships" at bounding box center [784, 543] width 237 height 48
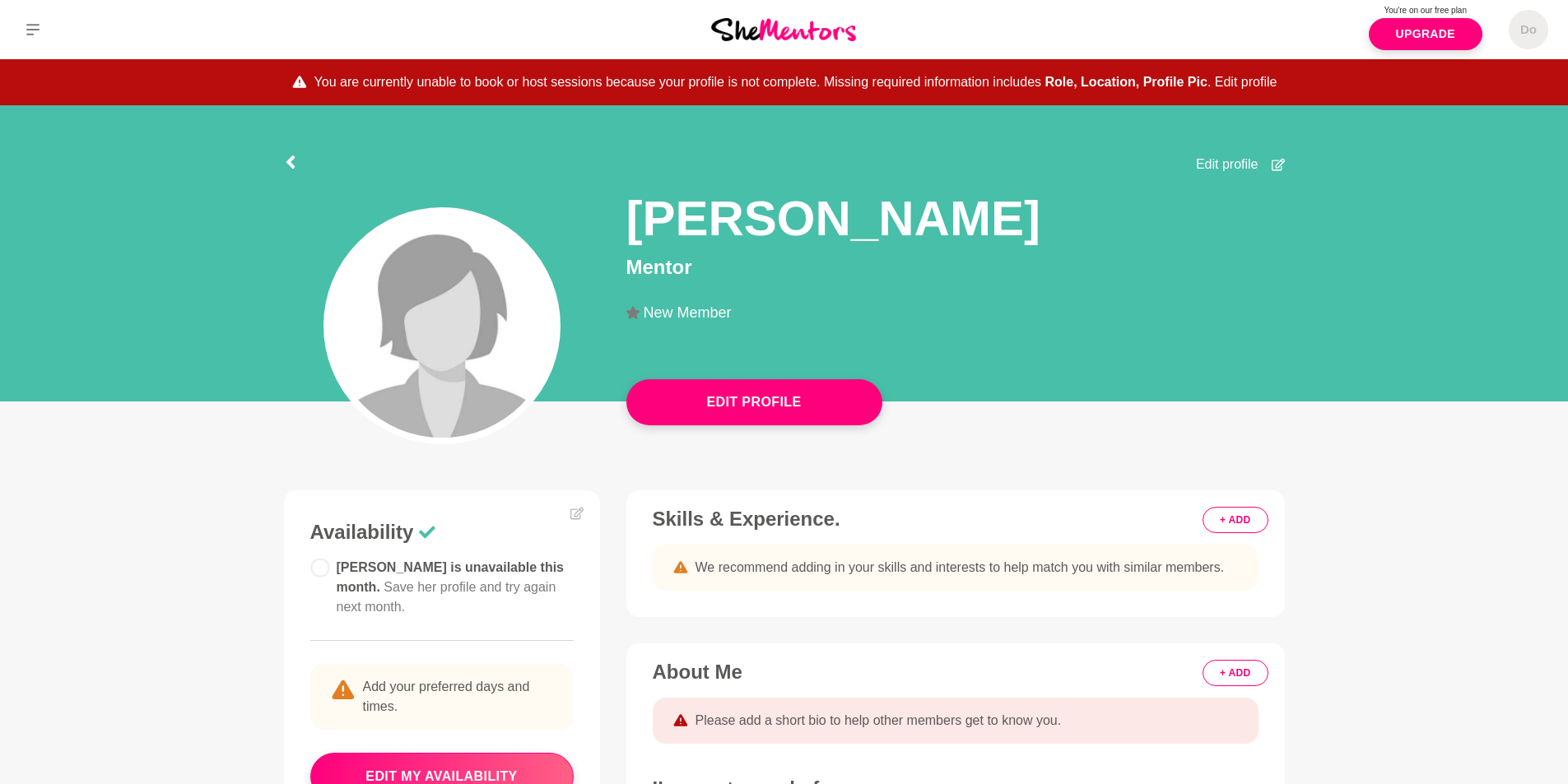
click at [1254, 79] on button "Edit profile" at bounding box center [1245, 82] width 62 height 20
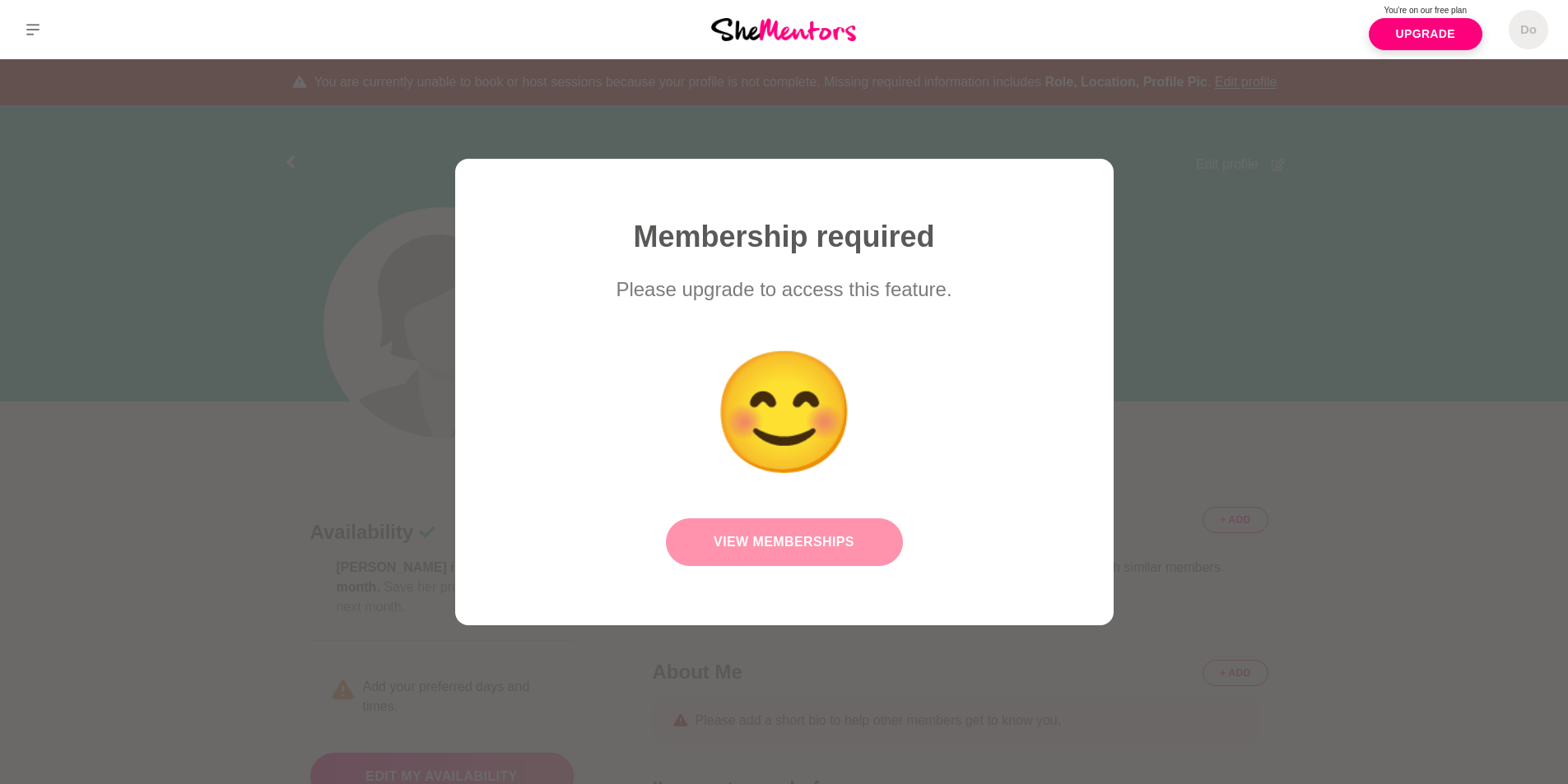
click at [804, 539] on link "View Memberships" at bounding box center [784, 543] width 237 height 48
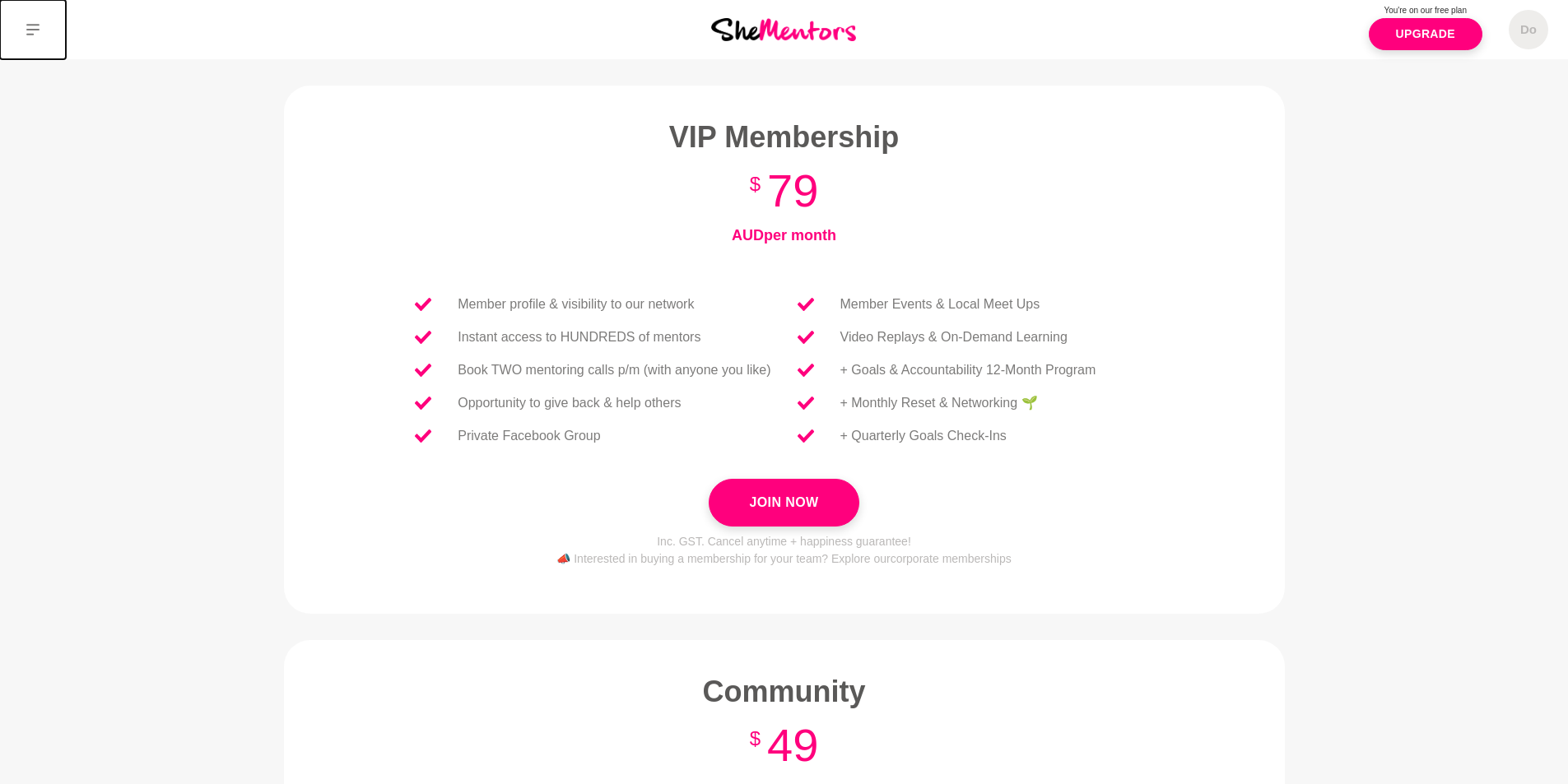
click at [40, 27] on button at bounding box center [33, 29] width 66 height 60
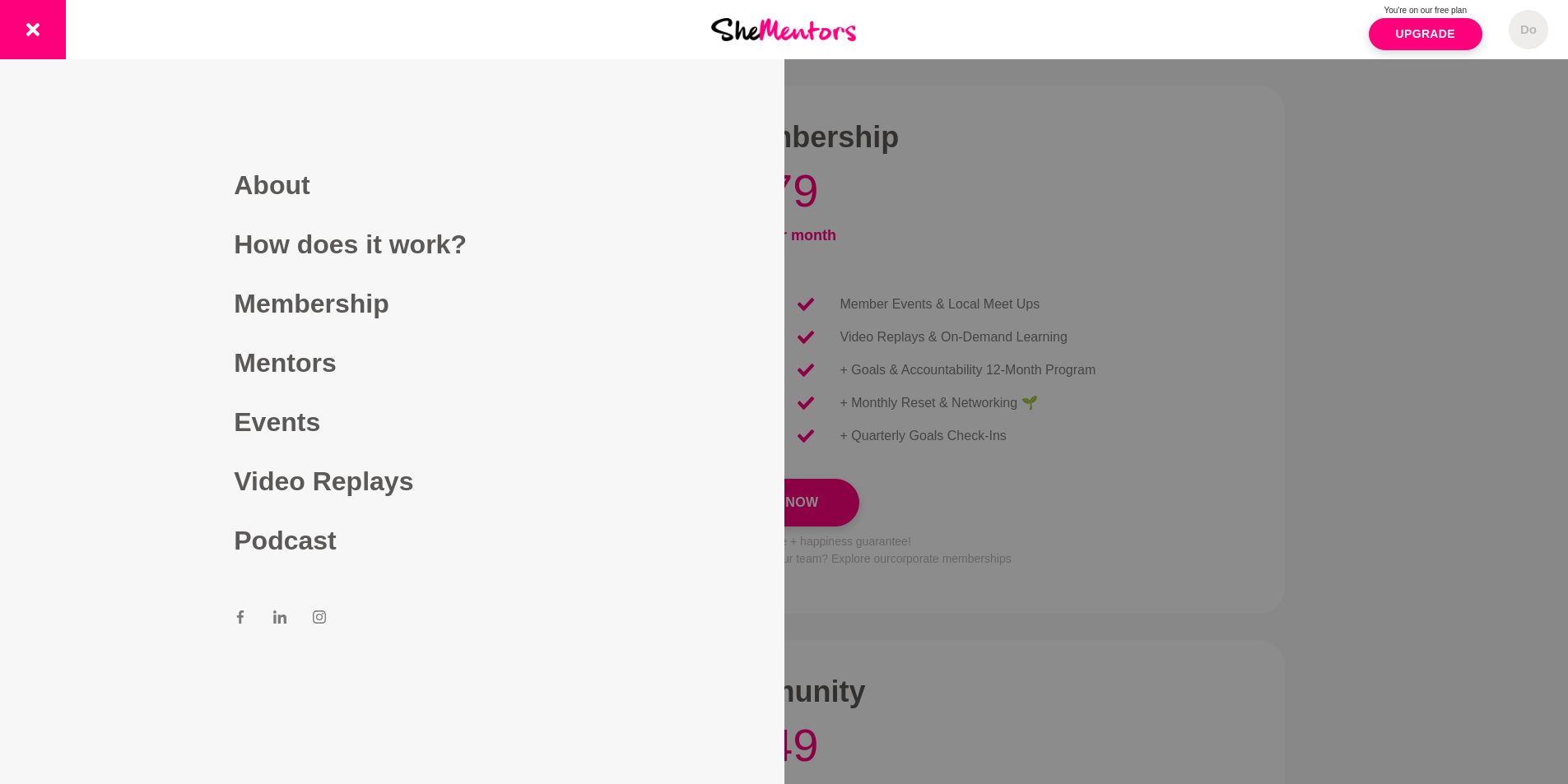
click at [1251, 301] on div at bounding box center [784, 392] width 1568 height 784
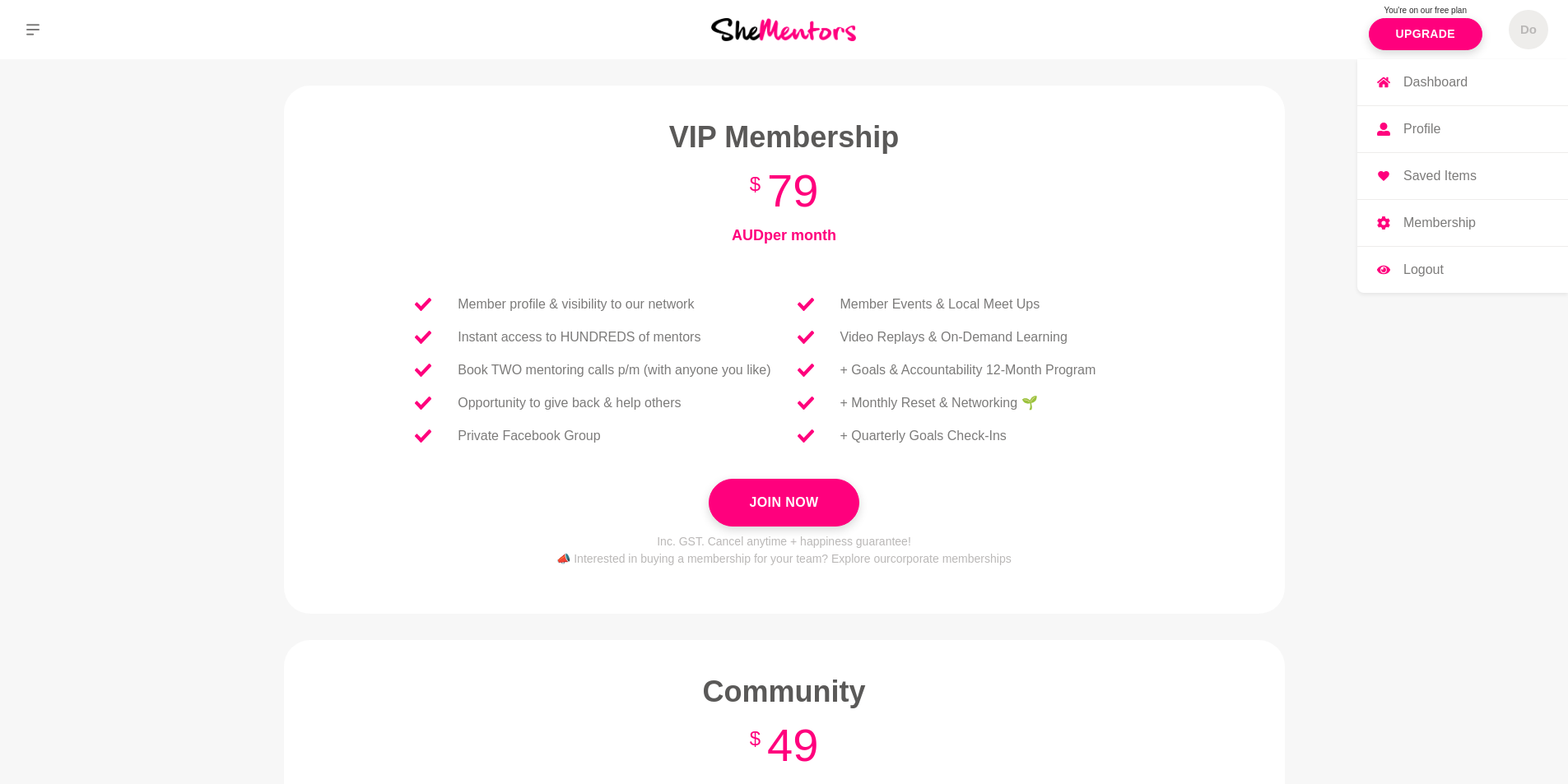
click at [1426, 173] on p "Saved Items" at bounding box center [1440, 176] width 73 height 13
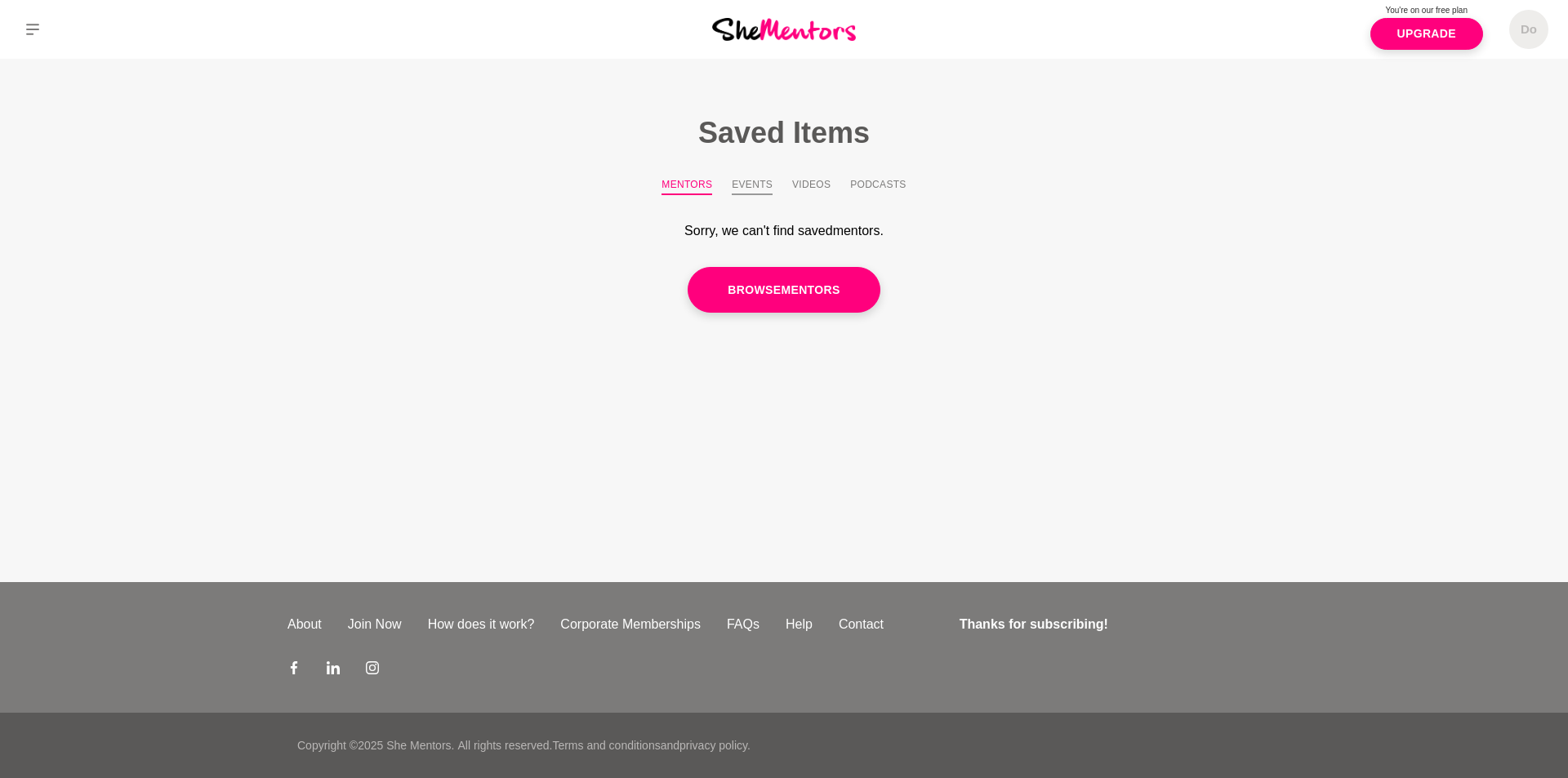
click at [756, 183] on button "Events" at bounding box center [752, 186] width 41 height 18
drag, startPoint x: 817, startPoint y: 179, endPoint x: 830, endPoint y: 177, distance: 13.2
click at [818, 179] on button "Videos" at bounding box center [811, 186] width 38 height 18
drag, startPoint x: 889, startPoint y: 181, endPoint x: 944, endPoint y: 168, distance: 56.5
click at [891, 180] on button "Podcasts" at bounding box center [878, 186] width 56 height 18
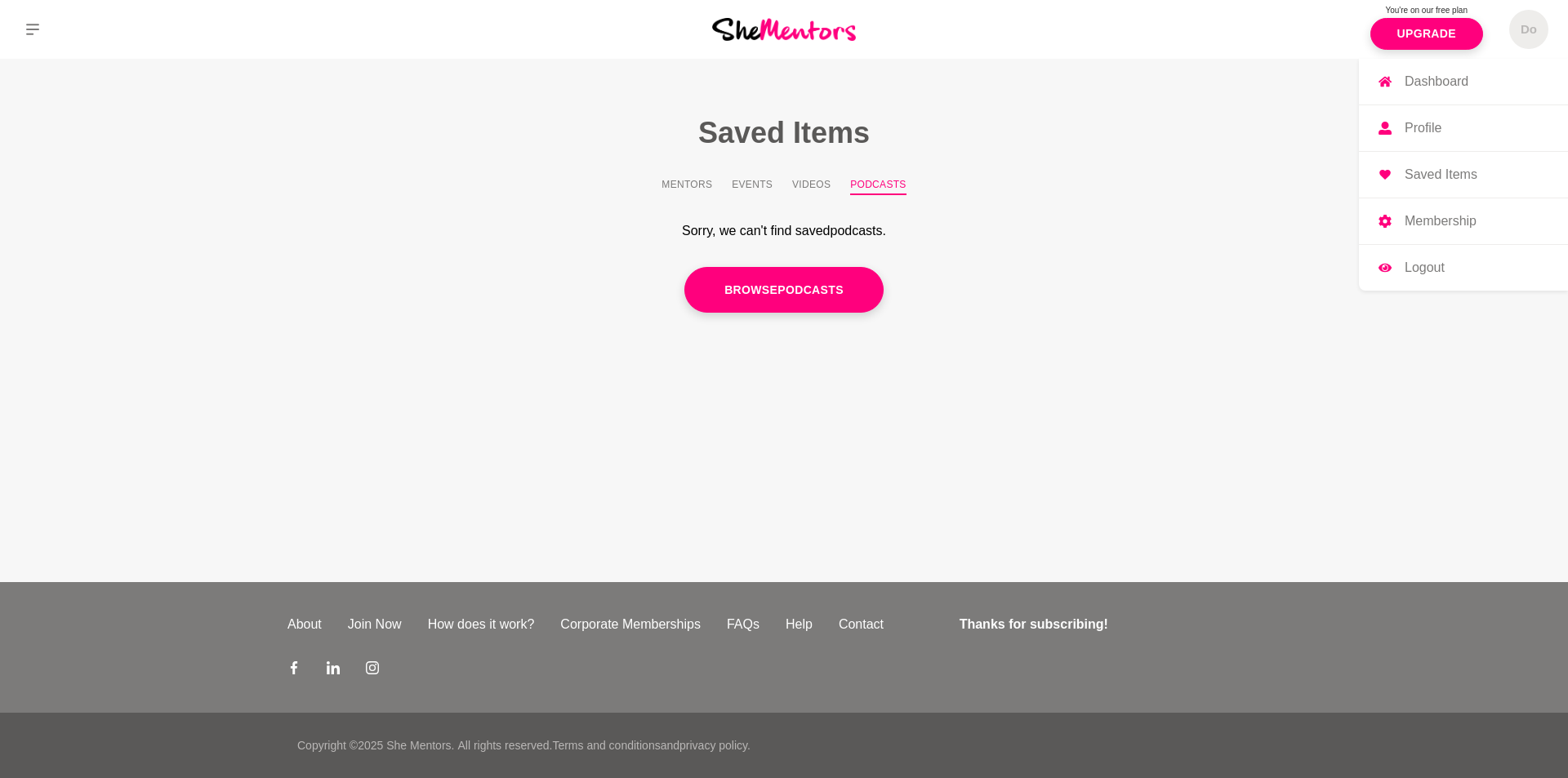
click at [1420, 81] on p "Dashboard" at bounding box center [1436, 81] width 64 height 13
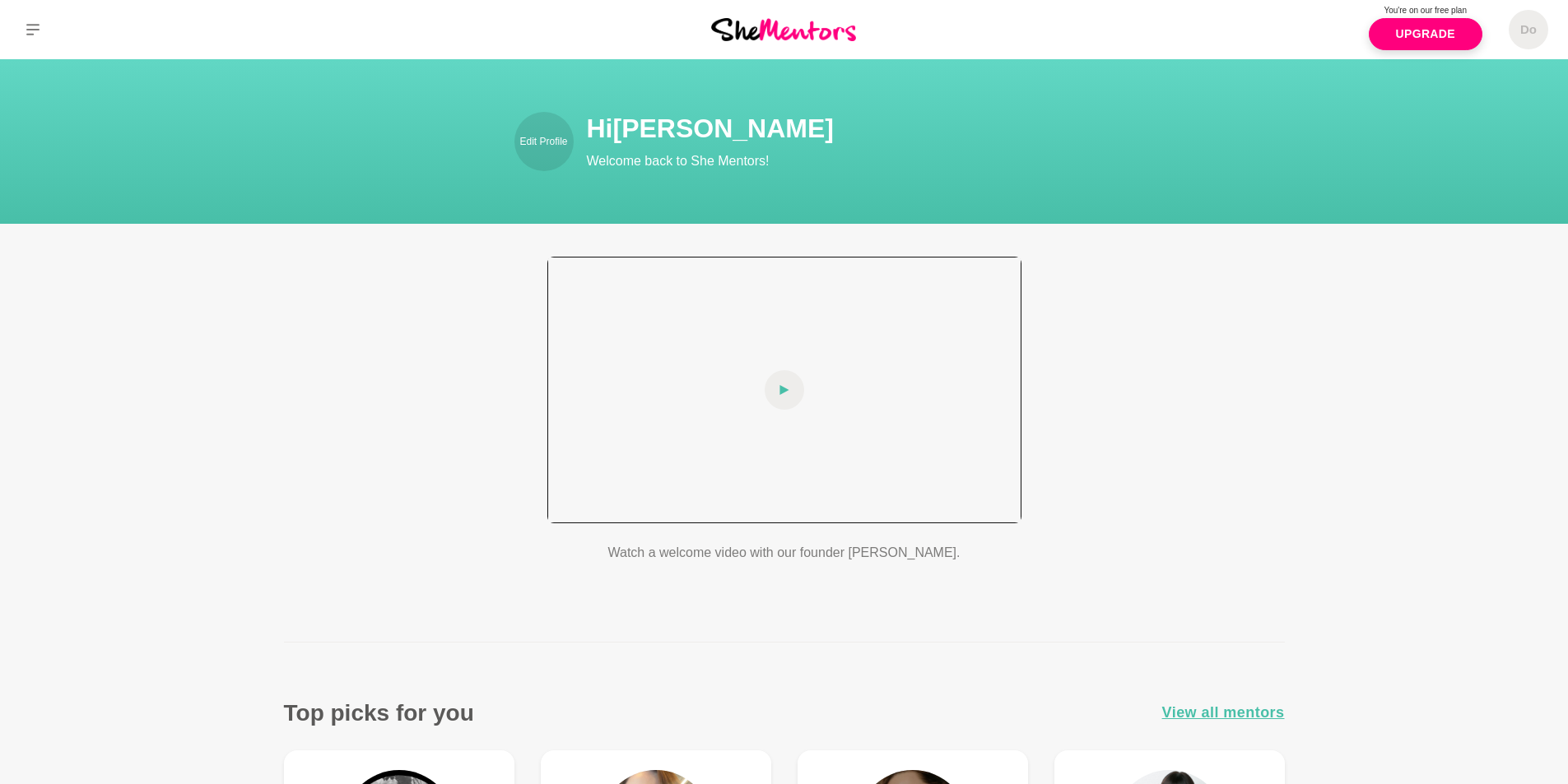
click at [790, 391] on span at bounding box center [784, 390] width 39 height 39
click at [674, 514] on div at bounding box center [784, 389] width 474 height 266
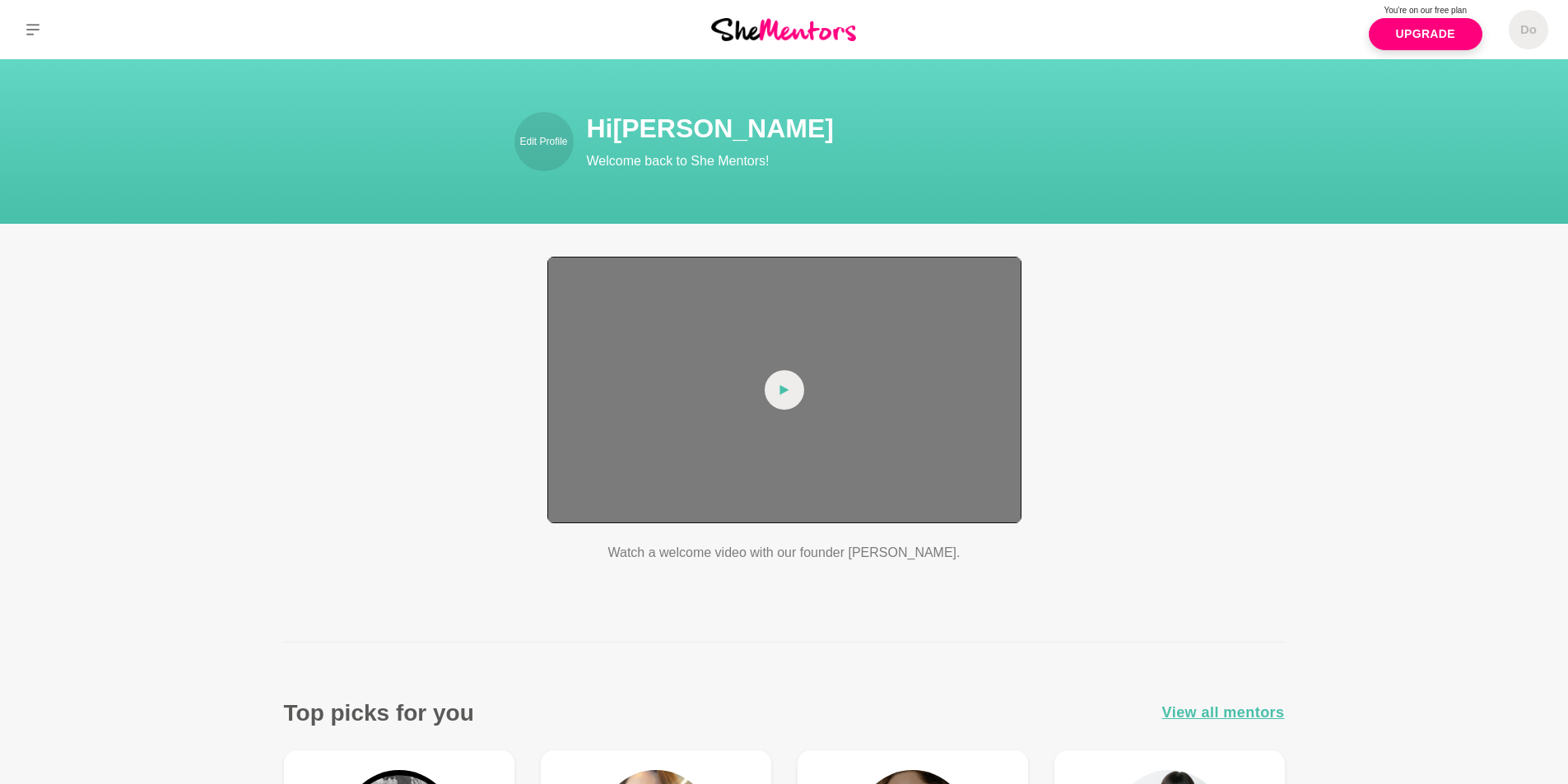
click at [799, 393] on span at bounding box center [784, 390] width 39 height 39
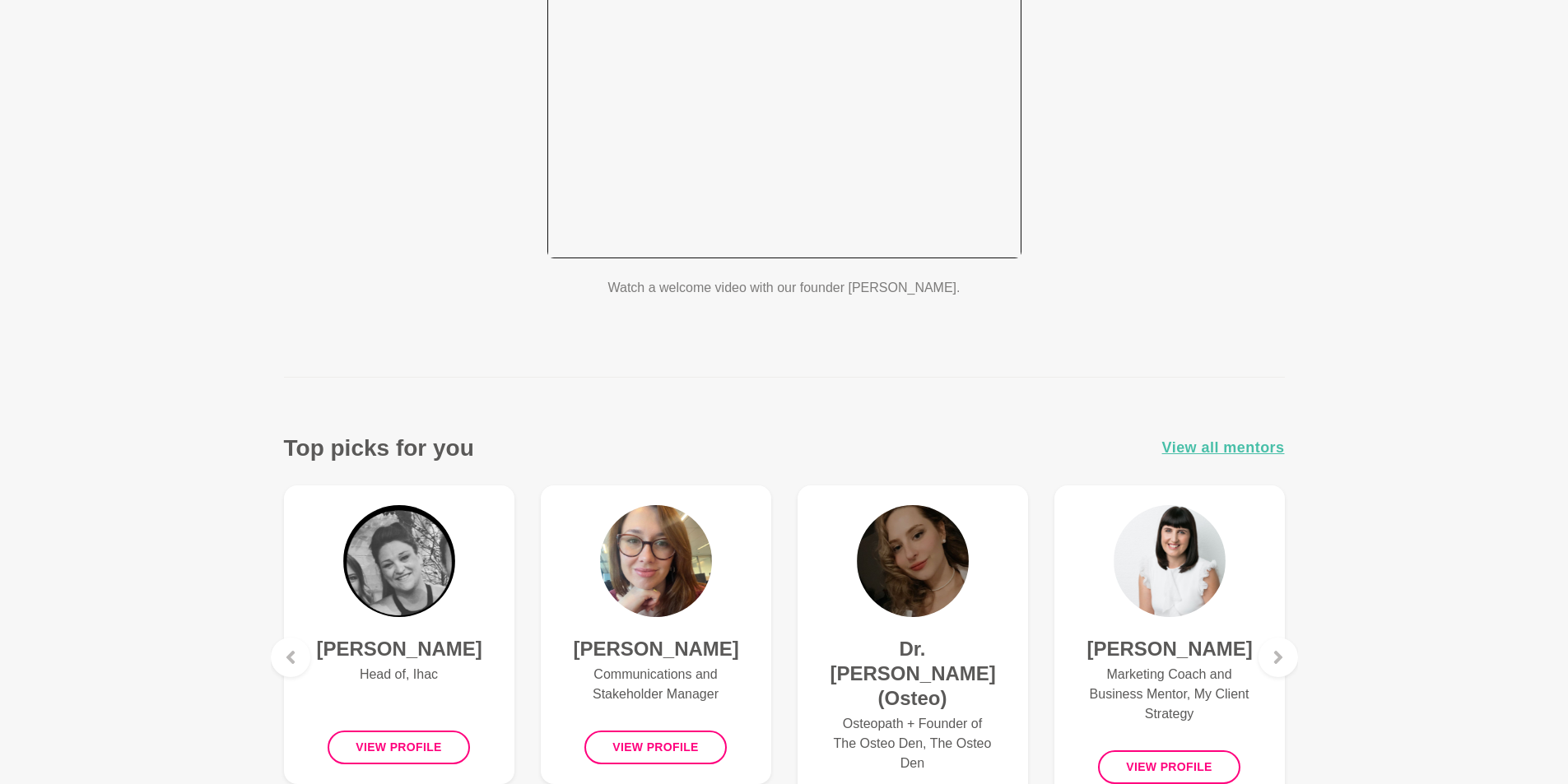
scroll to position [412, 0]
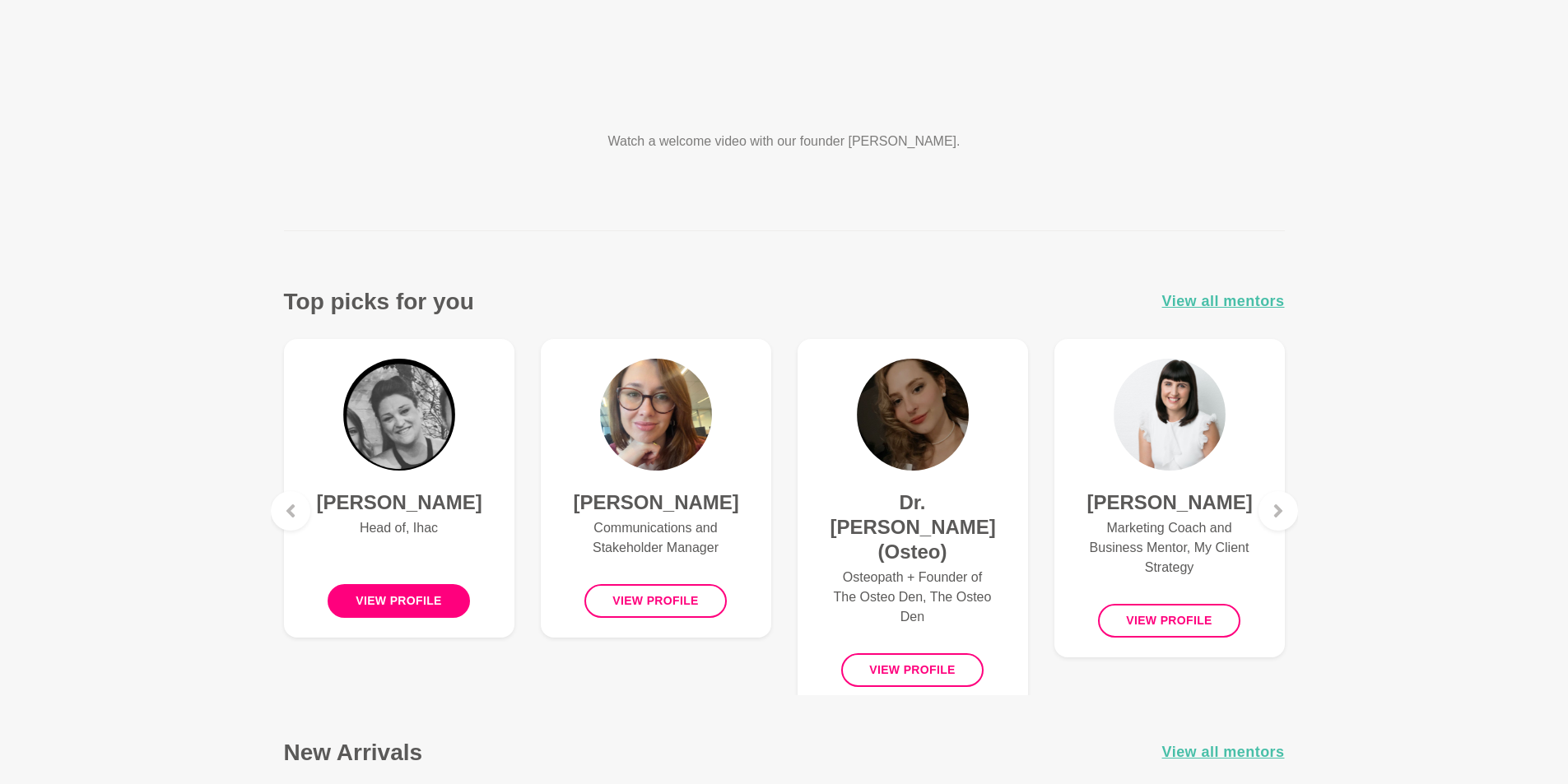
click at [404, 608] on button "View profile" at bounding box center [399, 601] width 143 height 34
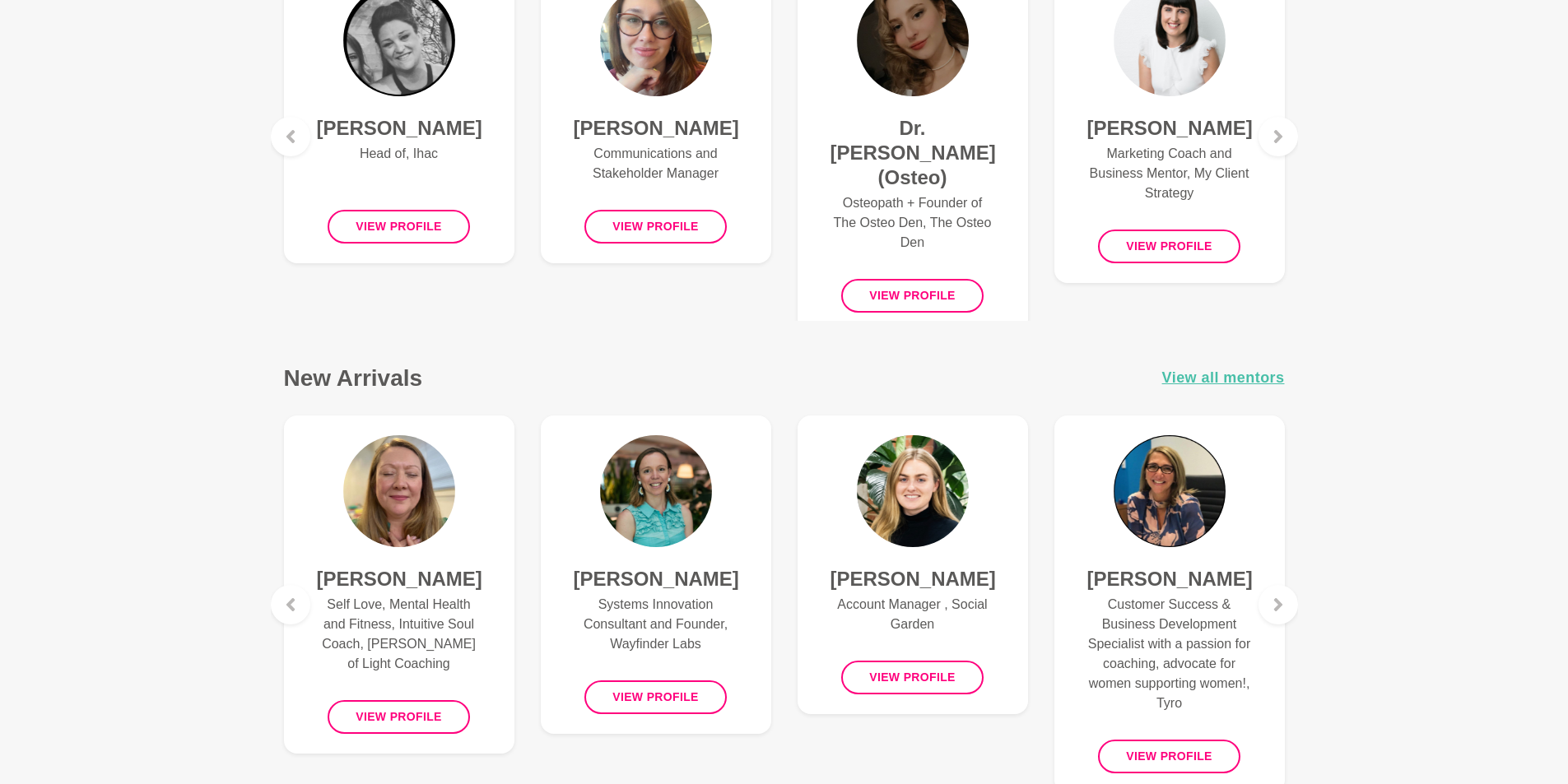
scroll to position [823, 0]
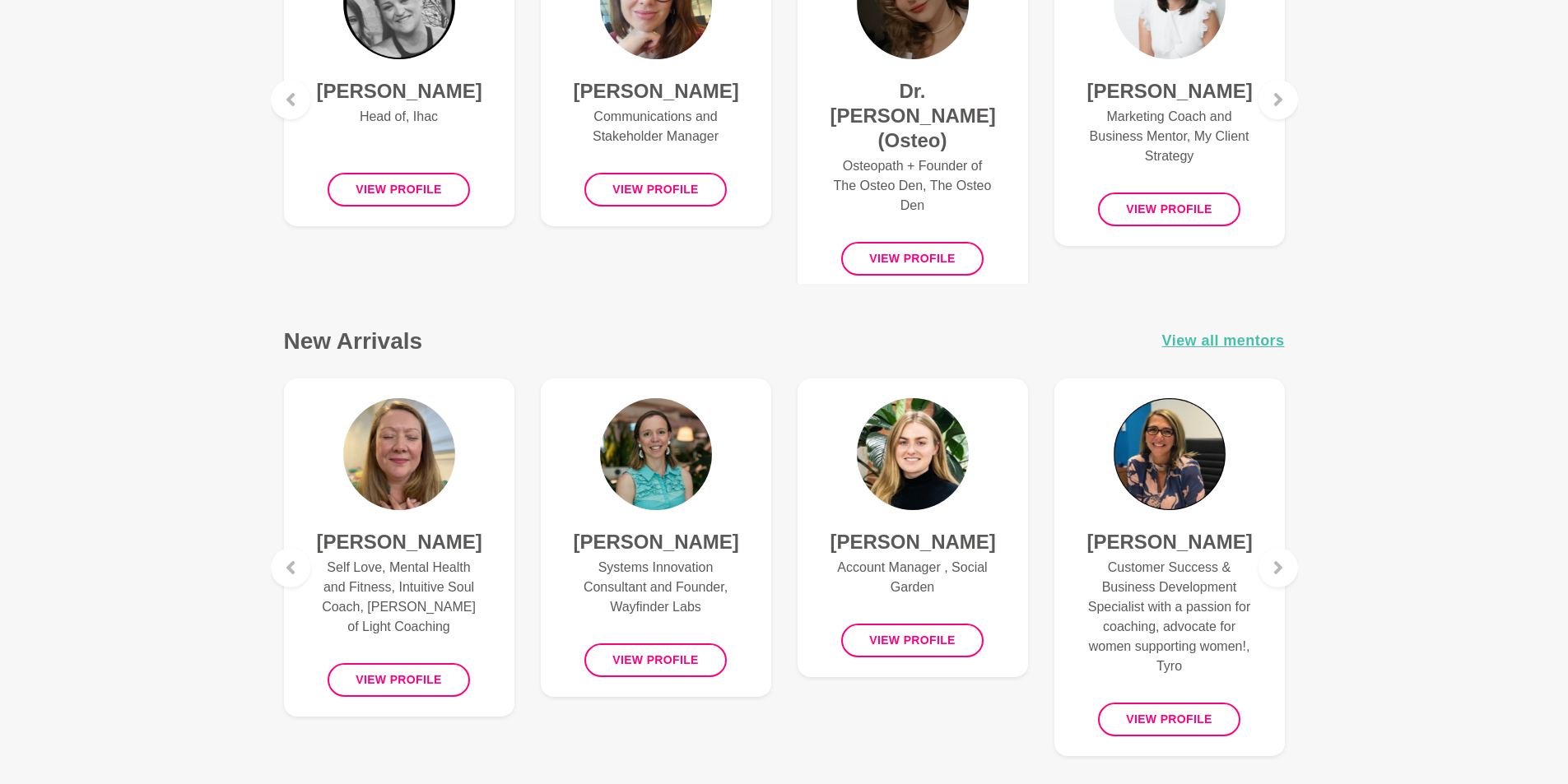
click at [664, 585] on p "Systems Innovation Consultant and Founder, Wayfinder Labs" at bounding box center [656, 587] width 165 height 60
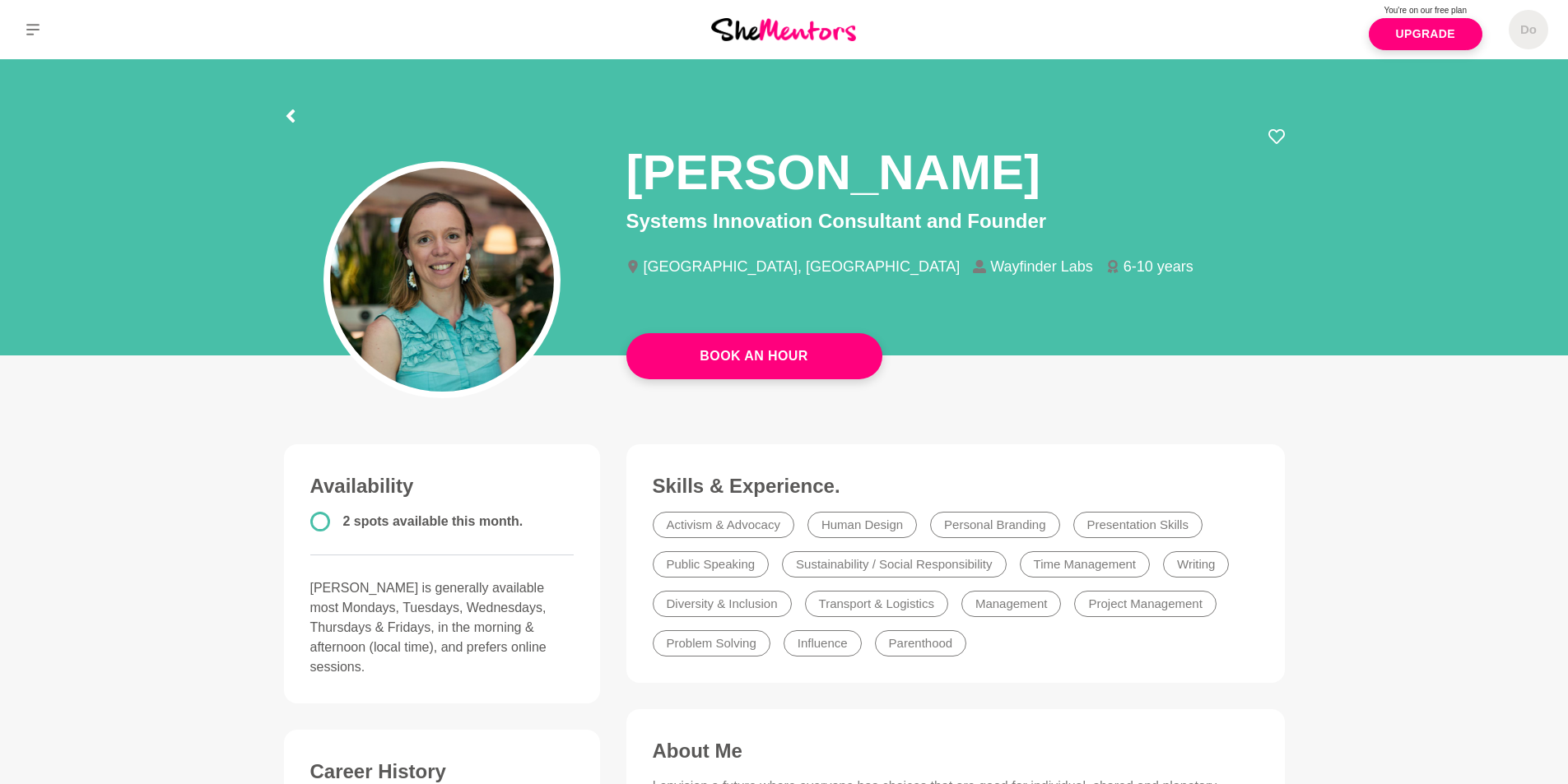
click at [1107, 266] on icon at bounding box center [1112, 266] width 11 height 13
click at [1107, 268] on li "6-10 years" at bounding box center [1156, 266] width 101 height 15
click at [783, 362] on button "Book An Hour" at bounding box center [754, 356] width 256 height 46
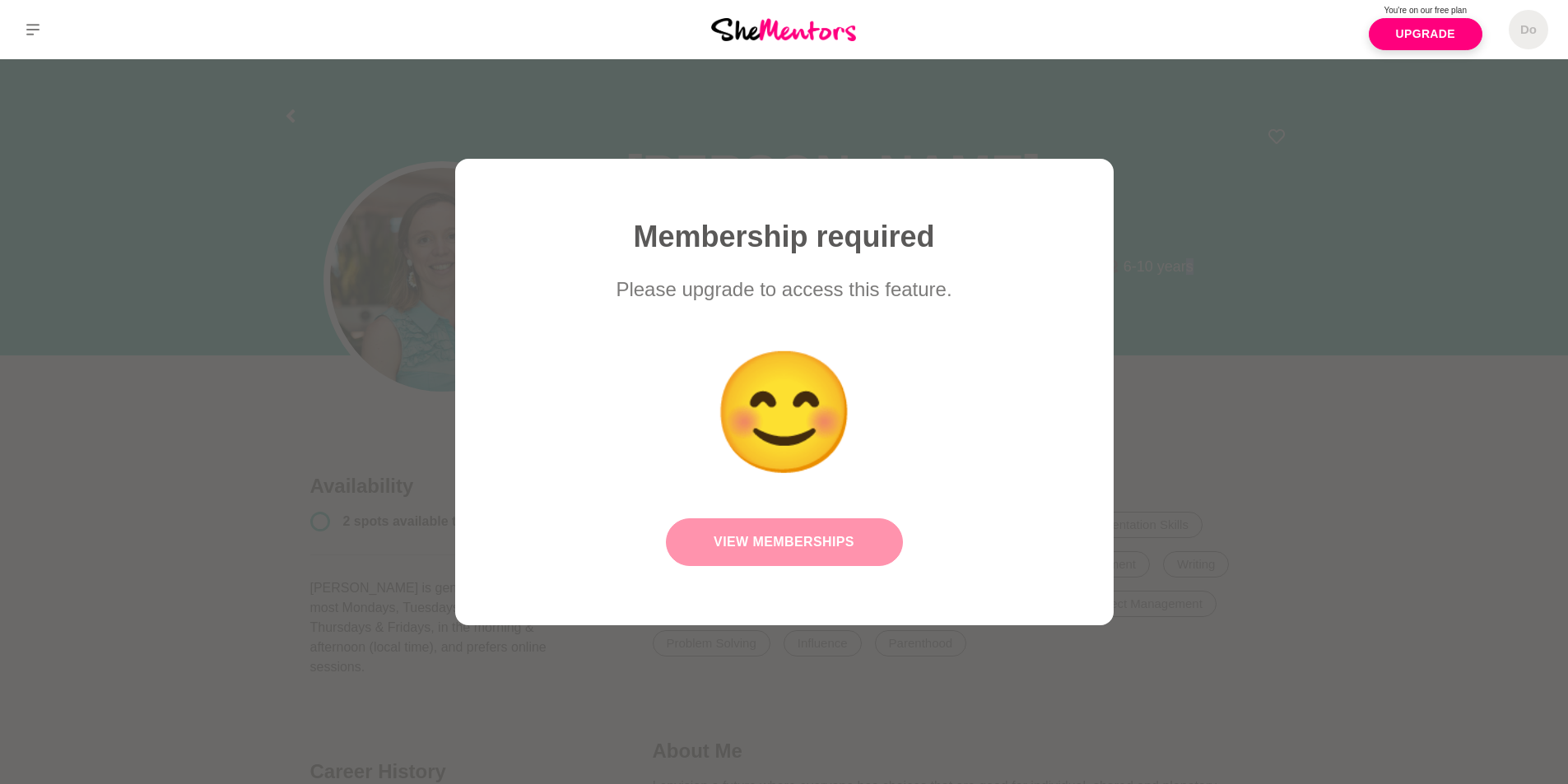
click at [762, 544] on link "View Memberships" at bounding box center [784, 543] width 237 height 48
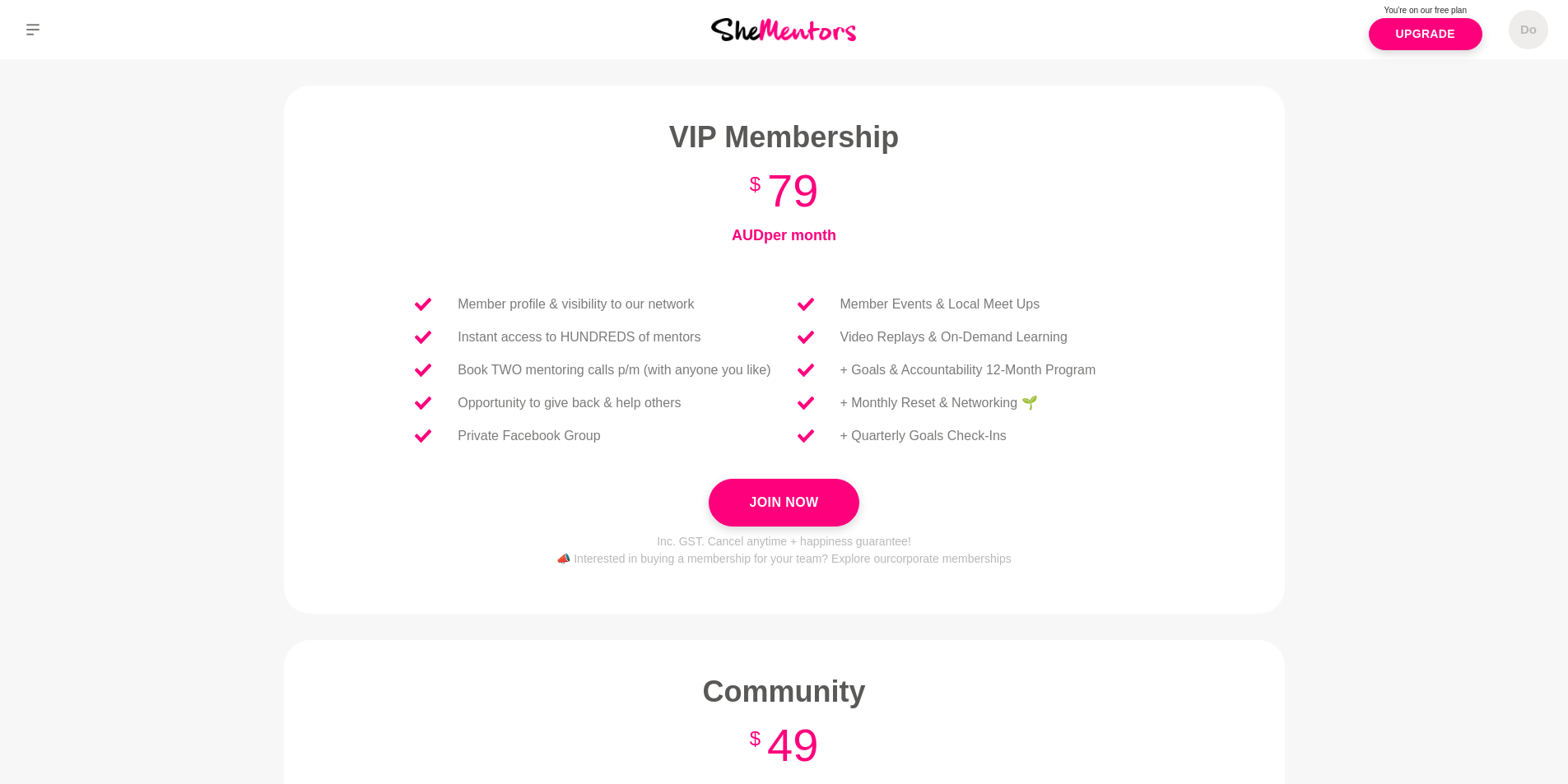
click at [808, 29] on img at bounding box center [783, 29] width 145 height 22
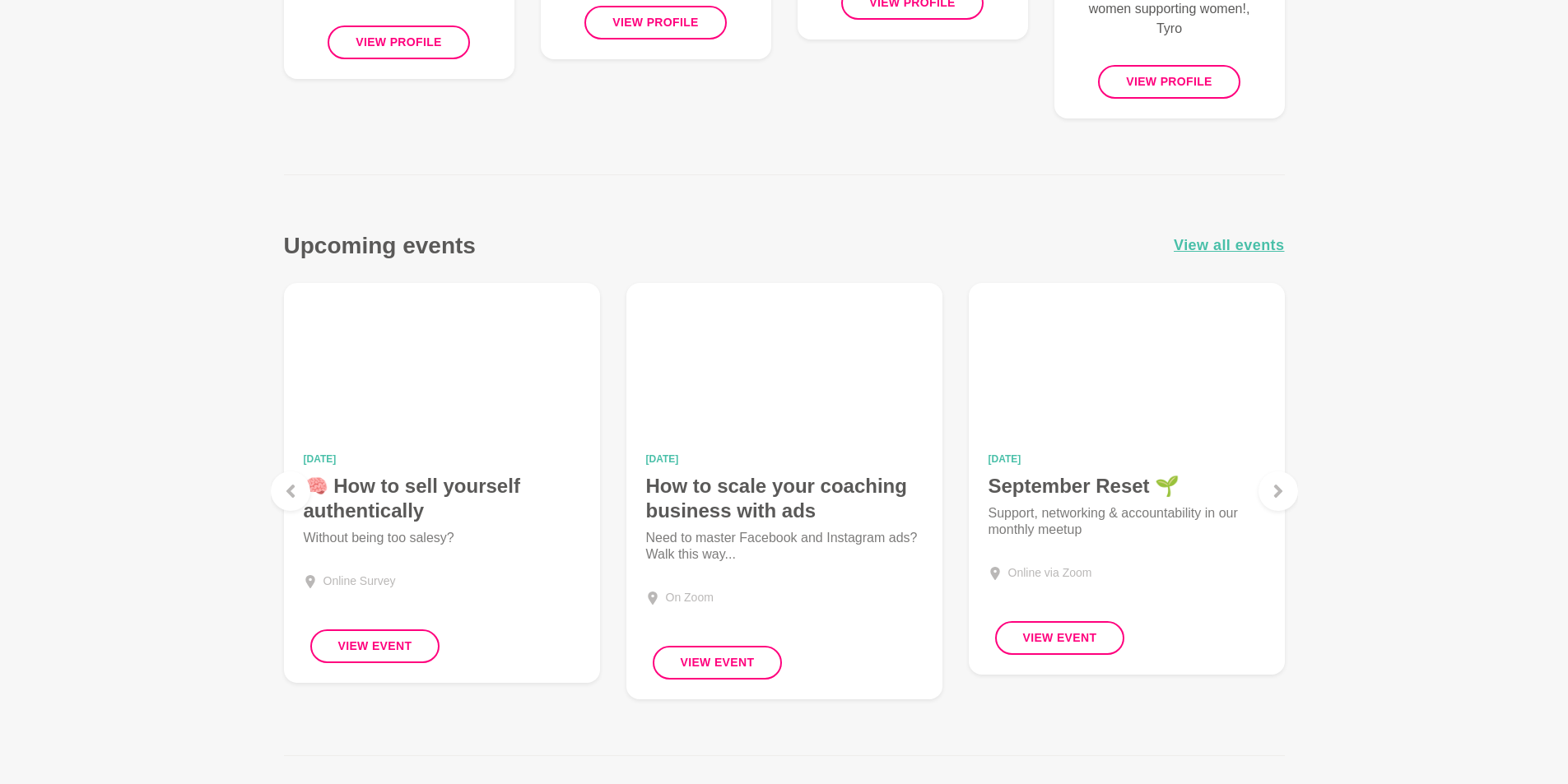
scroll to position [1482, 0]
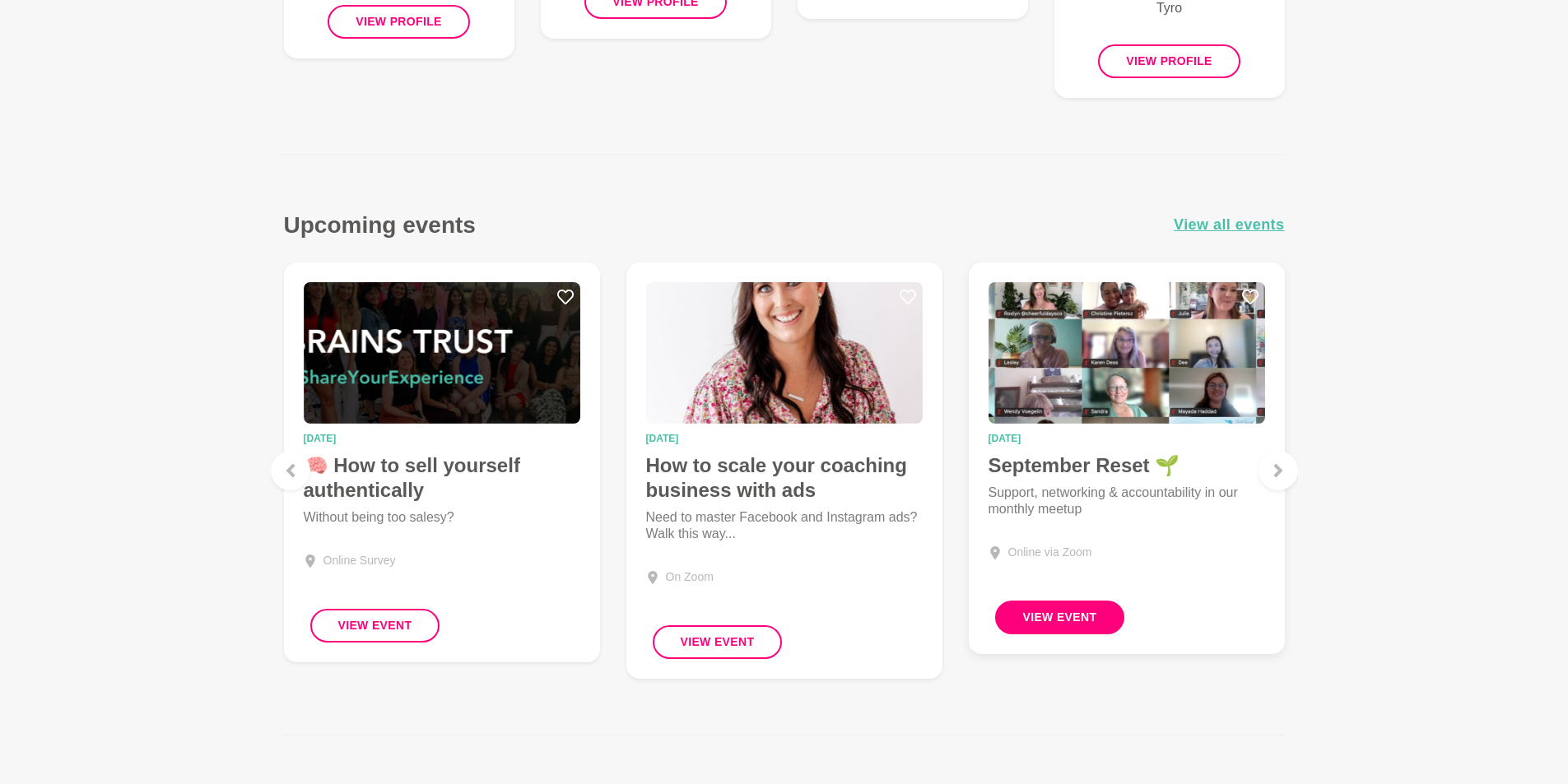
click at [1078, 621] on button "View Event" at bounding box center [1060, 617] width 130 height 34
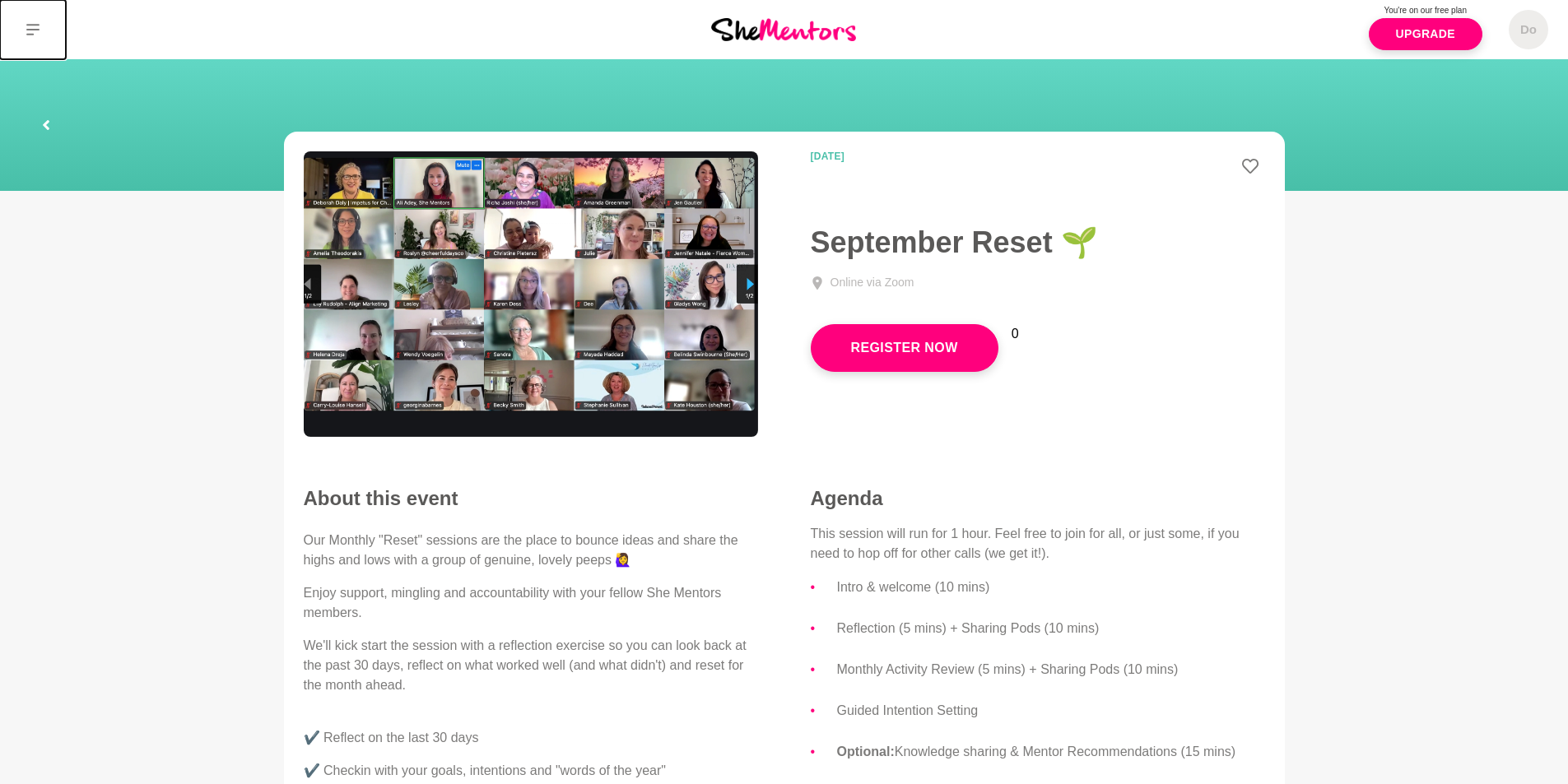
click at [29, 24] on icon at bounding box center [33, 29] width 13 height 13
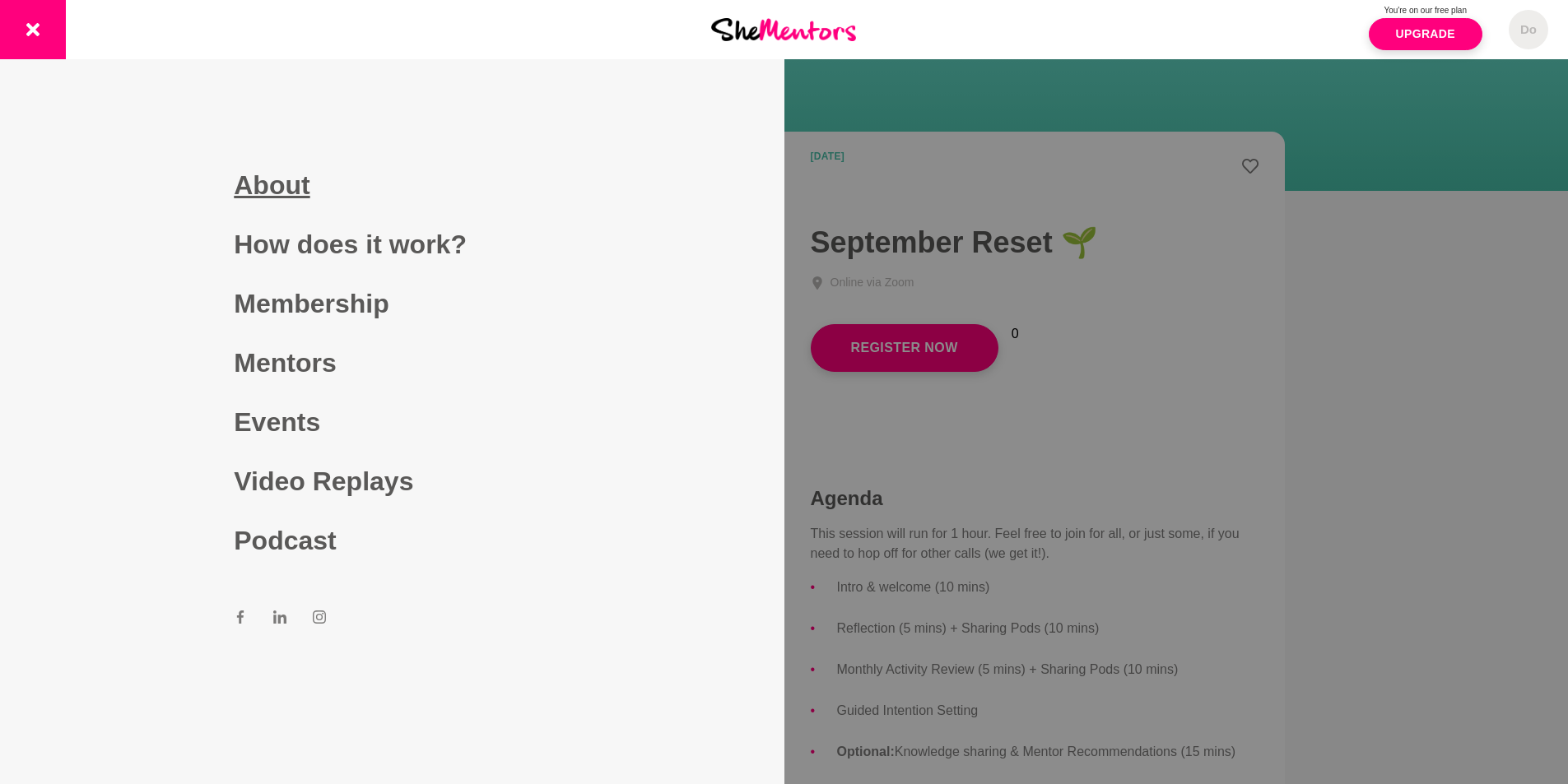
click at [294, 188] on link "About" at bounding box center [391, 185] width 316 height 60
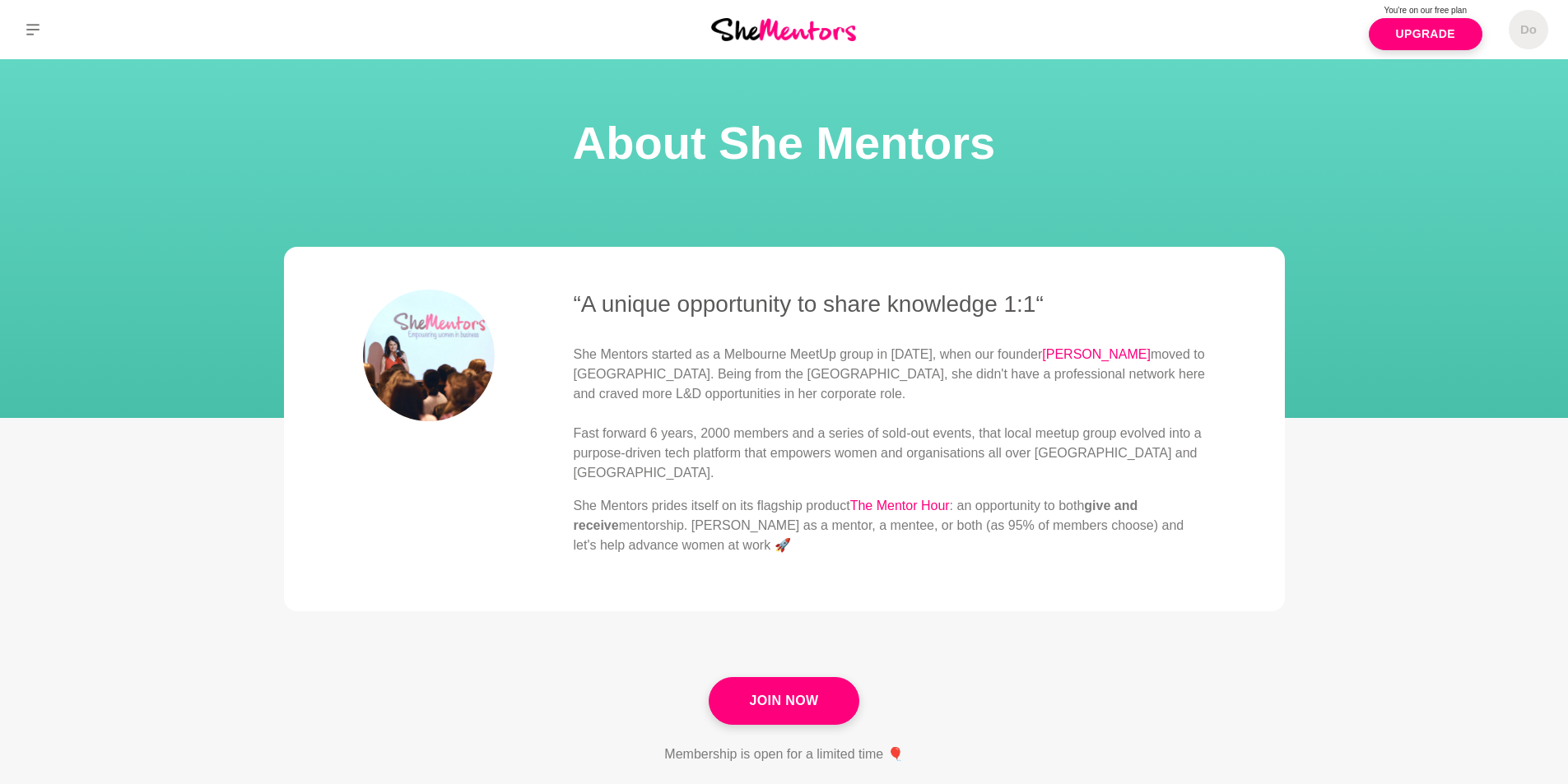
click at [793, 36] on img at bounding box center [783, 29] width 145 height 22
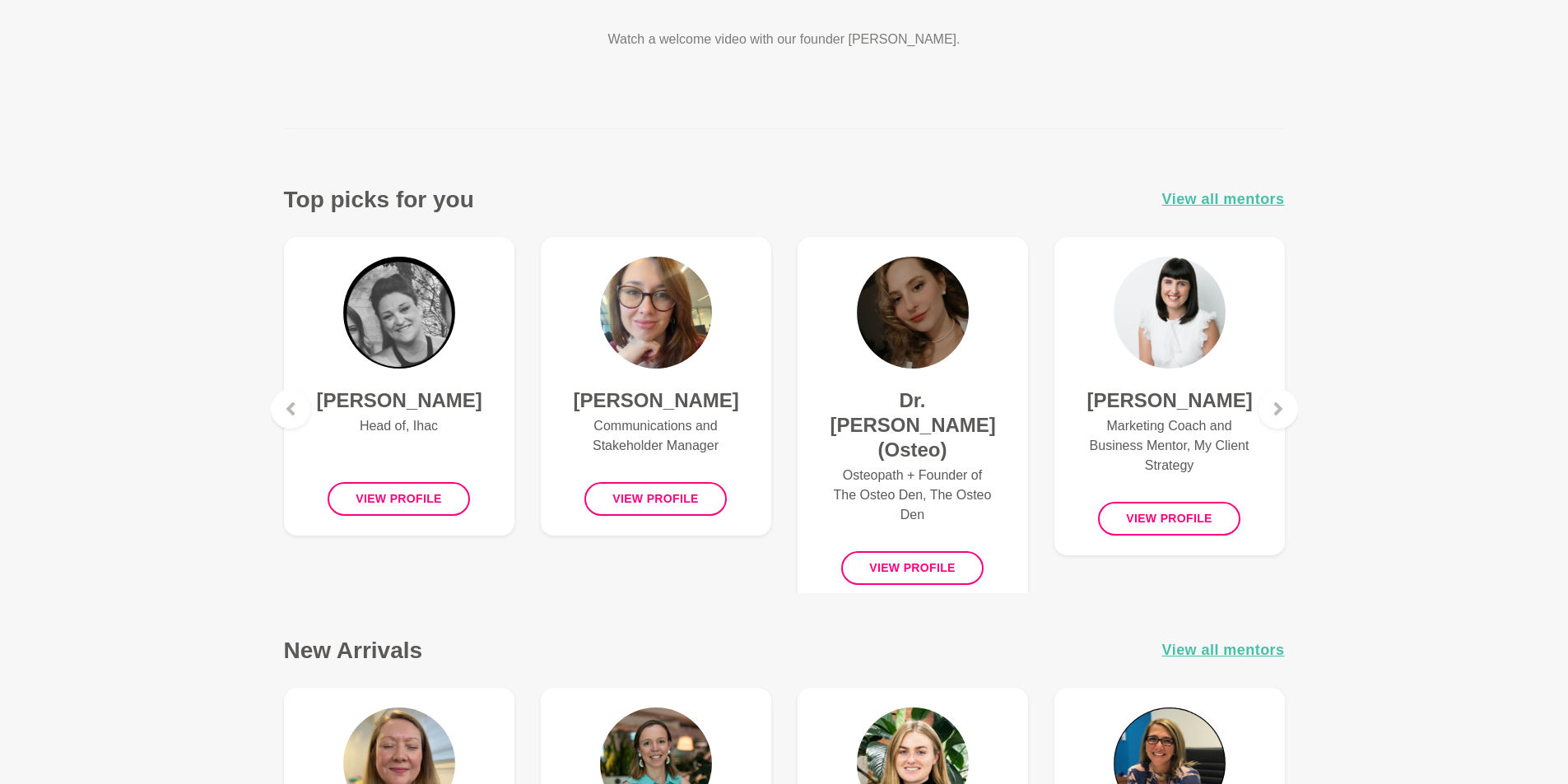
scroll to position [576, 0]
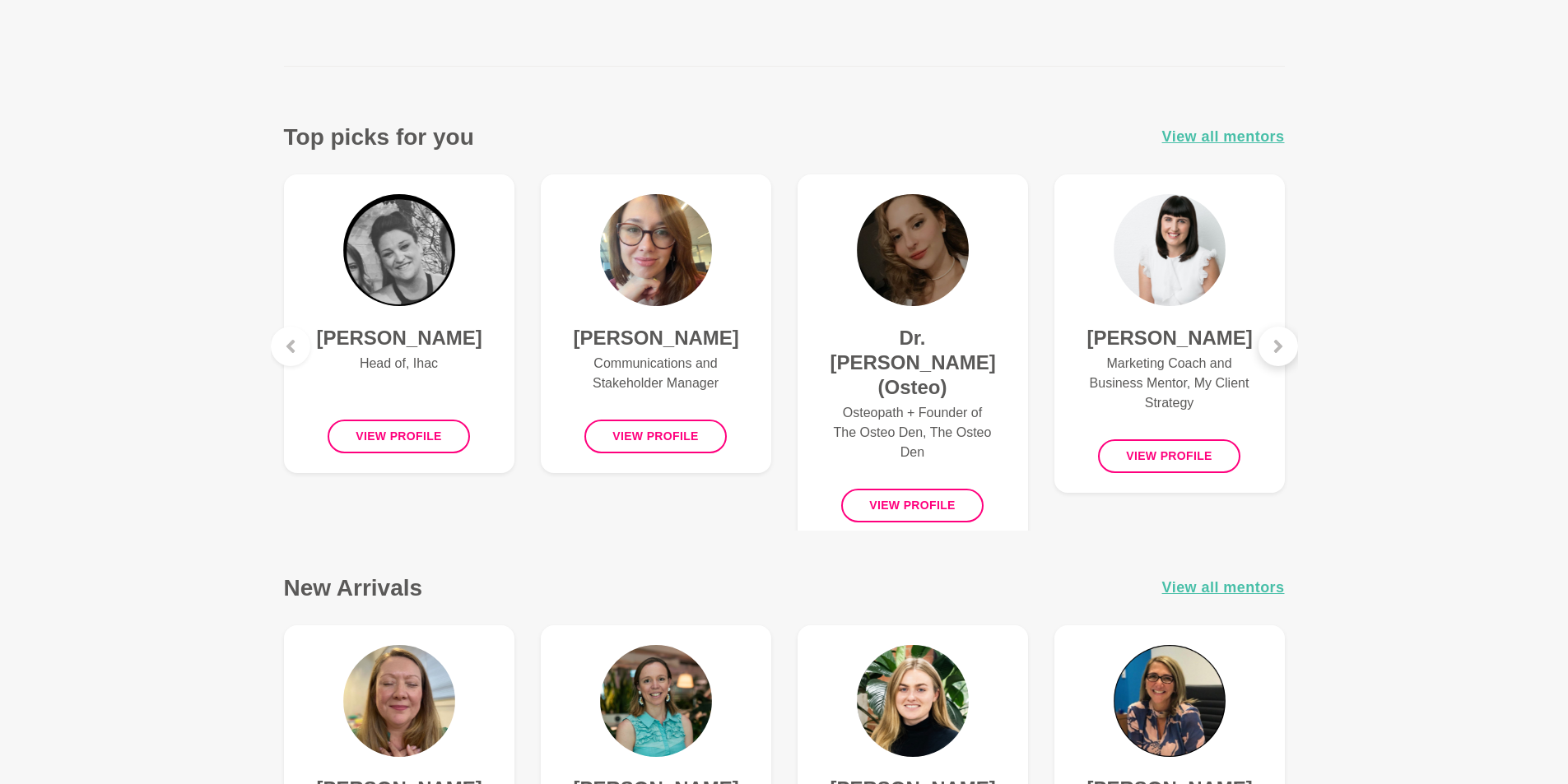
click at [1279, 347] on icon at bounding box center [1277, 347] width 8 height 13
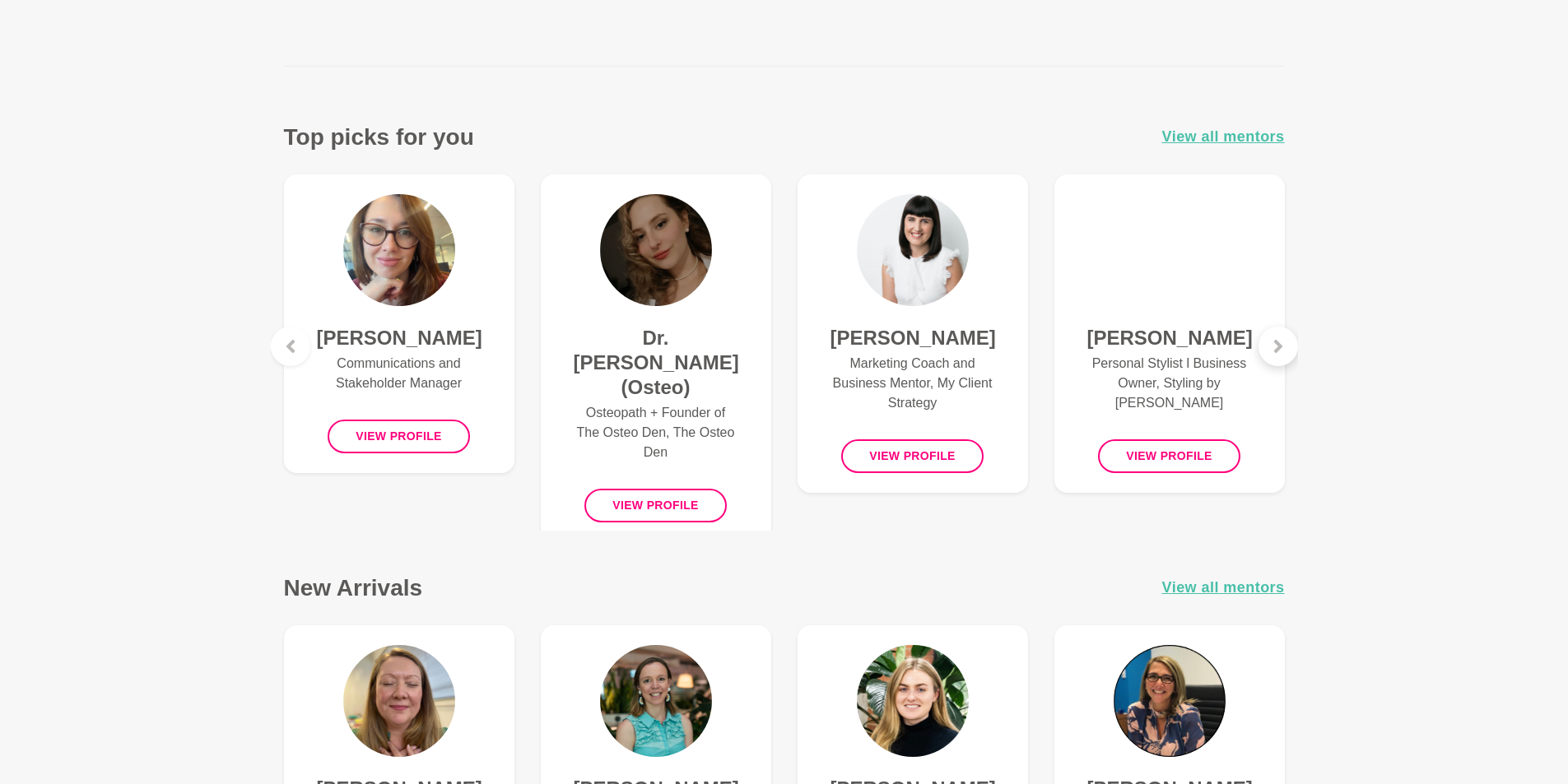
click at [1279, 344] on icon at bounding box center [1277, 347] width 8 height 13
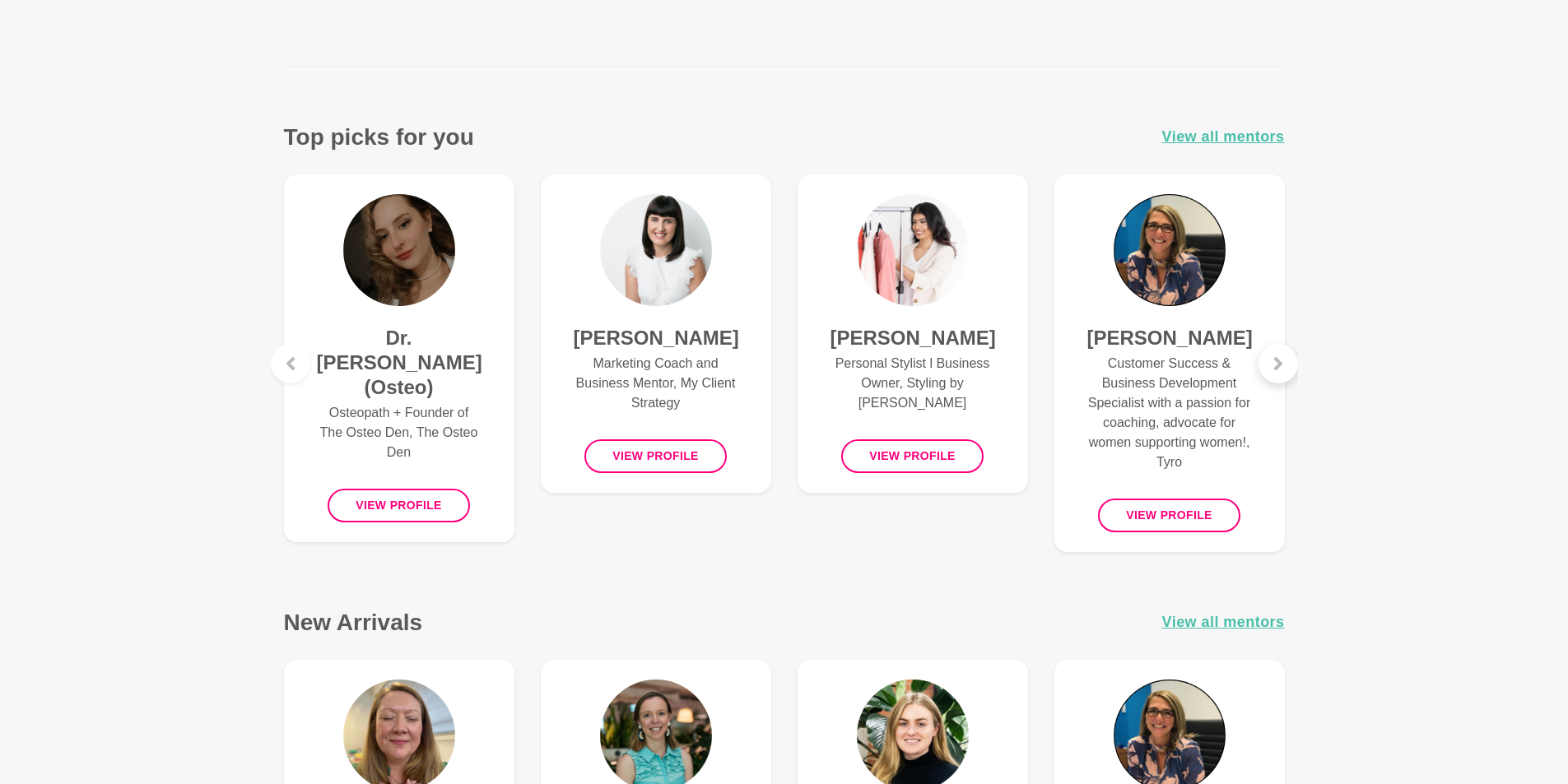
click at [1279, 367] on icon at bounding box center [1278, 363] width 13 height 13
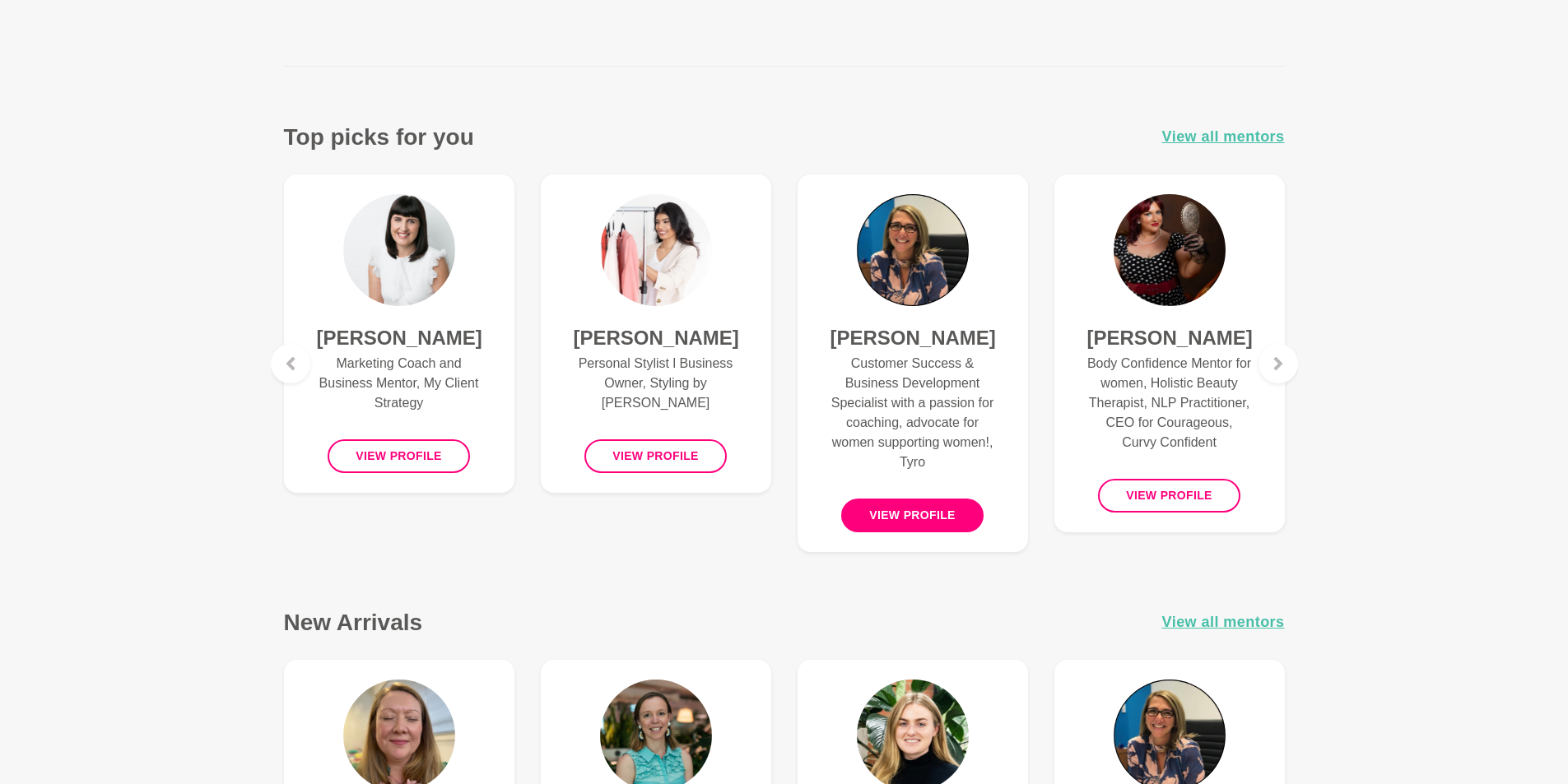
click at [943, 517] on button "View profile" at bounding box center [912, 516] width 143 height 34
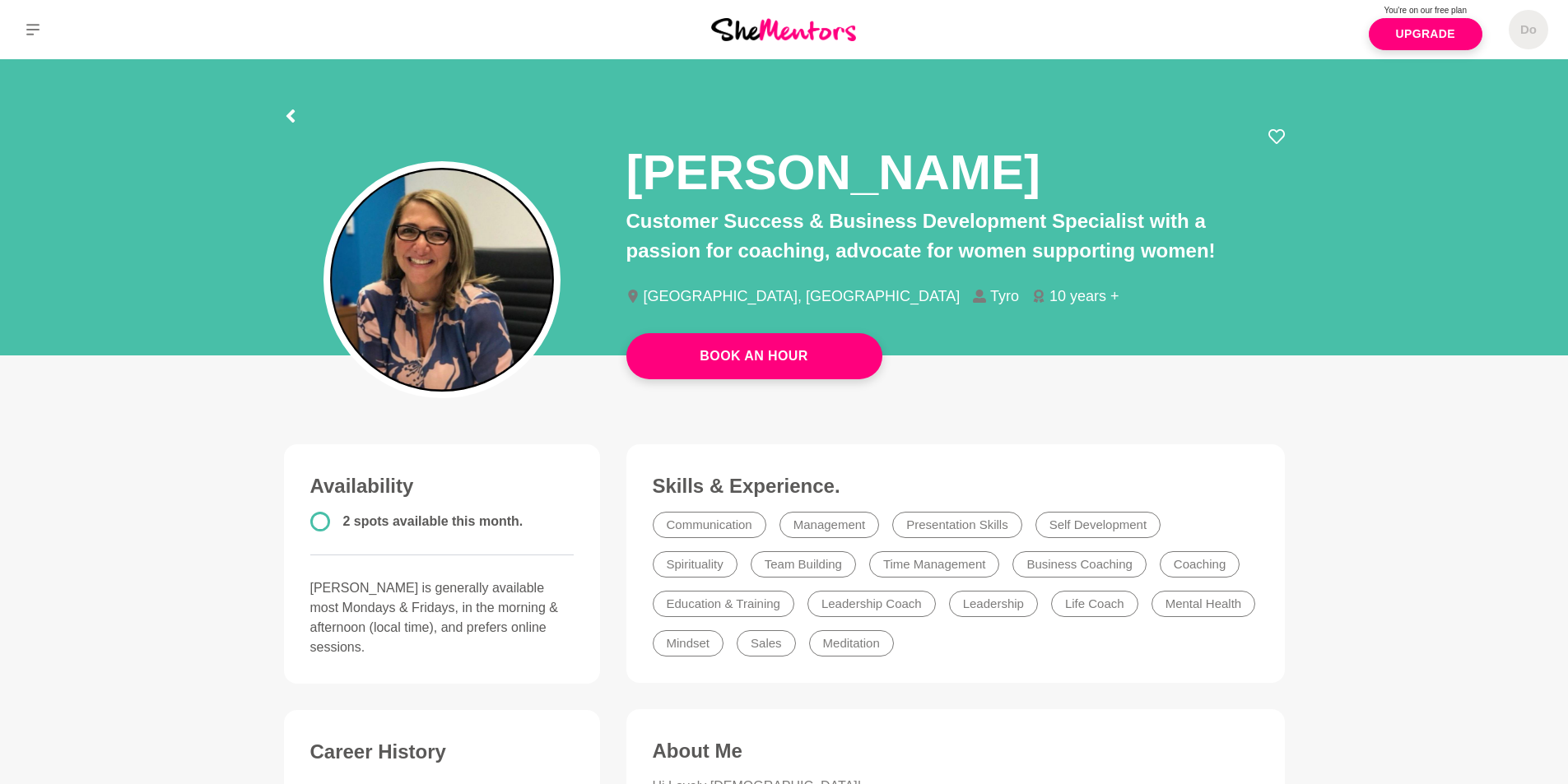
click at [788, 37] on img at bounding box center [783, 29] width 145 height 22
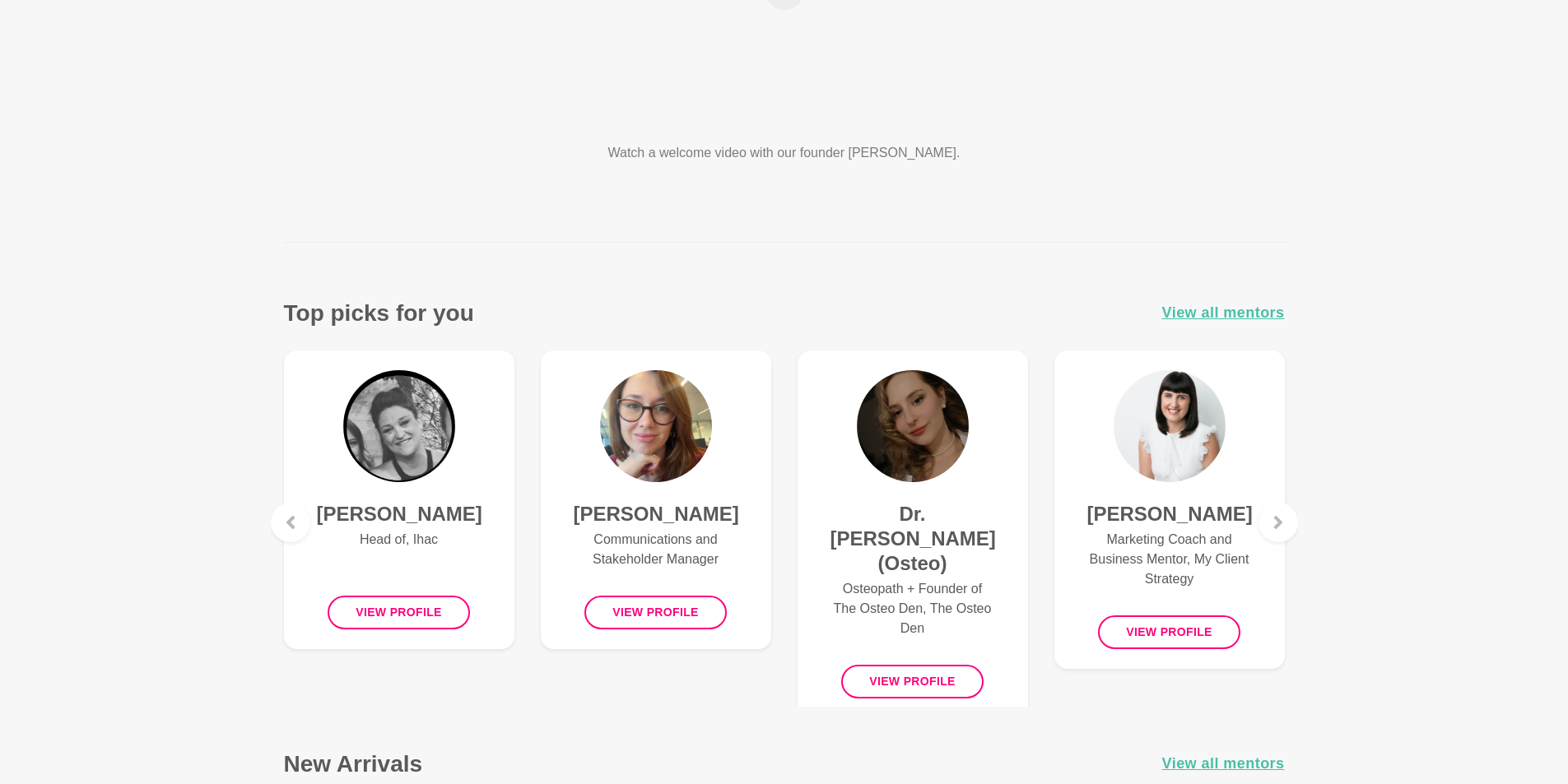
scroll to position [412, 0]
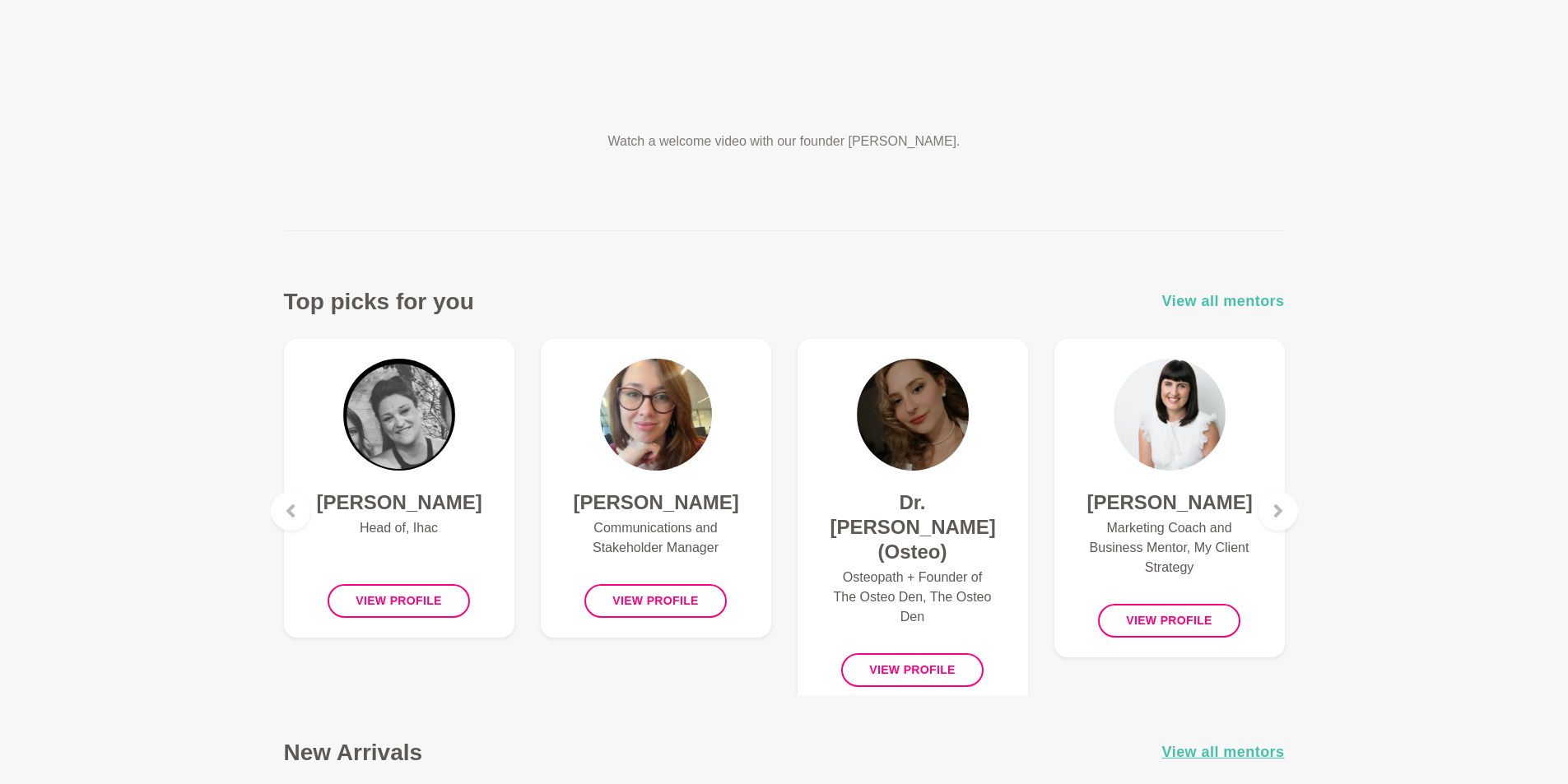
click at [1241, 303] on span "View all mentors" at bounding box center [1223, 301] width 123 height 24
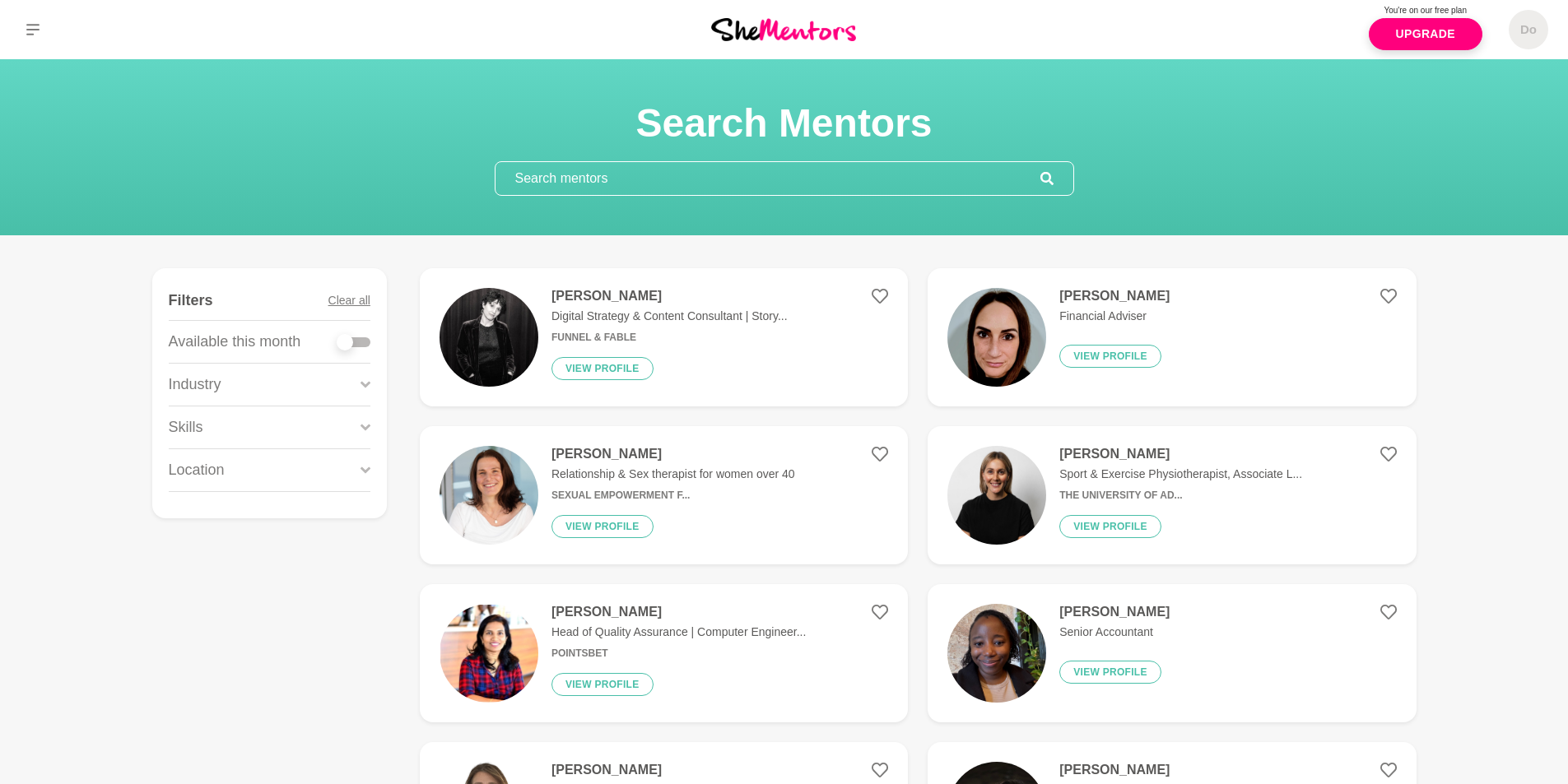
click at [365, 427] on icon at bounding box center [365, 427] width 10 height 22
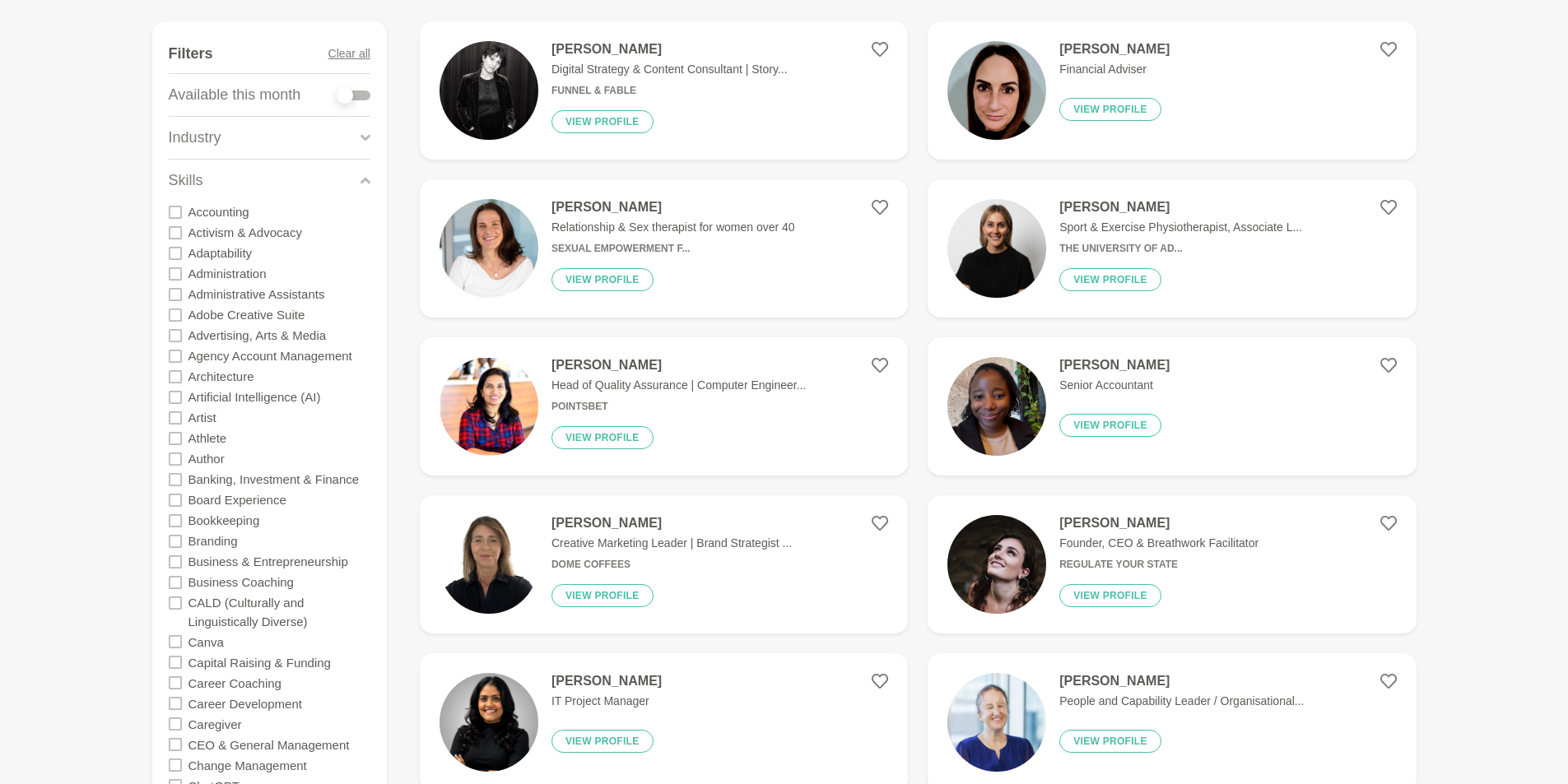
scroll to position [330, 0]
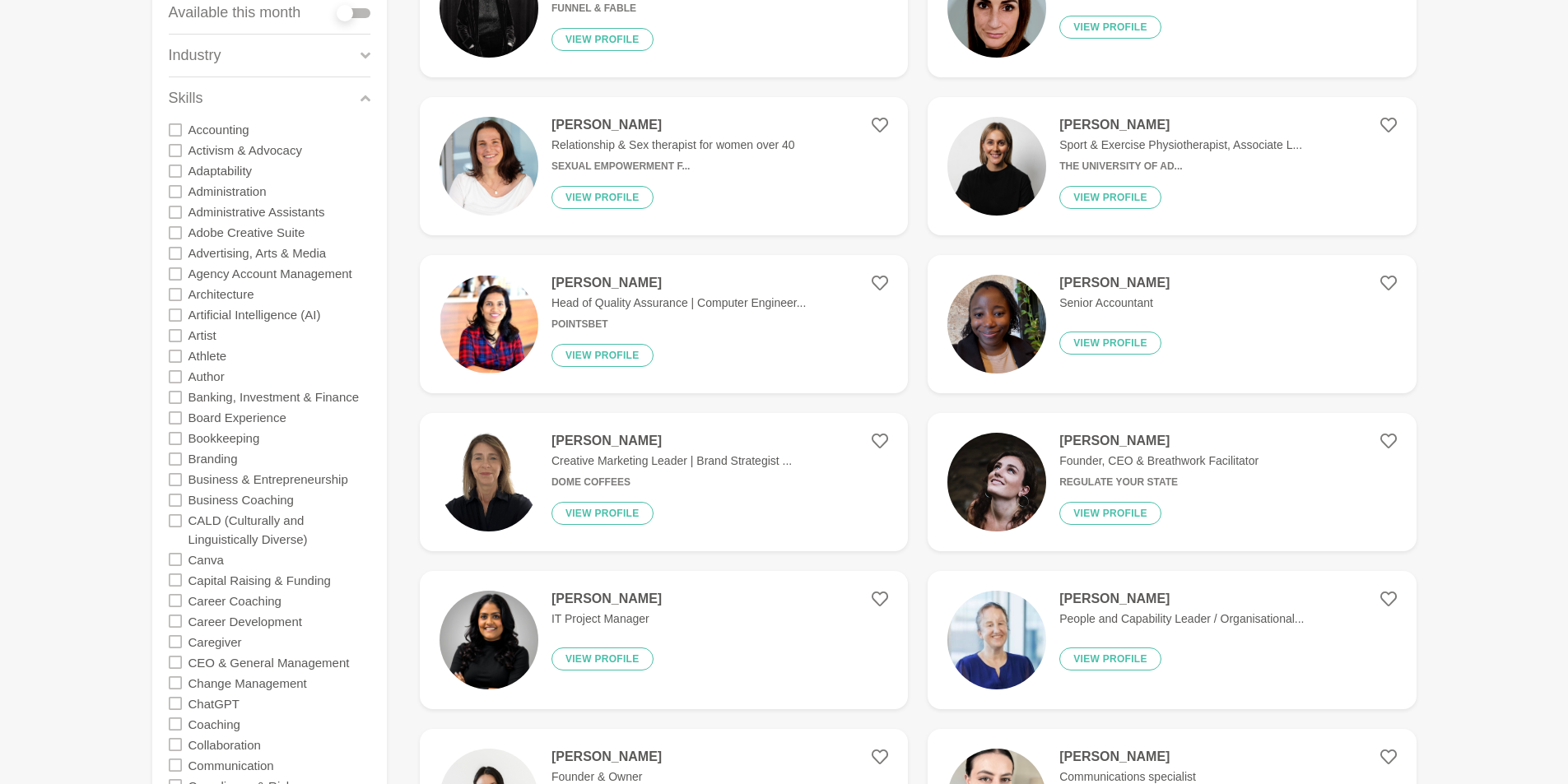
click at [178, 478] on icon at bounding box center [175, 479] width 13 height 13
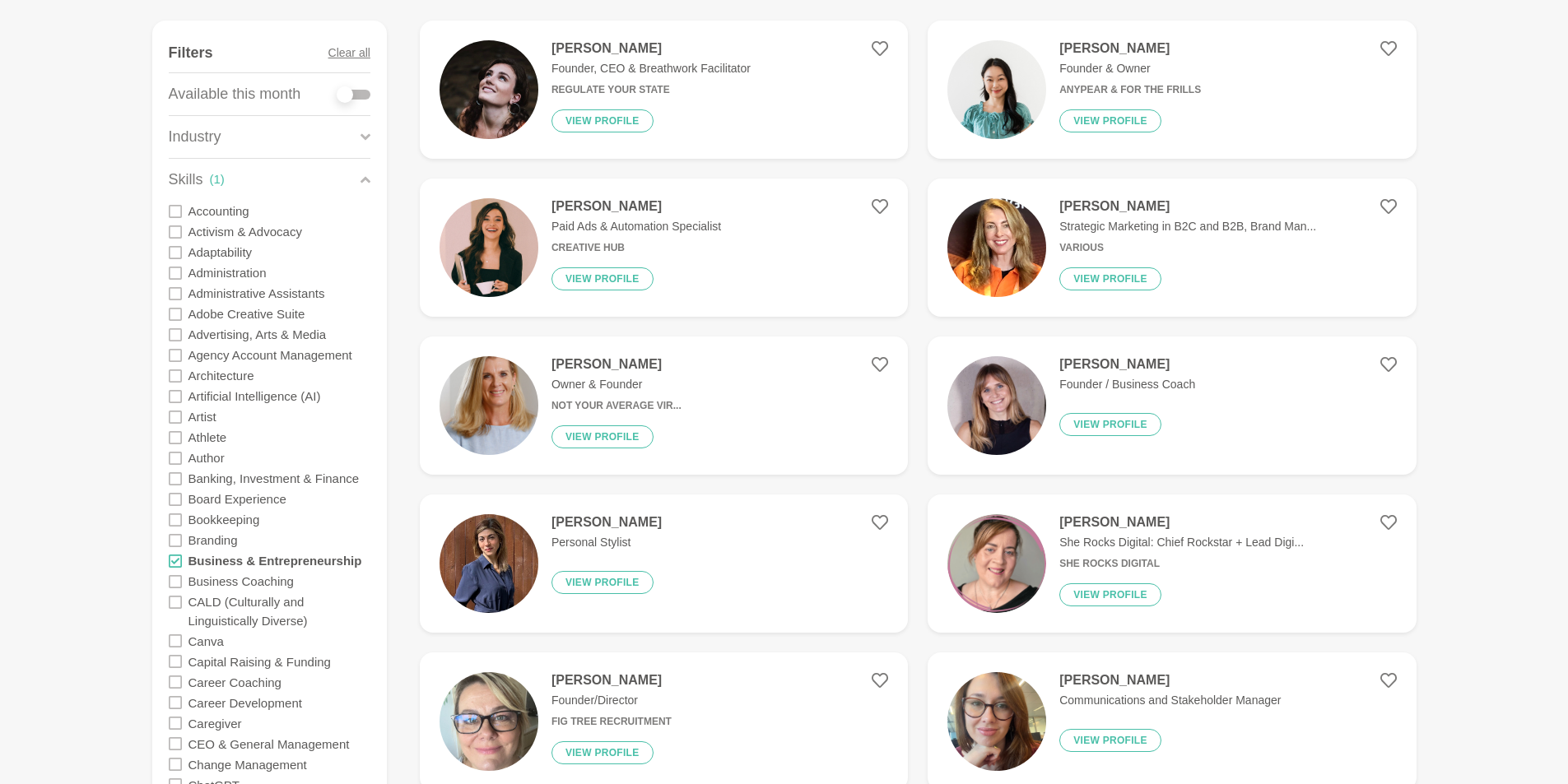
scroll to position [247, 0]
click at [177, 562] on icon at bounding box center [175, 562] width 13 height 13
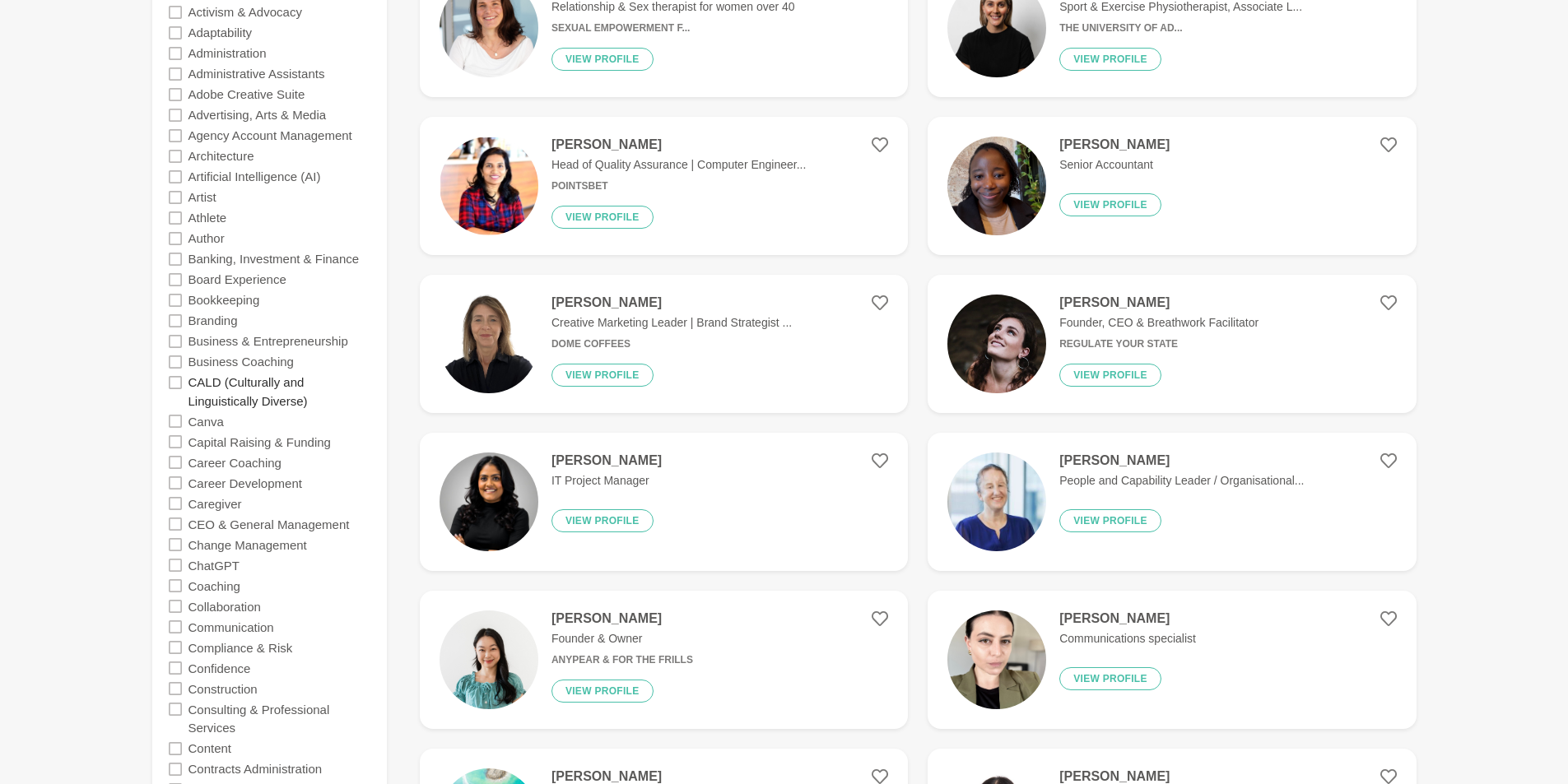
scroll to position [494, 0]
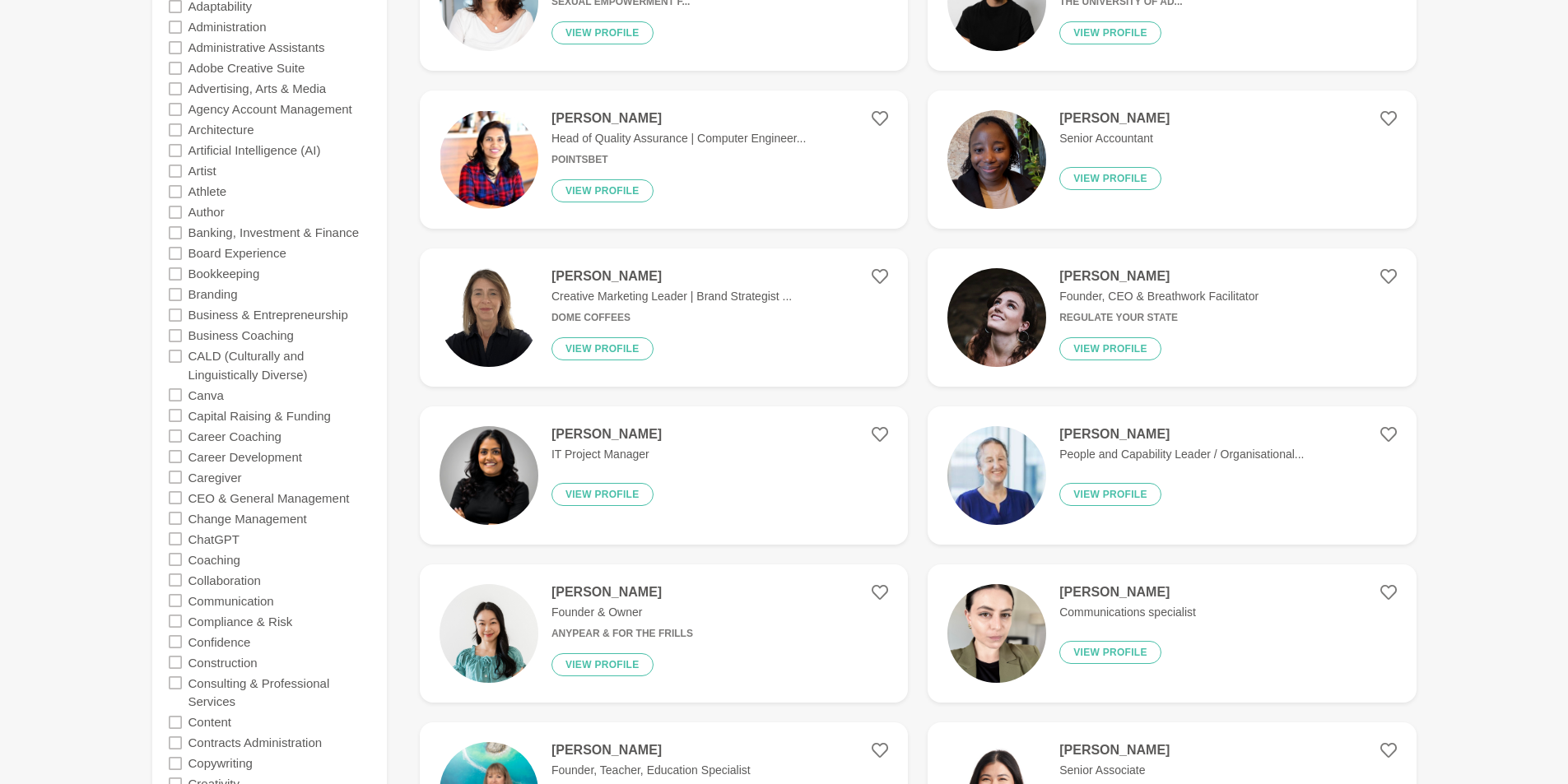
click at [175, 537] on icon at bounding box center [175, 539] width 13 height 13
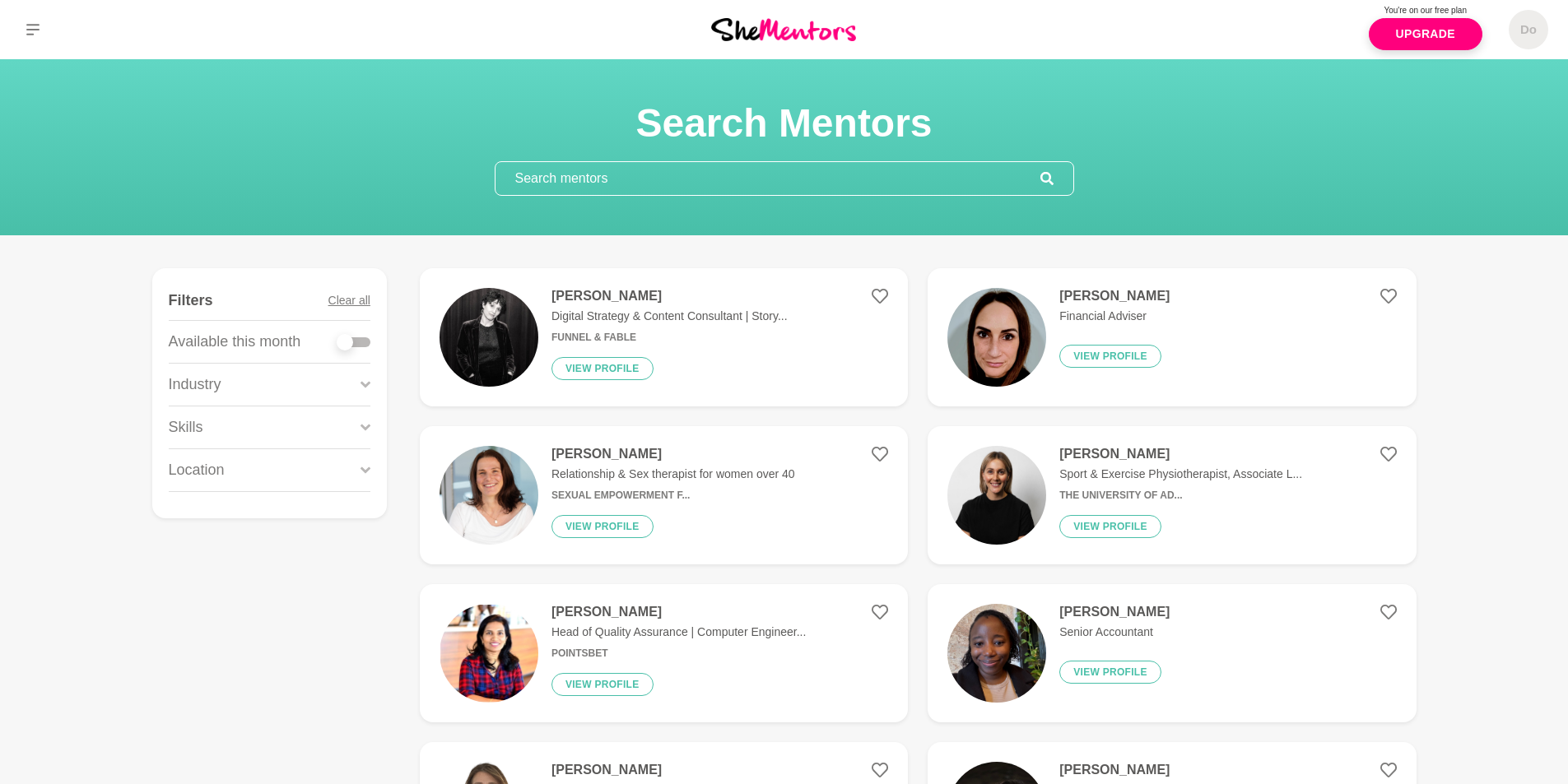
click at [287, 427] on div "Skills" at bounding box center [269, 427] width 201 height 42
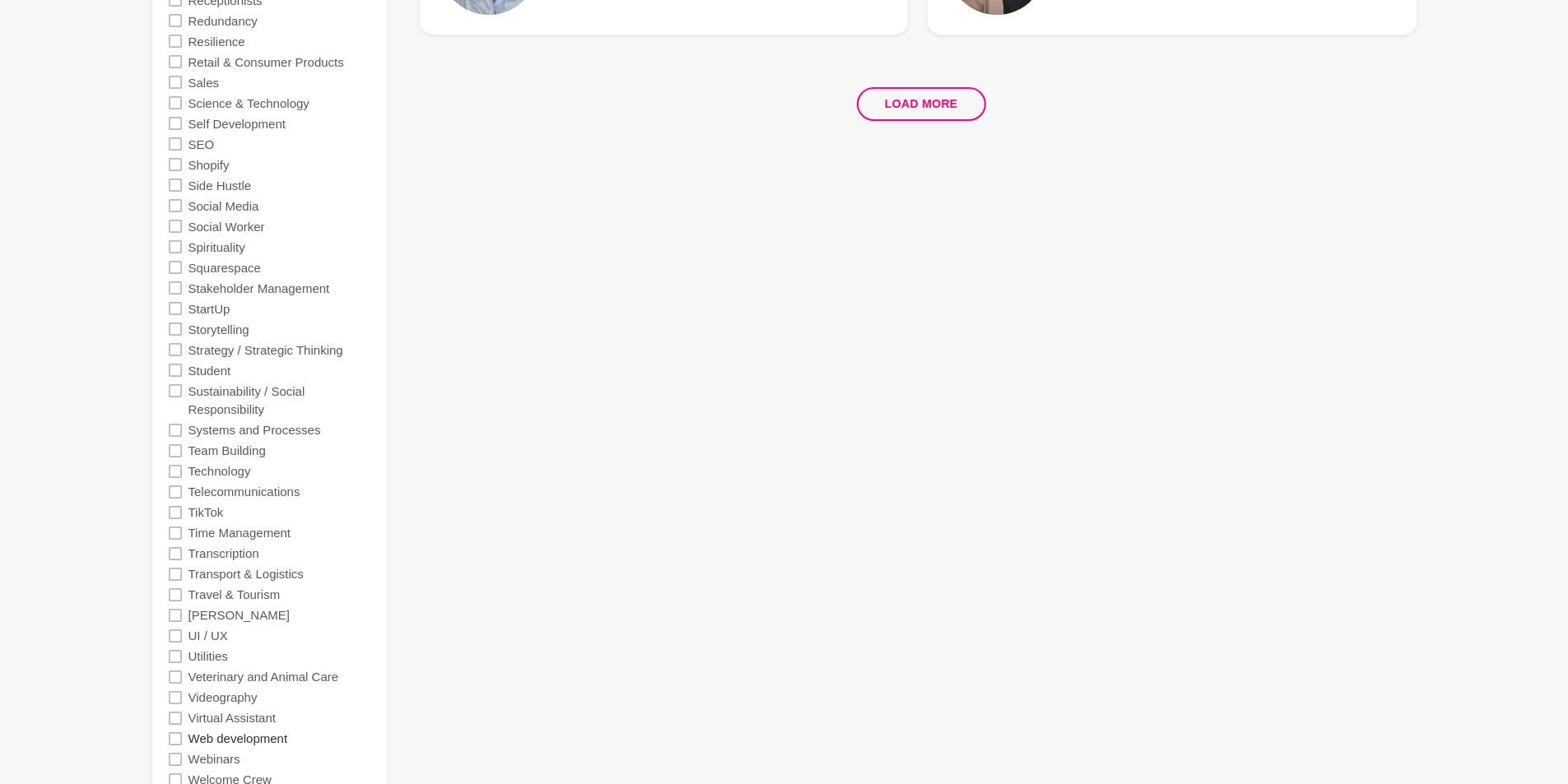
scroll to position [3292, 0]
